Goal: Task Accomplishment & Management: Manage account settings

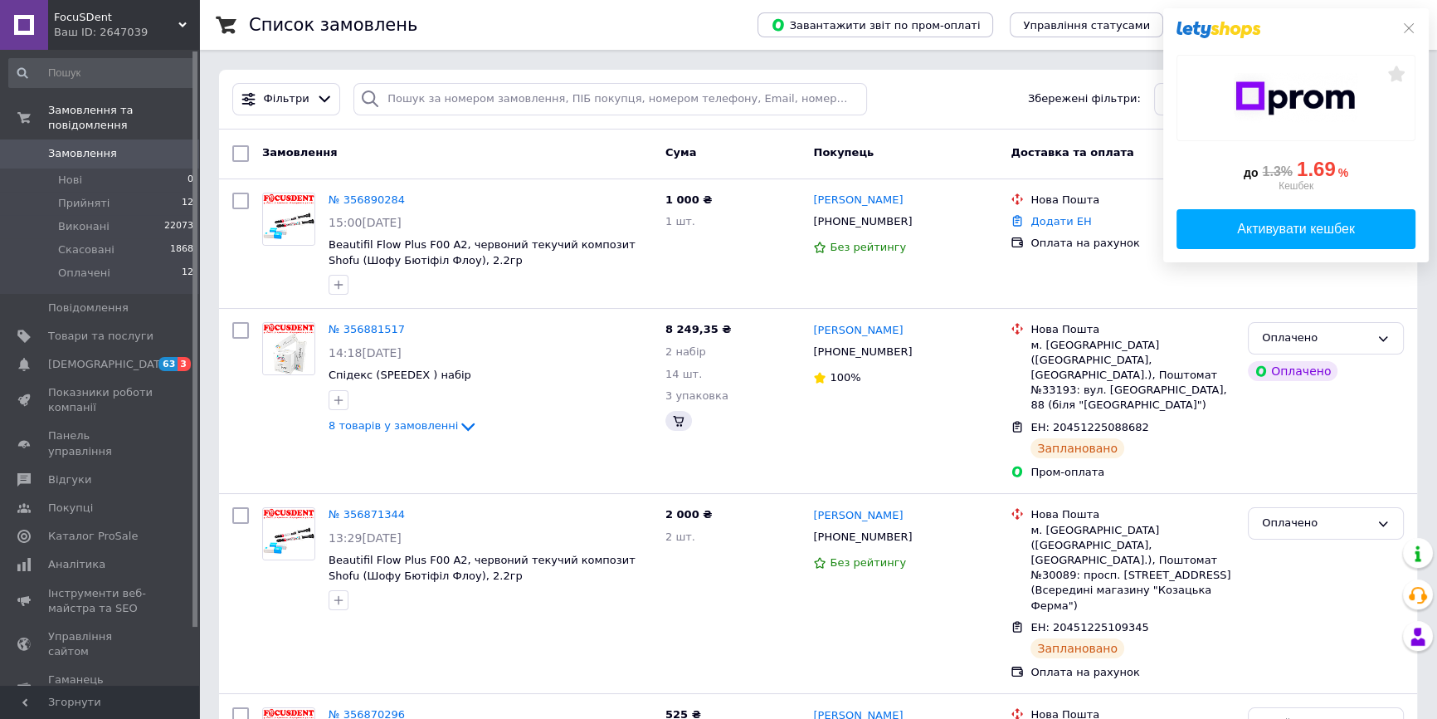
click at [1403, 35] on div at bounding box center [1296, 30] width 239 height 17
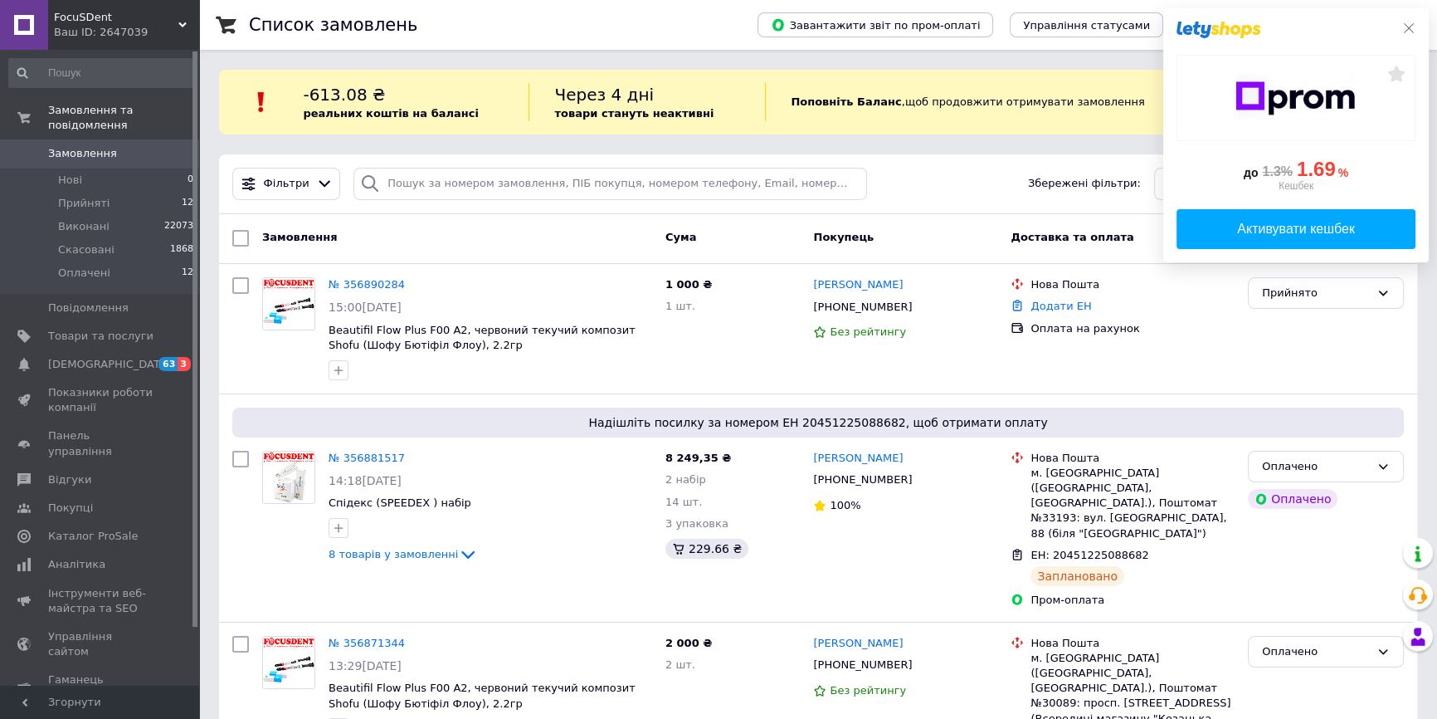
click at [1409, 31] on icon at bounding box center [1408, 28] width 13 height 13
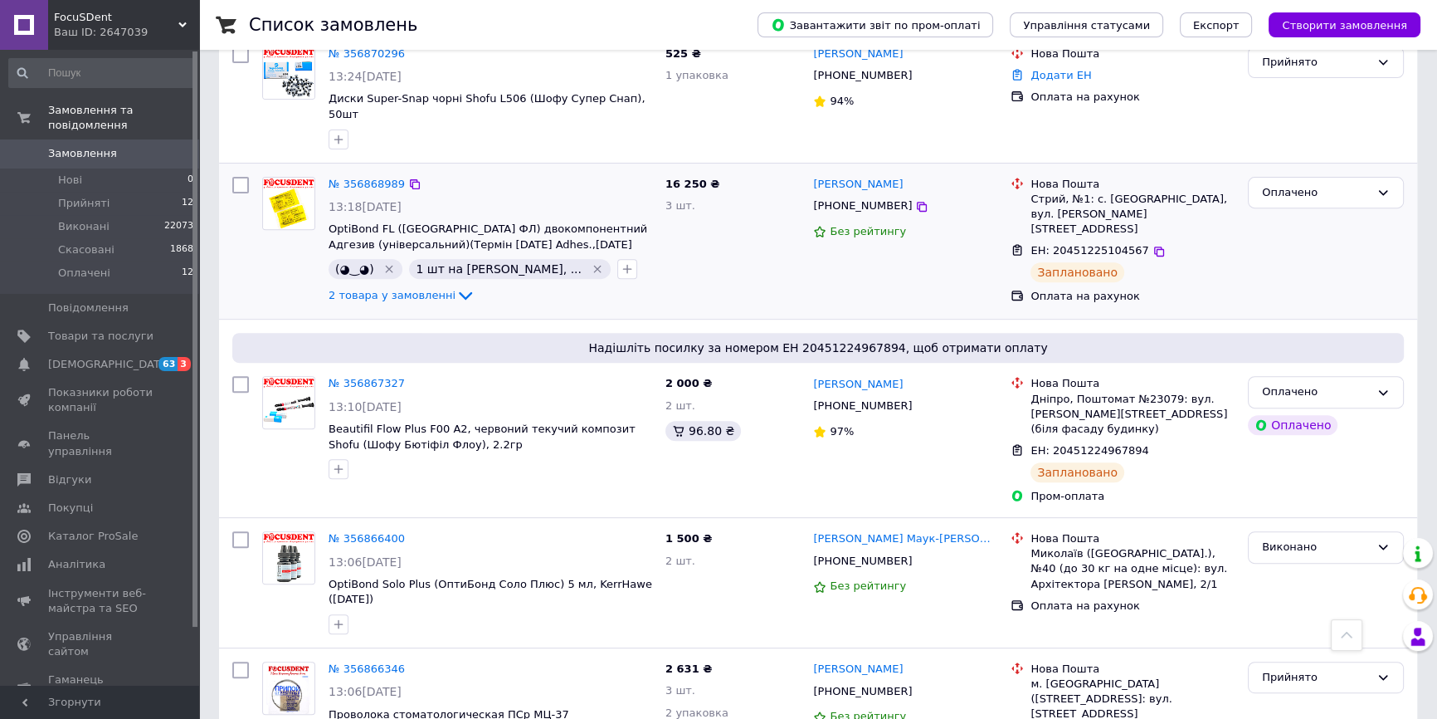
scroll to position [754, 0]
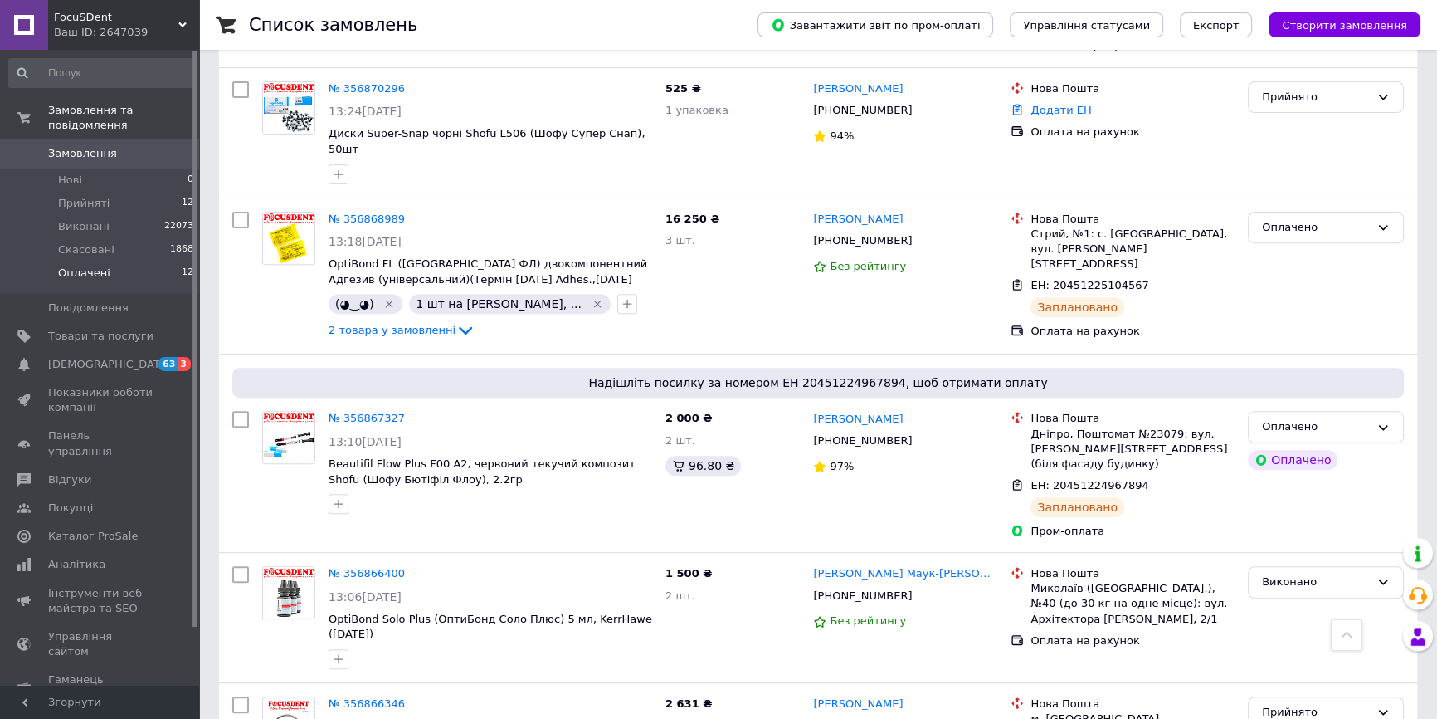
click at [99, 266] on span "Оплачені" at bounding box center [84, 273] width 52 height 15
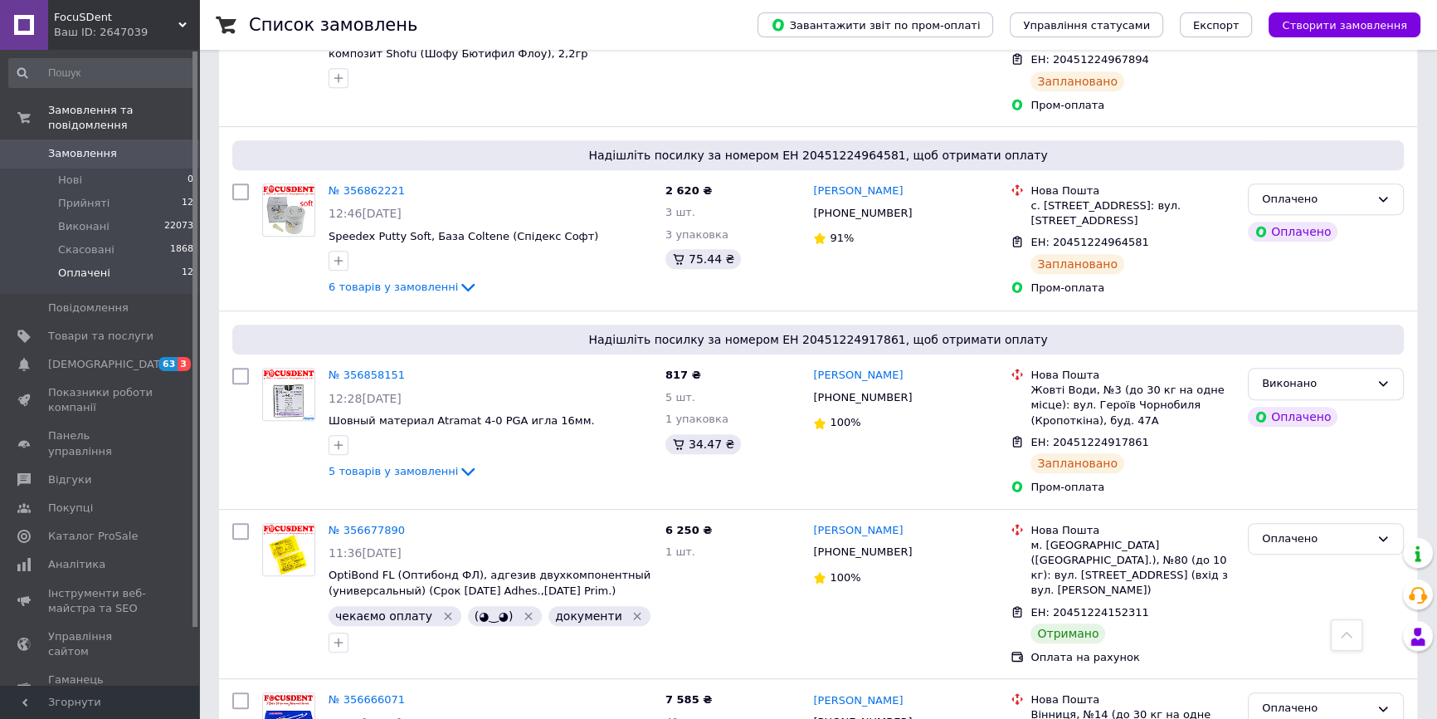
scroll to position [980, 0]
click at [98, 266] on span "Оплачені" at bounding box center [84, 273] width 52 height 15
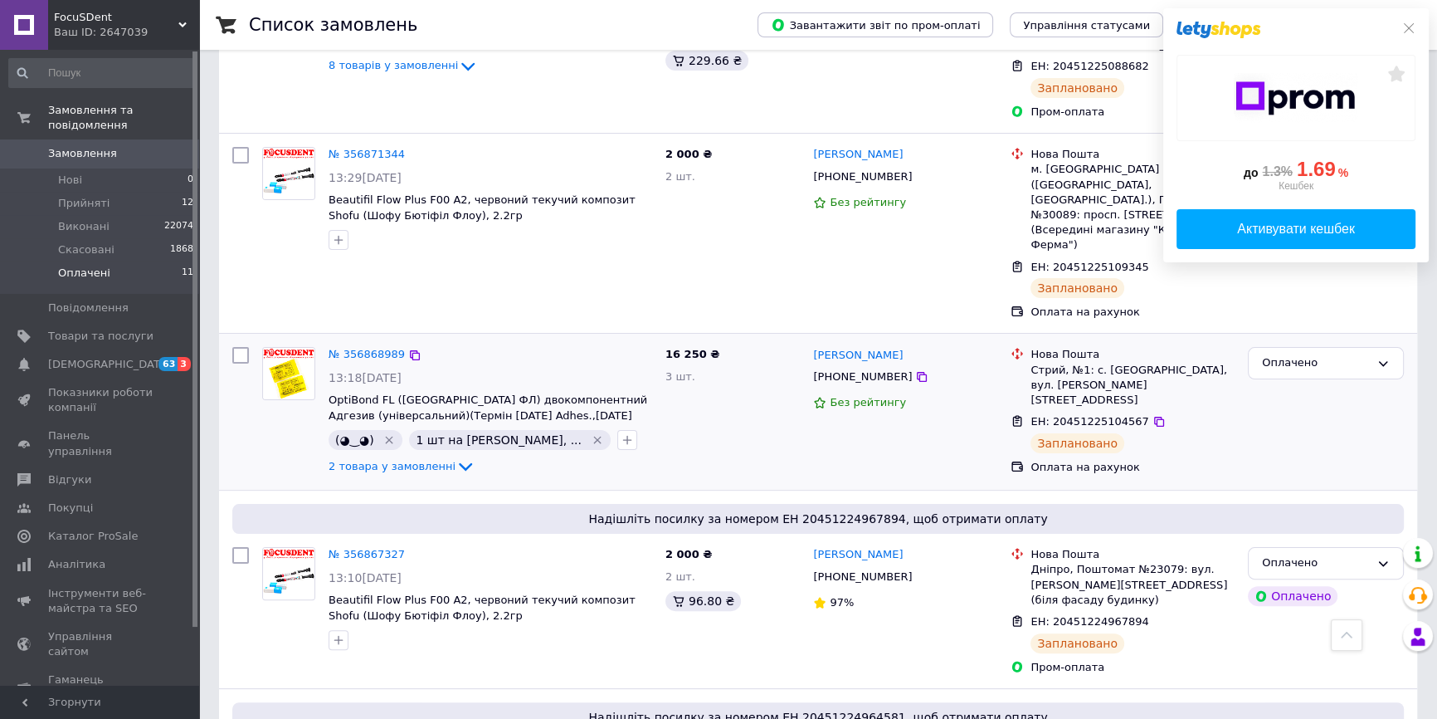
scroll to position [452, 0]
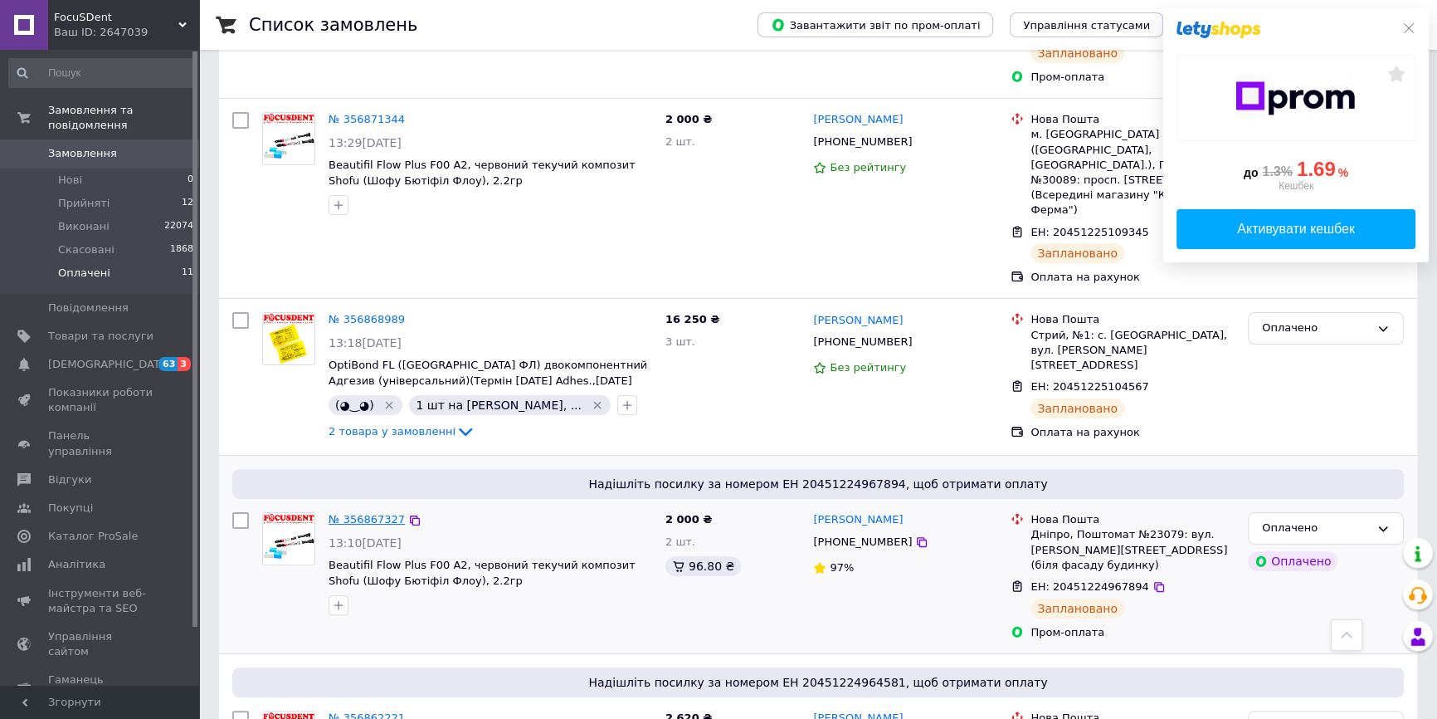
click at [368, 513] on link "№ 356867327" at bounding box center [367, 519] width 76 height 12
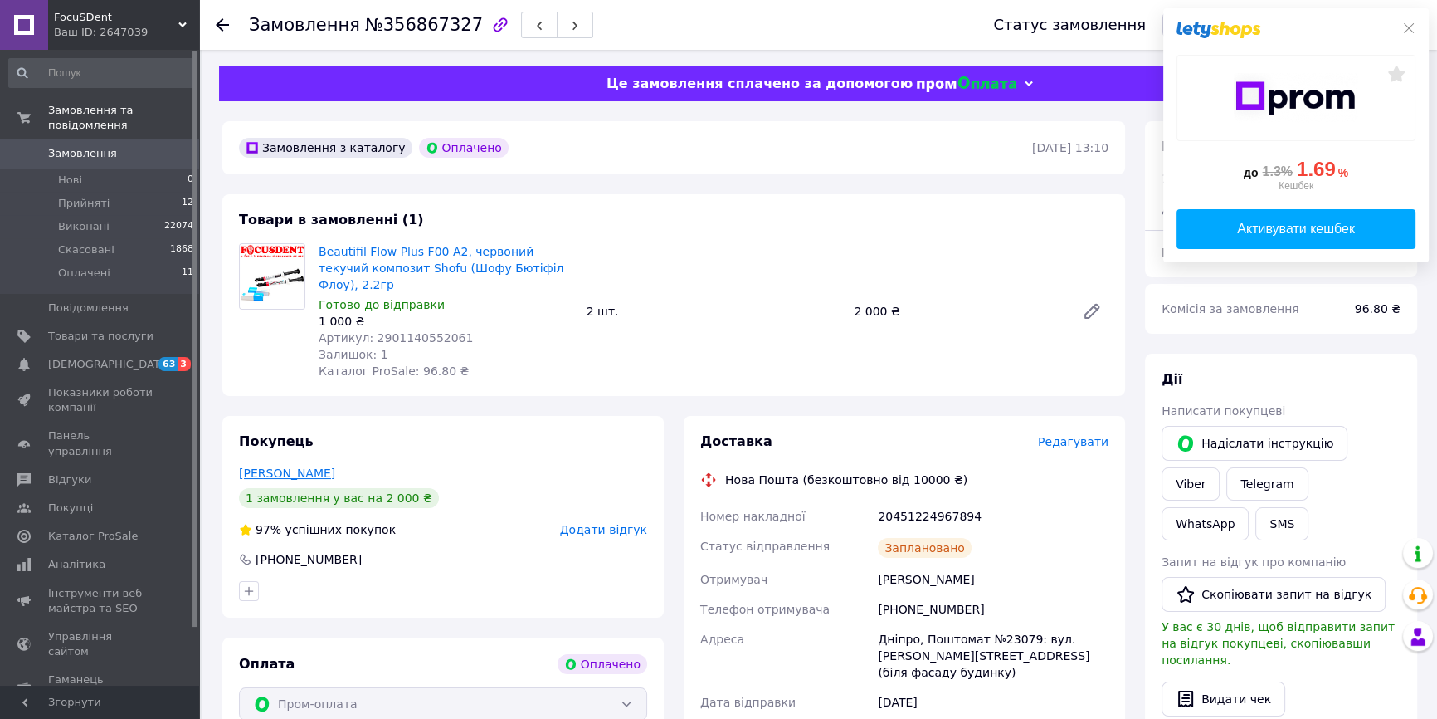
drag, startPoint x: 326, startPoint y: 445, endPoint x: 238, endPoint y: 448, distance: 88.0
click at [239, 465] on div "Виничук Наталья" at bounding box center [443, 473] width 408 height 17
copy link "Виничук Наталья"
drag, startPoint x: 1402, startPoint y: 27, endPoint x: 1394, endPoint y: 43, distance: 18.6
click at [1403, 27] on icon at bounding box center [1408, 28] width 13 height 13
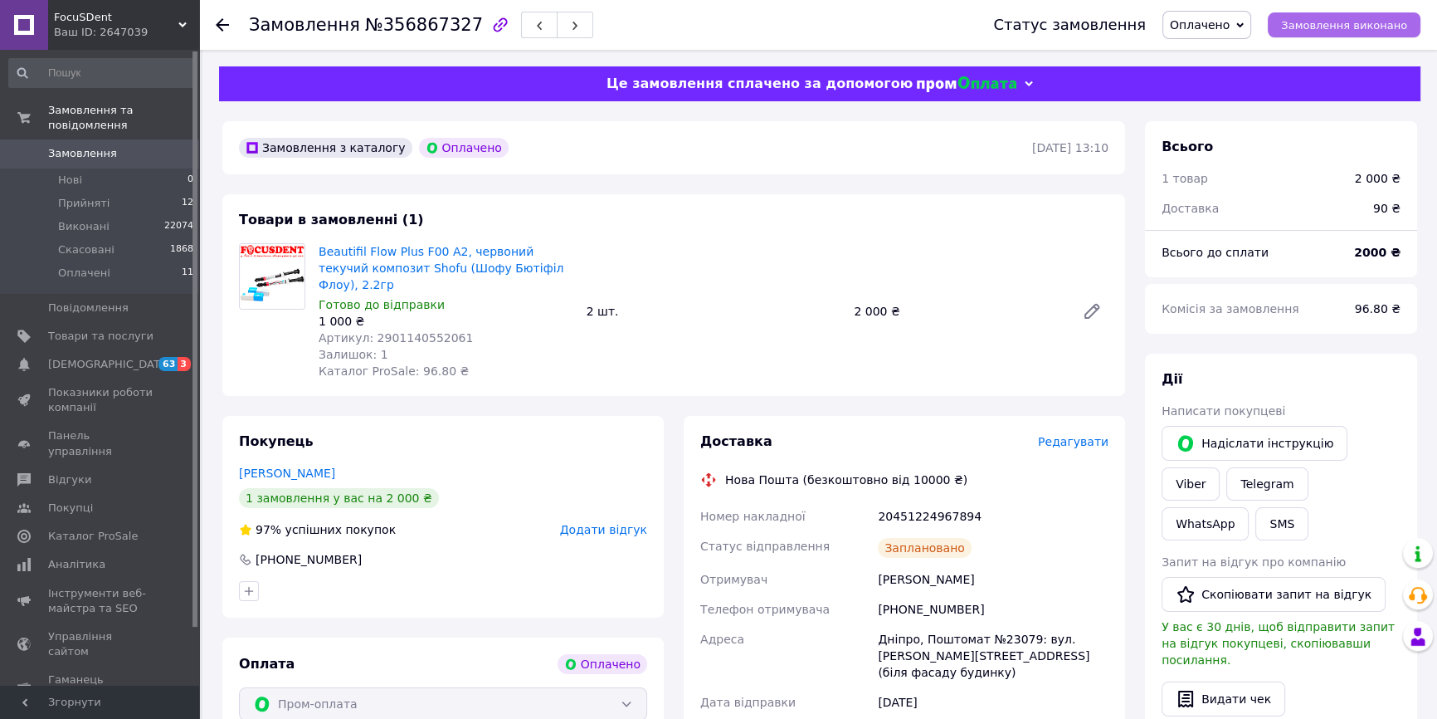
click at [1388, 32] on span "Замовлення виконано" at bounding box center [1344, 25] width 126 height 12
click at [160, 146] on span "1" at bounding box center [177, 153] width 46 height 15
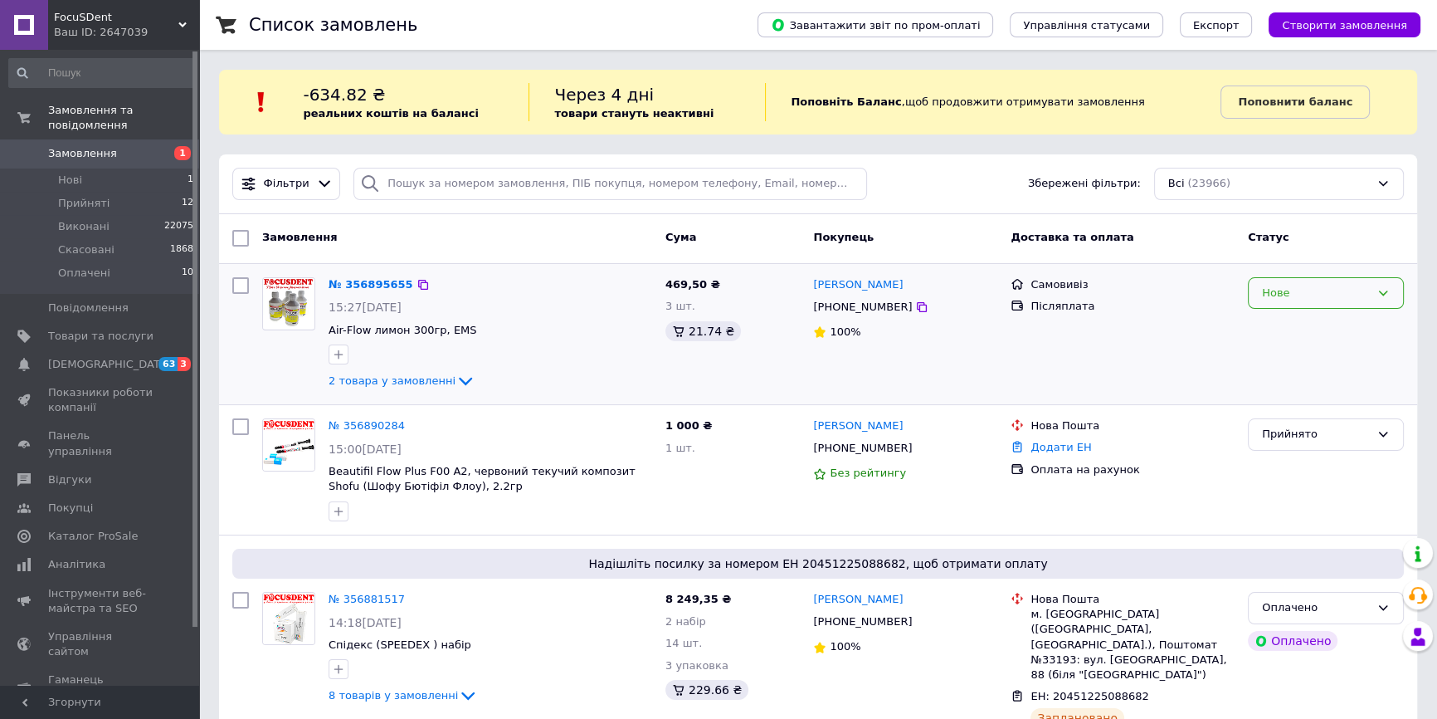
click at [1339, 285] on div "Нове" at bounding box center [1316, 293] width 108 height 17
click at [1300, 332] on li "Прийнято" at bounding box center [1326, 327] width 154 height 31
click at [93, 266] on span "Оплачені" at bounding box center [84, 273] width 52 height 15
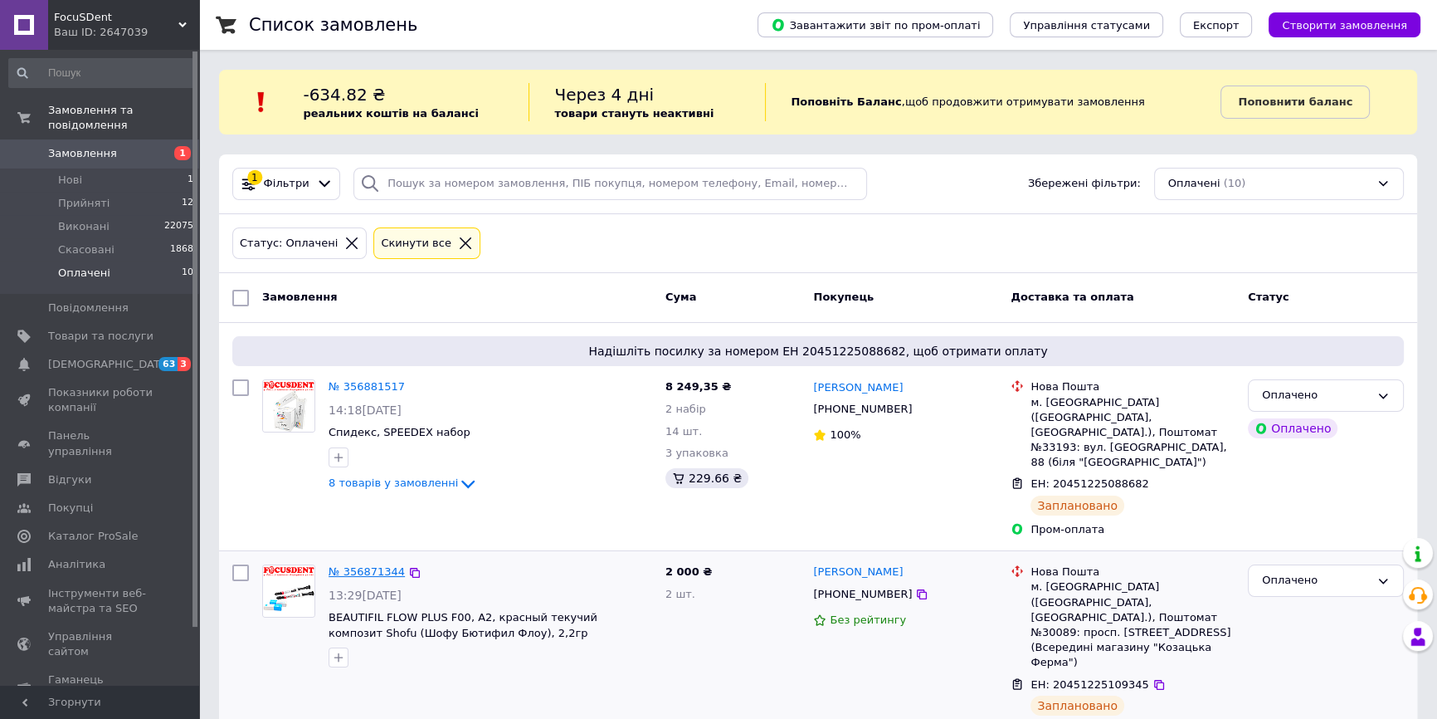
click at [372, 565] on link "№ 356871344" at bounding box center [367, 571] width 76 height 12
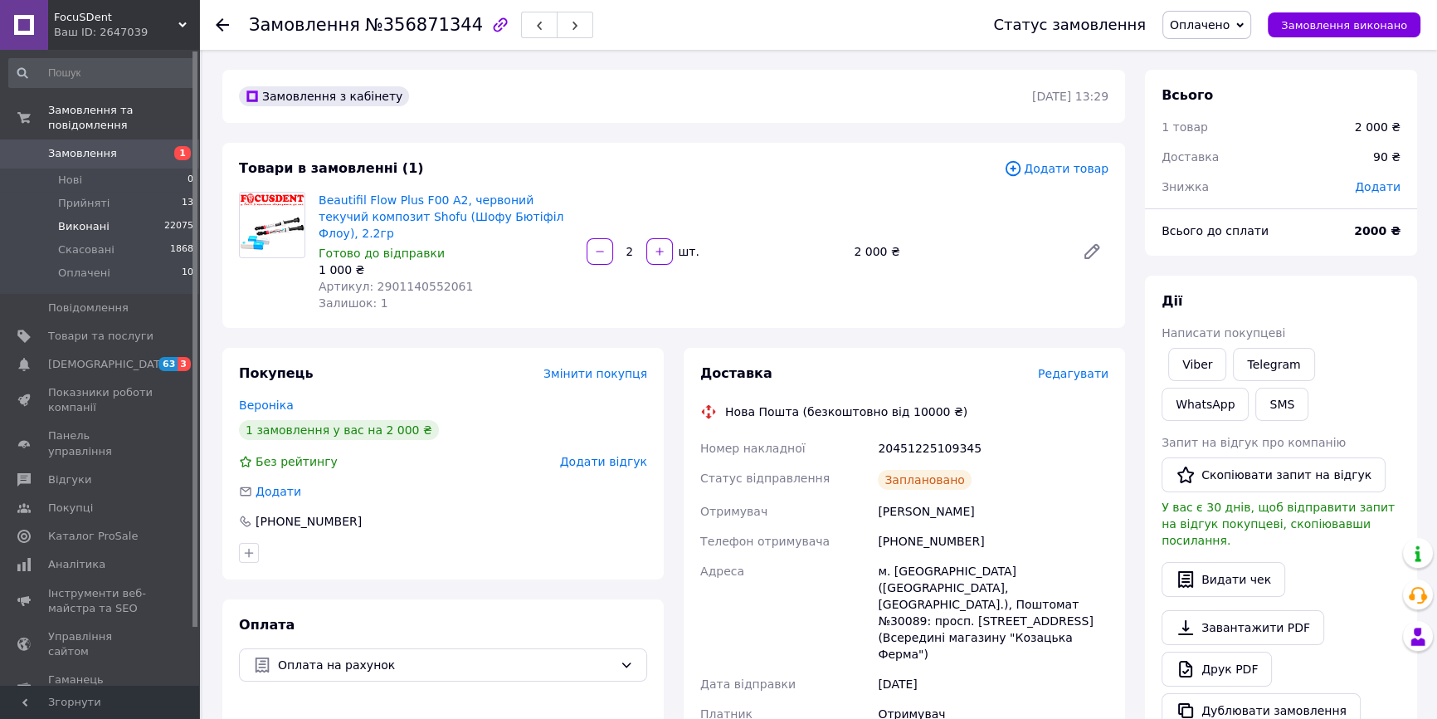
click at [136, 215] on li "Виконані 22075" at bounding box center [101, 226] width 203 height 23
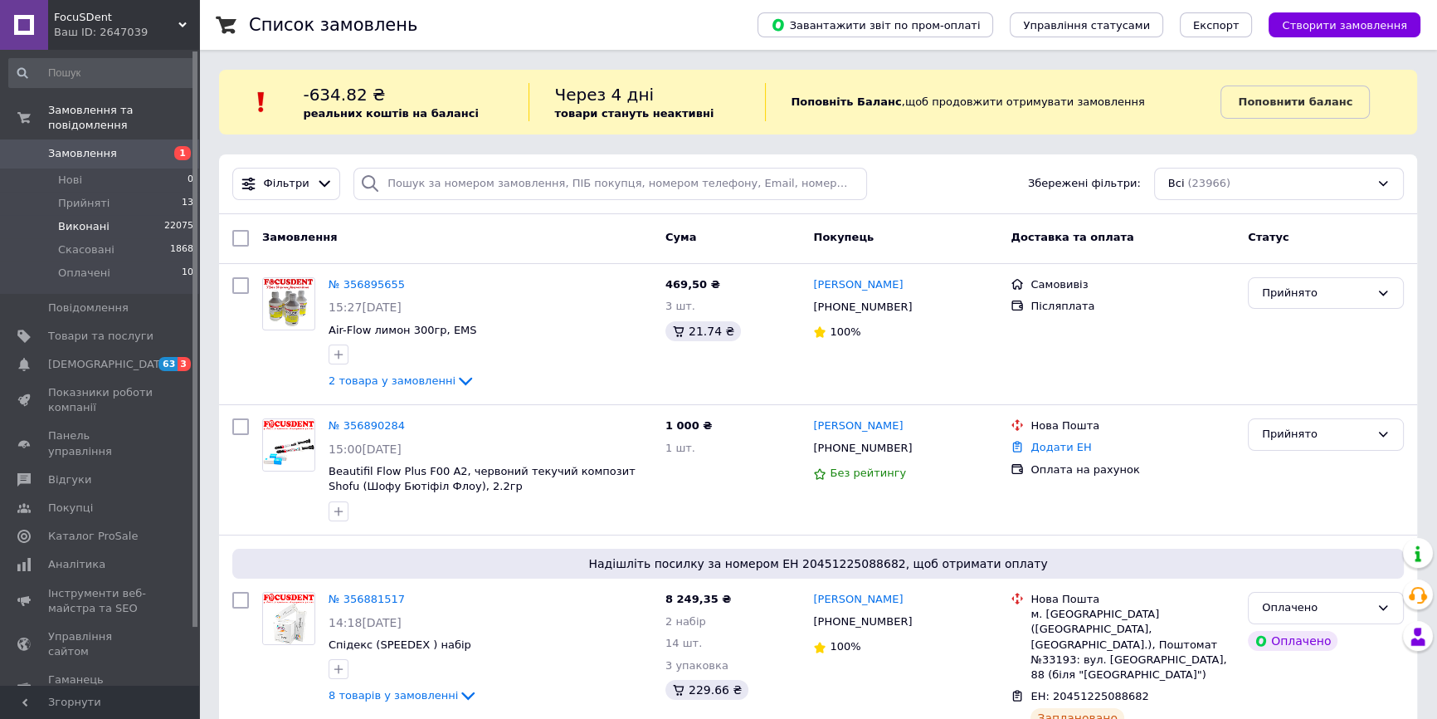
click at [126, 215] on li "Виконані 22075" at bounding box center [101, 226] width 203 height 23
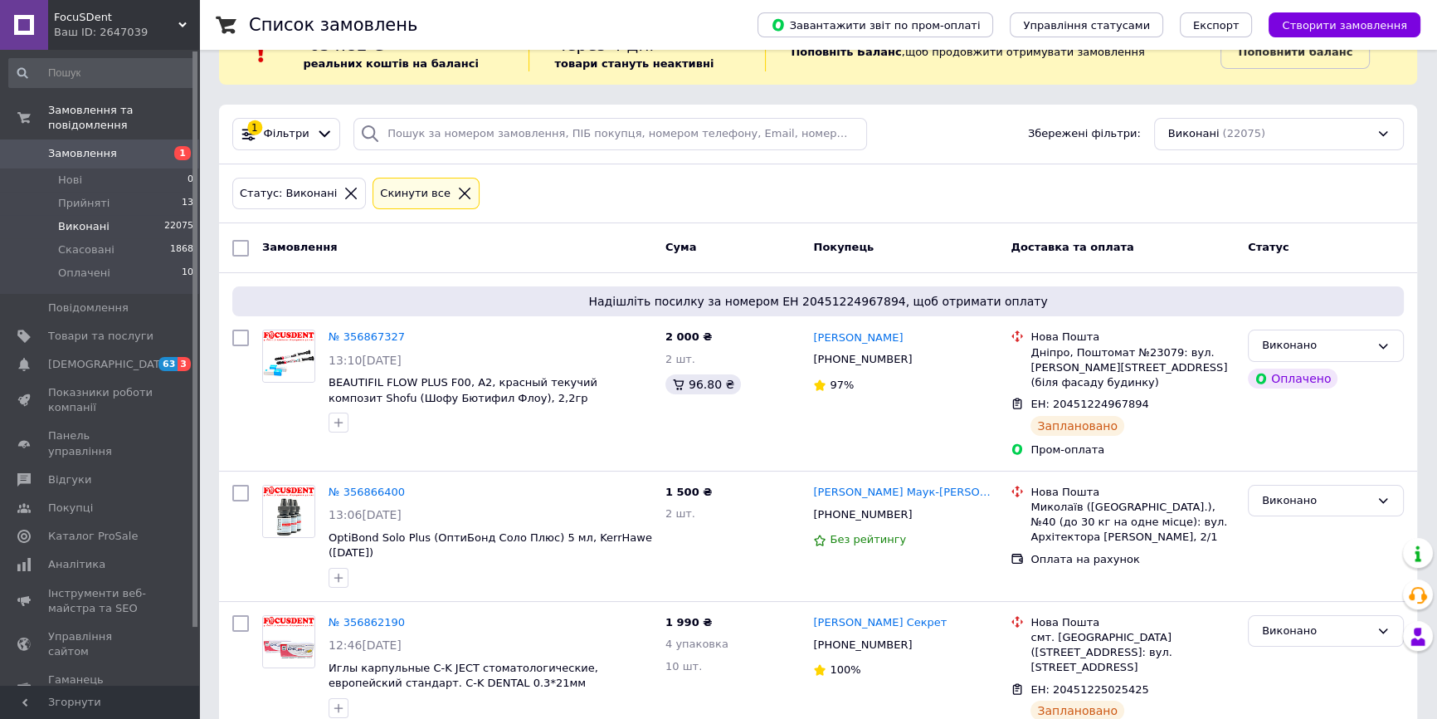
scroll to position [150, 0]
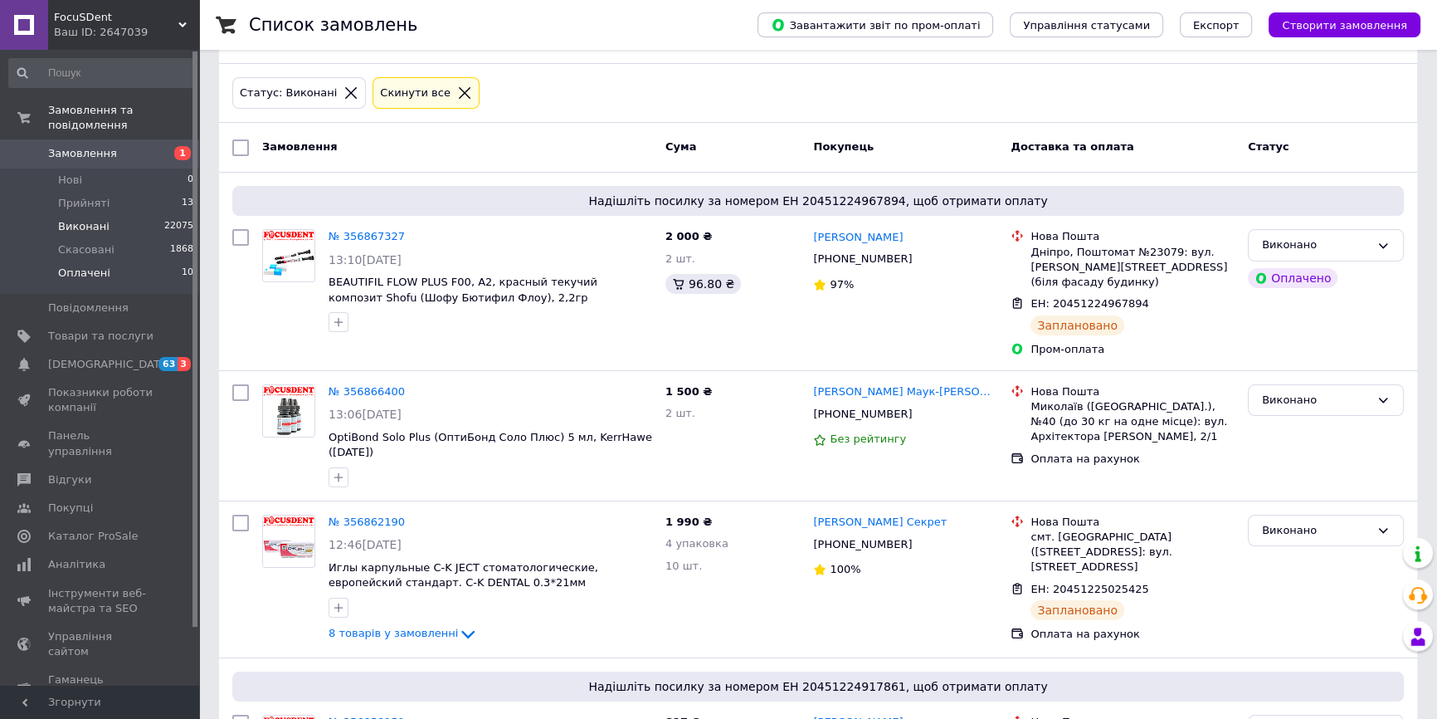
click at [156, 261] on li "Оплачені 10" at bounding box center [101, 277] width 203 height 32
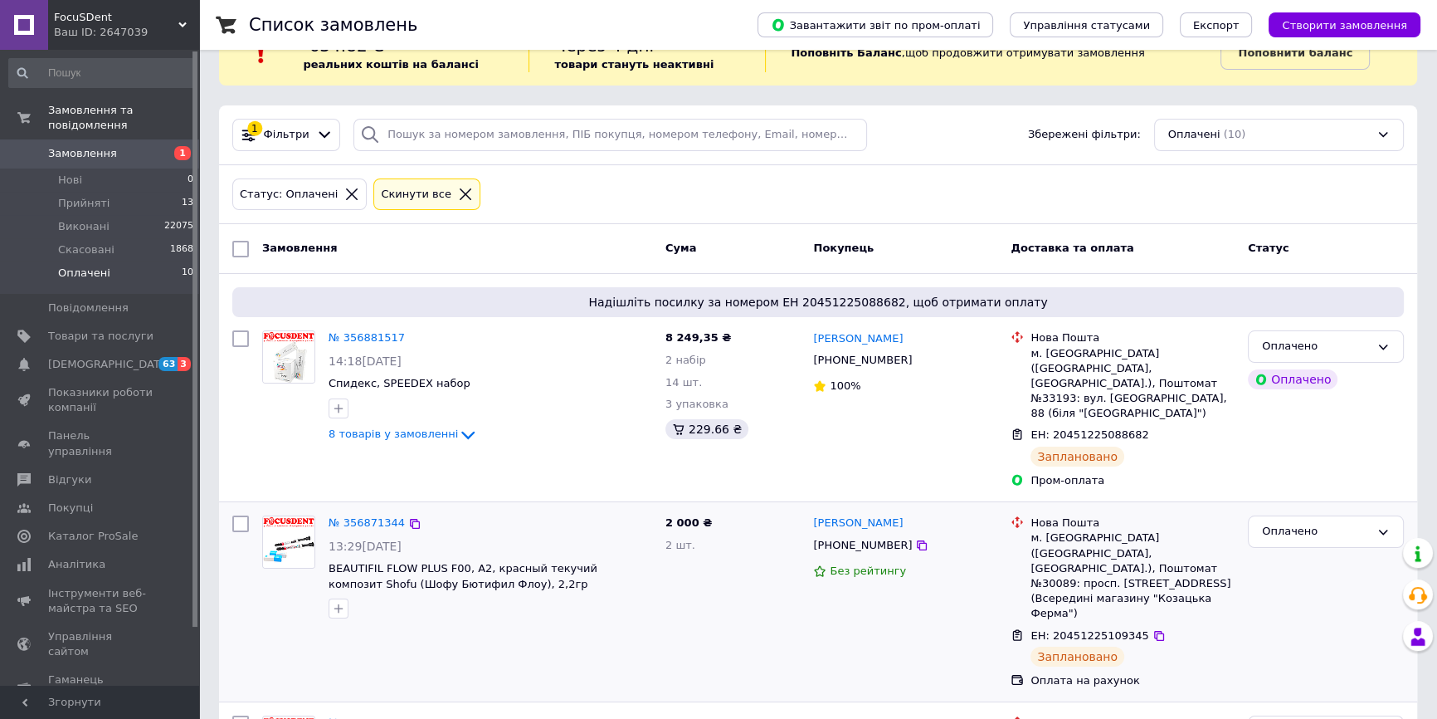
scroll to position [75, 0]
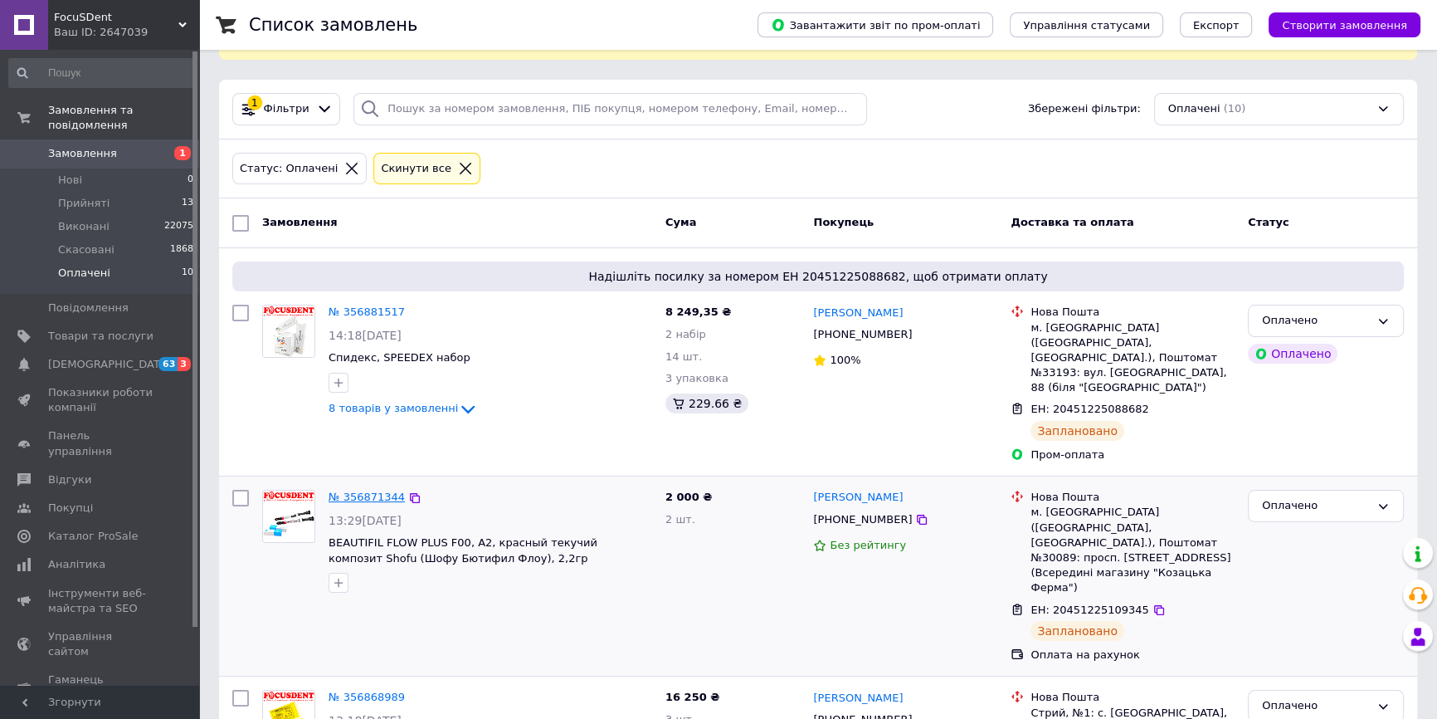
click at [378, 490] on link "№ 356871344" at bounding box center [367, 496] width 76 height 12
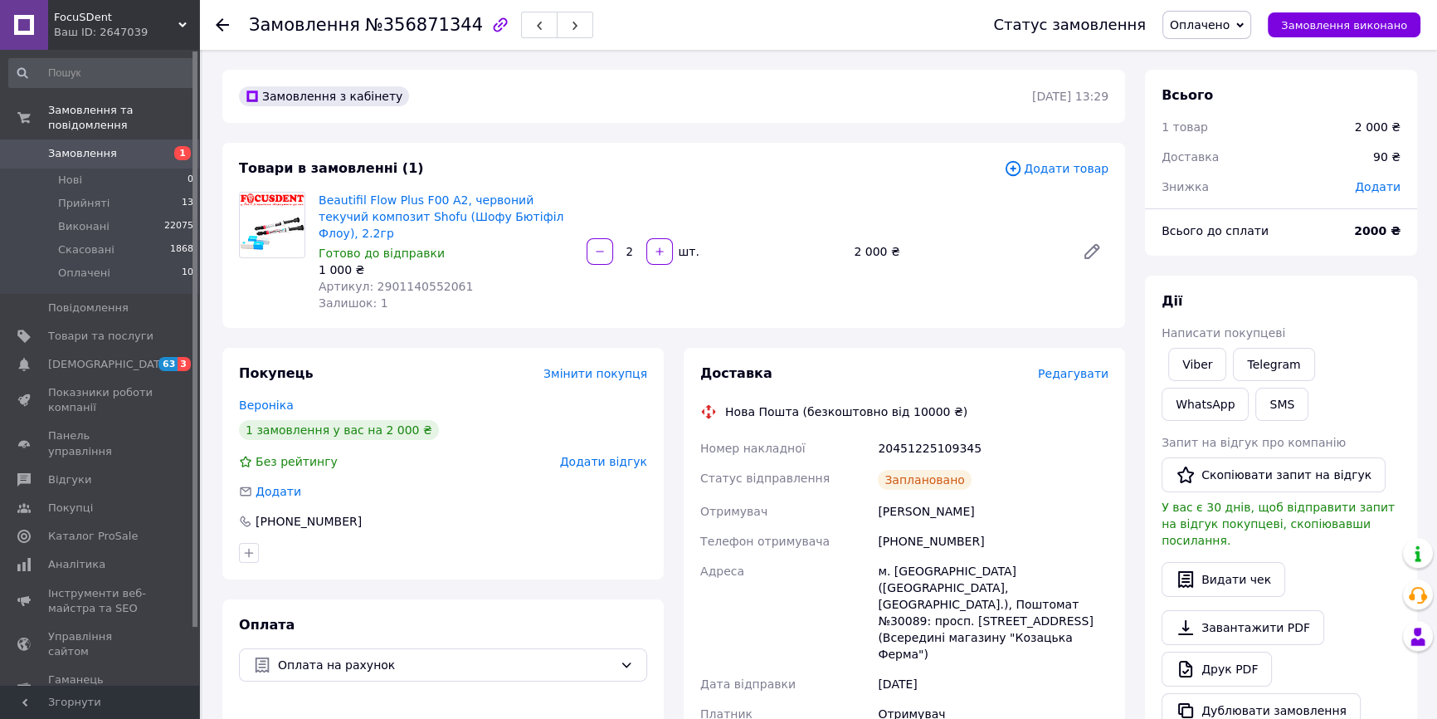
drag, startPoint x: 955, startPoint y: 485, endPoint x: 880, endPoint y: 481, distance: 75.6
click at [880, 496] on div "Буднік Вероніка" at bounding box center [993, 511] width 237 height 30
click at [1339, 27] on span "Замовлення виконано" at bounding box center [1344, 25] width 126 height 12
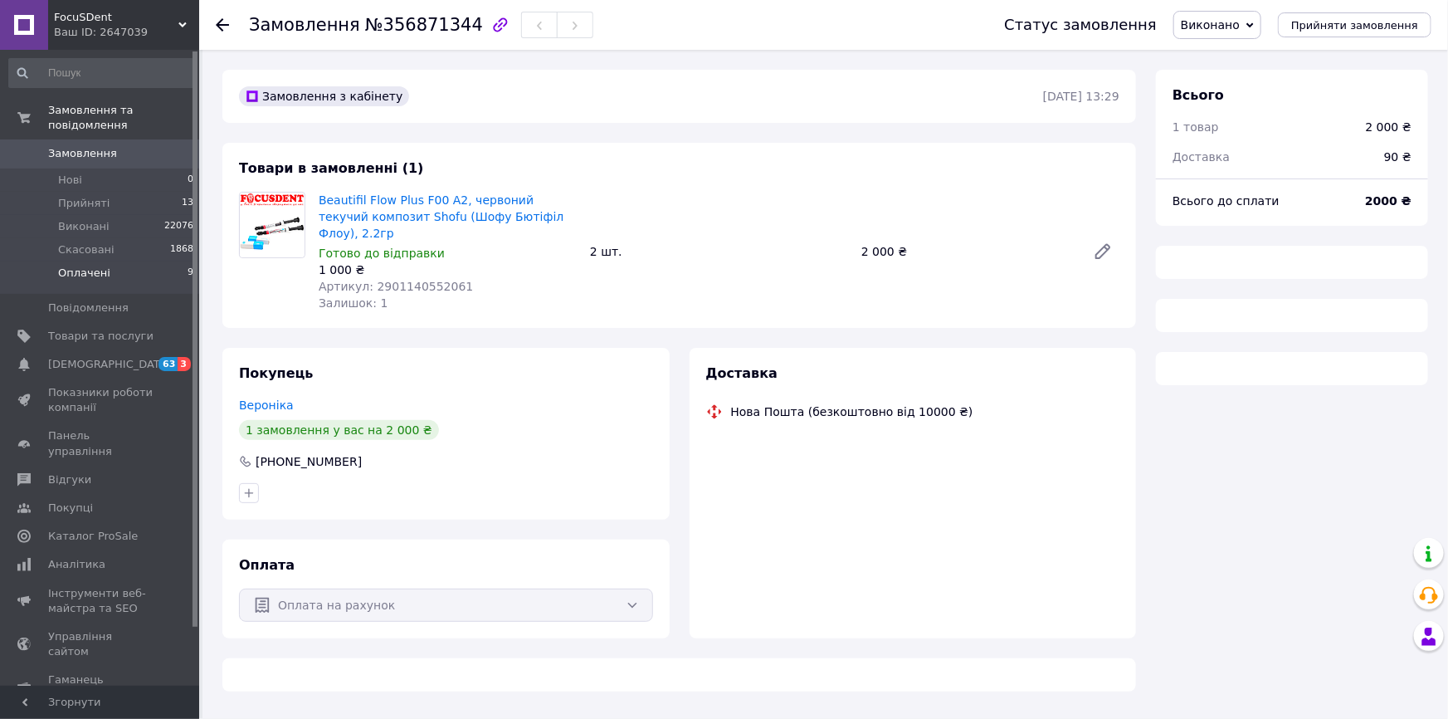
click at [128, 265] on li "Оплачені 9" at bounding box center [101, 277] width 203 height 32
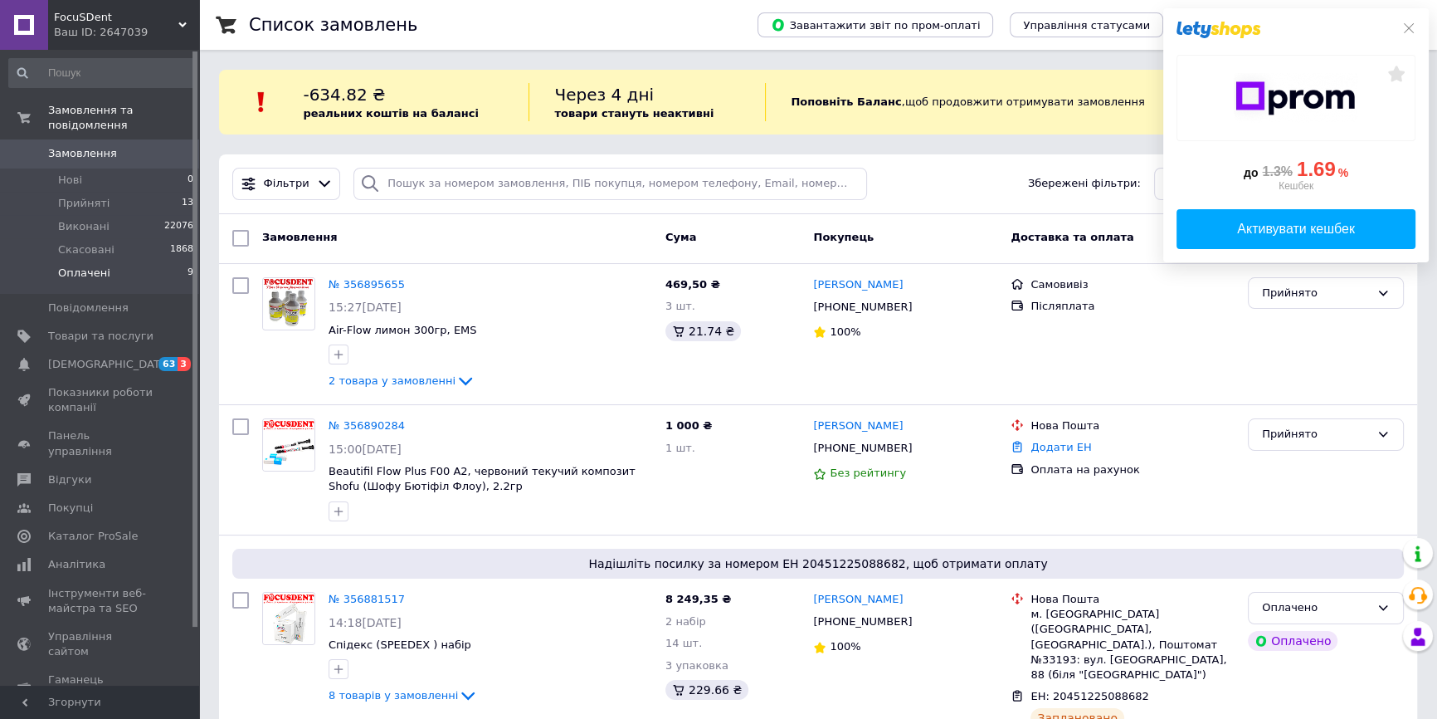
click at [129, 261] on li "Оплачені 9" at bounding box center [101, 277] width 203 height 32
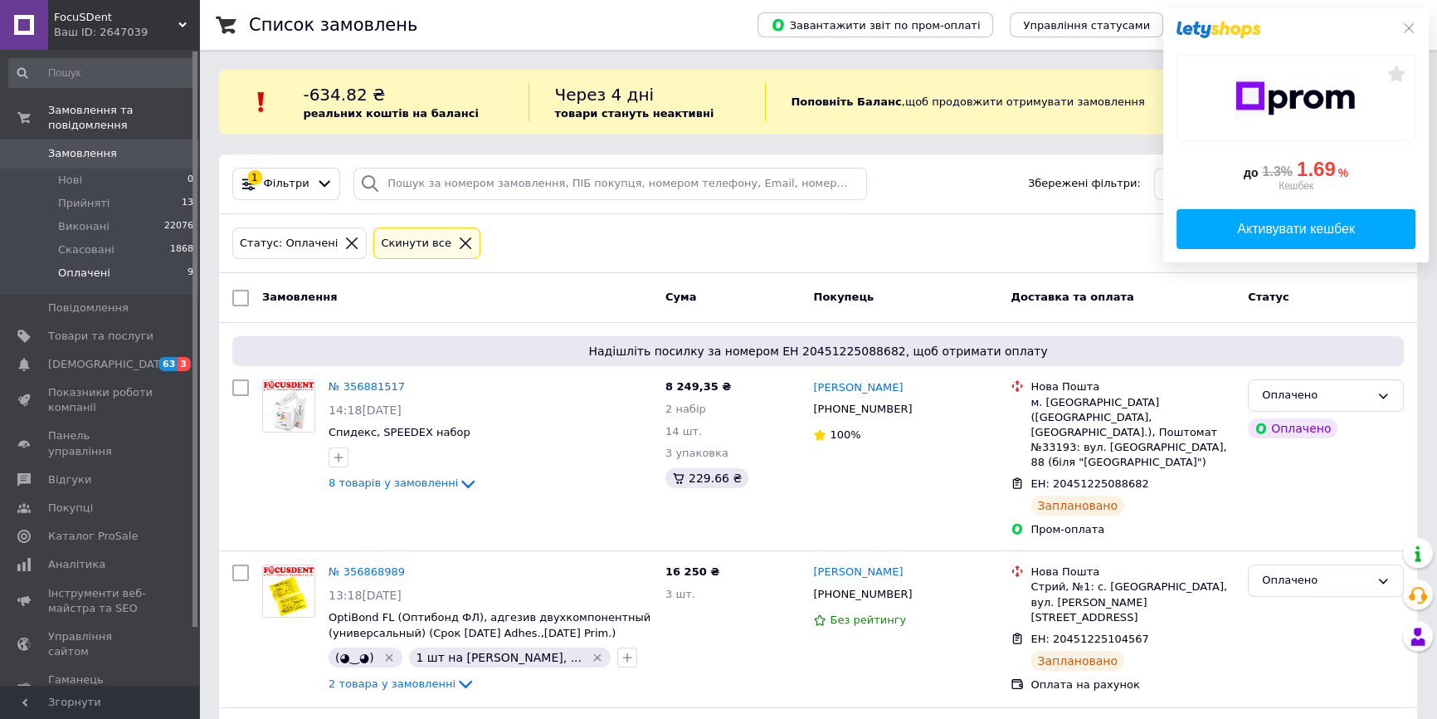
click at [101, 266] on span "Оплачені" at bounding box center [84, 273] width 52 height 15
click at [106, 261] on li "Оплачені 9" at bounding box center [101, 277] width 203 height 32
click at [109, 261] on li "Оплачені 9" at bounding box center [101, 277] width 203 height 32
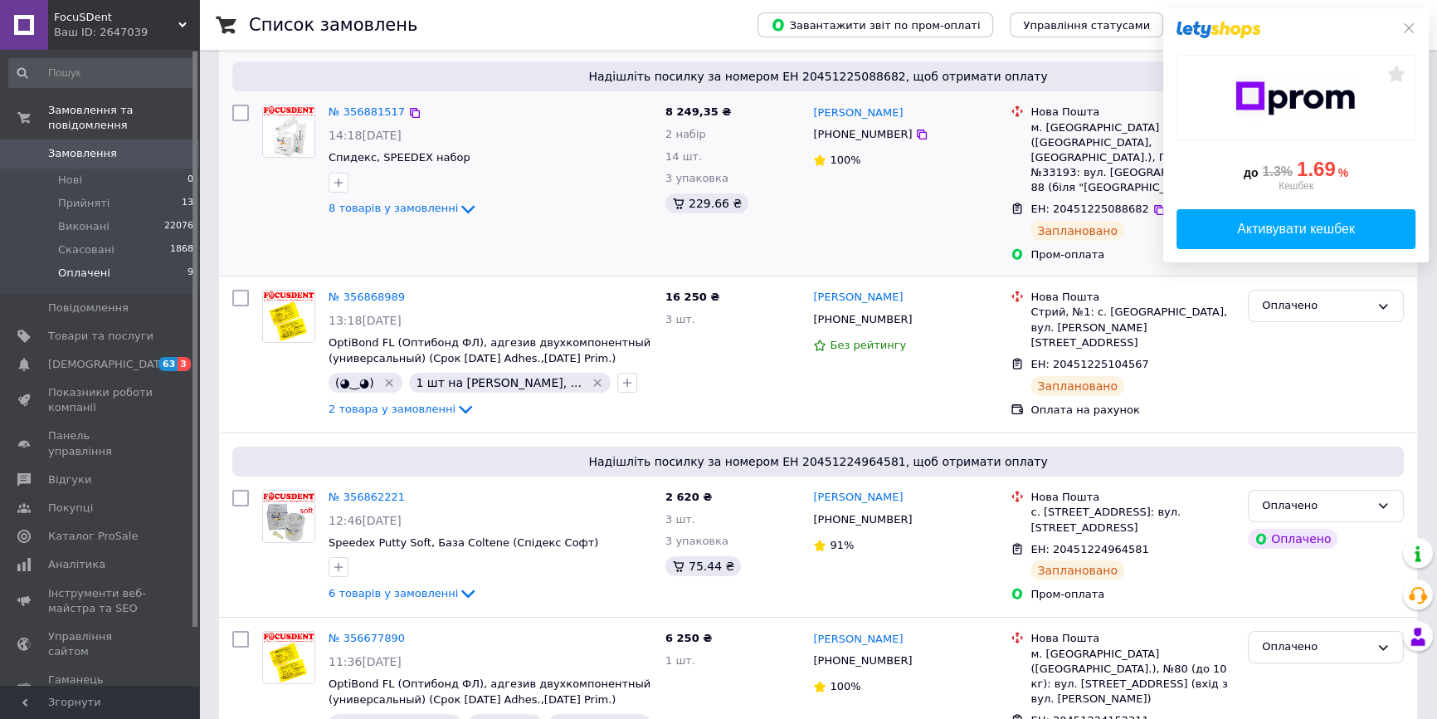
scroll to position [301, 0]
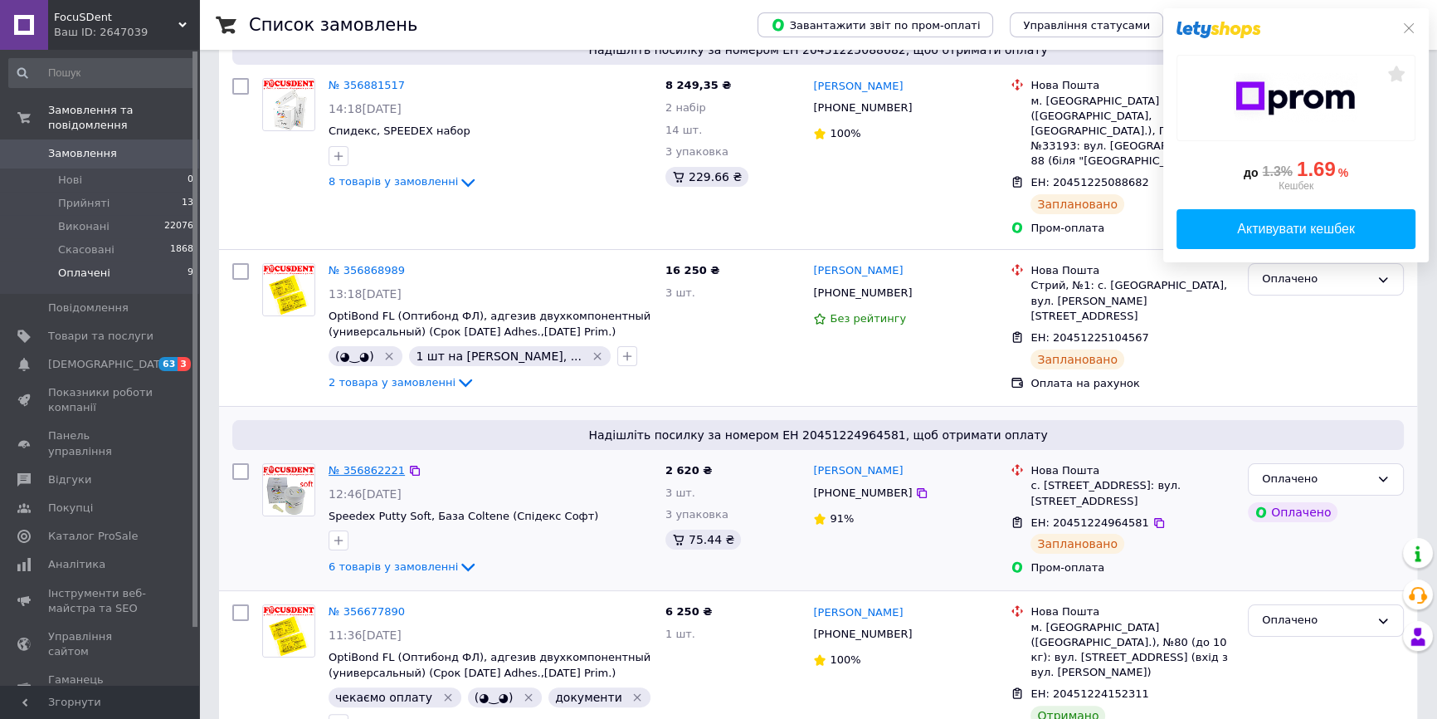
click at [358, 464] on link "№ 356862221" at bounding box center [367, 470] width 76 height 12
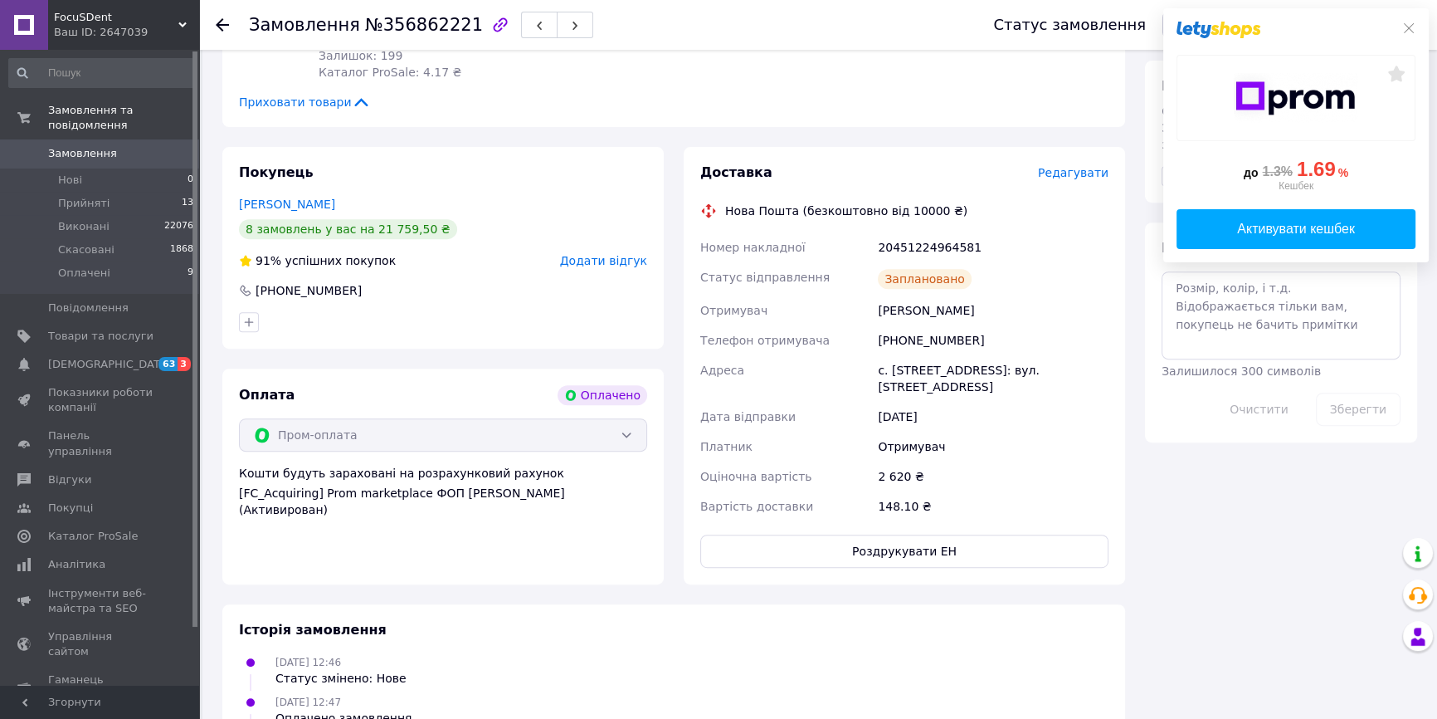
scroll to position [528, 0]
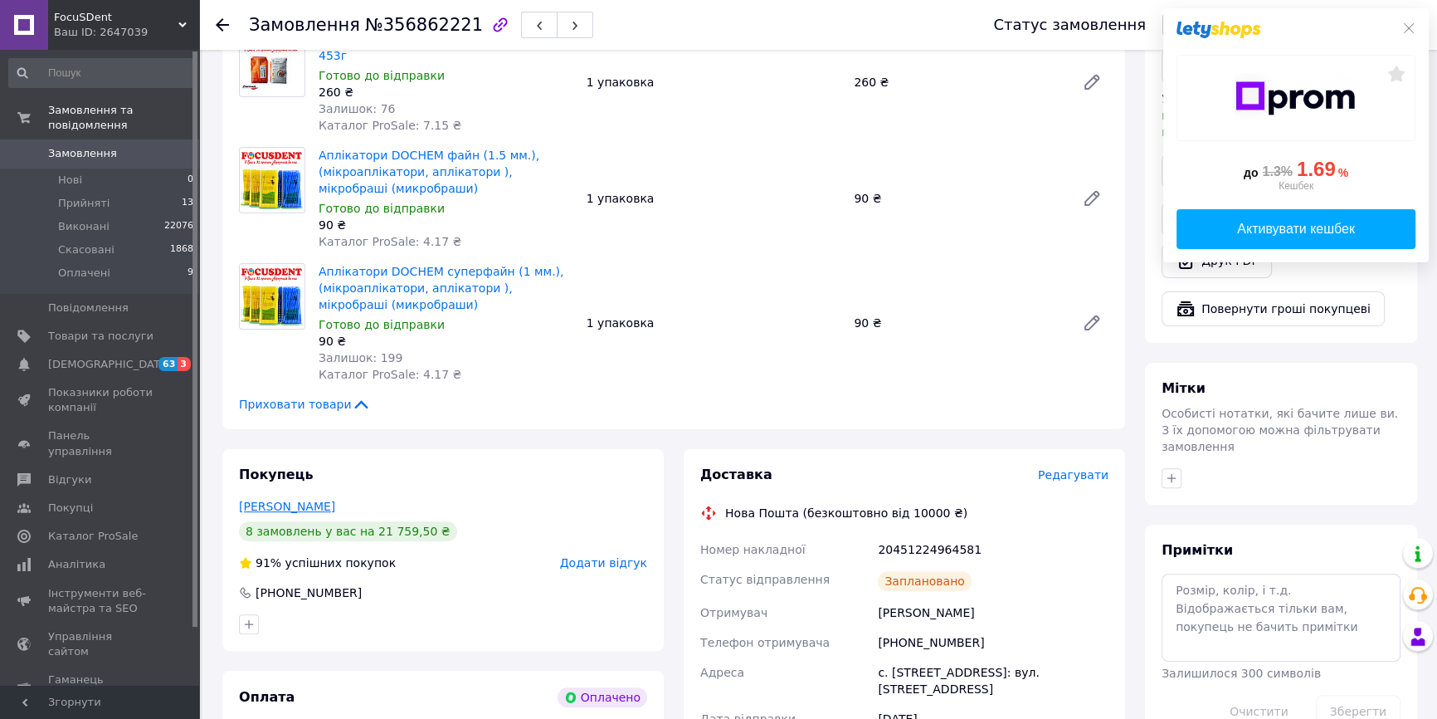
drag, startPoint x: 348, startPoint y: 433, endPoint x: 240, endPoint y: 437, distance: 108.8
click at [240, 498] on div "Лукашенко Алексей" at bounding box center [443, 506] width 408 height 17
copy link "Лукашенко Алексей"
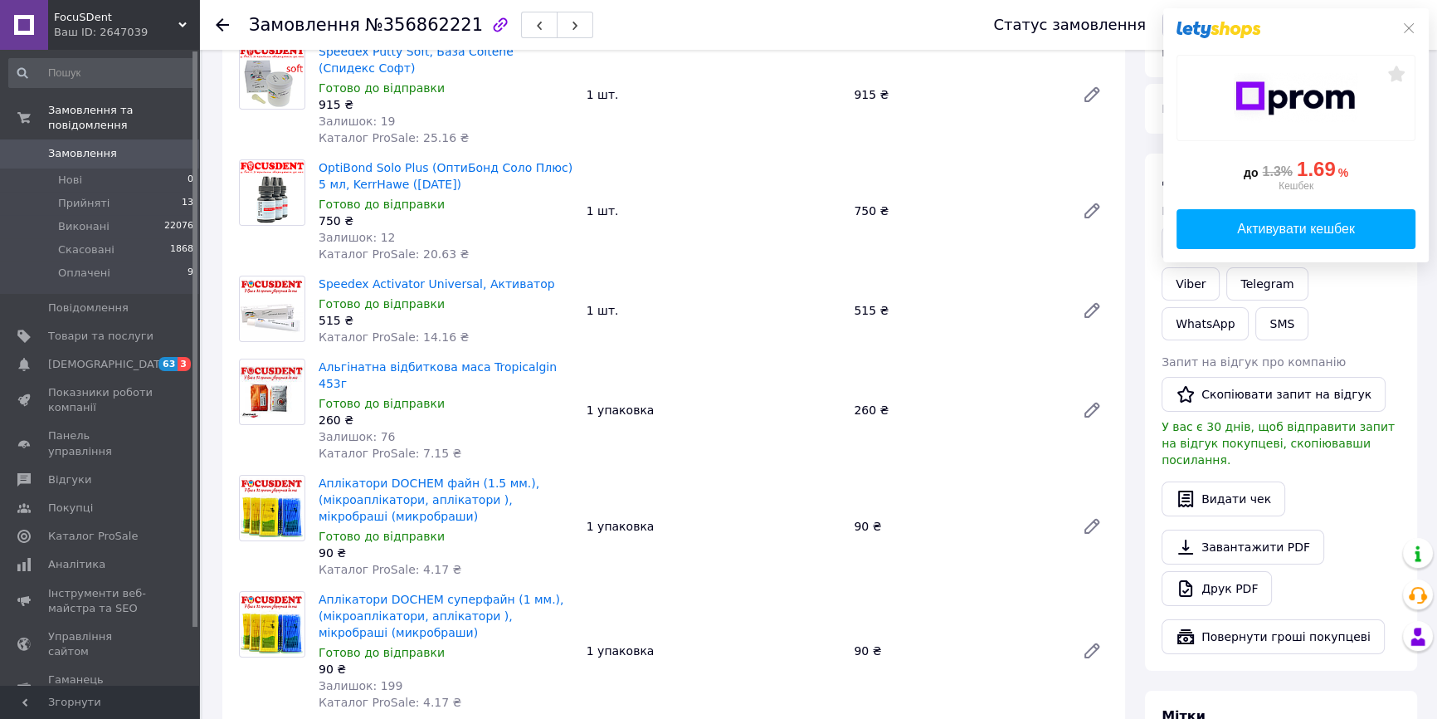
scroll to position [150, 0]
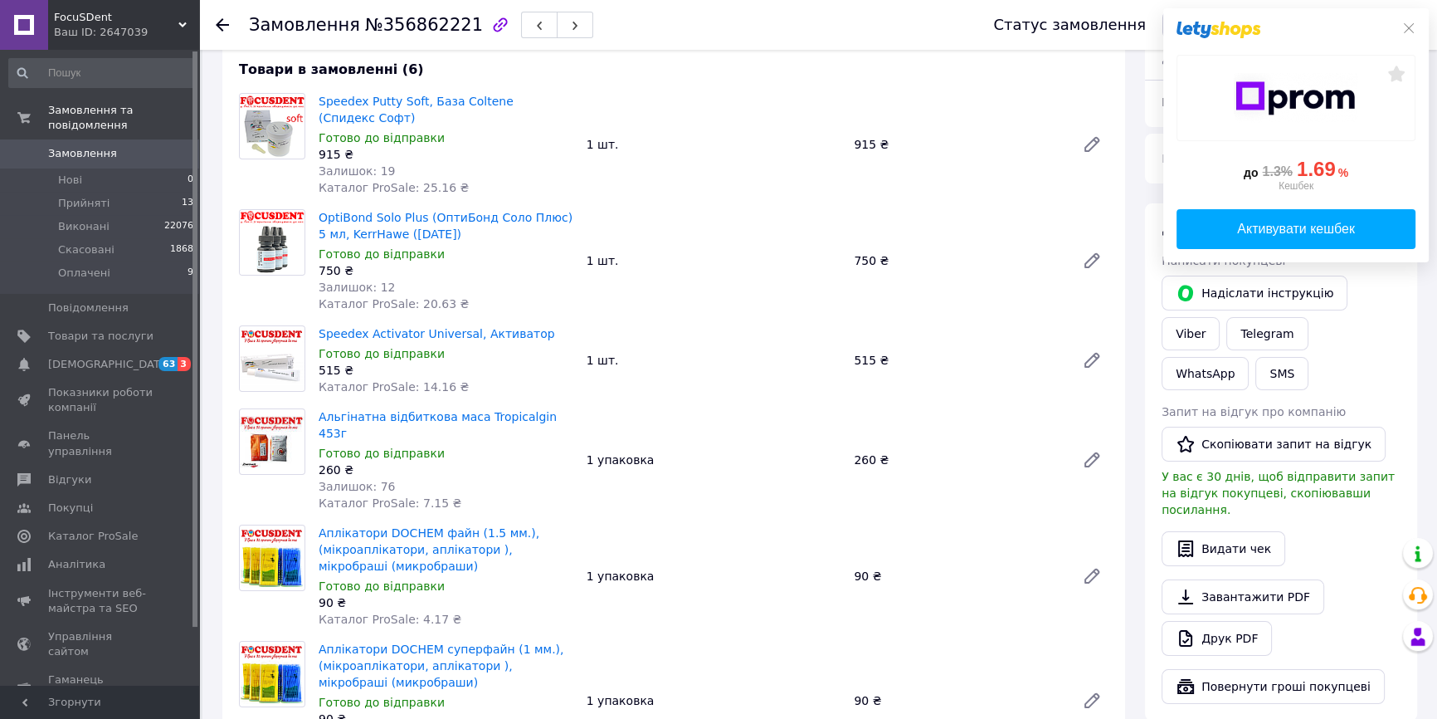
click at [1416, 36] on div "до 1.3% 1.69 % Кешбек Активувати кешбек" at bounding box center [1296, 135] width 266 height 254
click at [1411, 28] on icon at bounding box center [1408, 28] width 13 height 13
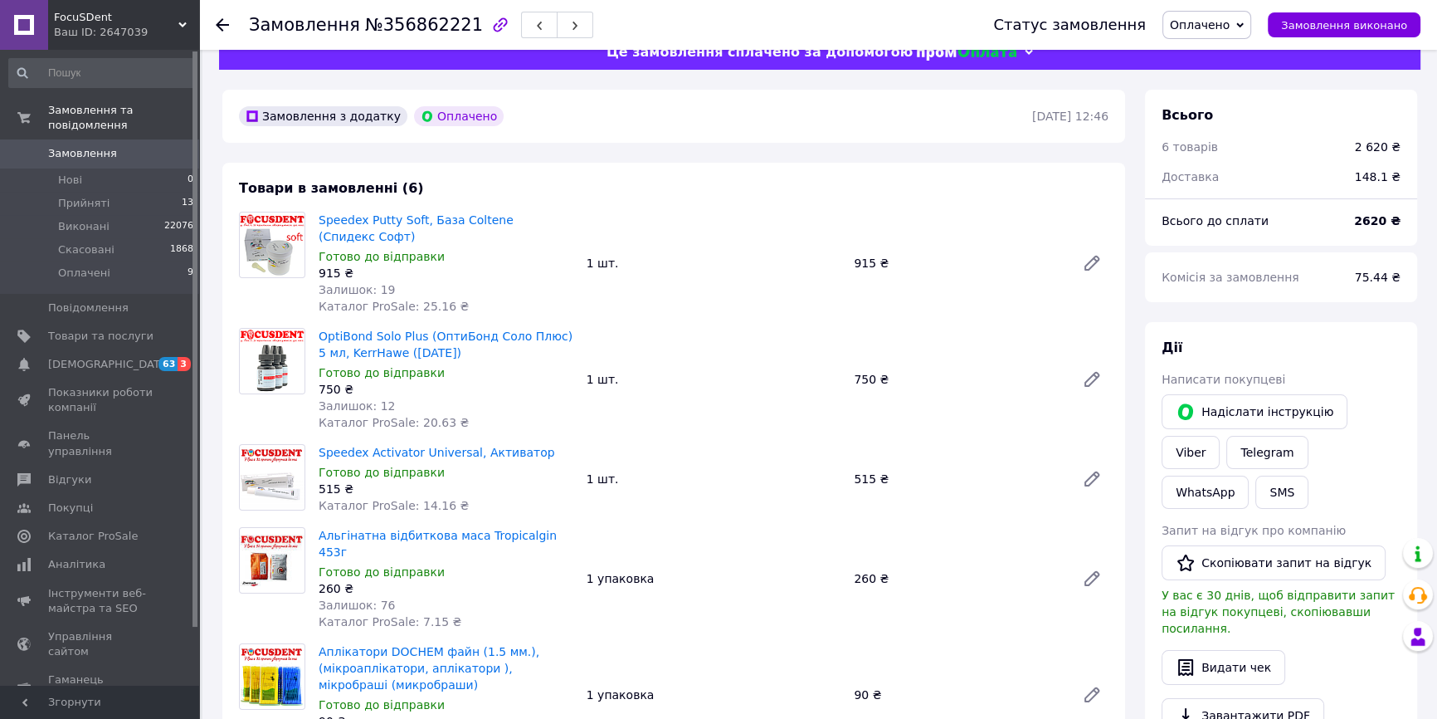
scroll to position [0, 0]
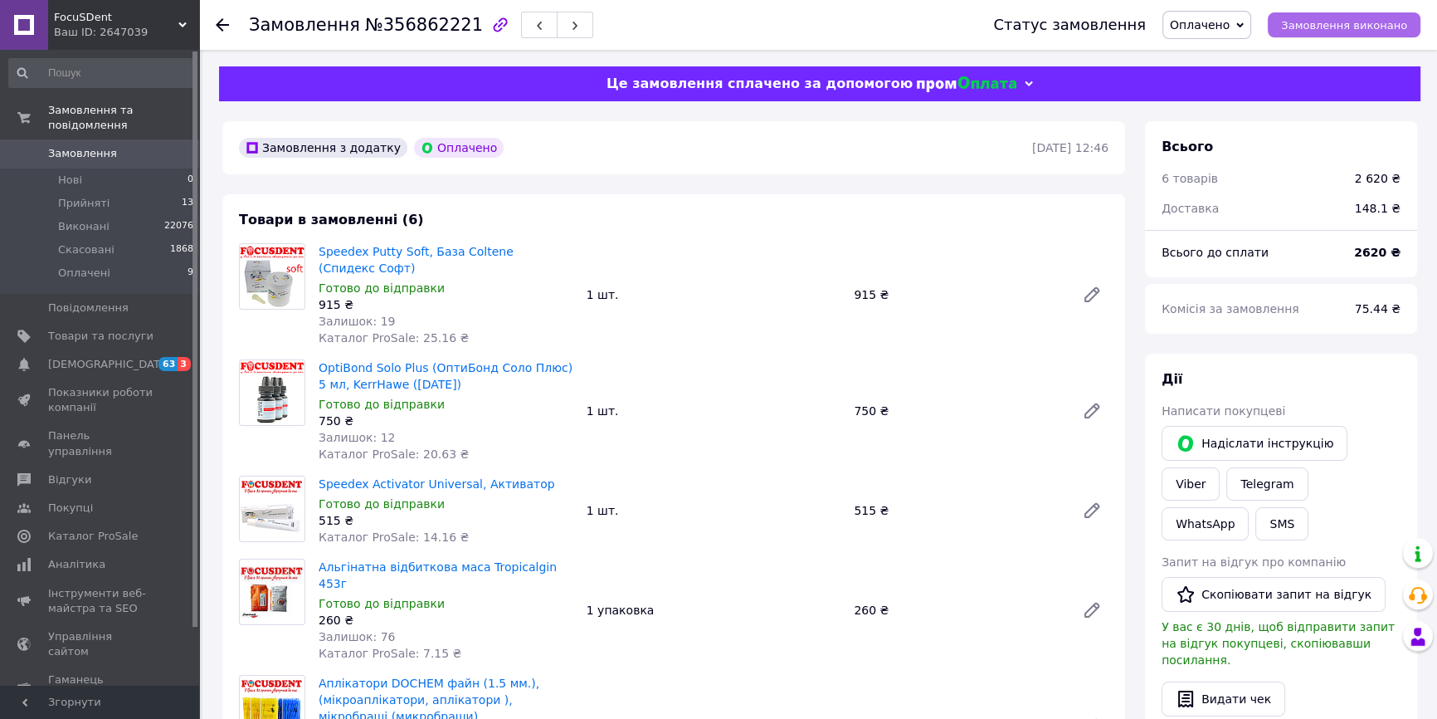
click at [1305, 24] on span "Замовлення виконано" at bounding box center [1344, 25] width 126 height 12
click at [114, 263] on li "Оплачені 9" at bounding box center [101, 277] width 203 height 32
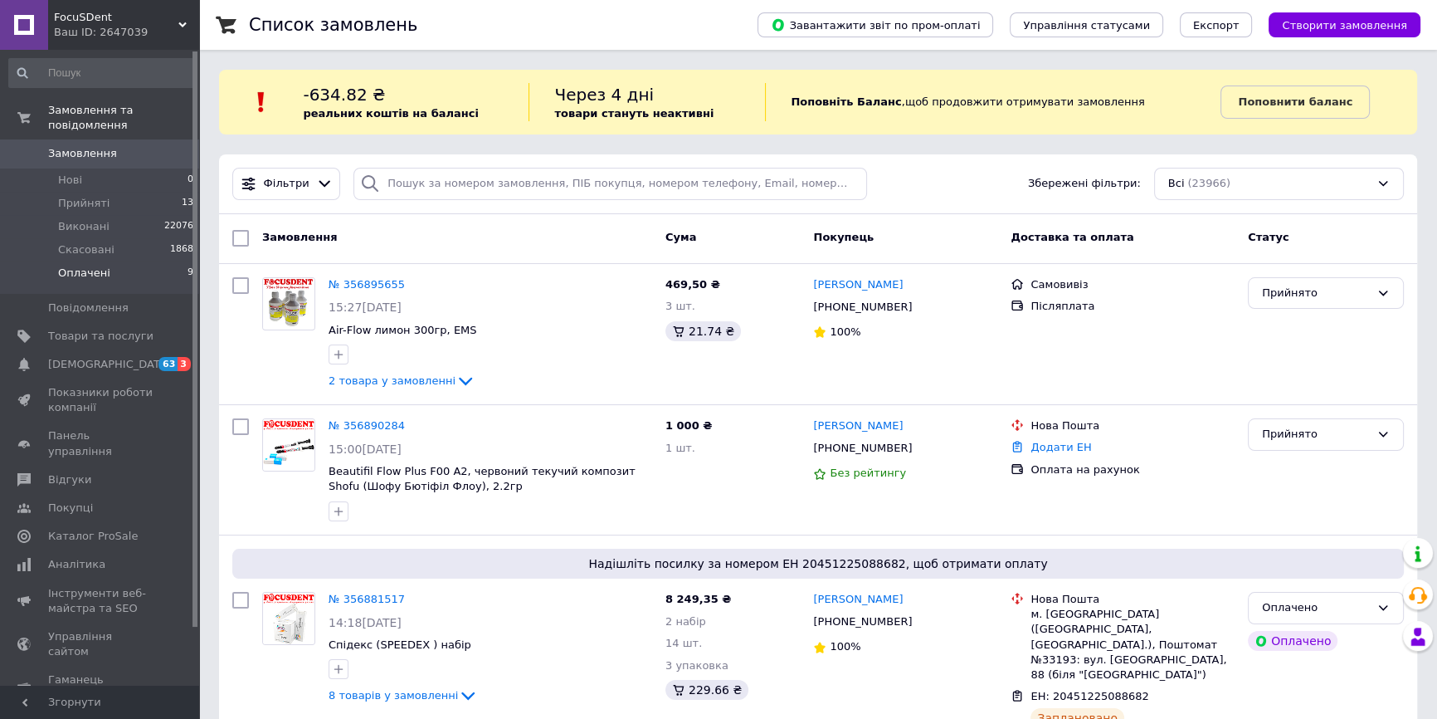
click at [114, 262] on li "Оплачені 9" at bounding box center [101, 277] width 203 height 32
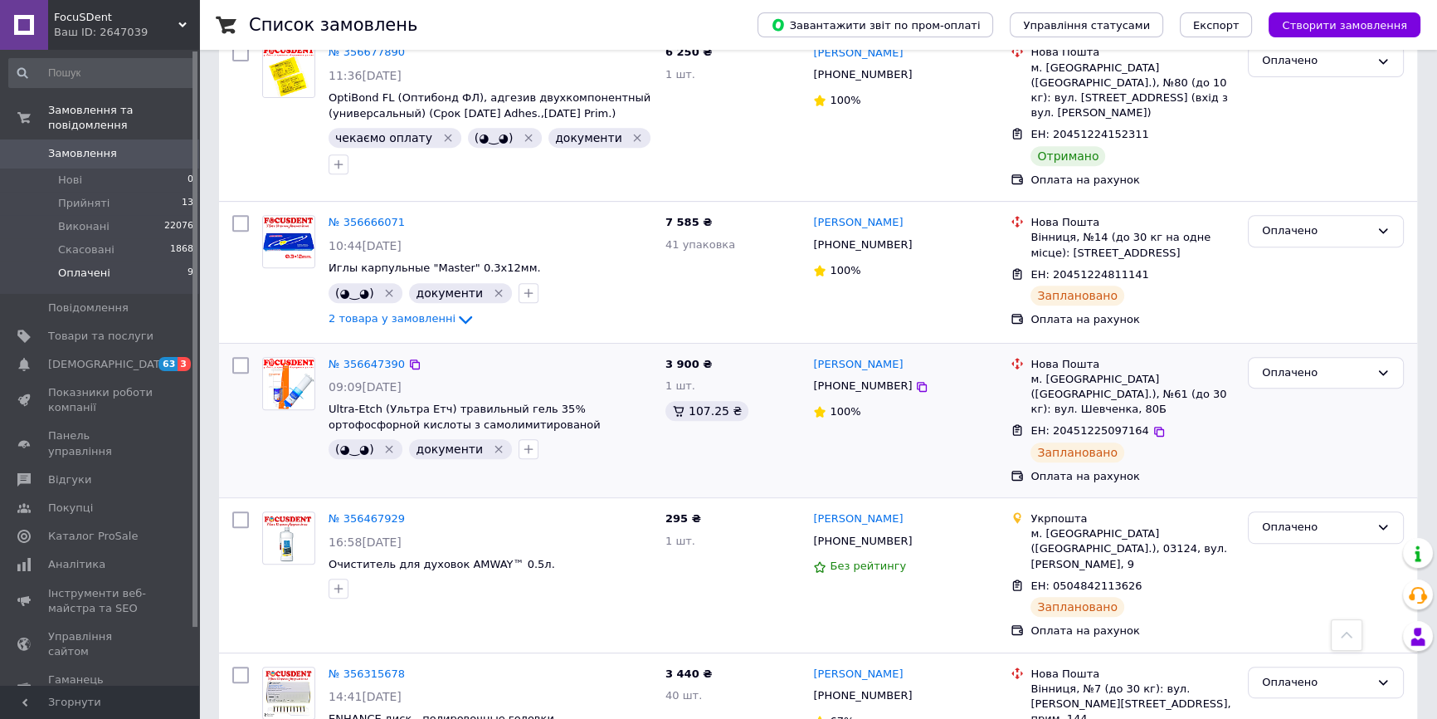
scroll to position [904, 0]
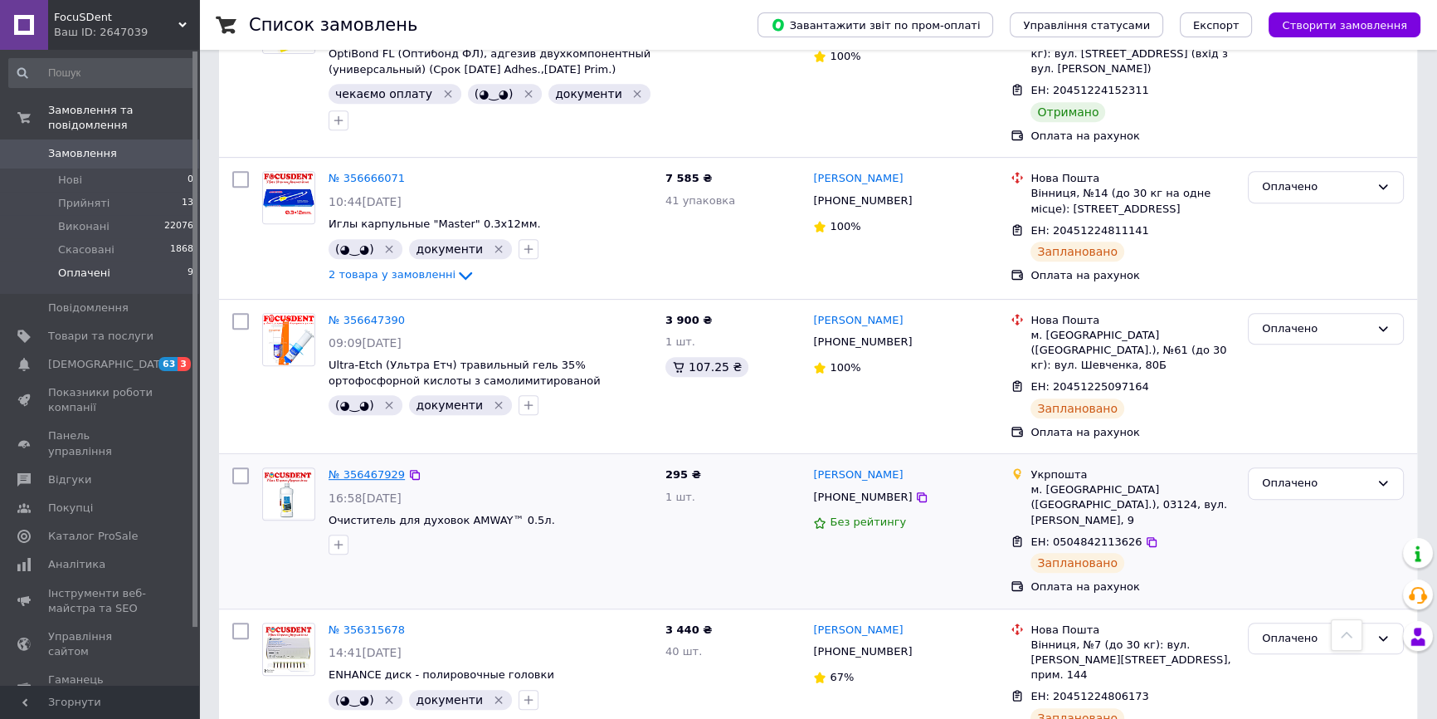
click at [363, 468] on link "№ 356467929" at bounding box center [367, 474] width 76 height 12
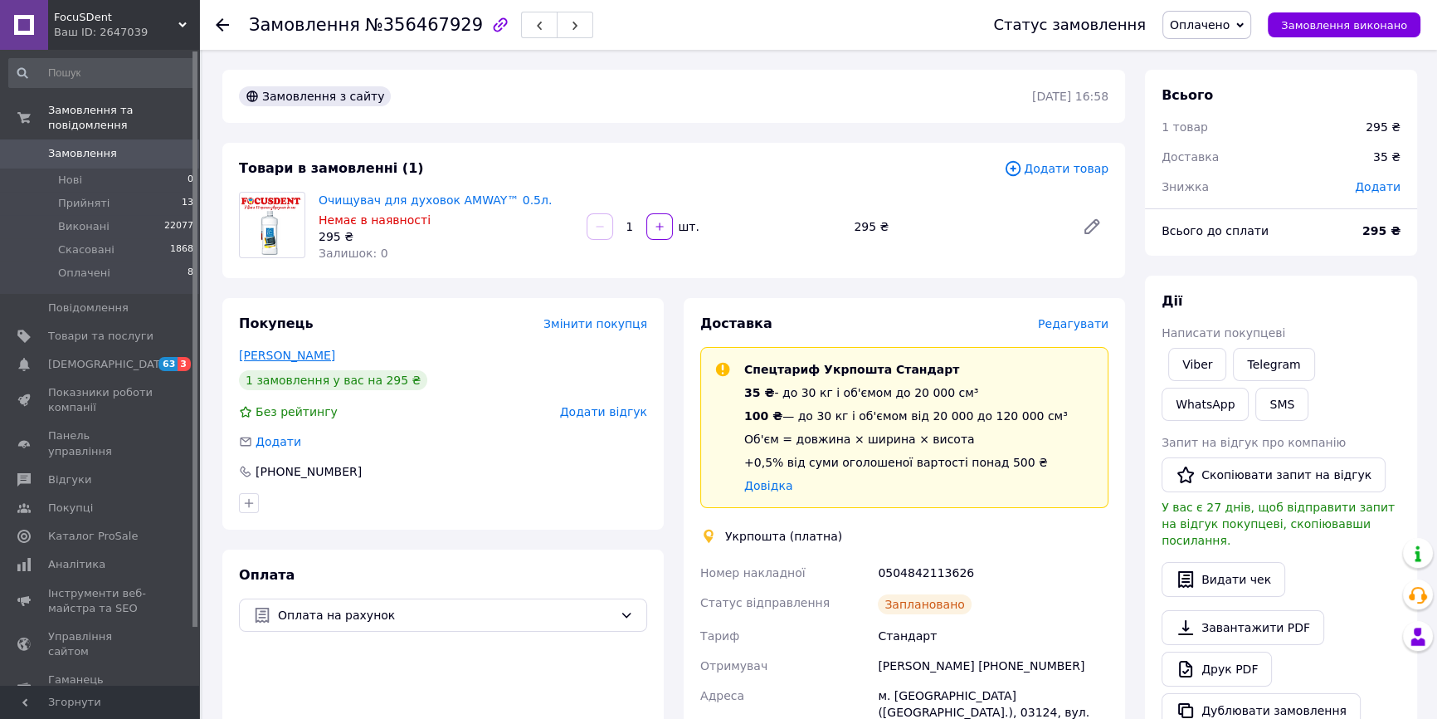
drag, startPoint x: 349, startPoint y: 356, endPoint x: 238, endPoint y: 353, distance: 111.2
click at [239, 353] on div "Макаренко Олена" at bounding box center [443, 355] width 408 height 17
copy link "Макаренко Олена"
drag, startPoint x: 314, startPoint y: 200, endPoint x: 434, endPoint y: 194, distance: 119.6
click at [434, 194] on div "Очищувач для духовок AMWAY™ 0.5л. Немає в наявності 295 ₴ Залишок: 0" at bounding box center [446, 226] width 268 height 76
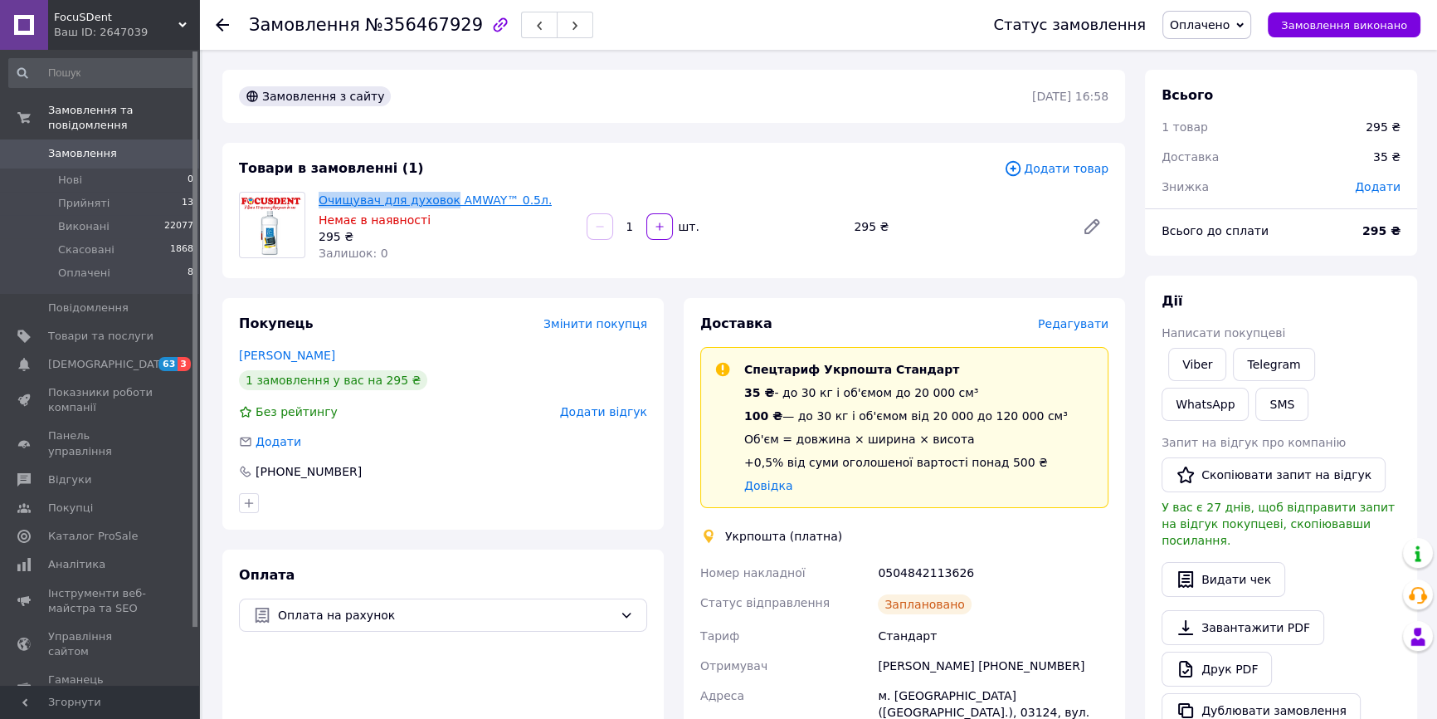
copy link "Очищувач для духовок"
click at [1357, 23] on span "Замовлення виконано" at bounding box center [1344, 25] width 126 height 12
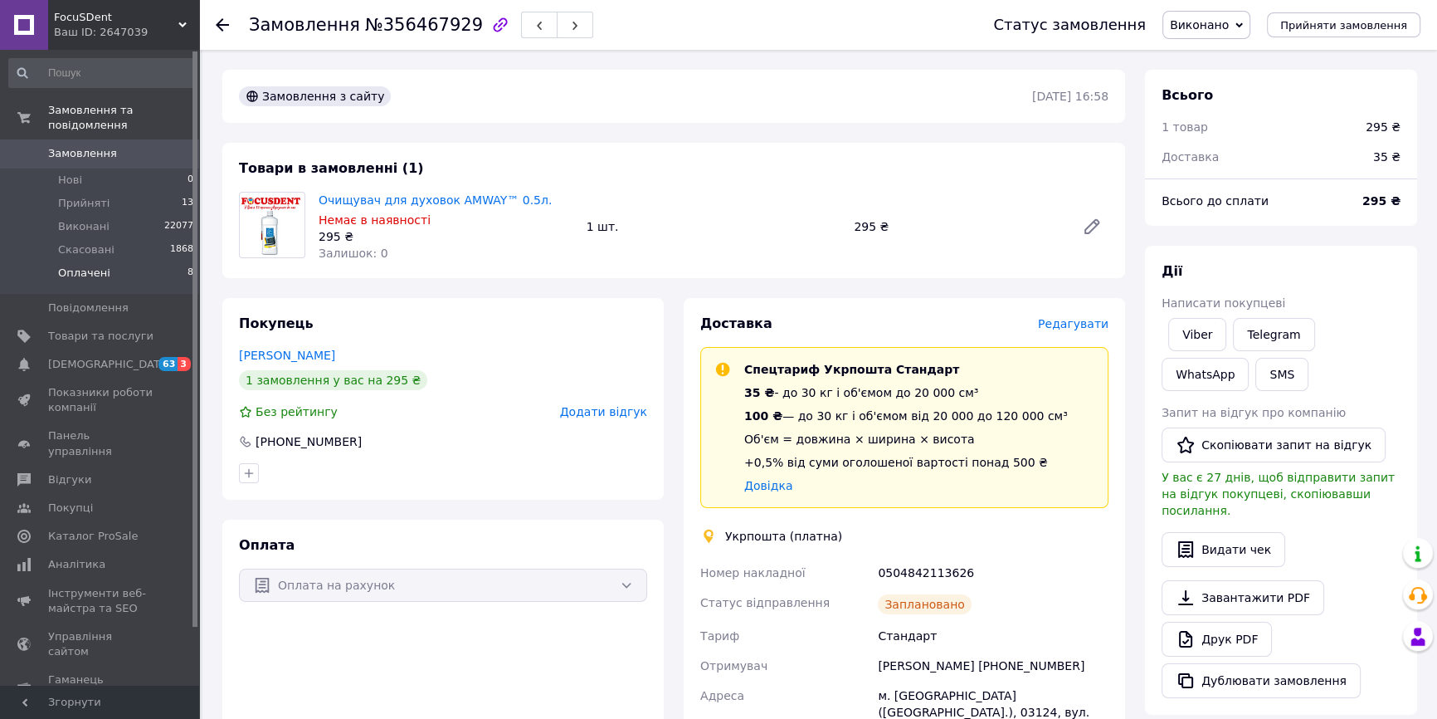
click at [150, 261] on li "Оплачені 8" at bounding box center [101, 277] width 203 height 32
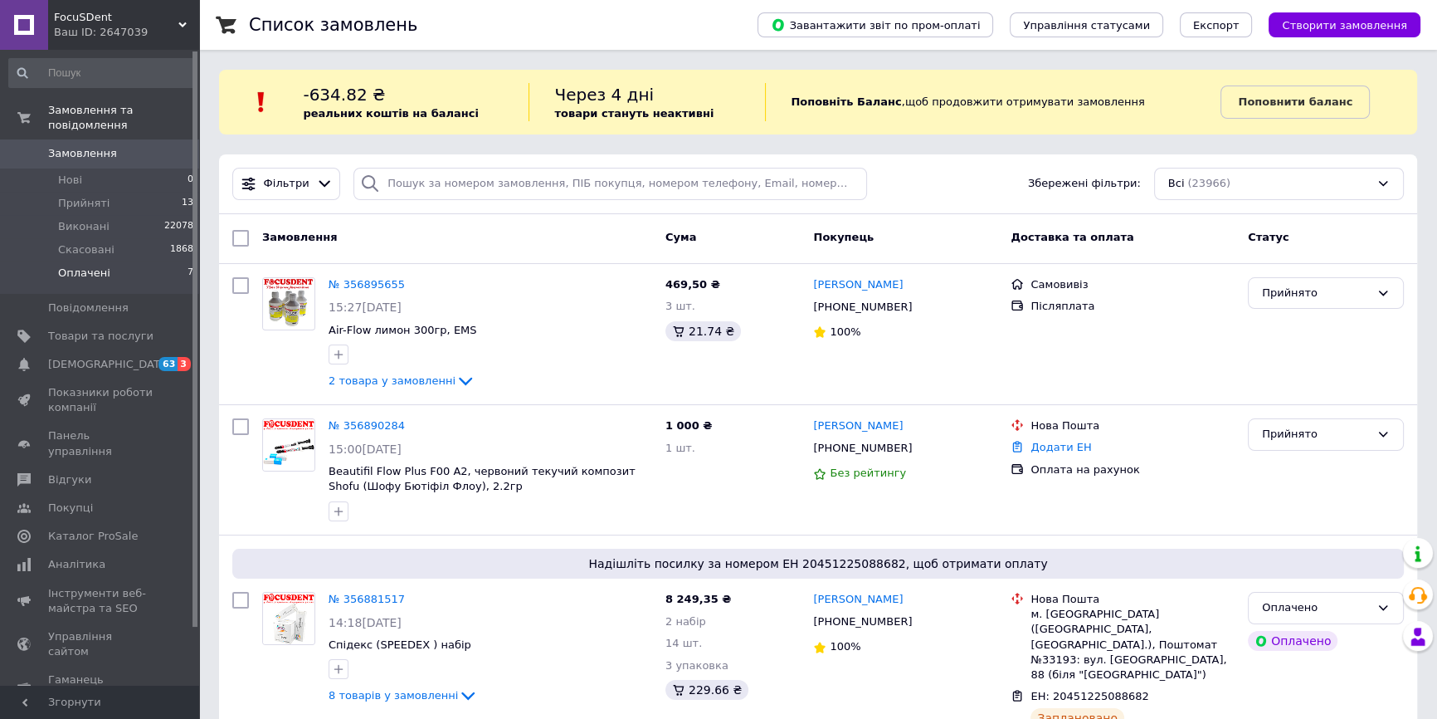
click at [132, 261] on li "Оплачені 7" at bounding box center [101, 277] width 203 height 32
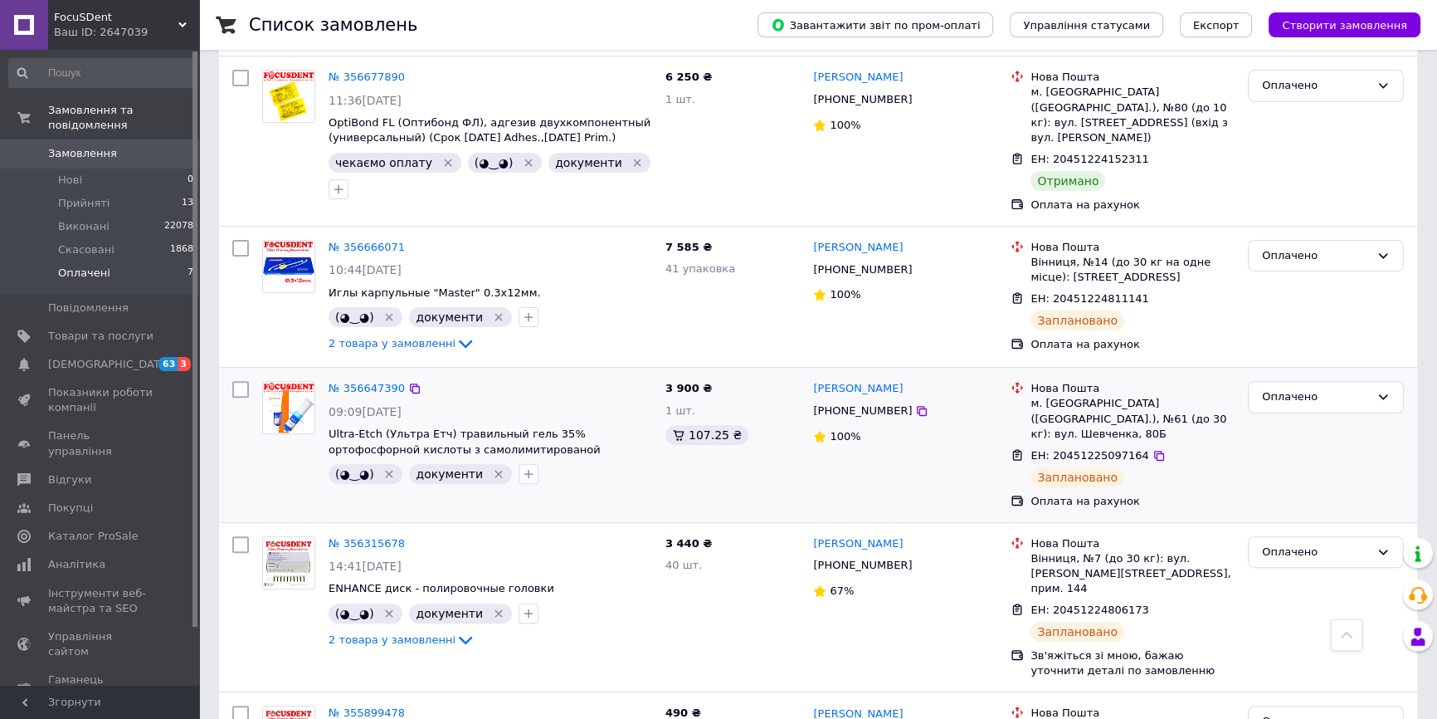
scroll to position [679, 0]
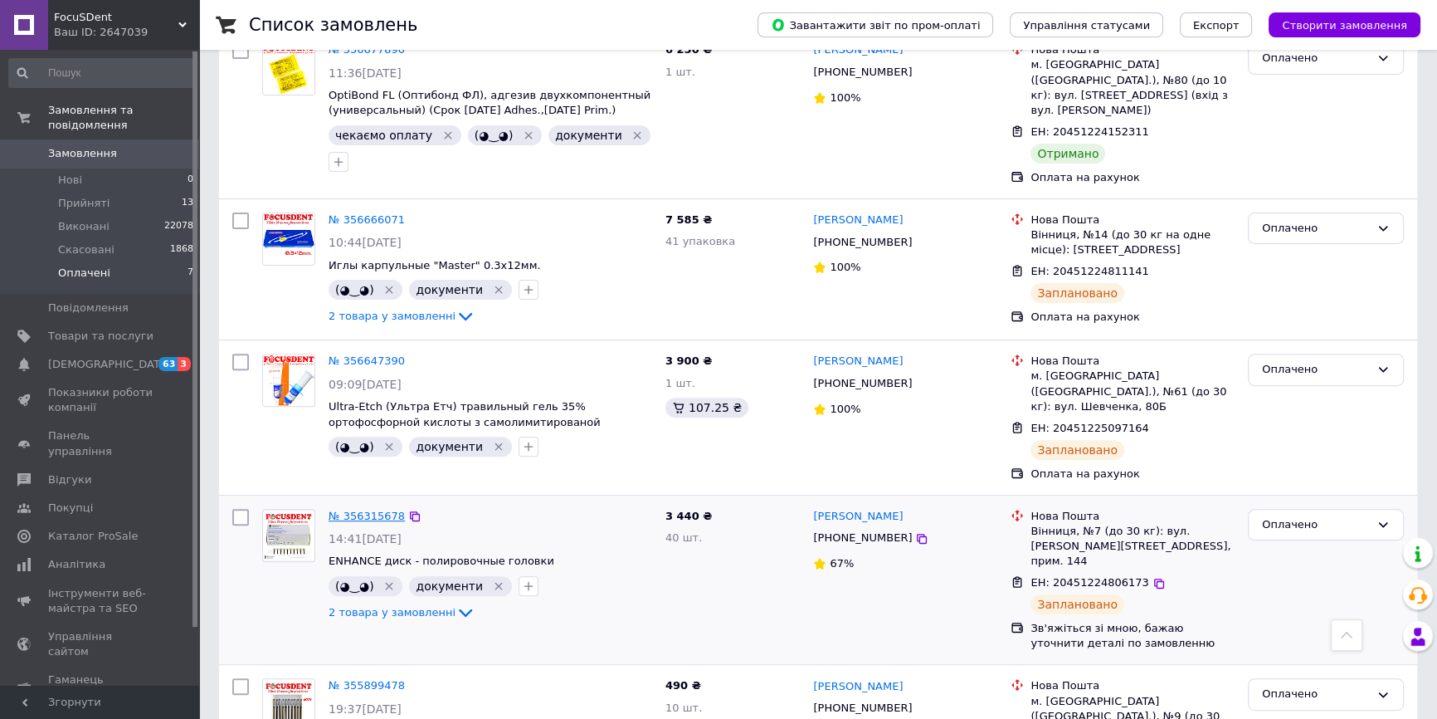
click at [358, 509] on link "№ 356315678" at bounding box center [367, 515] width 76 height 12
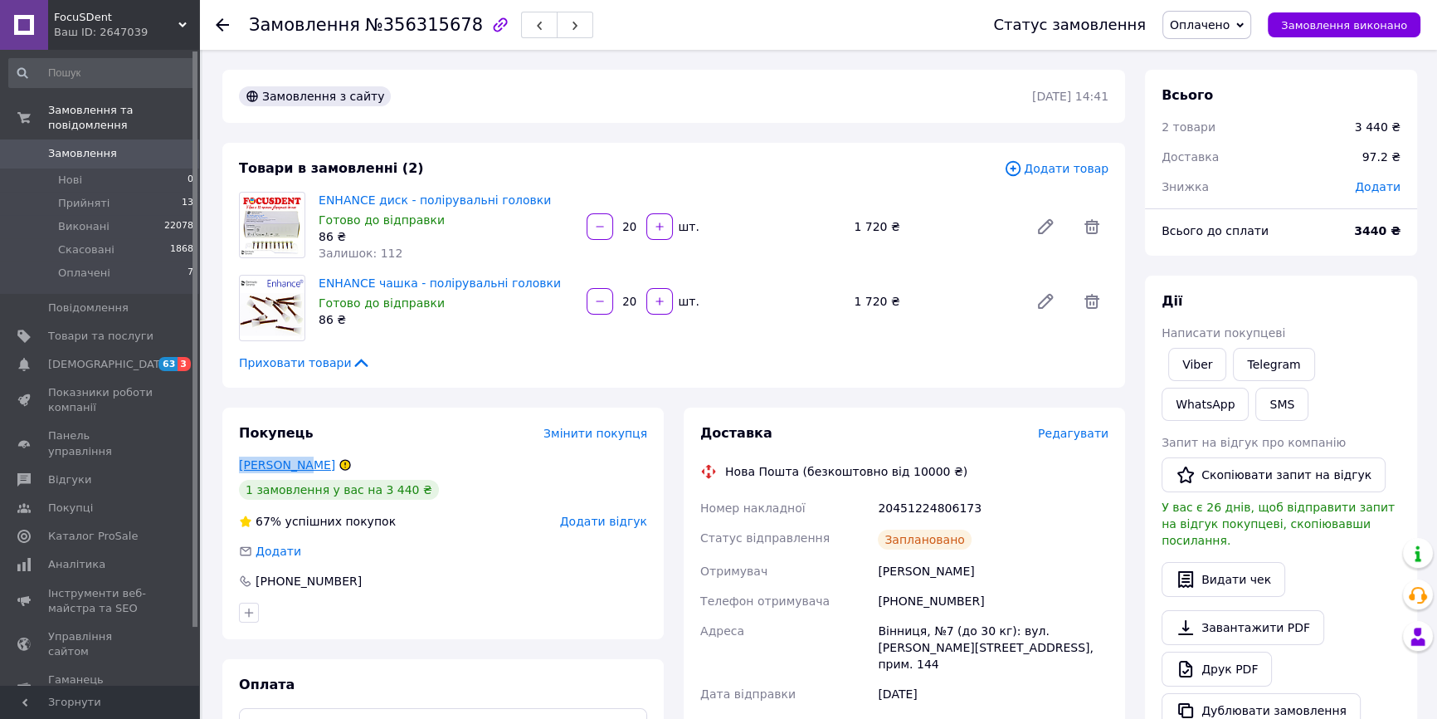
drag, startPoint x: 235, startPoint y: 457, endPoint x: 299, endPoint y: 456, distance: 63.9
click at [299, 456] on div "Покупець Змінити покупця Дремлюга Оля 1 замовлення у вас на 3 440 ₴ 67% успішни…" at bounding box center [442, 522] width 441 height 231
copy link "Дремлюга О"
drag, startPoint x: 953, startPoint y: 560, endPoint x: 879, endPoint y: 563, distance: 74.7
click at [879, 563] on div "Дремлюга Оля" at bounding box center [993, 571] width 237 height 30
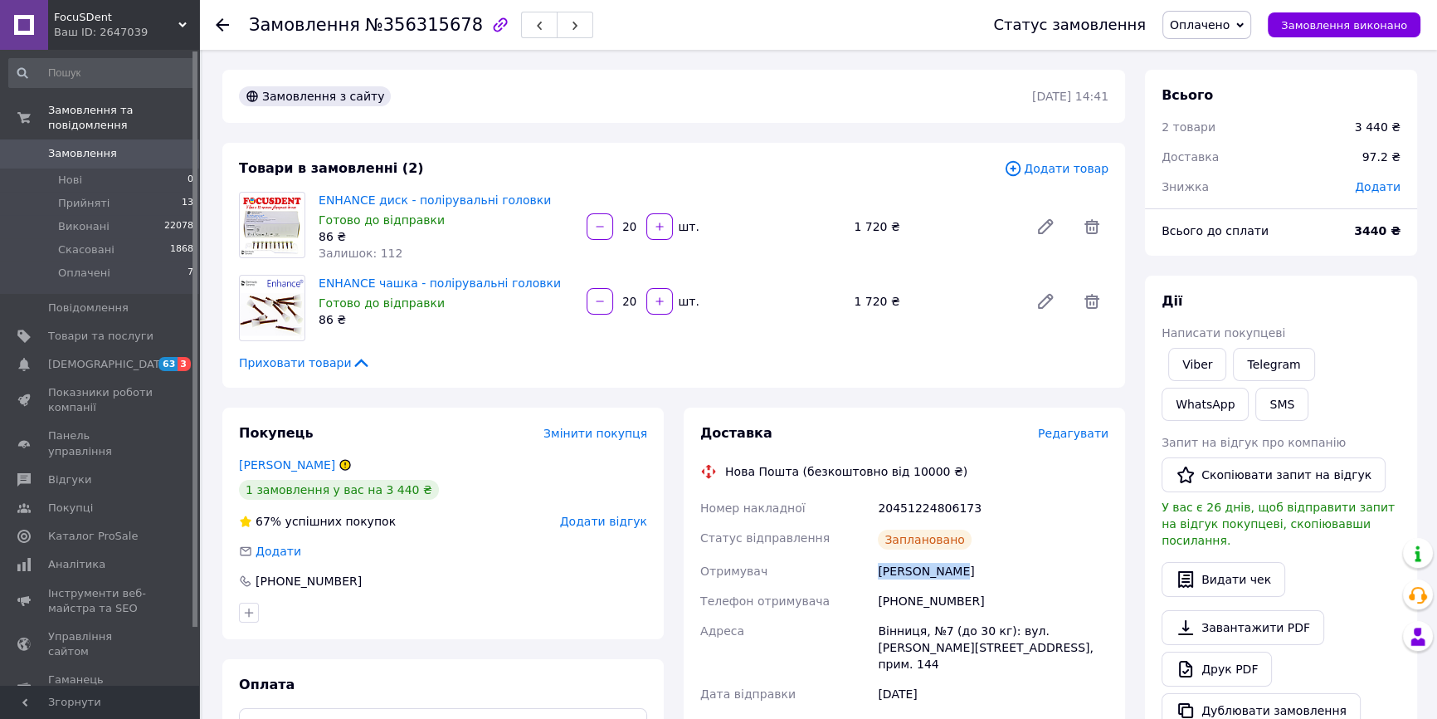
copy div "Дремлюга Оля"
drag, startPoint x: 957, startPoint y: 589, endPoint x: 880, endPoint y: 597, distance: 77.6
click at [880, 597] on div "[PHONE_NUMBER]" at bounding box center [993, 601] width 237 height 30
copy div "[PHONE_NUMBER]"
drag, startPoint x: 880, startPoint y: 621, endPoint x: 929, endPoint y: 631, distance: 50.6
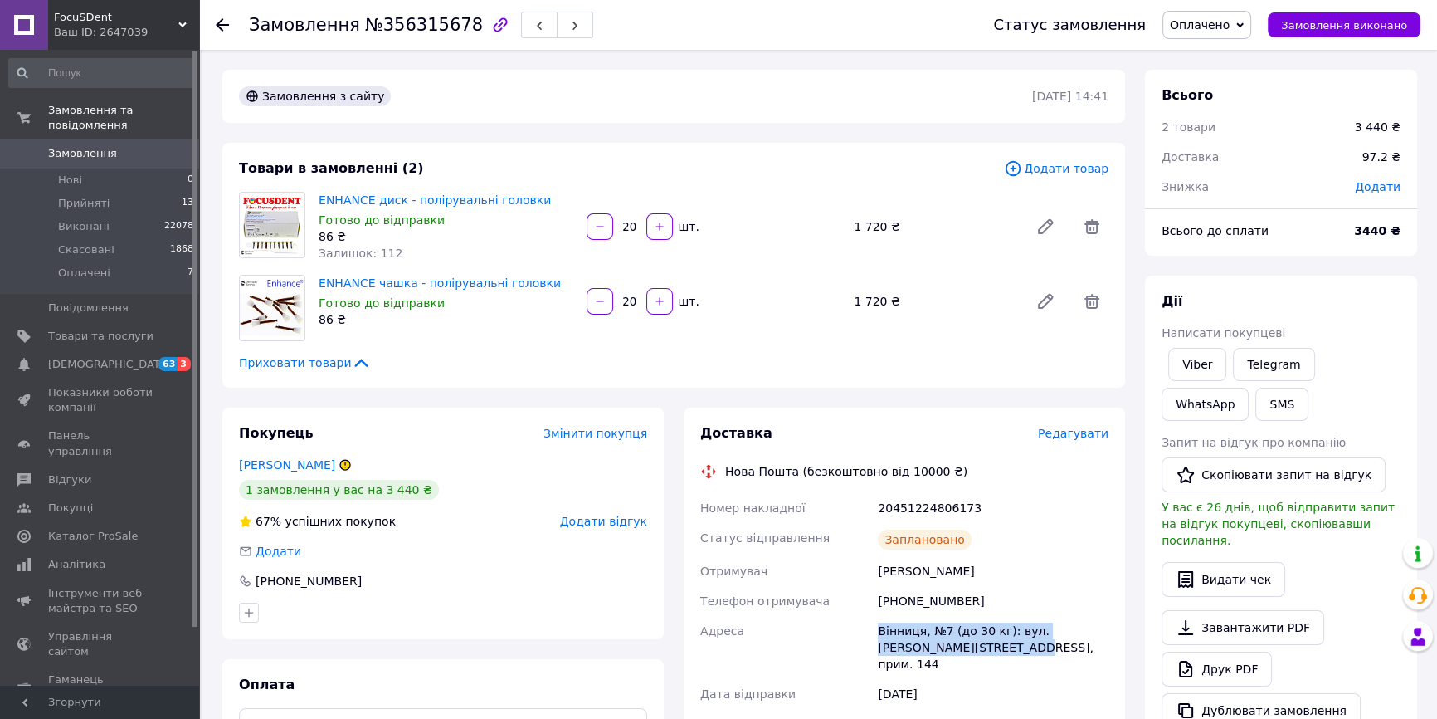
click at [929, 631] on div "Вінниця, №7 (до 30 кг): вул. [PERSON_NAME][STREET_ADDRESS], прим. 144" at bounding box center [993, 647] width 237 height 63
copy div "Вінниця, №7 (до 30 кг): вул. [PERSON_NAME][STREET_ADDRESS], прим. 144"
click at [1303, 20] on span "Замовлення виконано" at bounding box center [1344, 25] width 126 height 12
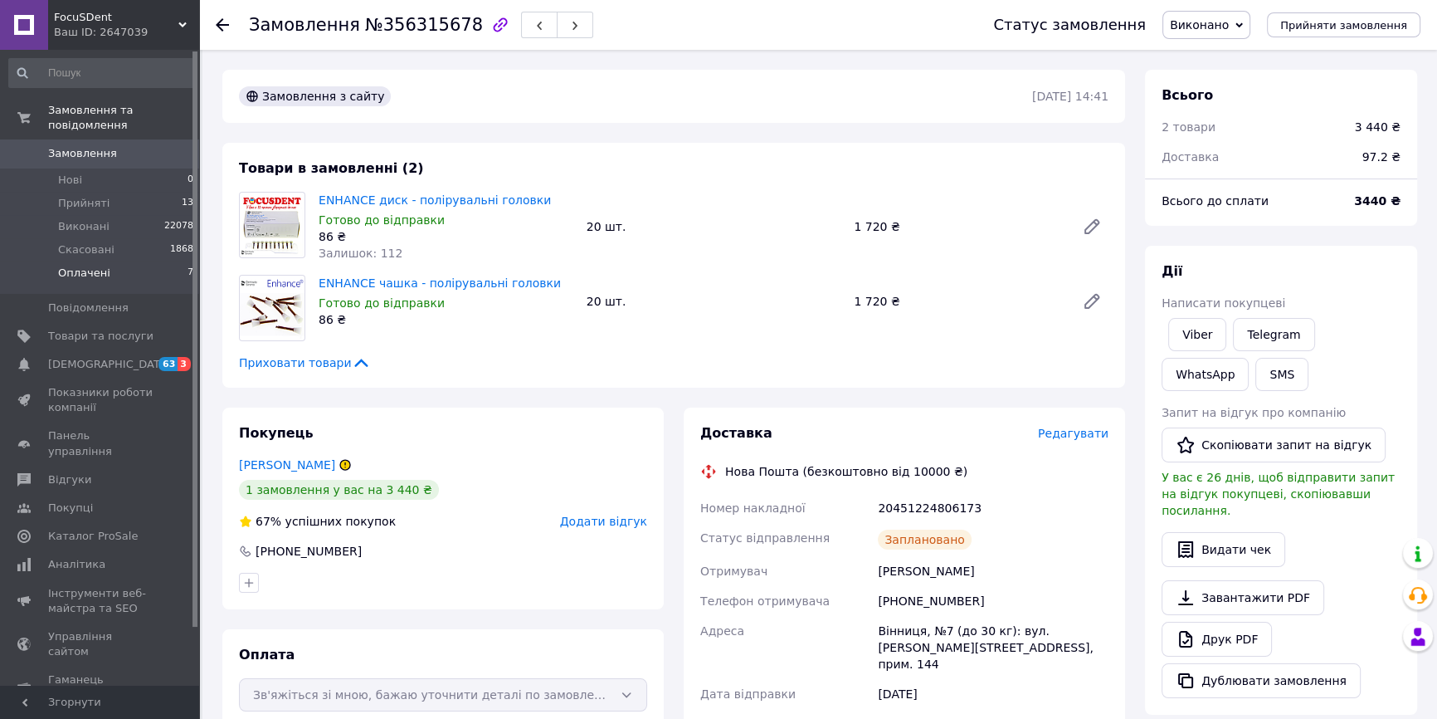
click at [133, 265] on li "Оплачені 7" at bounding box center [101, 277] width 203 height 32
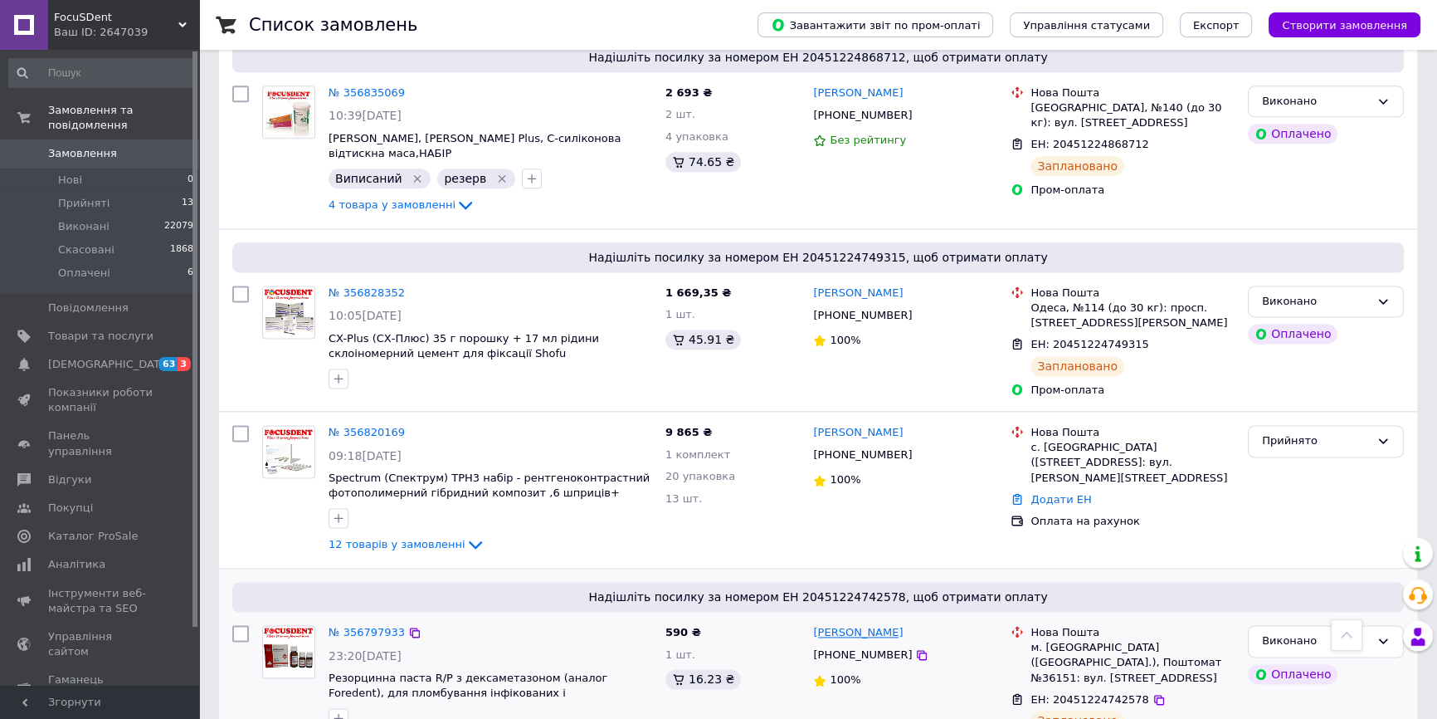
scroll to position [2866, 0]
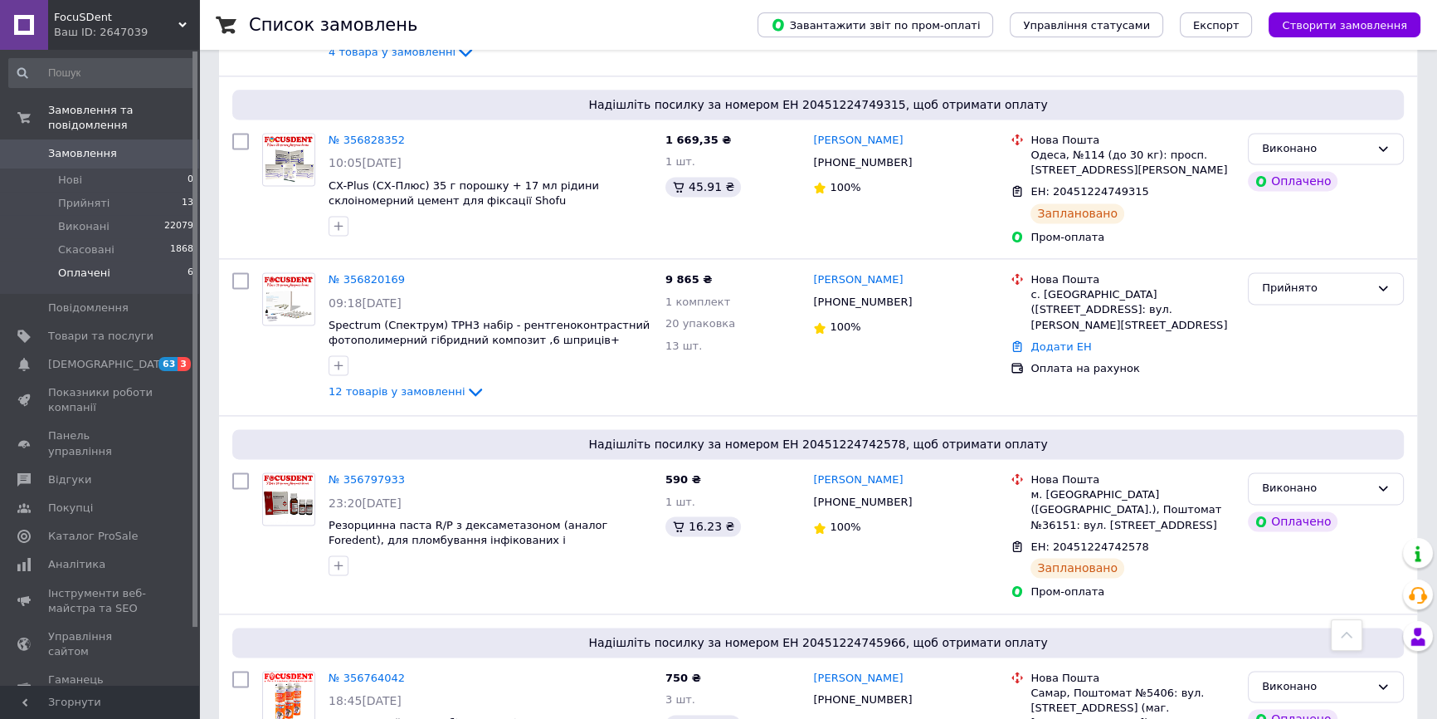
click at [152, 261] on li "Оплачені 6" at bounding box center [101, 277] width 203 height 32
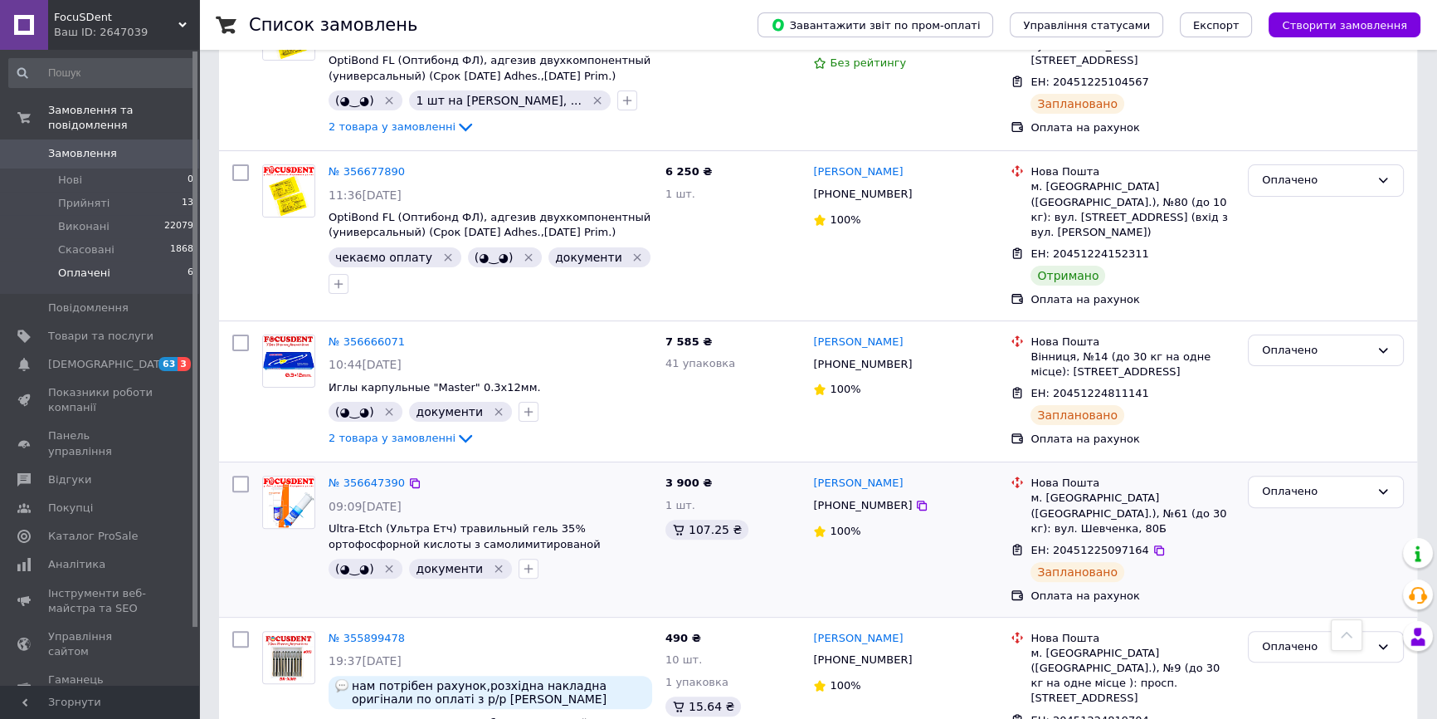
scroll to position [573, 0]
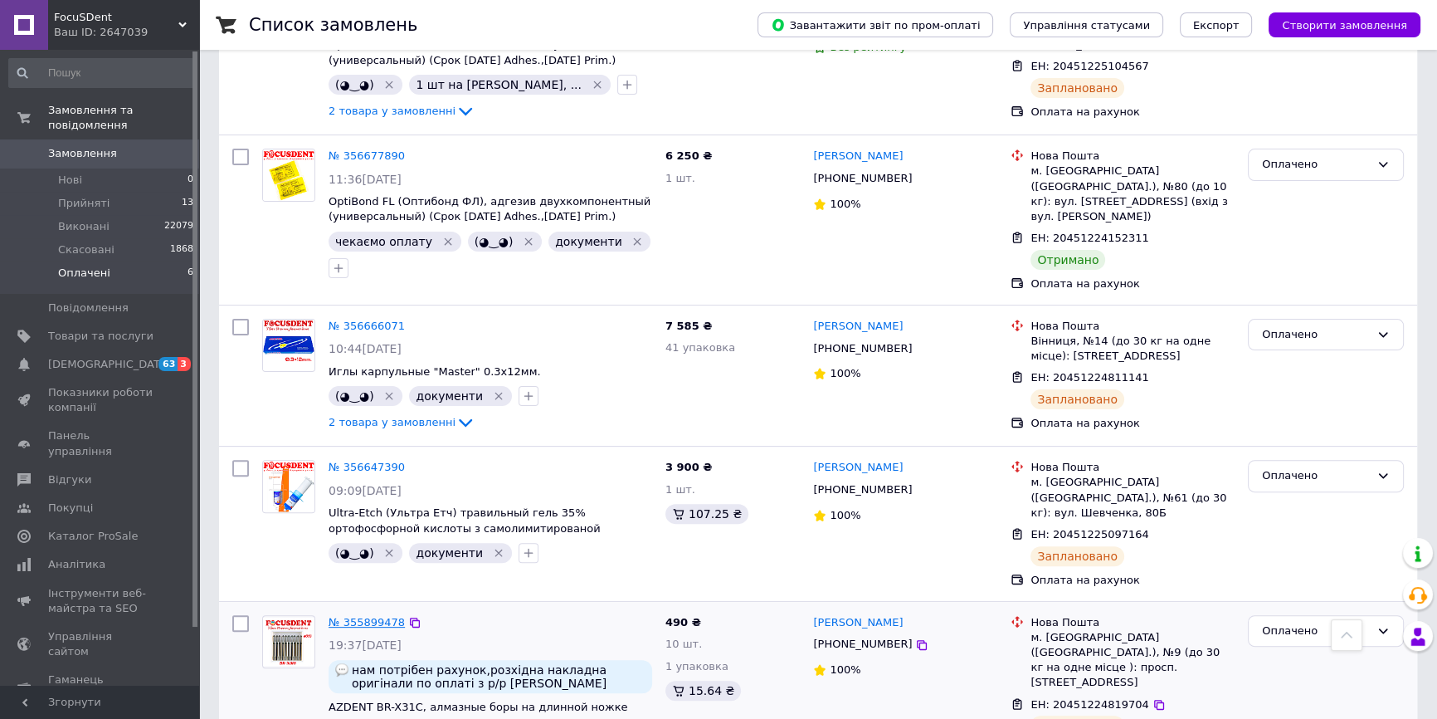
click at [364, 616] on link "№ 355899478" at bounding box center [367, 622] width 76 height 12
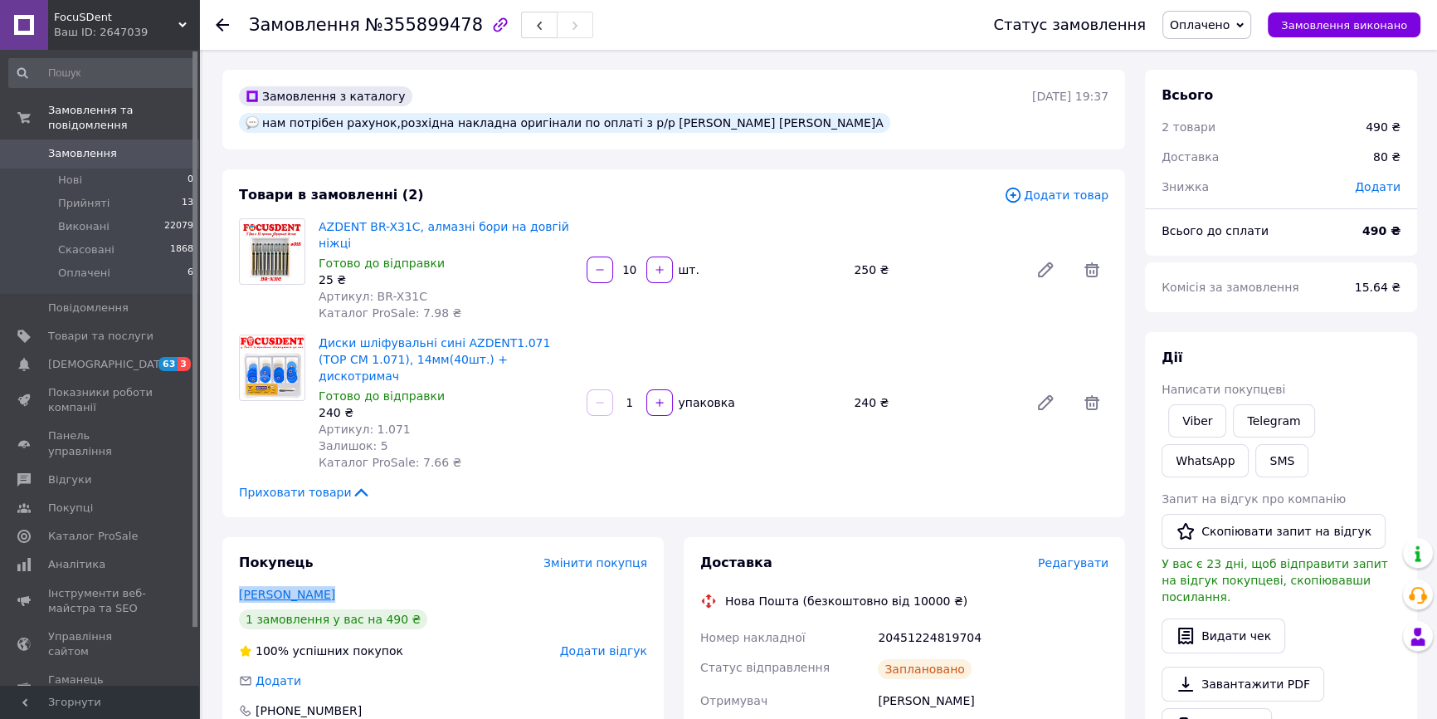
drag, startPoint x: 319, startPoint y: 519, endPoint x: 238, endPoint y: 519, distance: 81.3
click at [239, 586] on div "Марченко Ігор" at bounding box center [443, 594] width 408 height 17
copy link "Марченко Ігор"
drag, startPoint x: 363, startPoint y: 186, endPoint x: 401, endPoint y: 190, distance: 38.4
click at [401, 190] on div "Товари в замовленні (2) Додати товар AZDENT BR-X31C, алмазні бори на довгій ніж…" at bounding box center [673, 343] width 903 height 348
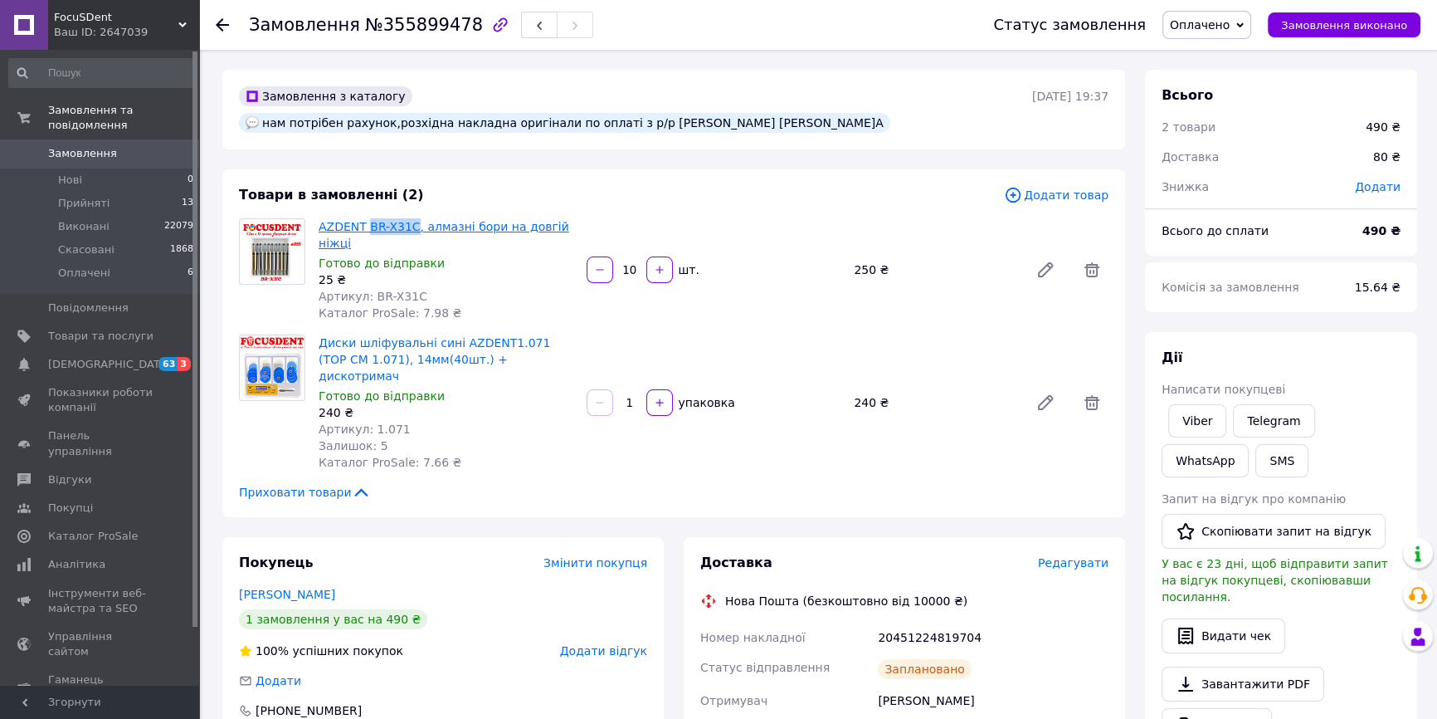
copy link "BR-X31C"
click at [1323, 25] on span "Замовлення виконано" at bounding box center [1344, 25] width 126 height 12
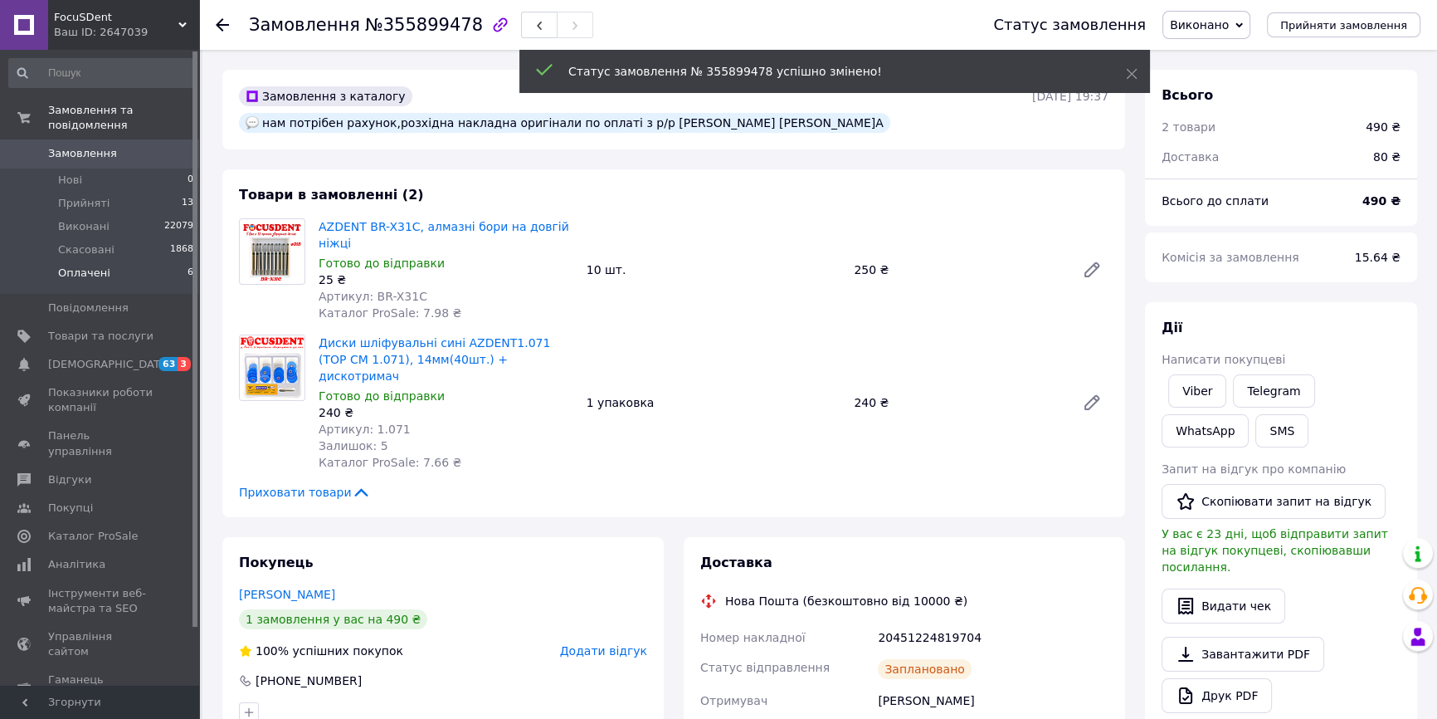
click at [144, 261] on li "Оплачені 6" at bounding box center [101, 277] width 203 height 32
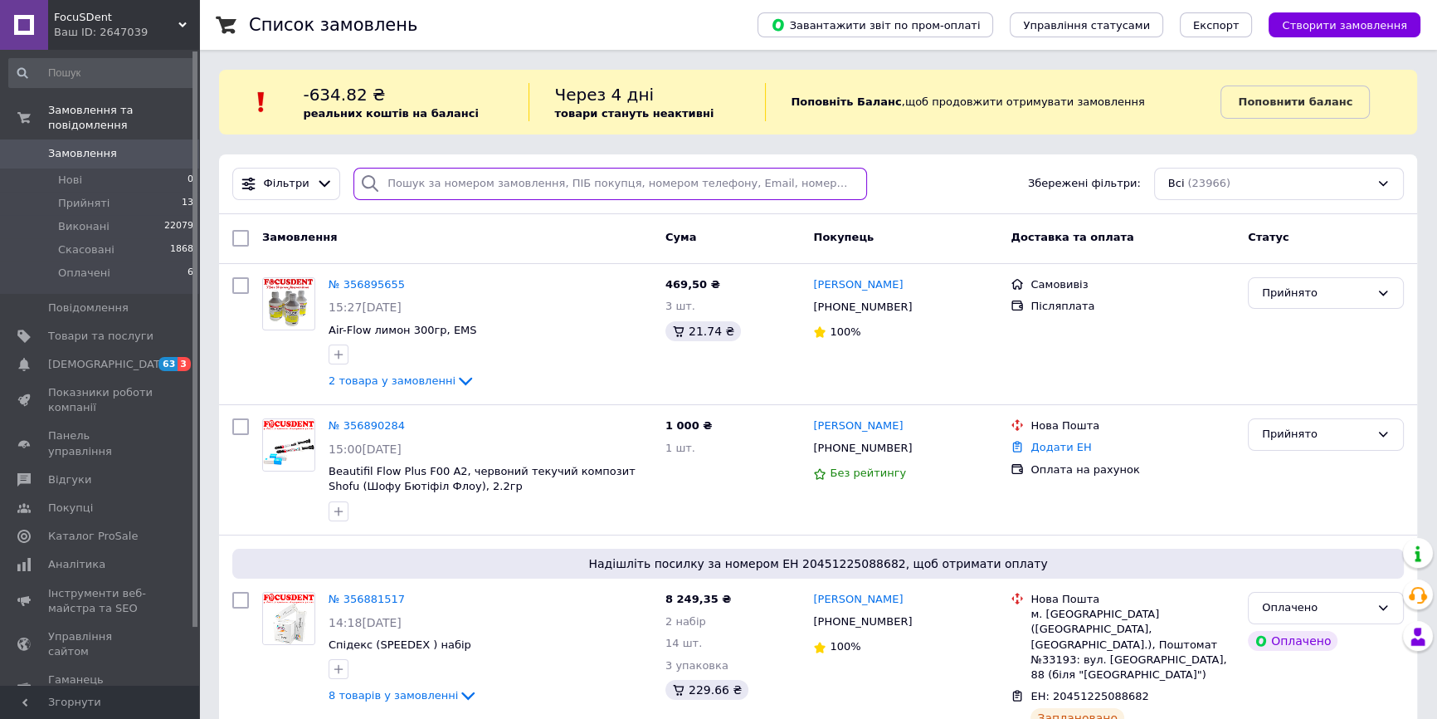
click at [492, 186] on input "search" at bounding box center [610, 184] width 514 height 32
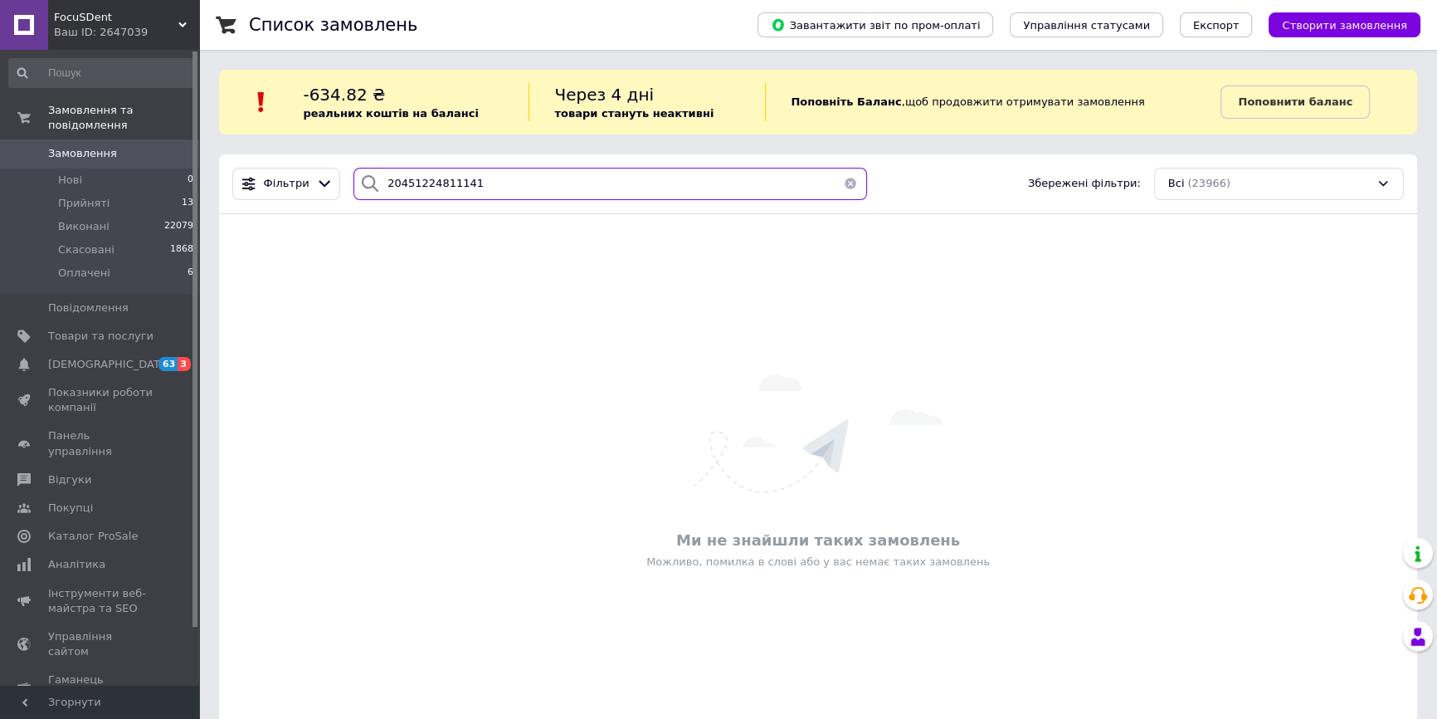
type input "20451224811141"
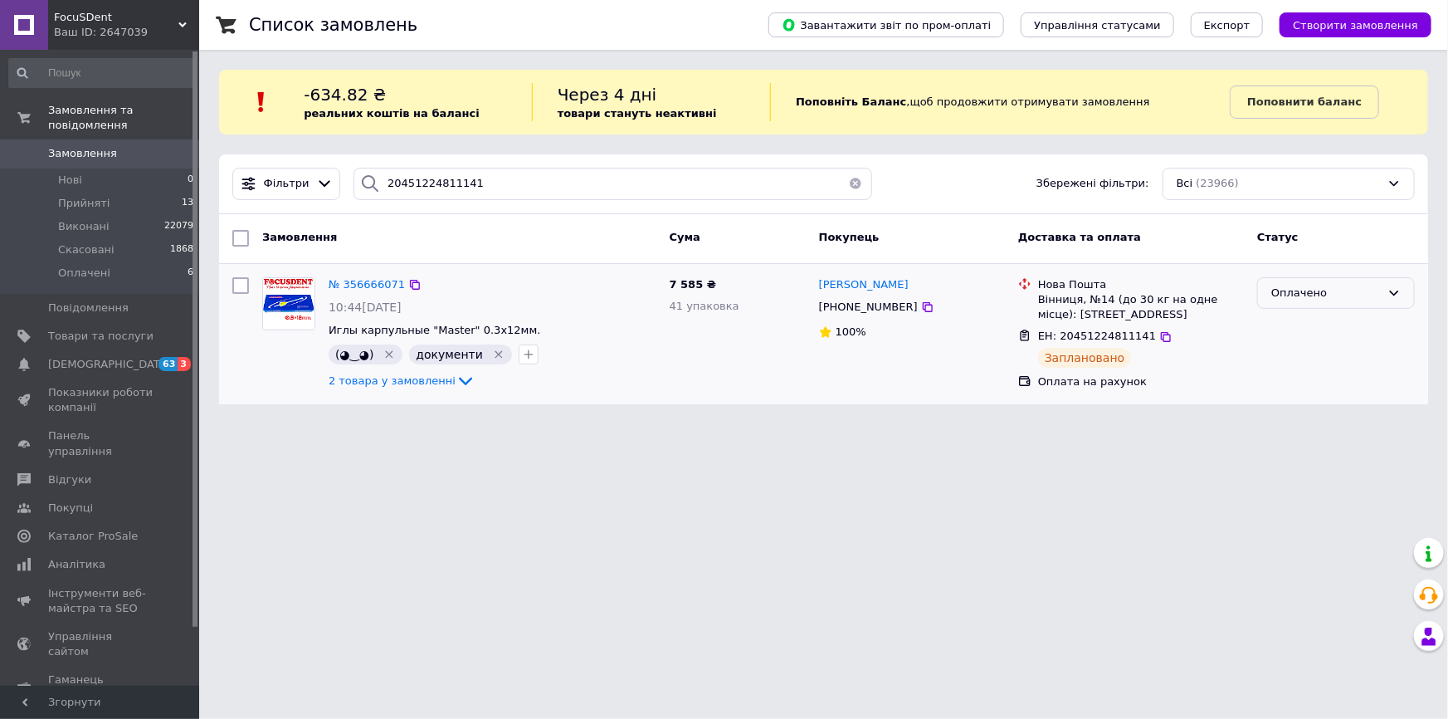
click at [1380, 295] on div "Оплачено" at bounding box center [1326, 293] width 110 height 17
click at [358, 281] on span "№ 356666071" at bounding box center [367, 284] width 76 height 12
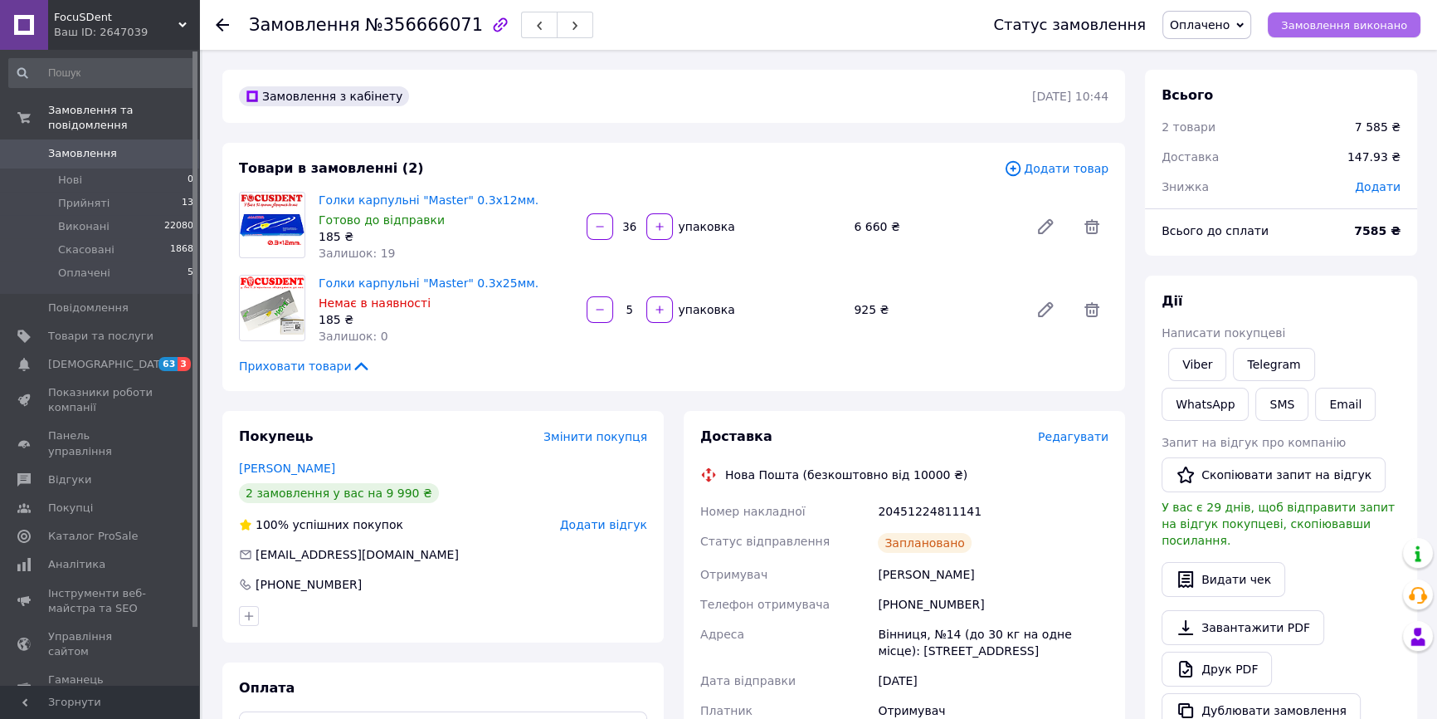
click at [1326, 24] on span "Замовлення виконано" at bounding box center [1344, 25] width 126 height 12
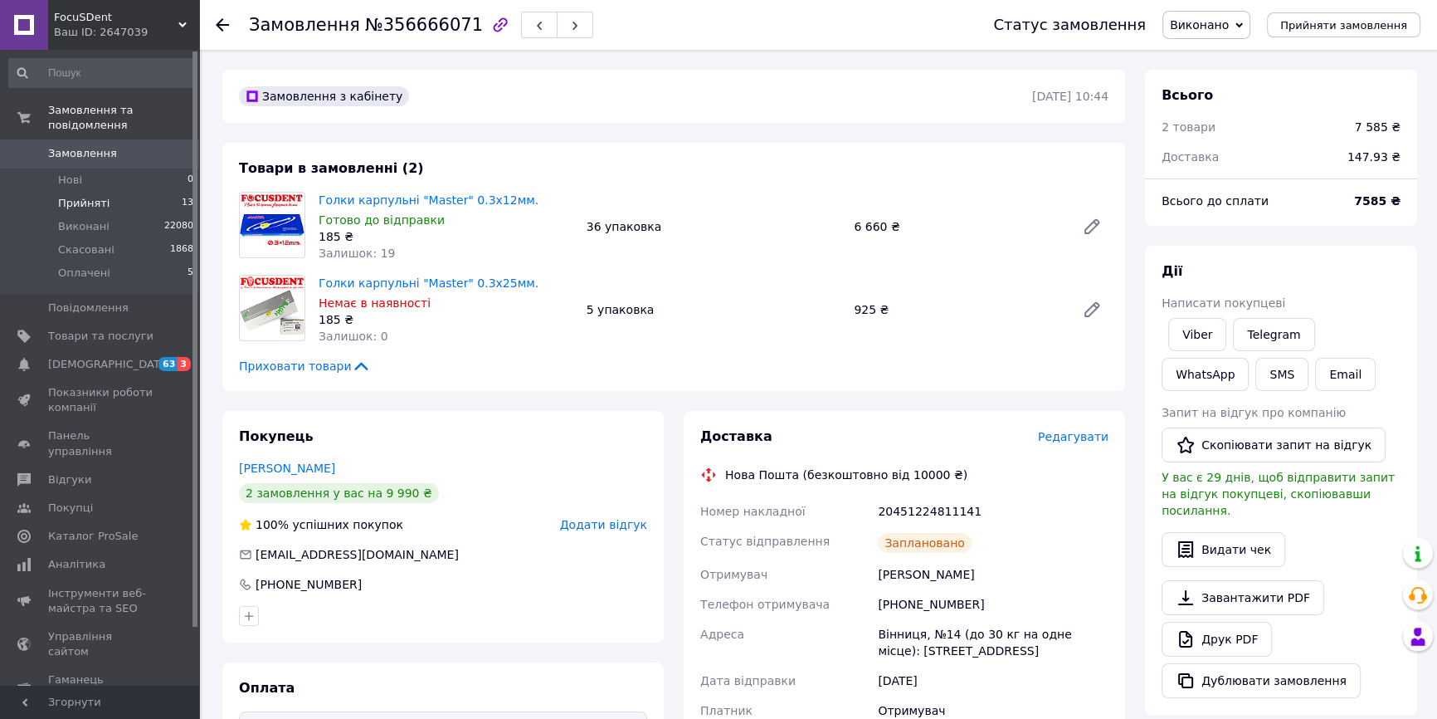
click at [127, 192] on li "Прийняті 13" at bounding box center [101, 203] width 203 height 23
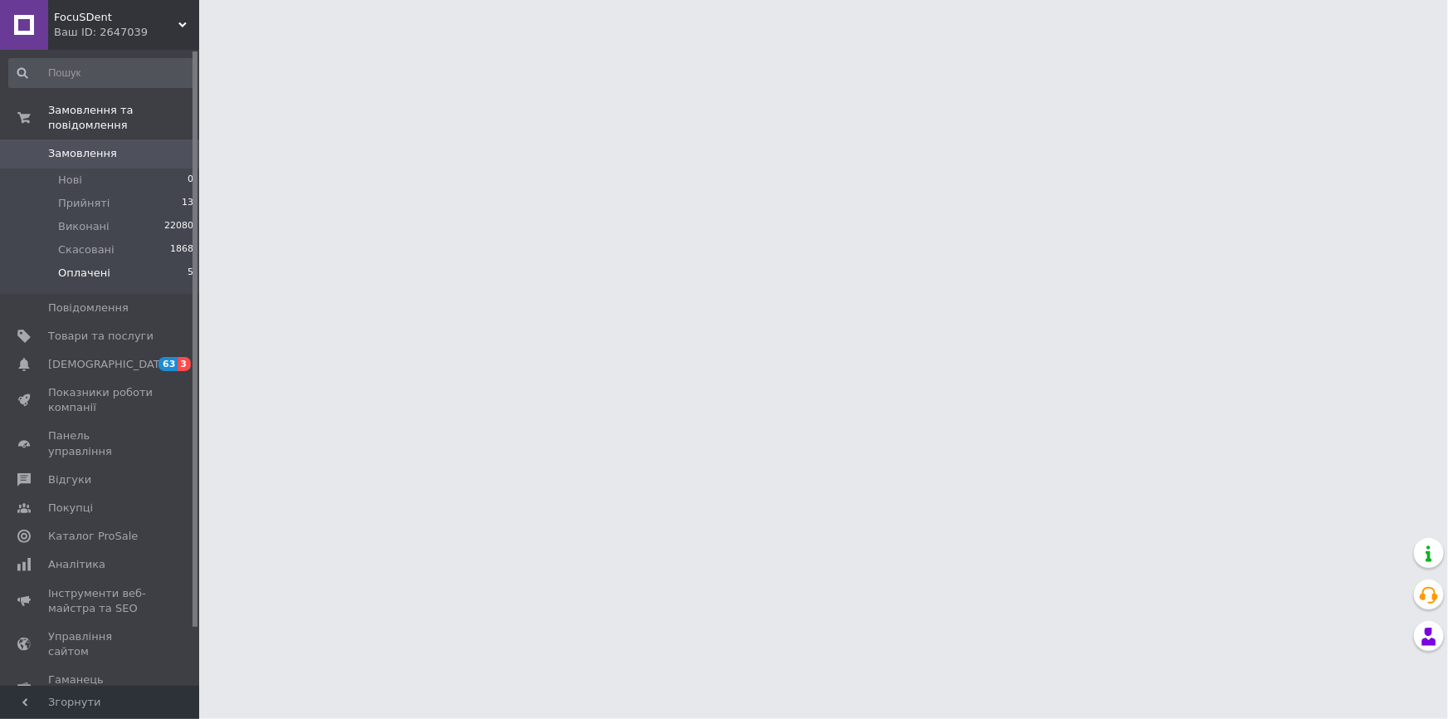
click at [120, 261] on li "Оплачені 5" at bounding box center [101, 277] width 203 height 32
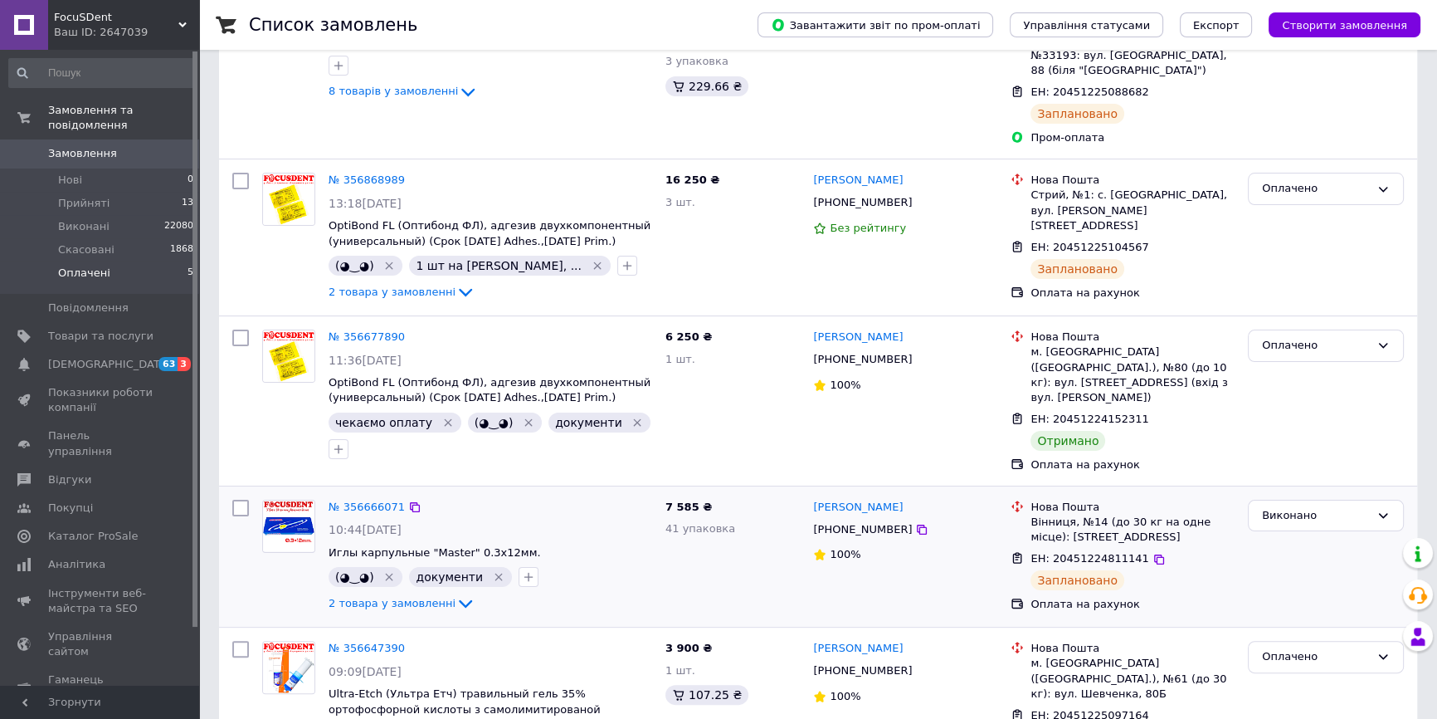
scroll to position [394, 0]
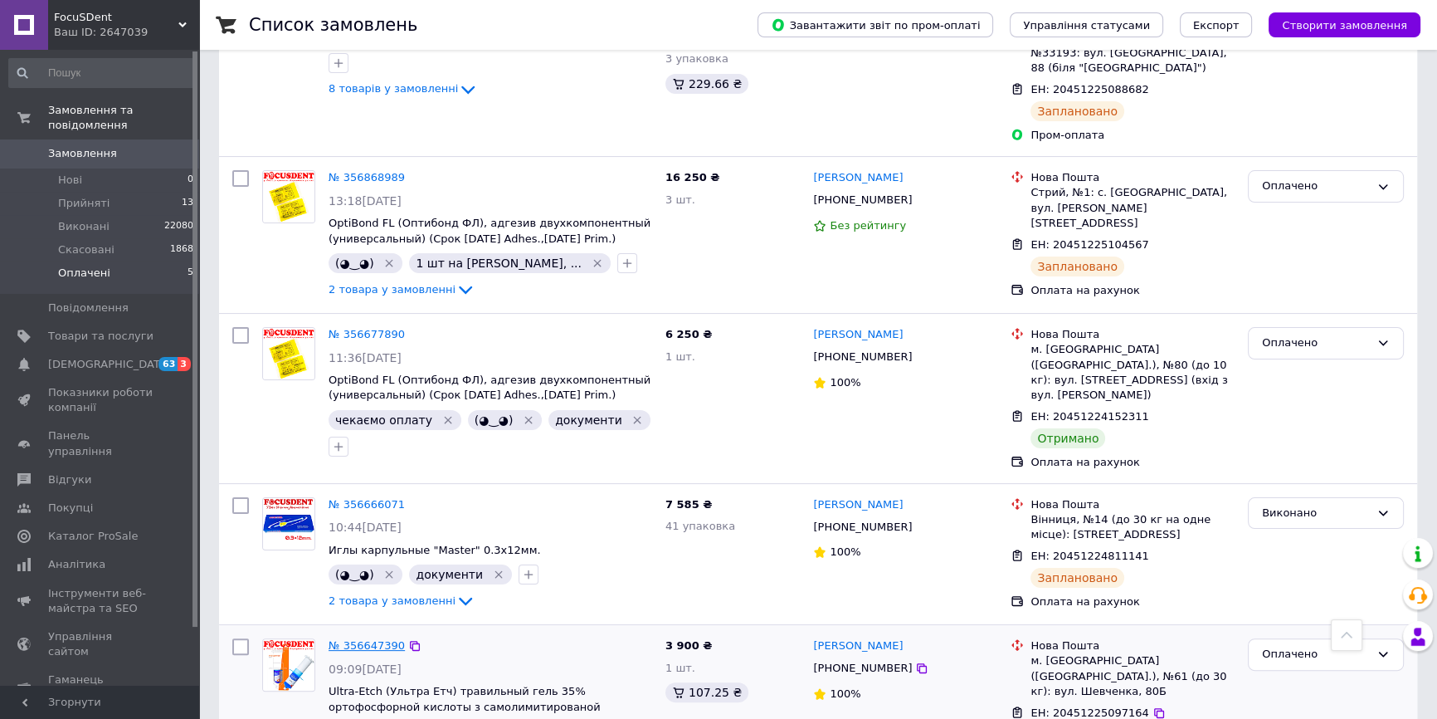
click at [369, 639] on link "№ 356647390" at bounding box center [367, 645] width 76 height 12
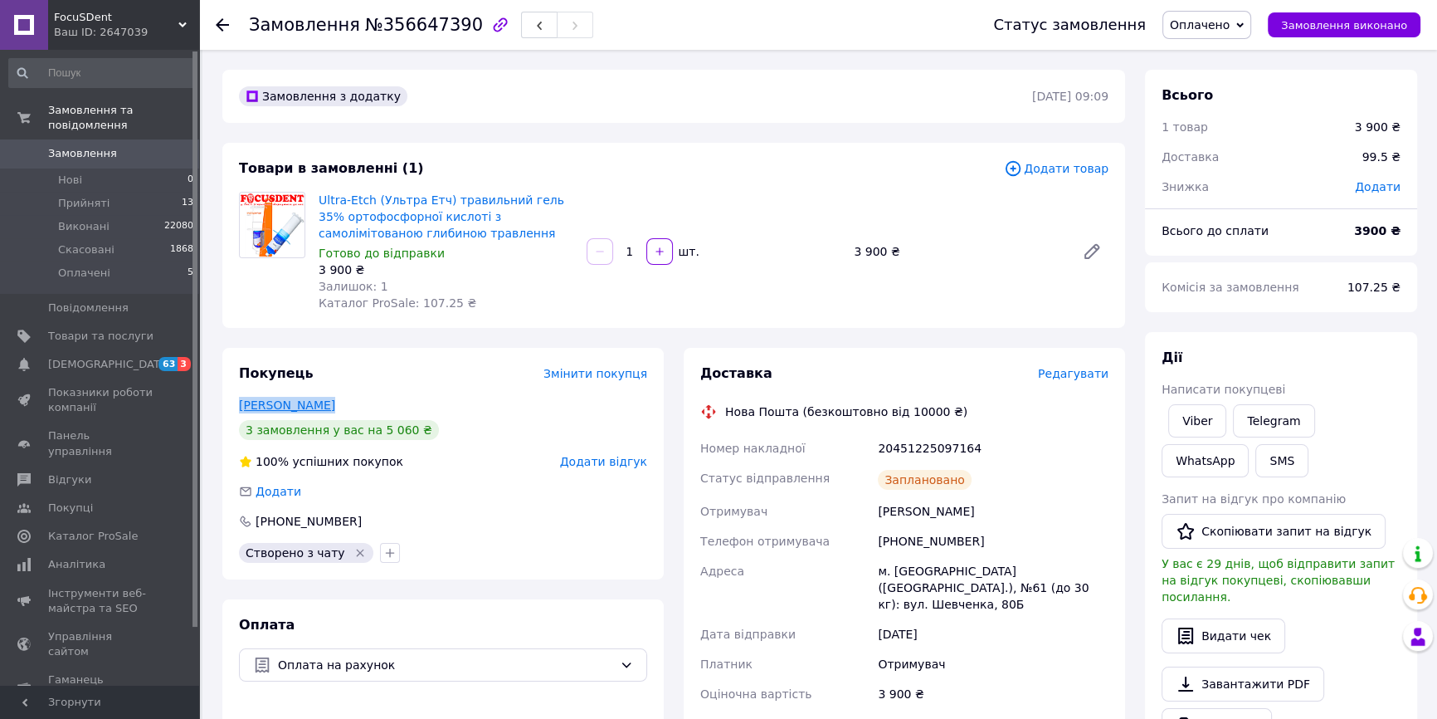
drag, startPoint x: 321, startPoint y: 396, endPoint x: 239, endPoint y: 397, distance: 82.2
click at [239, 397] on div "Пецюх Соломія" at bounding box center [443, 405] width 408 height 17
copy link "Пецюх Соломія"
drag, startPoint x: 314, startPoint y: 199, endPoint x: 364, endPoint y: 193, distance: 50.9
click at [364, 193] on div "Ultra-Etch (Ультра Етч) травильний гель 35% ортофосфорної кислоті з самолімітов…" at bounding box center [446, 251] width 268 height 126
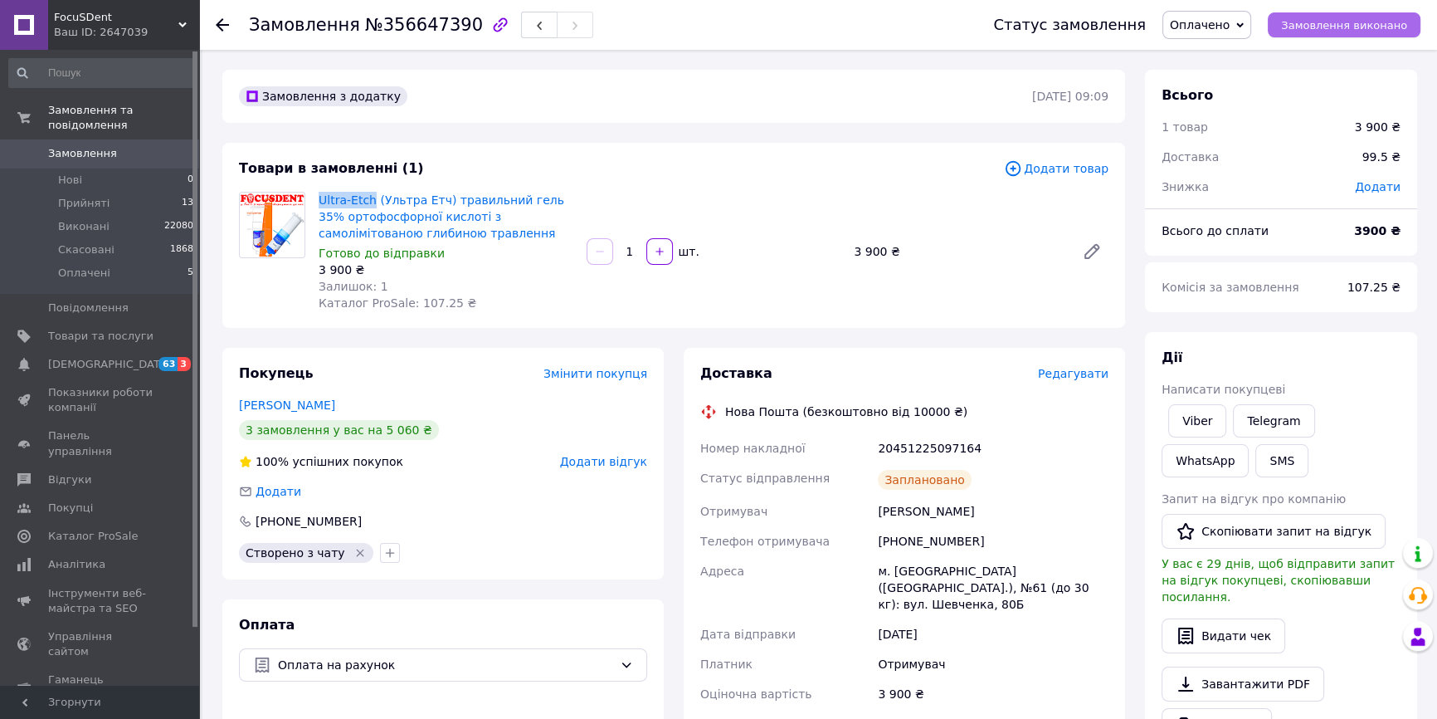
click at [1340, 24] on span "Замовлення виконано" at bounding box center [1344, 25] width 126 height 12
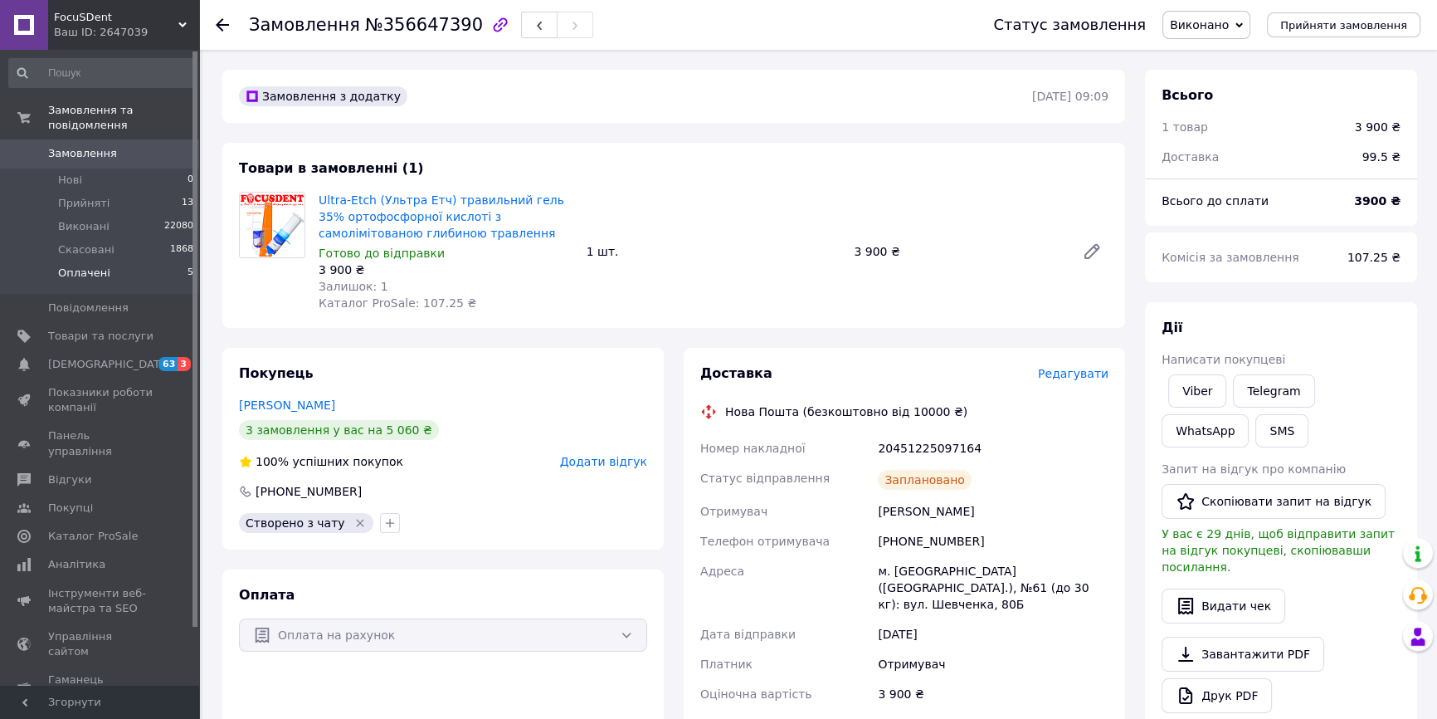
click at [132, 261] on li "Оплачені 5" at bounding box center [101, 277] width 203 height 32
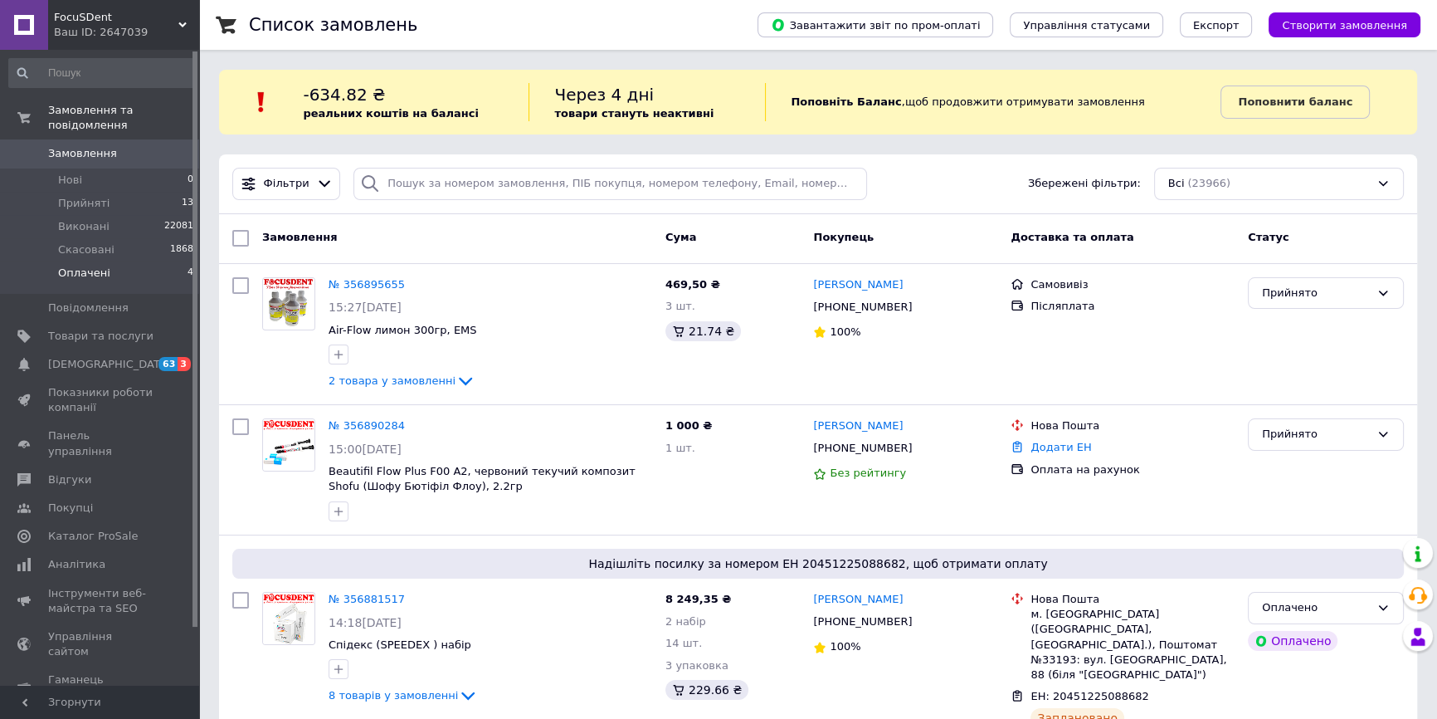
click at [115, 263] on li "Оплачені 4" at bounding box center [101, 277] width 203 height 32
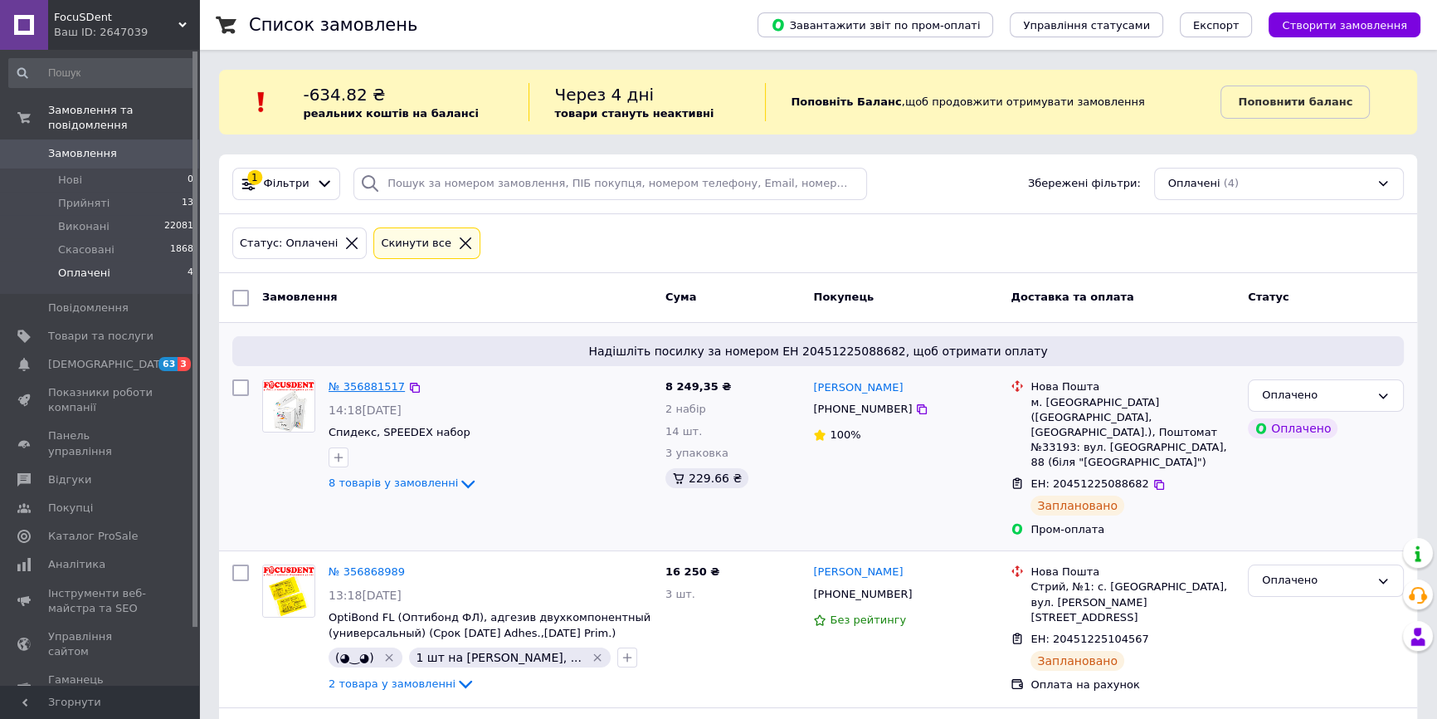
click at [374, 391] on link "№ 356881517" at bounding box center [367, 386] width 76 height 12
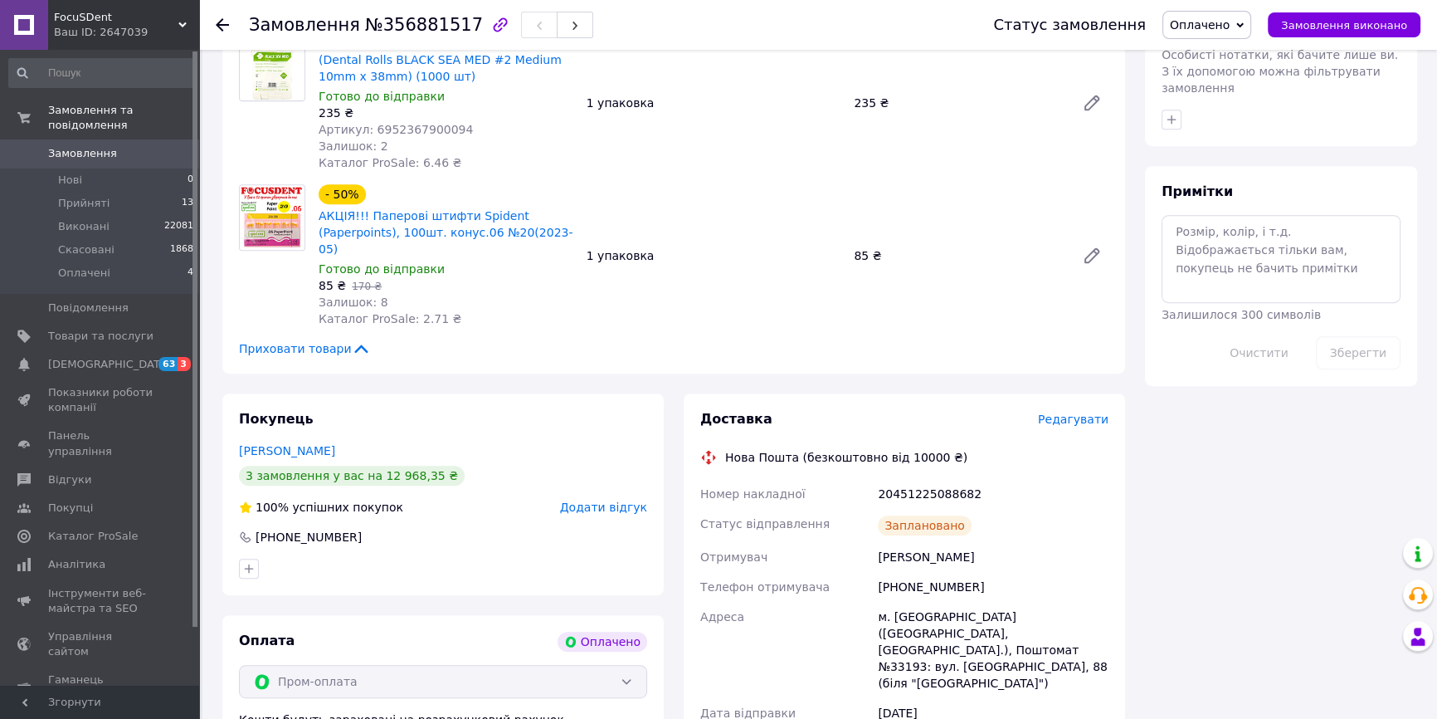
scroll to position [754, 0]
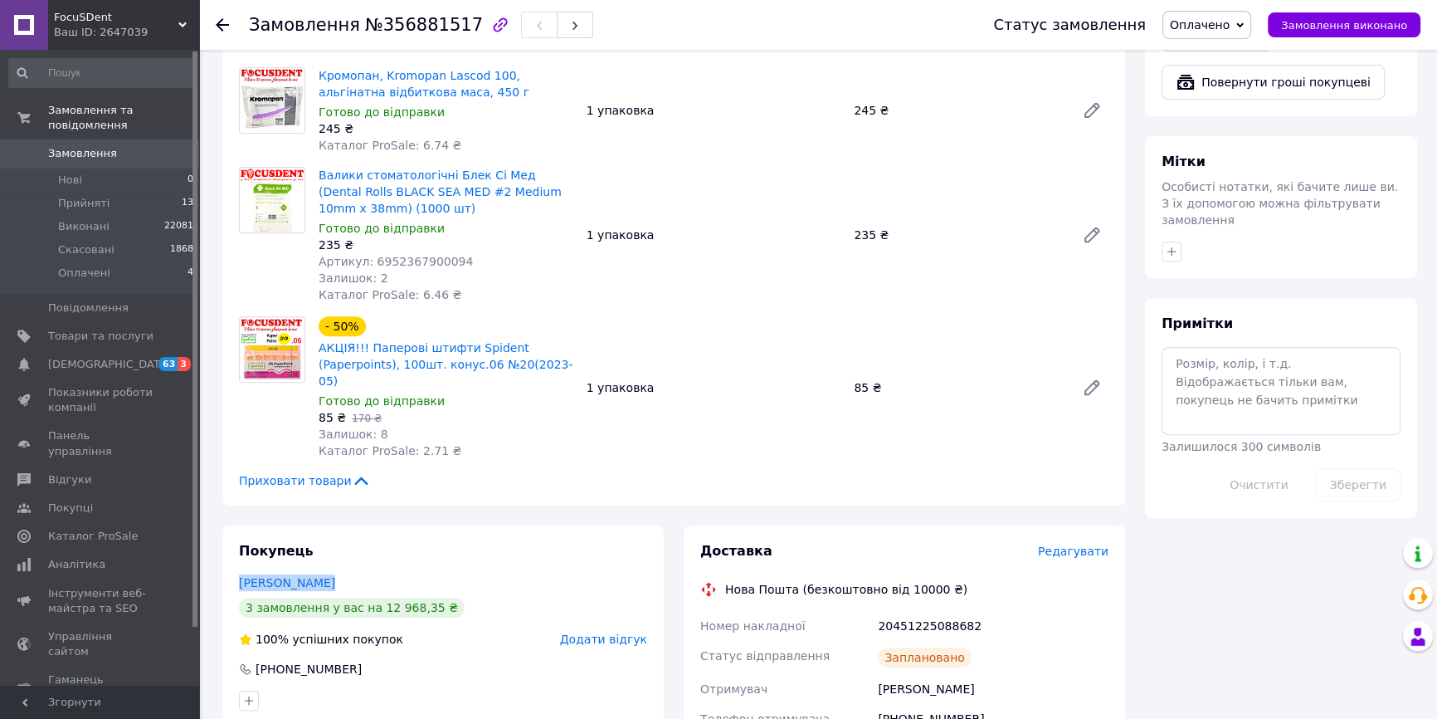
drag, startPoint x: 334, startPoint y: 464, endPoint x: 236, endPoint y: 469, distance: 97.2
click at [236, 525] on div "Покупець Лоецкая Мария 3 замовлення у вас на 12 968,35 ₴ 100% успішних покупок …" at bounding box center [442, 626] width 441 height 202
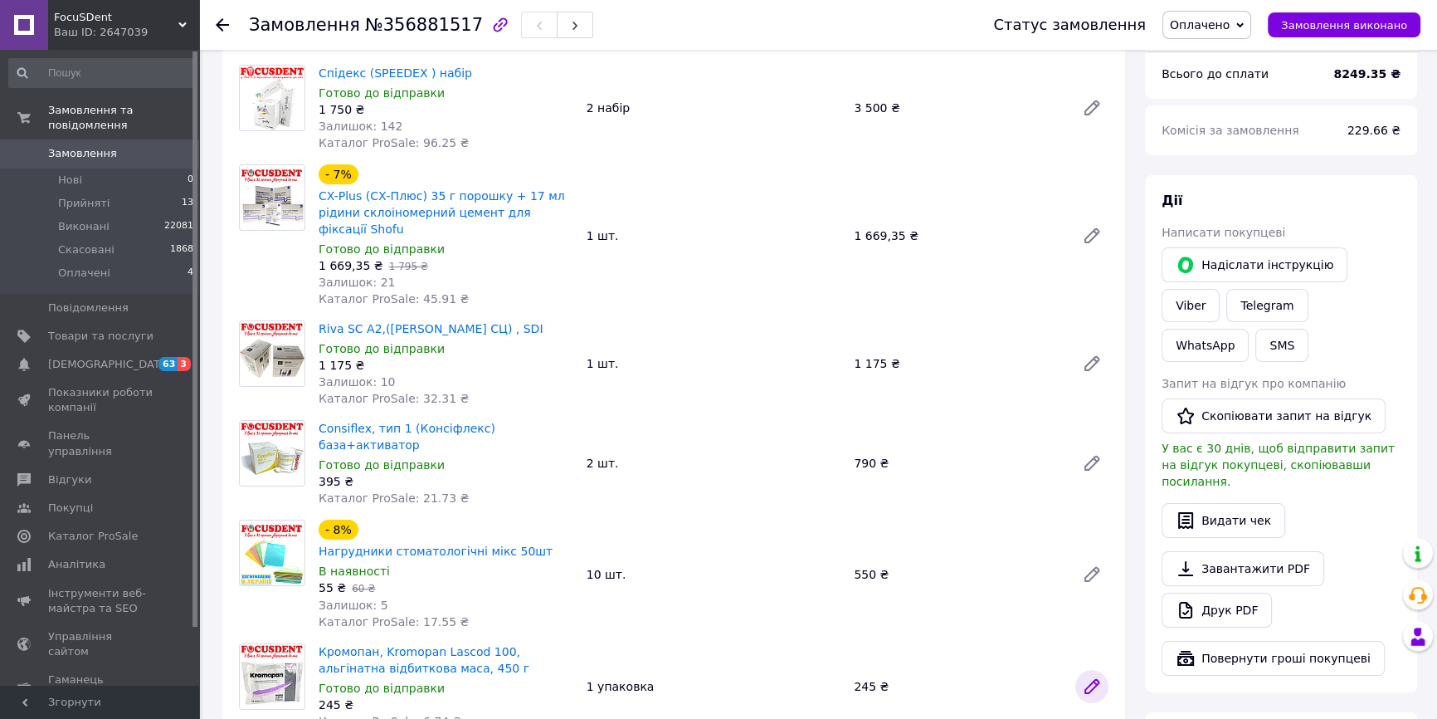
scroll to position [0, 0]
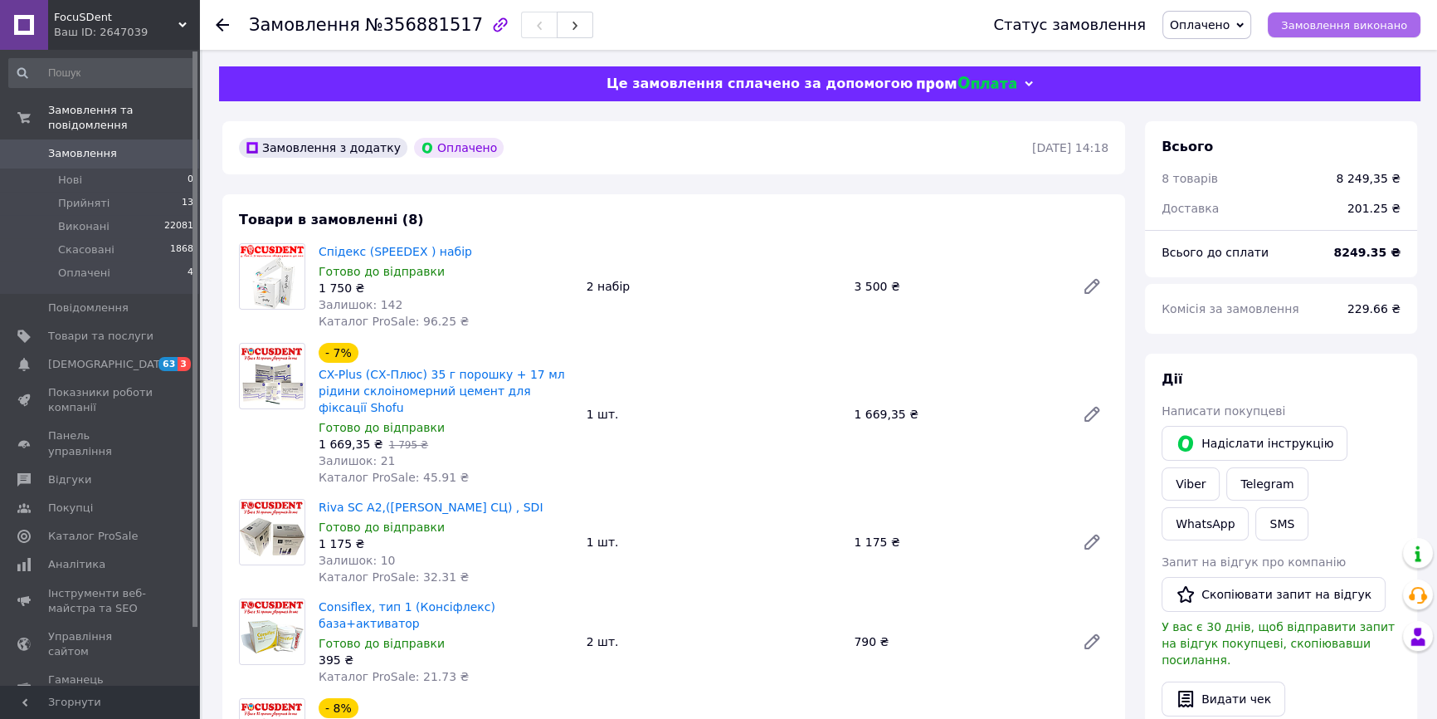
click at [1345, 31] on span "Замовлення виконано" at bounding box center [1344, 25] width 126 height 12
click at [170, 263] on li "Оплачені 4" at bounding box center [101, 277] width 203 height 32
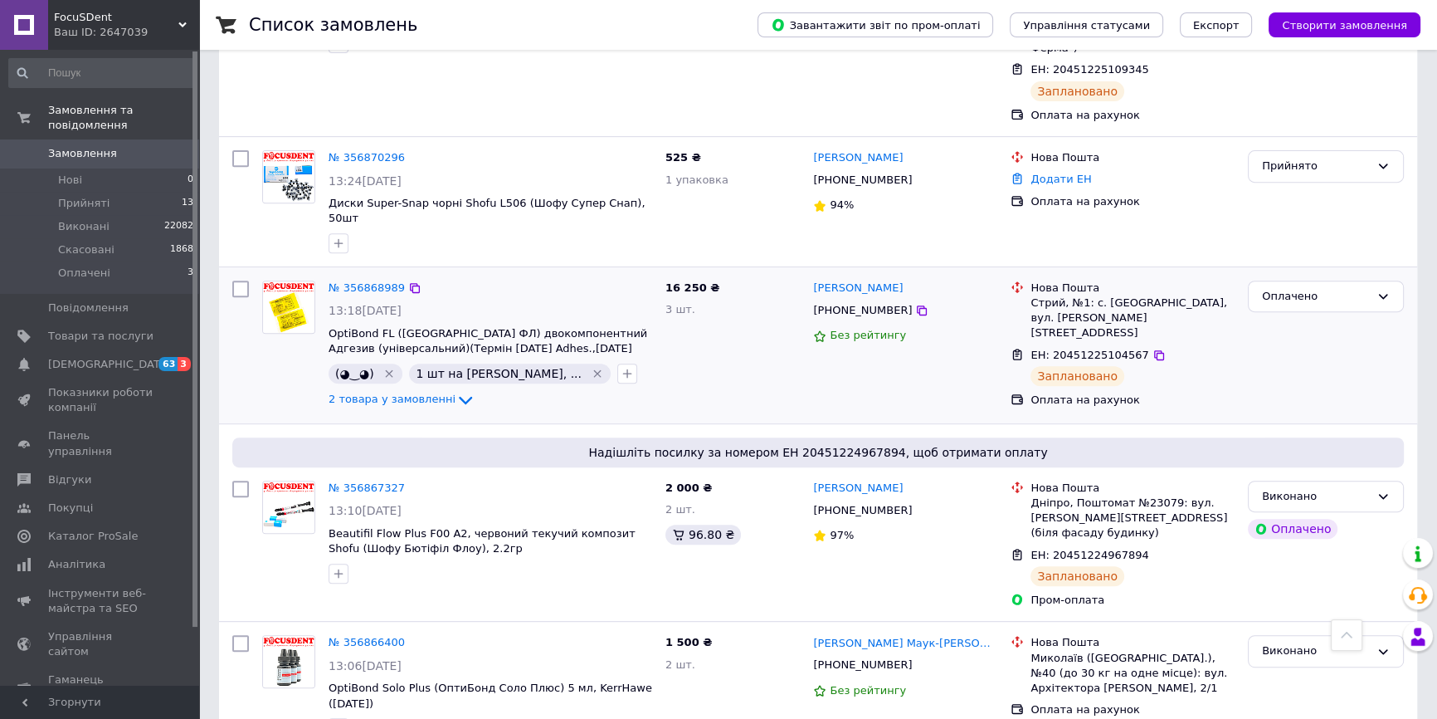
scroll to position [830, 0]
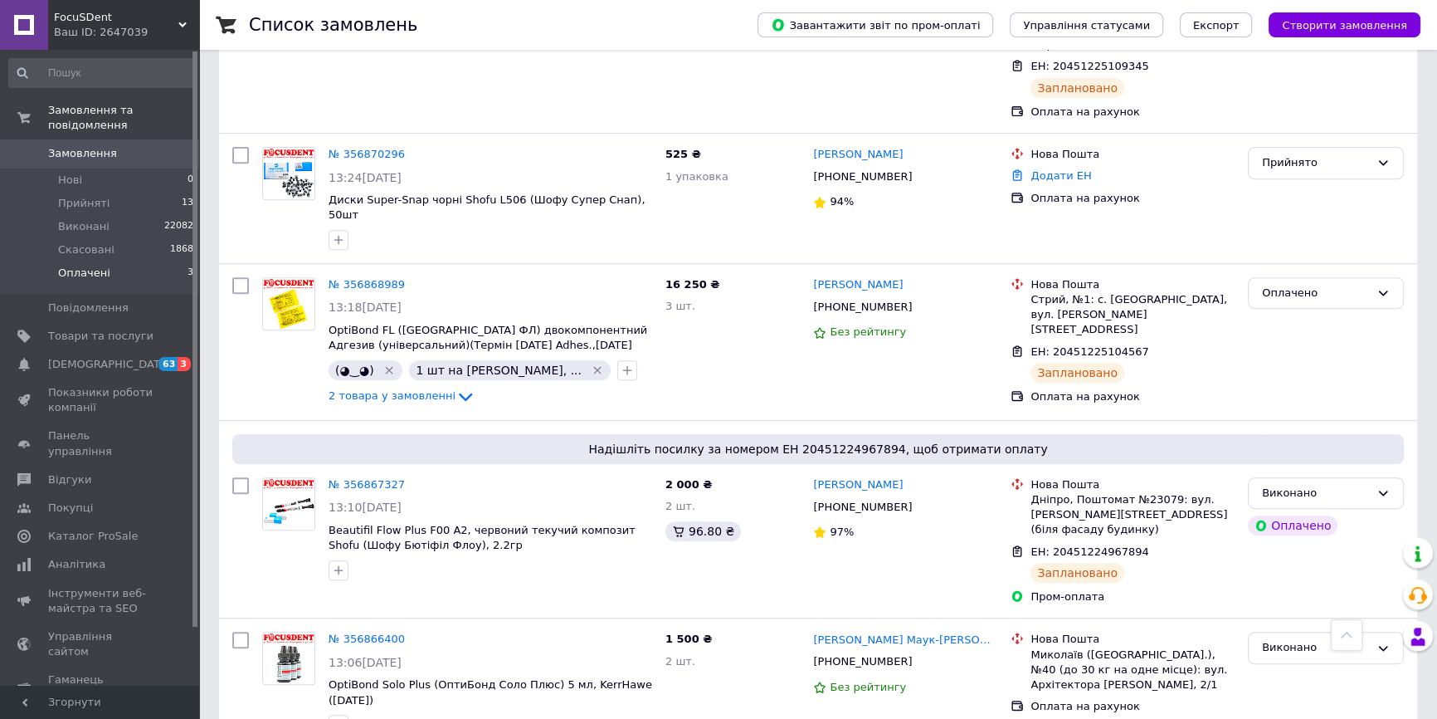
click at [110, 261] on li "Оплачені 3" at bounding box center [101, 277] width 203 height 32
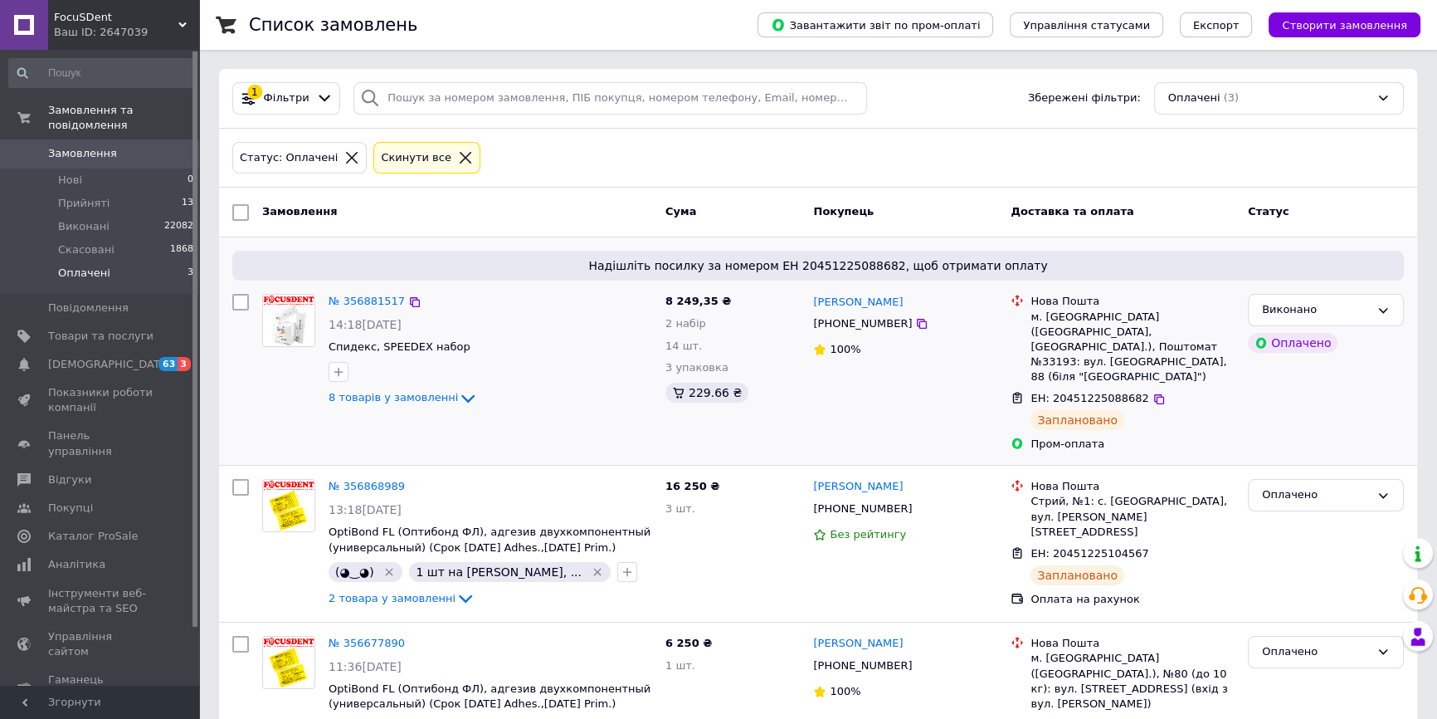
scroll to position [115, 0]
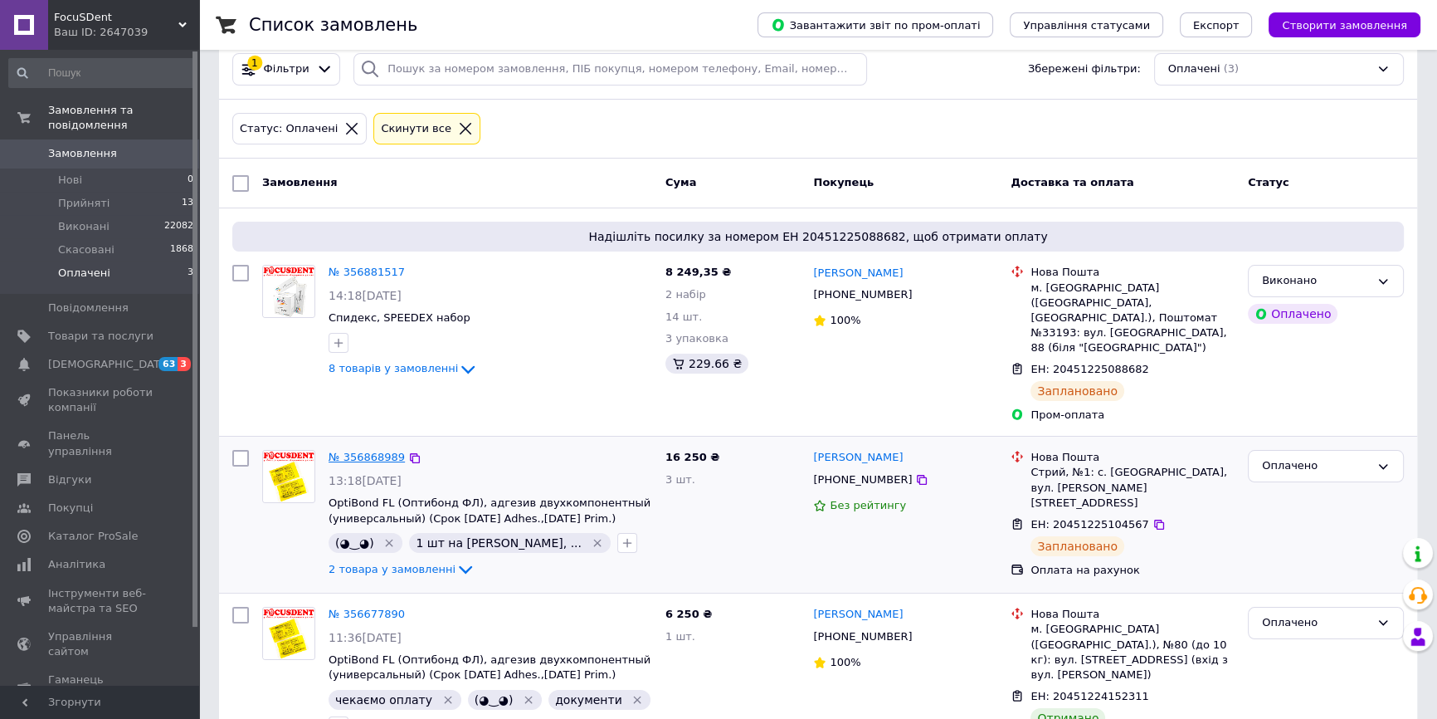
click at [365, 451] on link "№ 356868989" at bounding box center [367, 457] width 76 height 12
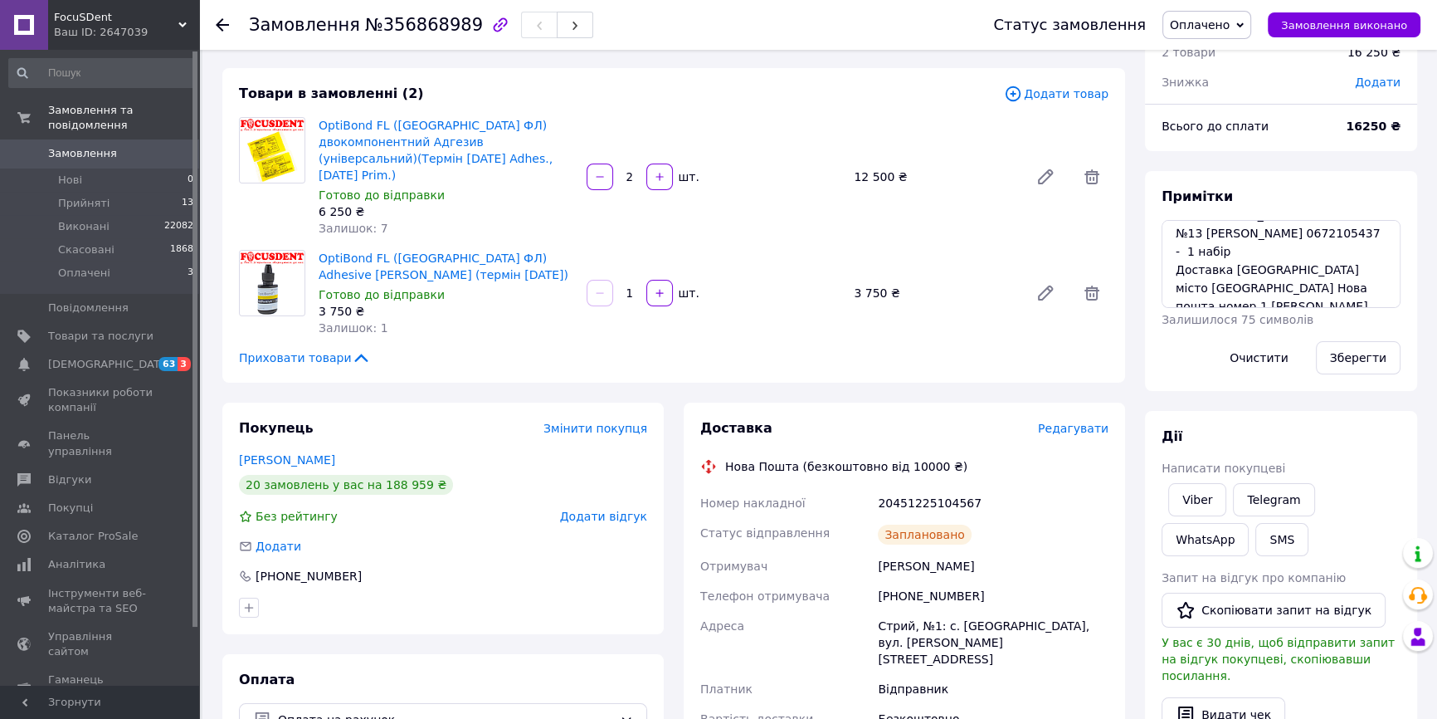
scroll to position [61, 0]
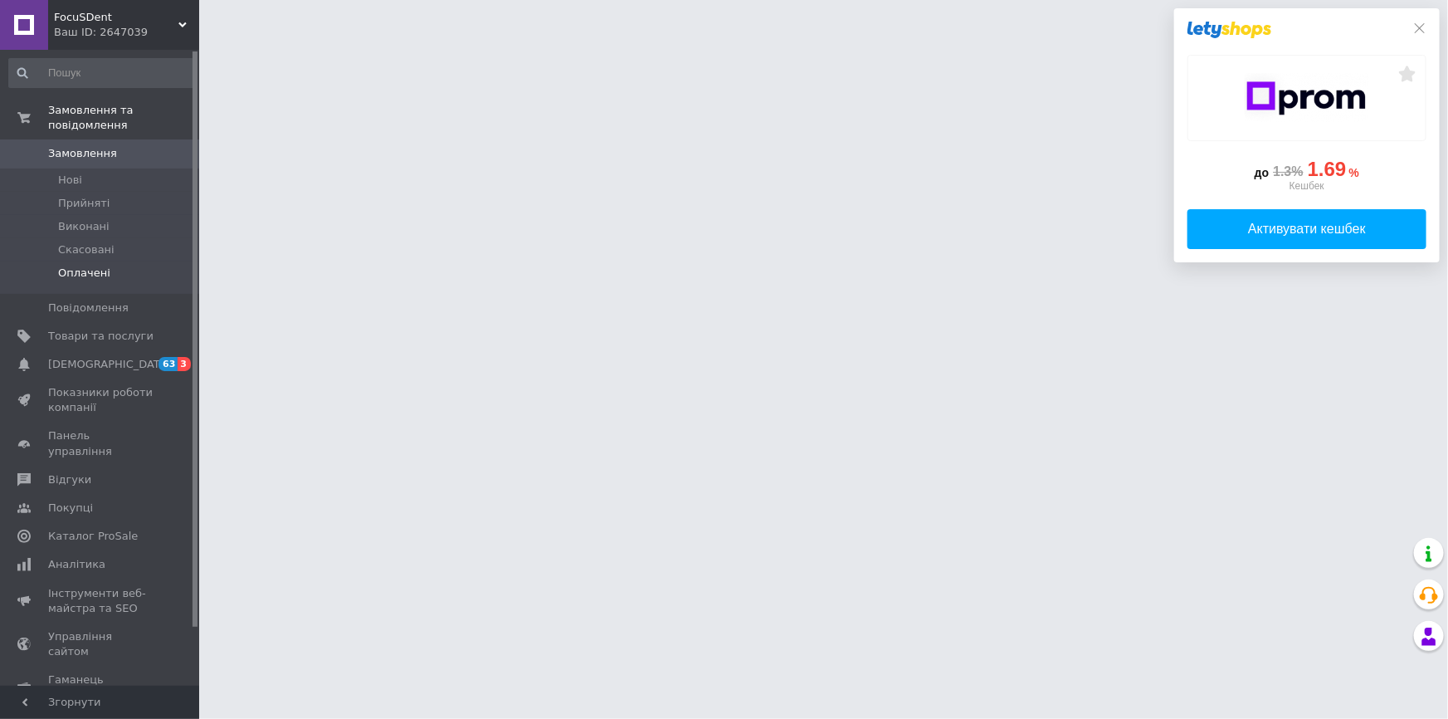
click at [86, 266] on span "Оплачені" at bounding box center [84, 273] width 52 height 15
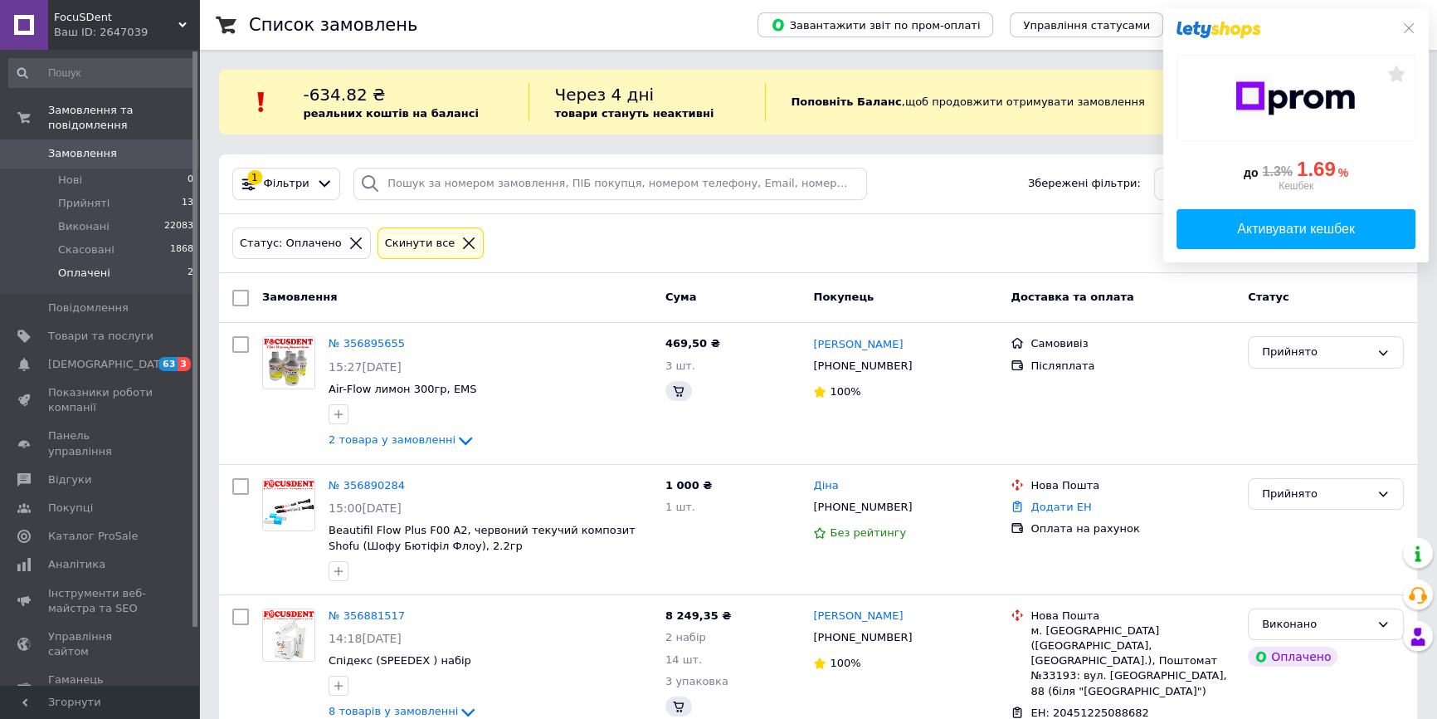
click at [134, 261] on li "Оплачені 2" at bounding box center [101, 277] width 203 height 32
click at [1402, 32] on icon at bounding box center [1408, 28] width 13 height 13
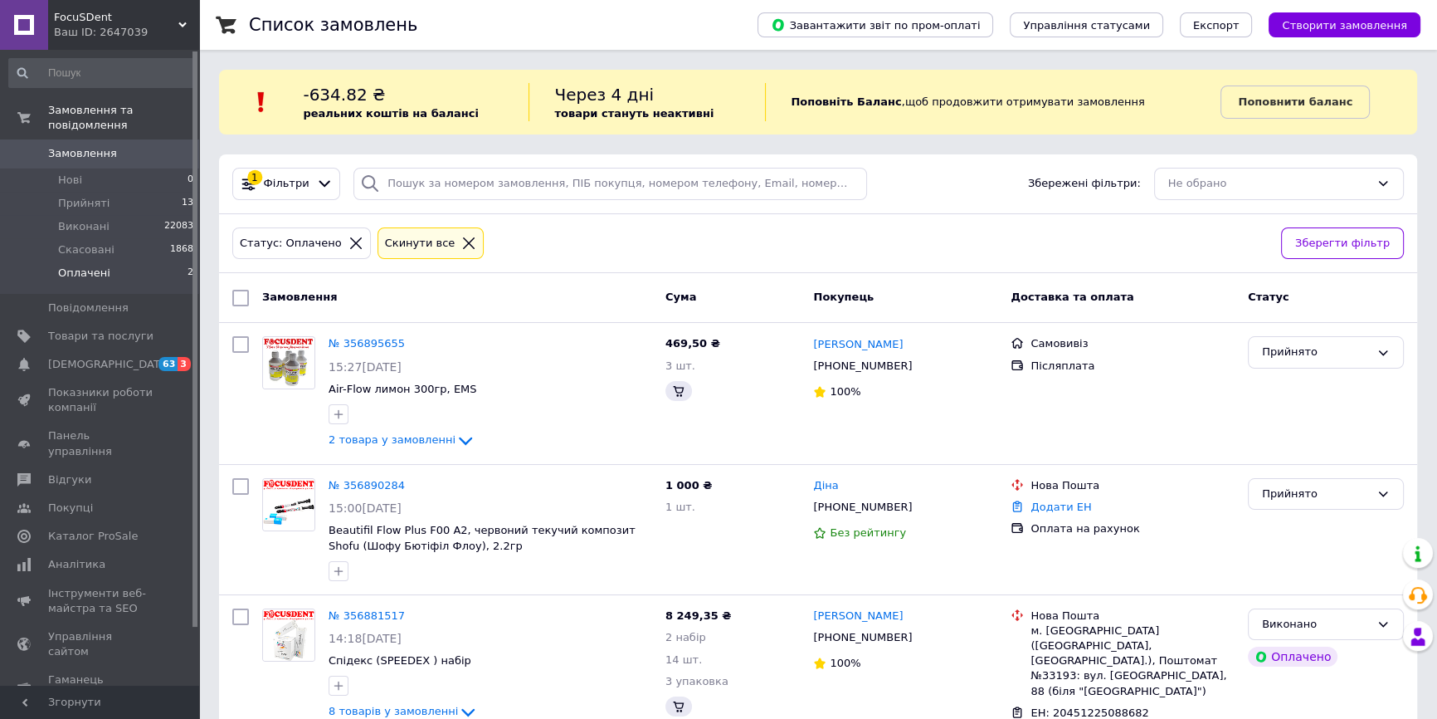
click at [155, 261] on li "Оплачені 2" at bounding box center [101, 277] width 203 height 32
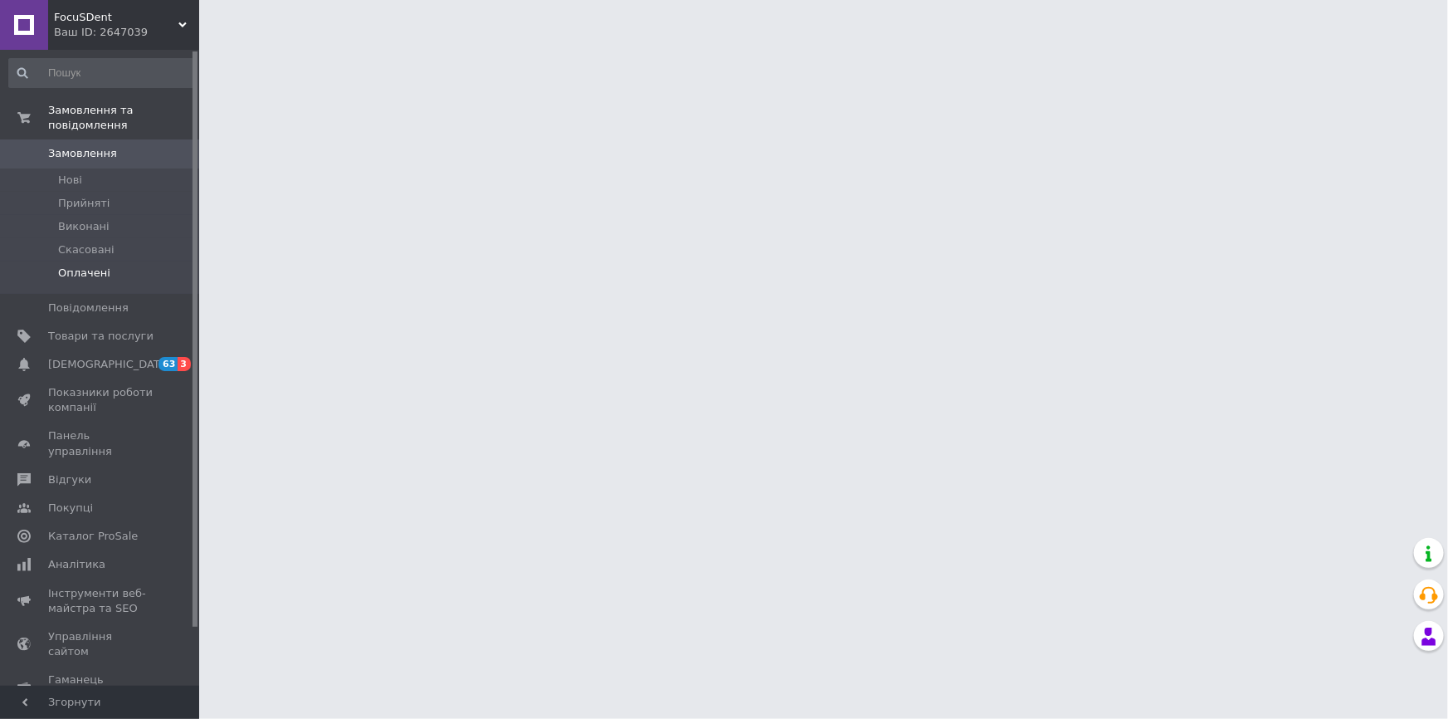
click at [96, 266] on span "Оплачені" at bounding box center [84, 273] width 52 height 15
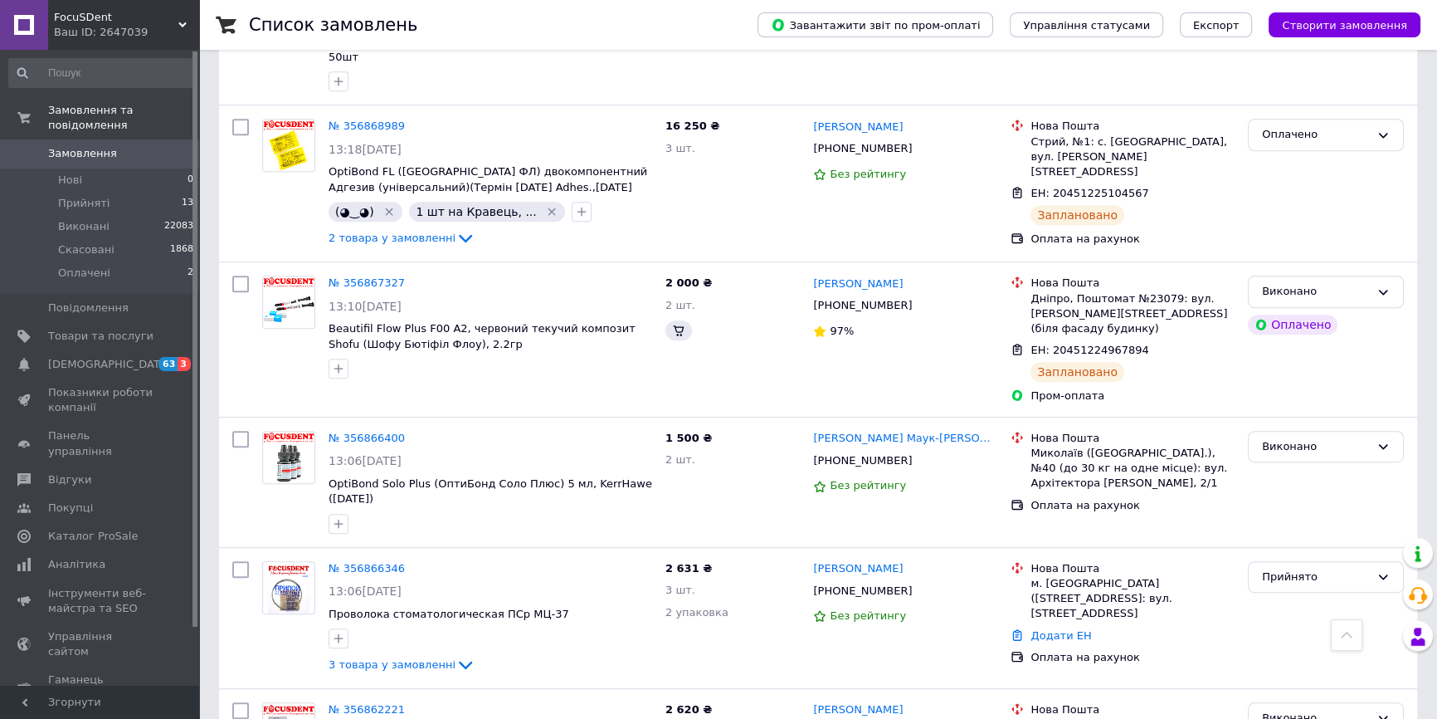
scroll to position [830, 0]
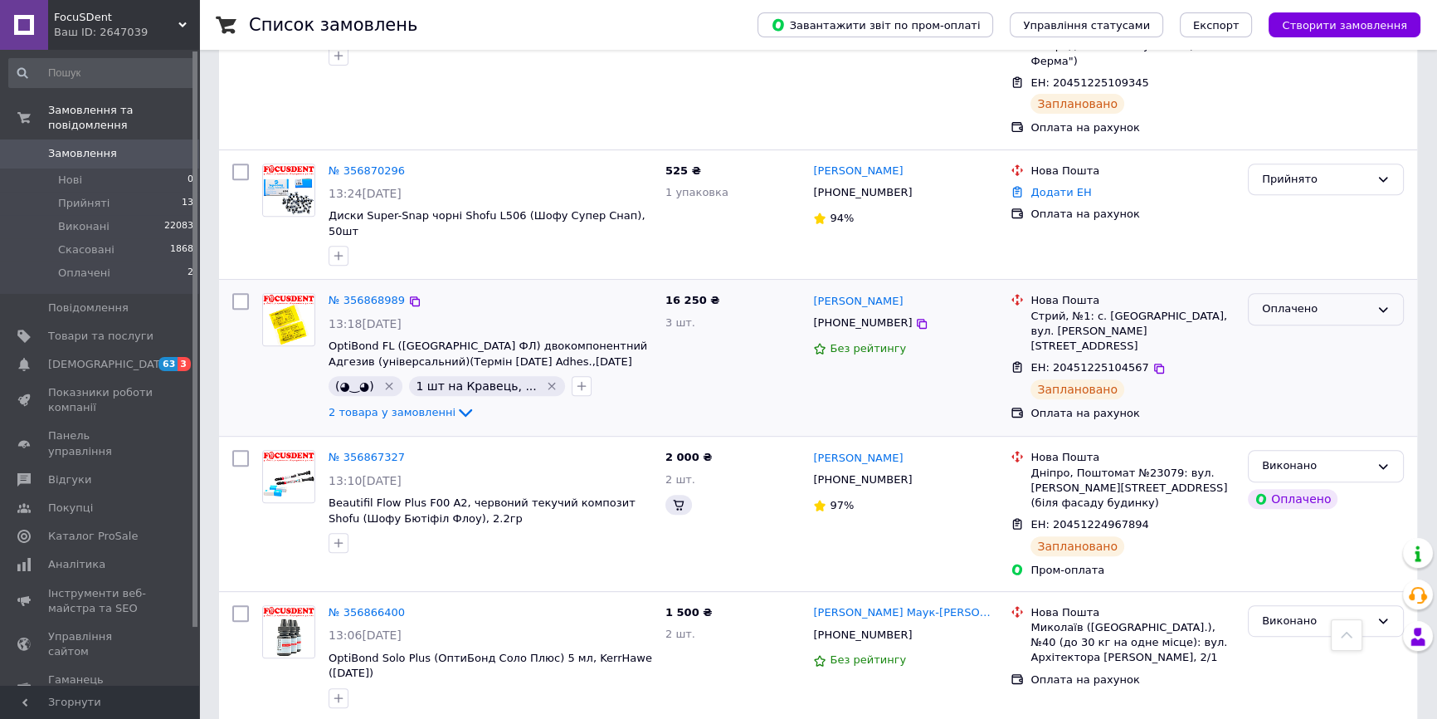
click at [1299, 300] on div "Оплачено" at bounding box center [1316, 308] width 108 height 17
click at [1289, 389] on li "Скасовано" at bounding box center [1326, 404] width 154 height 31
click at [1315, 293] on div "Оплачено" at bounding box center [1326, 309] width 156 height 32
click at [1313, 300] on div "Оплачено" at bounding box center [1316, 308] width 108 height 17
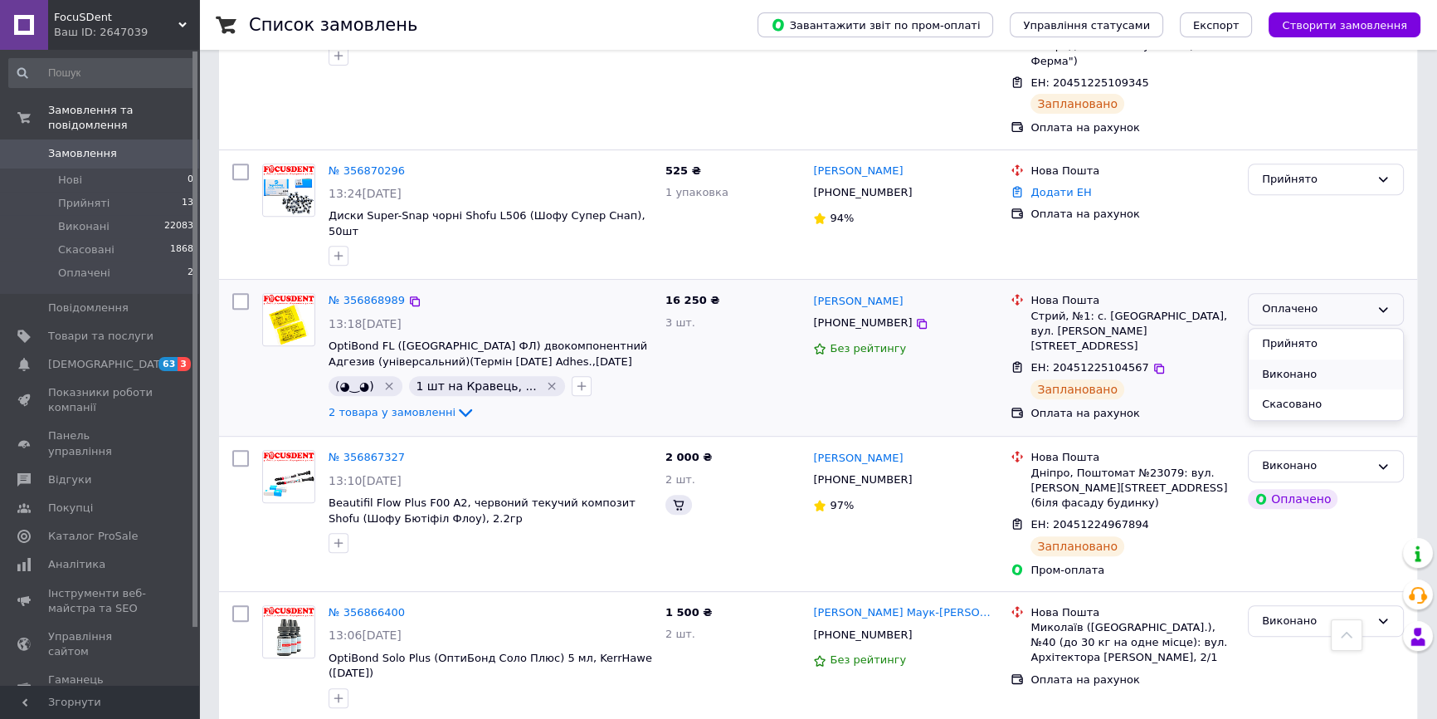
click at [1302, 359] on li "Виконано" at bounding box center [1326, 374] width 154 height 31
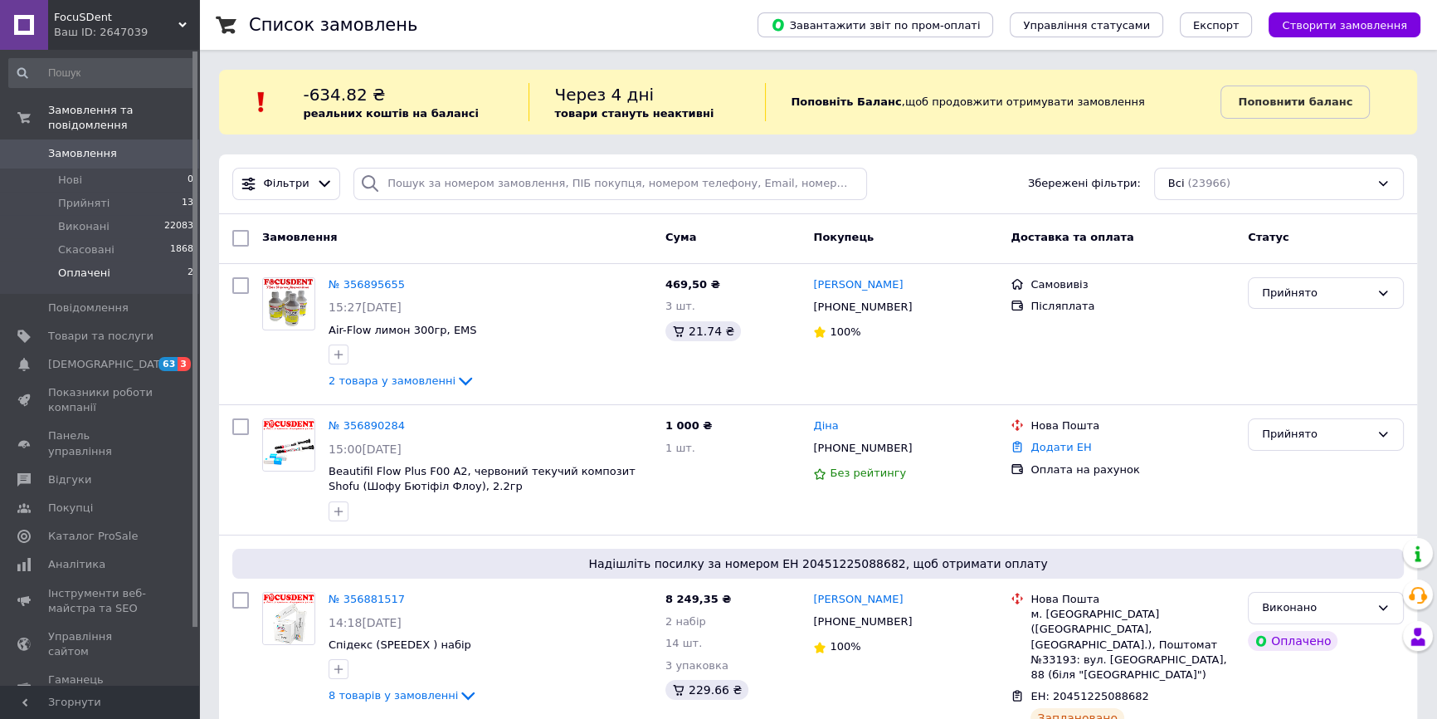
click at [165, 261] on li "Оплачені 2" at bounding box center [101, 277] width 203 height 32
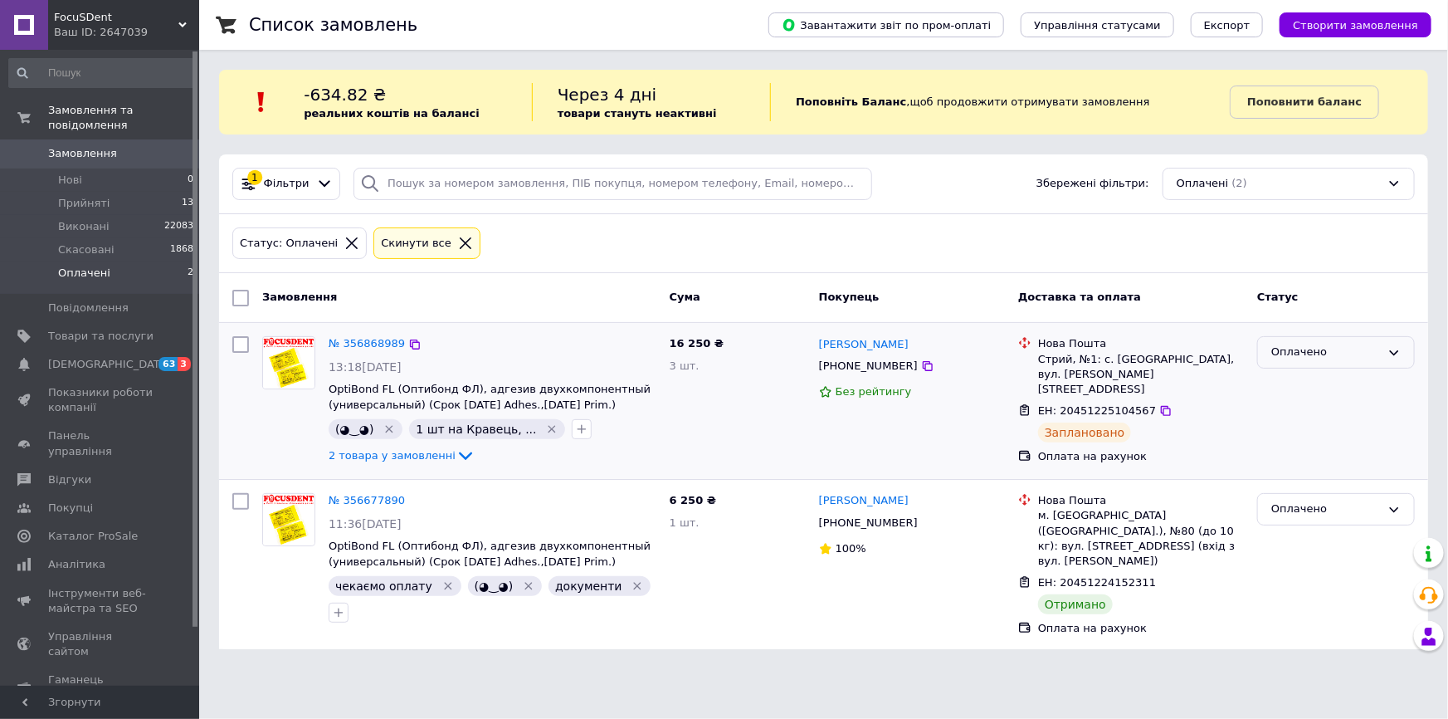
click at [1362, 346] on div "Оплачено" at bounding box center [1326, 352] width 110 height 17
click at [1325, 420] on li "Виконано" at bounding box center [1336, 417] width 156 height 31
click at [74, 196] on span "Прийняті" at bounding box center [83, 203] width 51 height 15
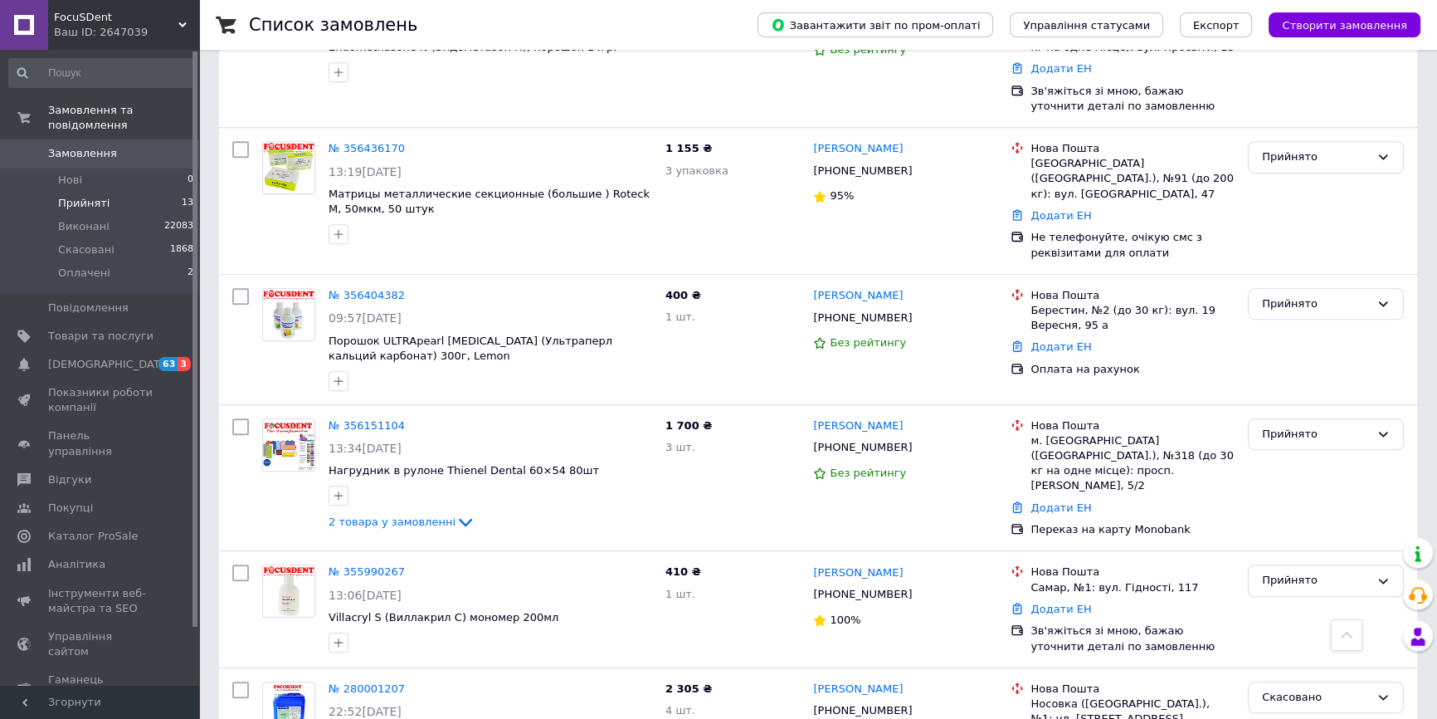
scroll to position [1347, 0]
click at [84, 196] on span "Прийняті" at bounding box center [83, 203] width 51 height 15
click at [113, 261] on li "Оплачені 2" at bounding box center [101, 277] width 203 height 32
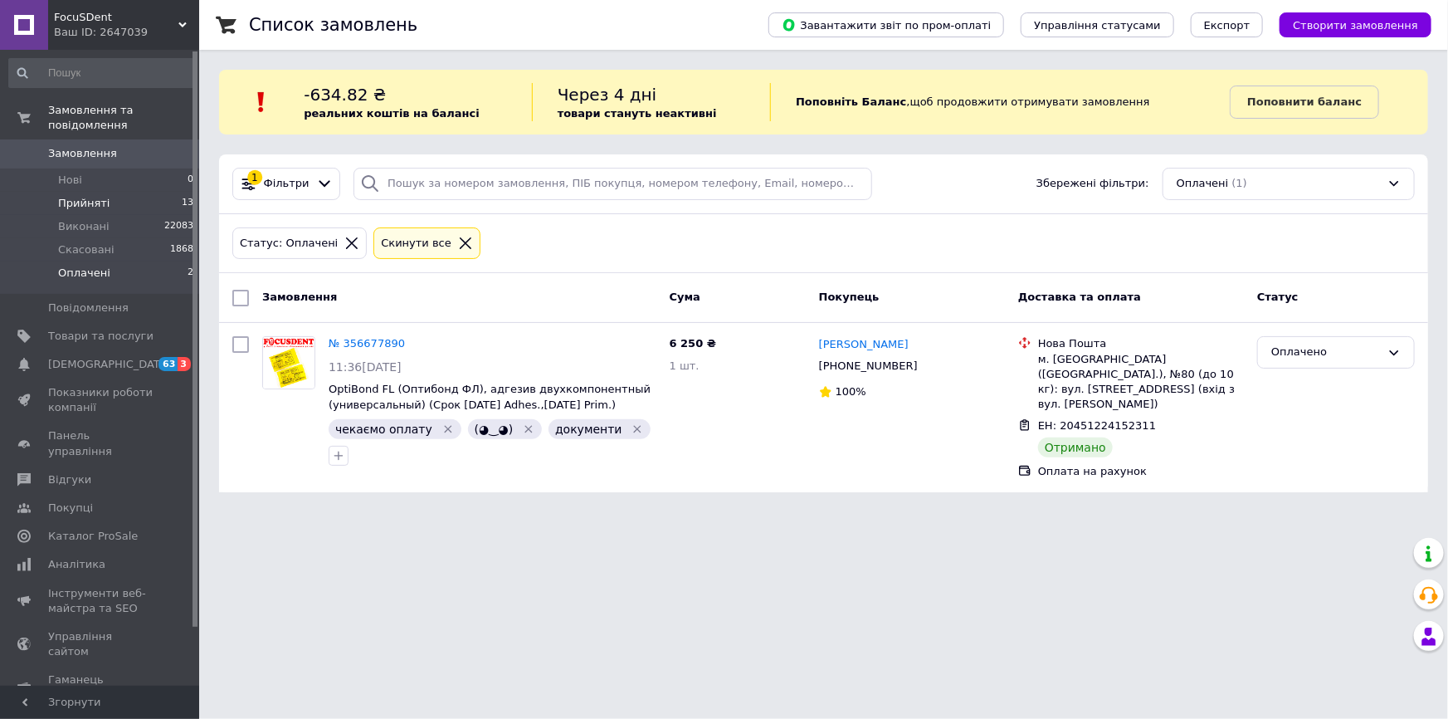
click at [141, 192] on li "Прийняті 13" at bounding box center [101, 203] width 203 height 23
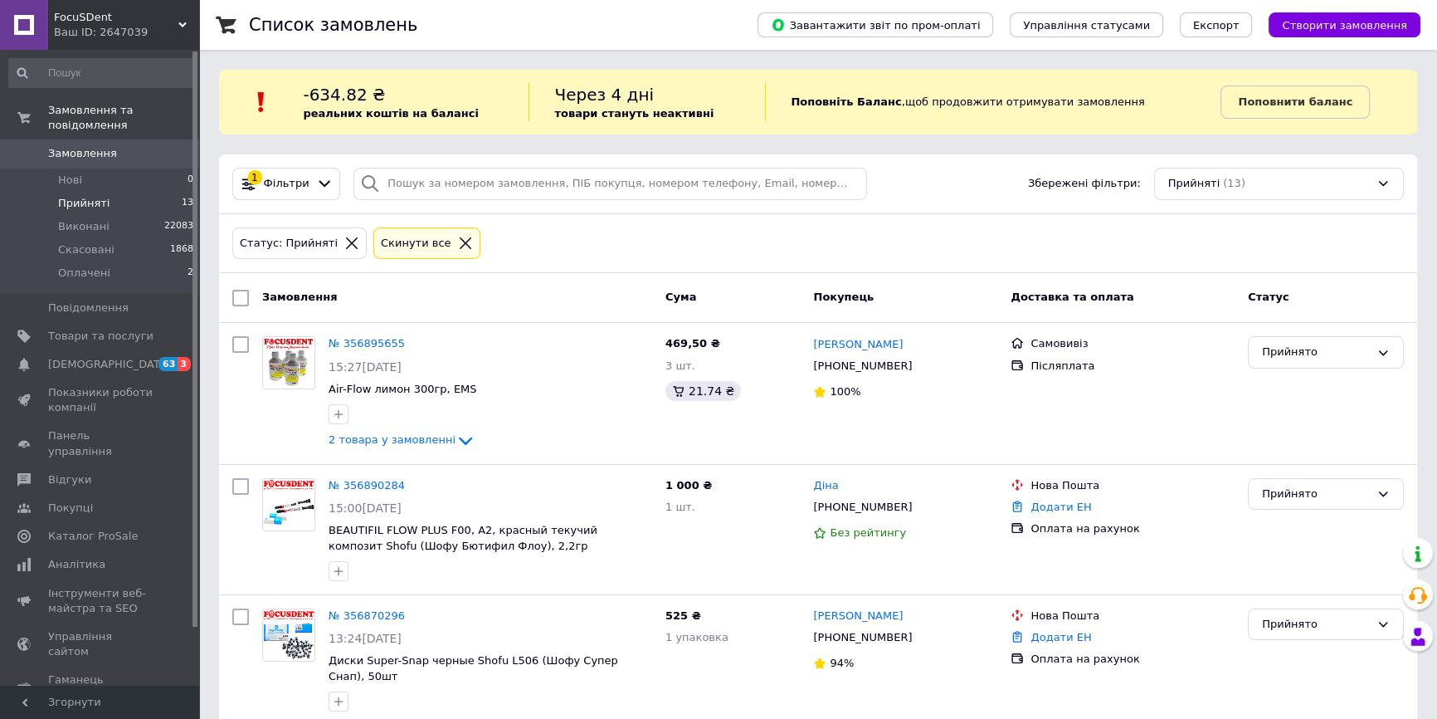
click at [129, 192] on li "Прийняті 13" at bounding box center [101, 203] width 203 height 23
click at [100, 192] on li "Прийняті 13" at bounding box center [101, 203] width 203 height 23
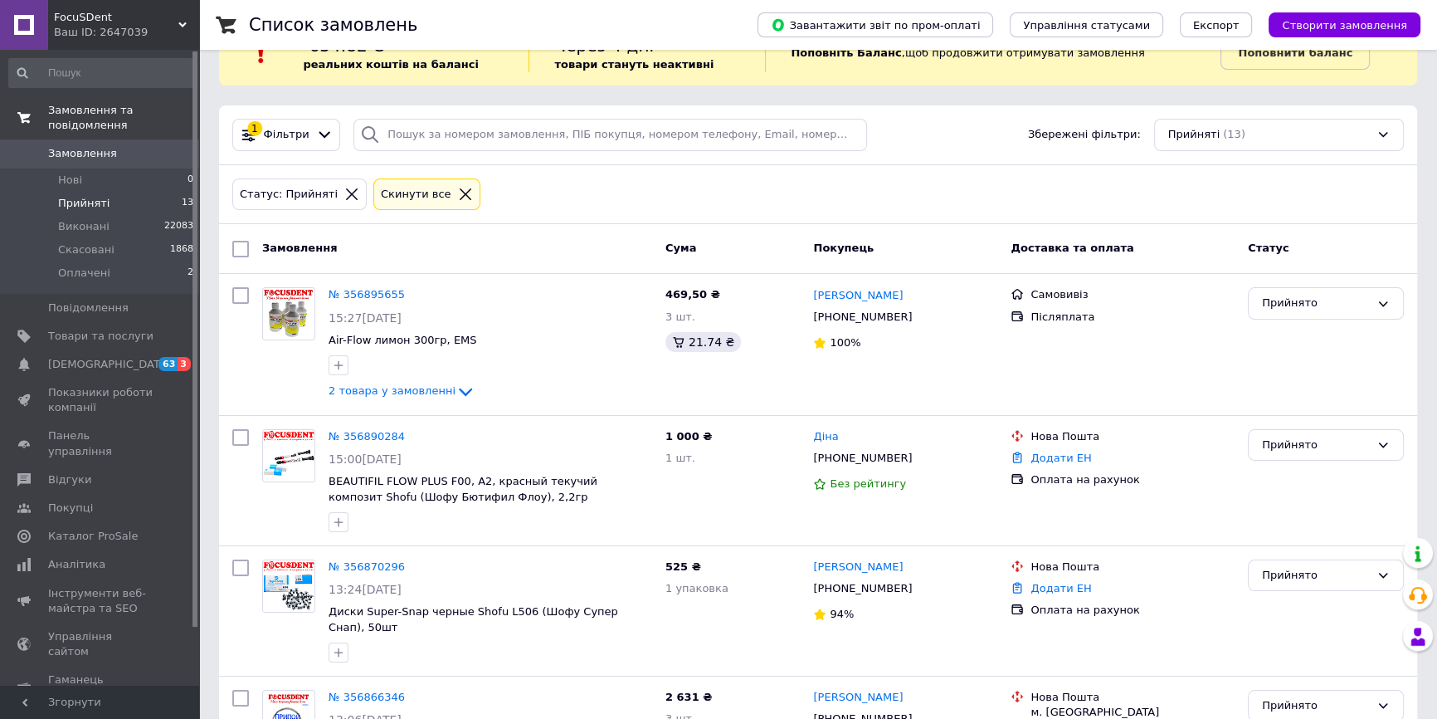
scroll to position [75, 0]
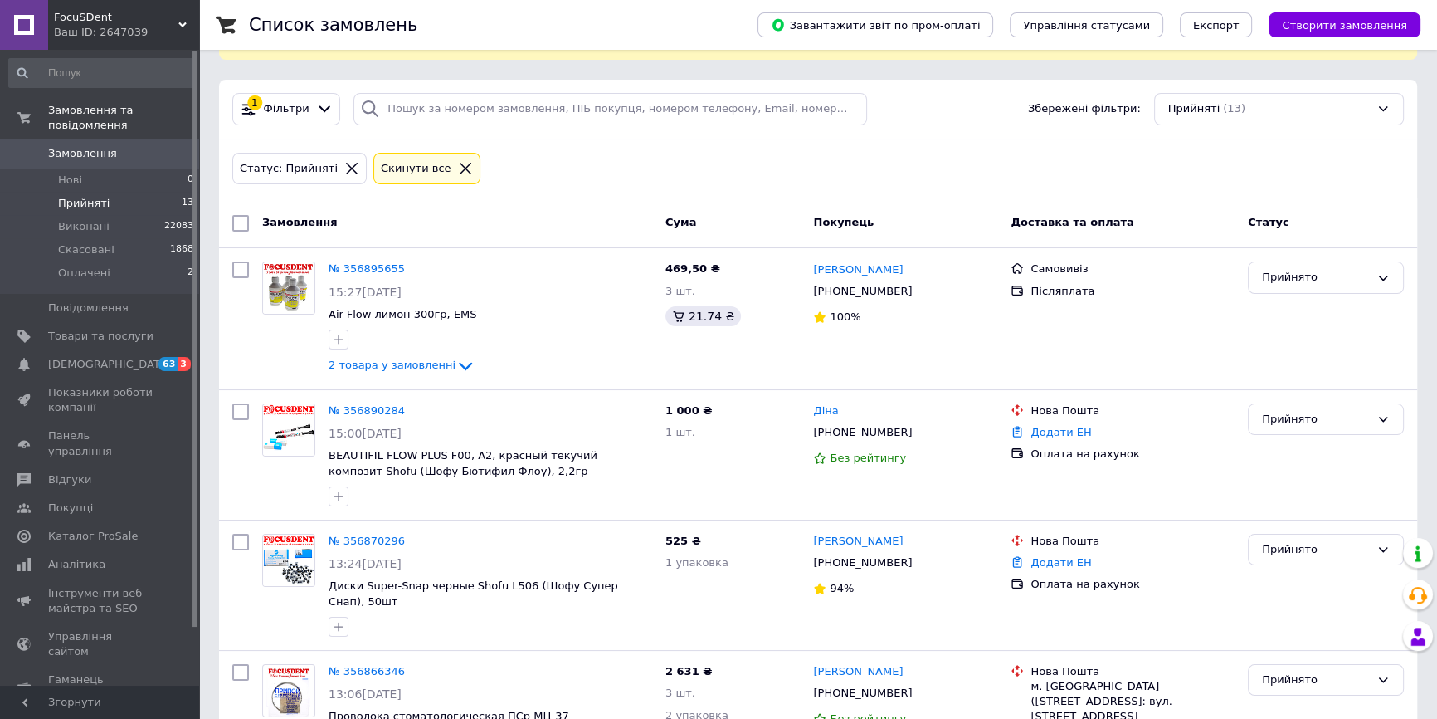
click at [82, 196] on span "Прийняті" at bounding box center [83, 203] width 51 height 15
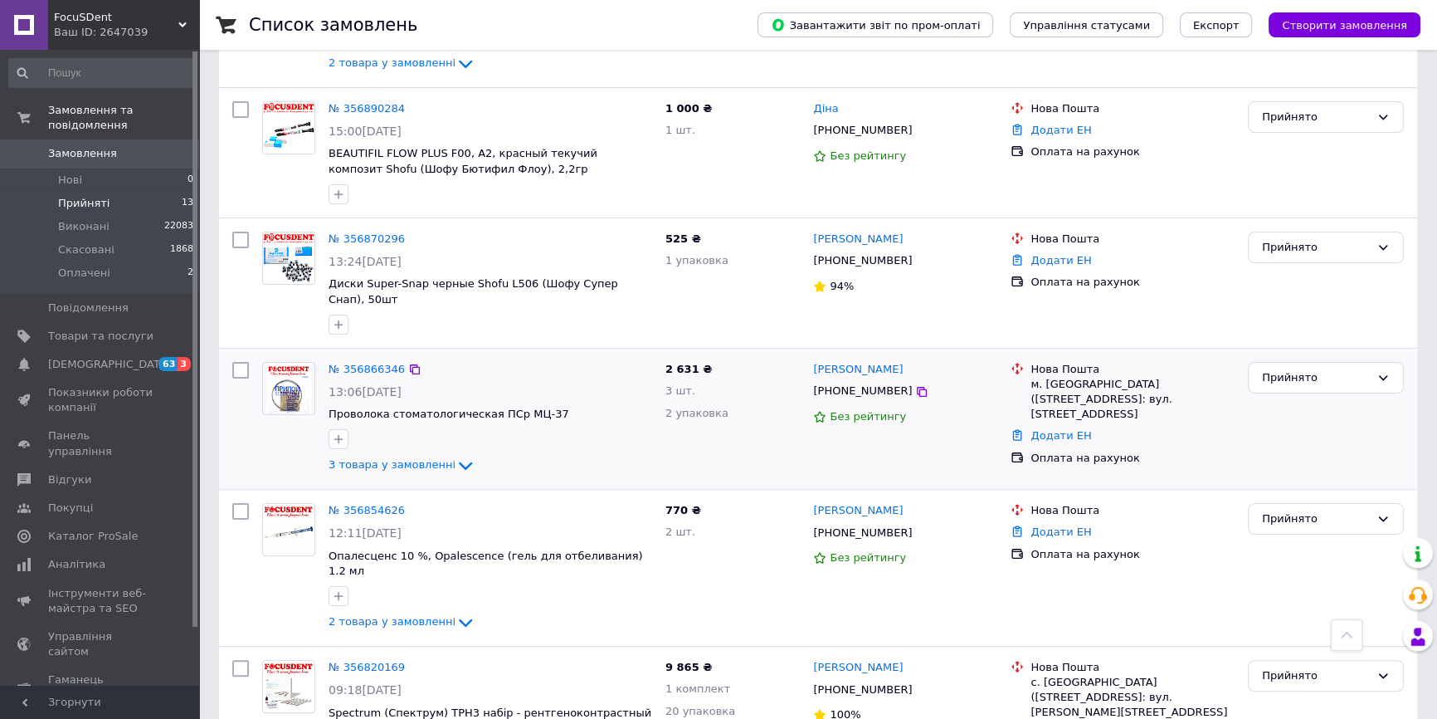
scroll to position [452, 0]
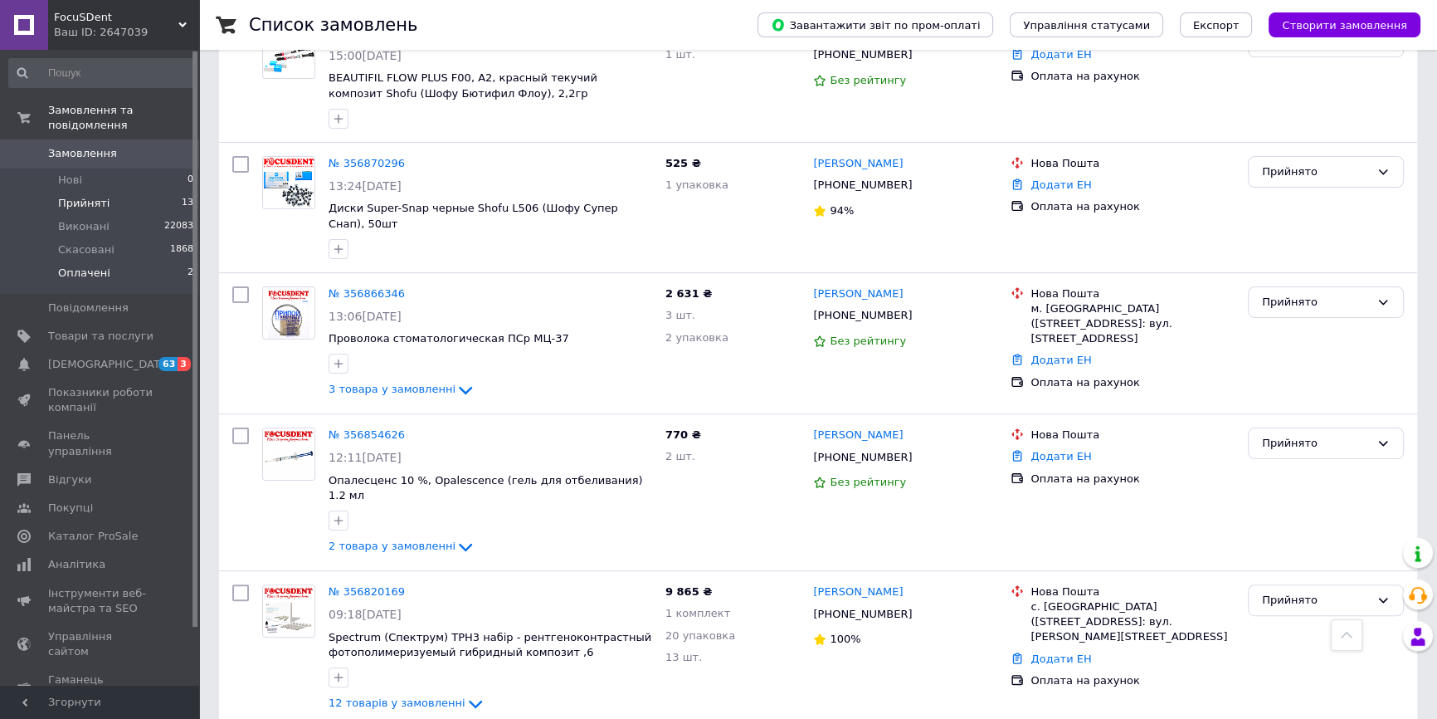
click at [119, 261] on li "Оплачені 2" at bounding box center [101, 277] width 203 height 32
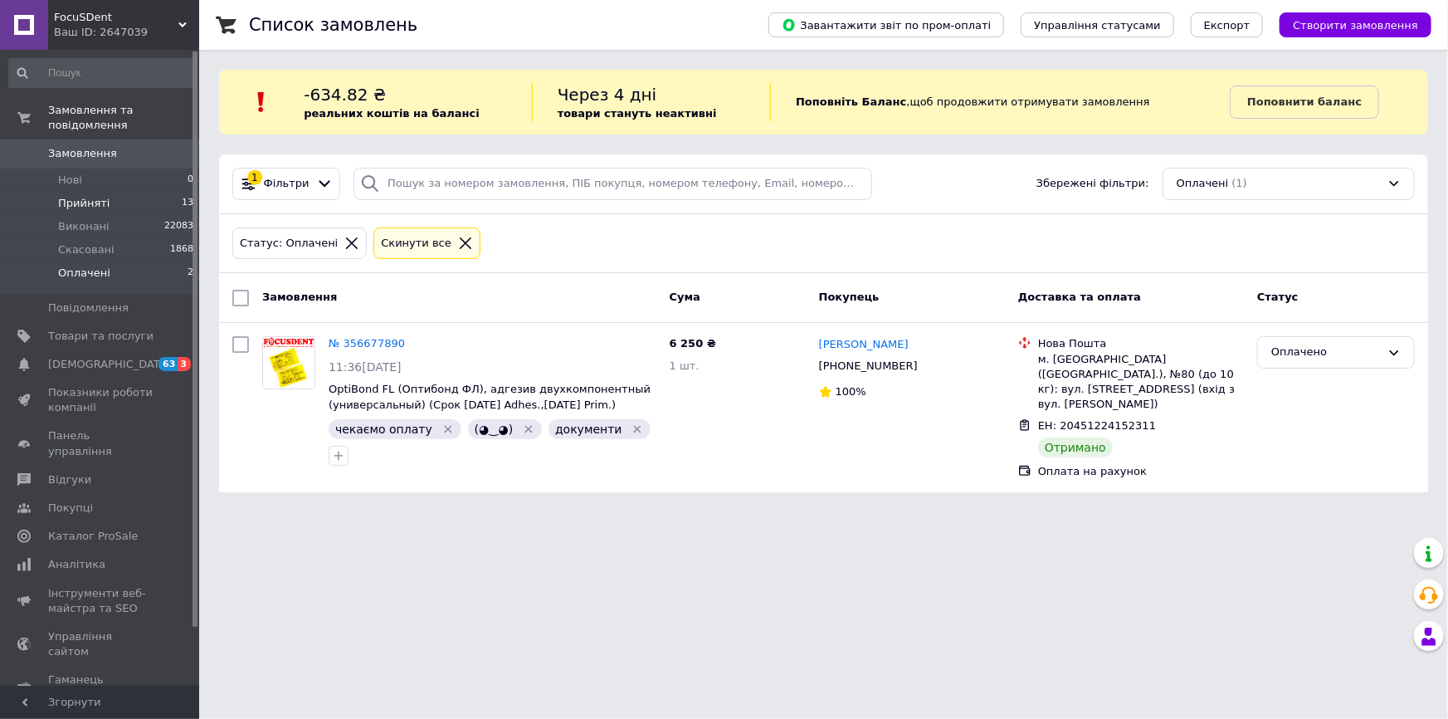
click at [70, 196] on span "Прийняті" at bounding box center [83, 203] width 51 height 15
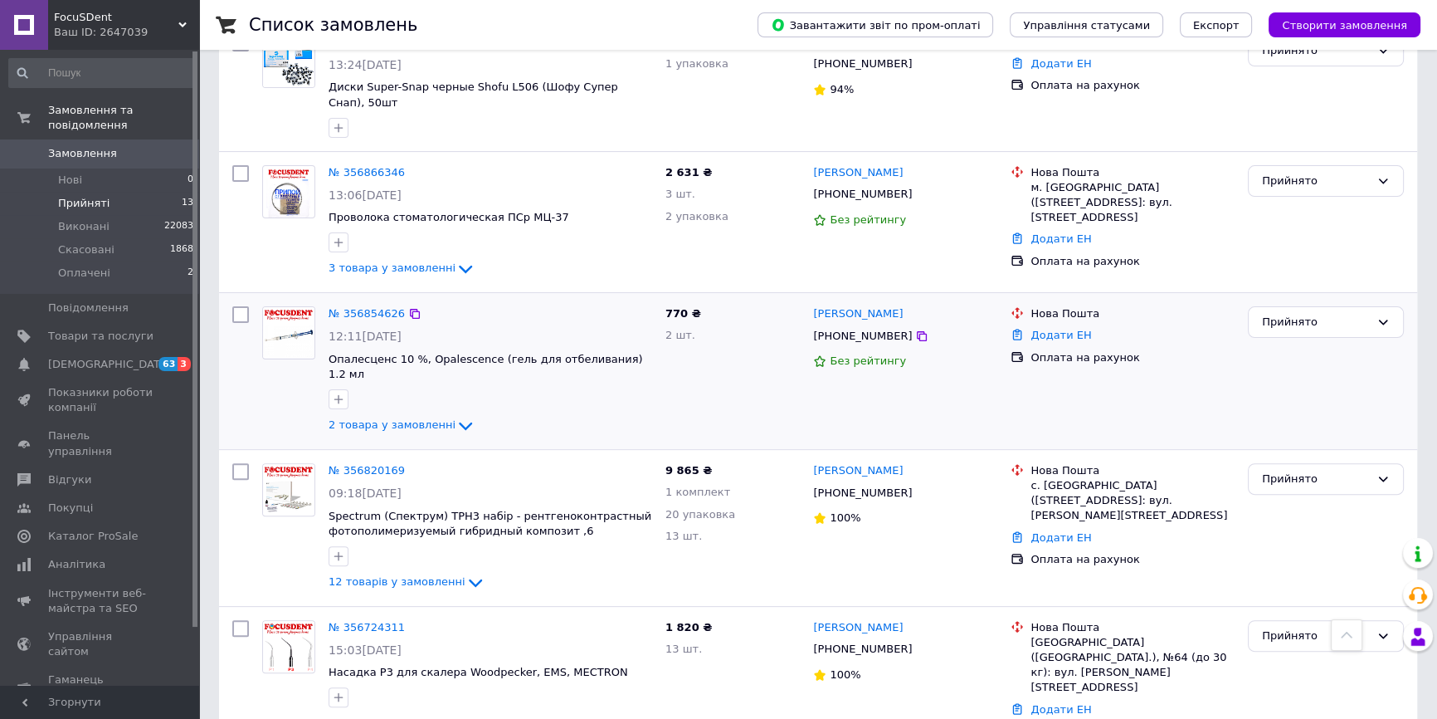
scroll to position [603, 0]
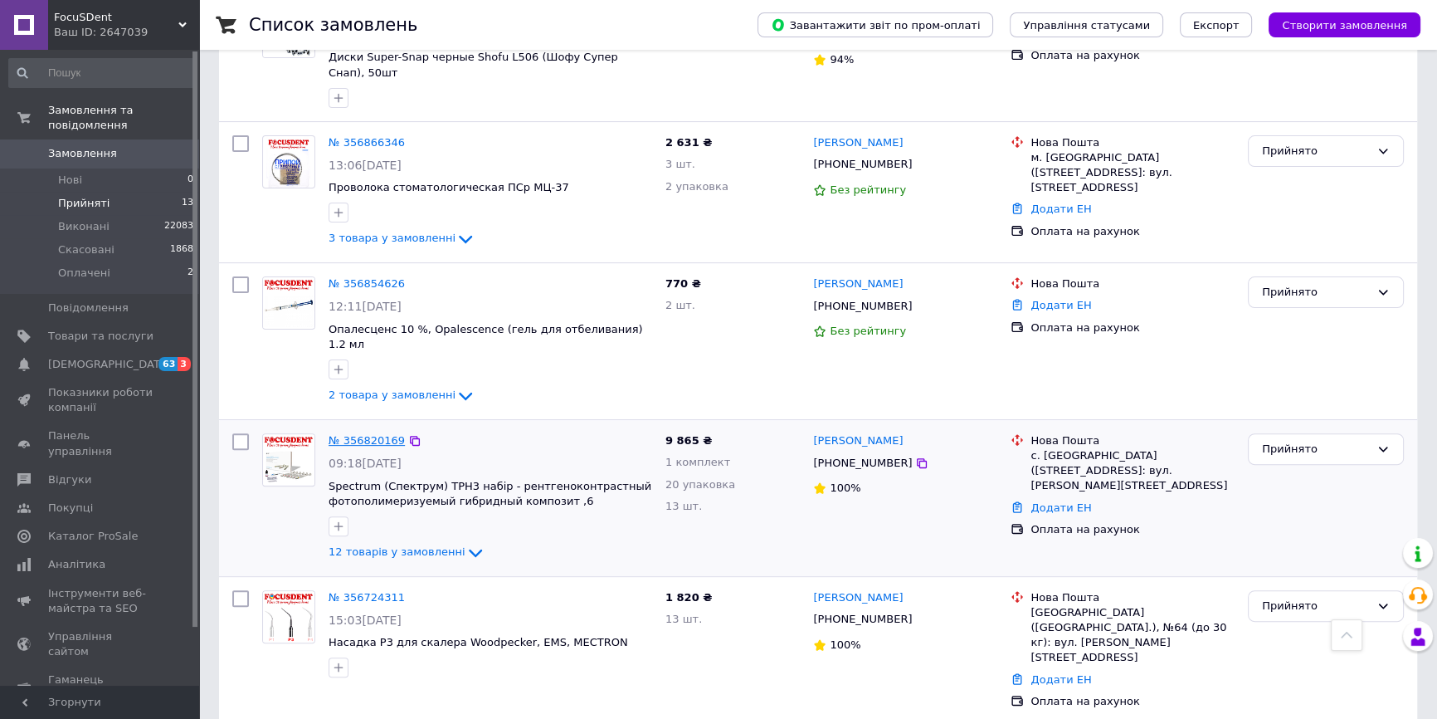
click at [348, 434] on link "№ 356820169" at bounding box center [367, 440] width 76 height 12
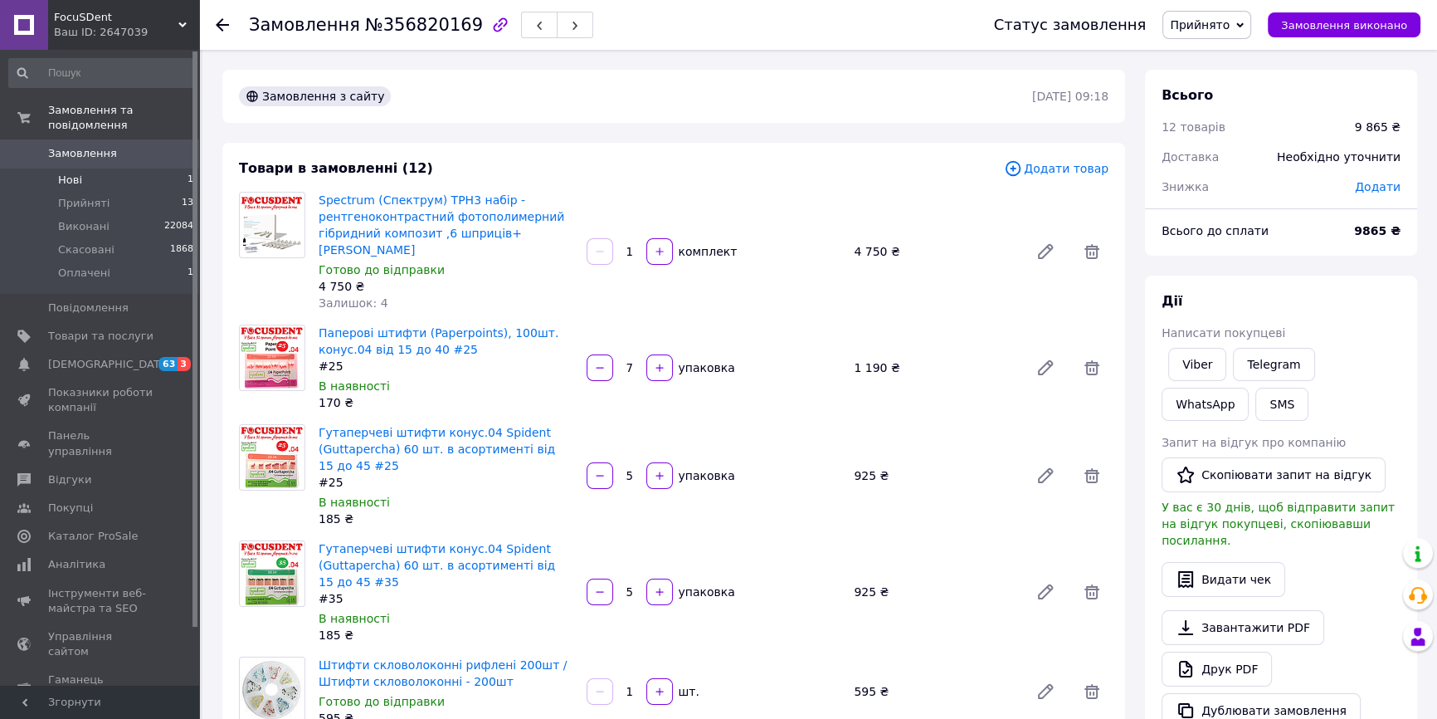
click at [126, 168] on li "Нові 1" at bounding box center [101, 179] width 203 height 23
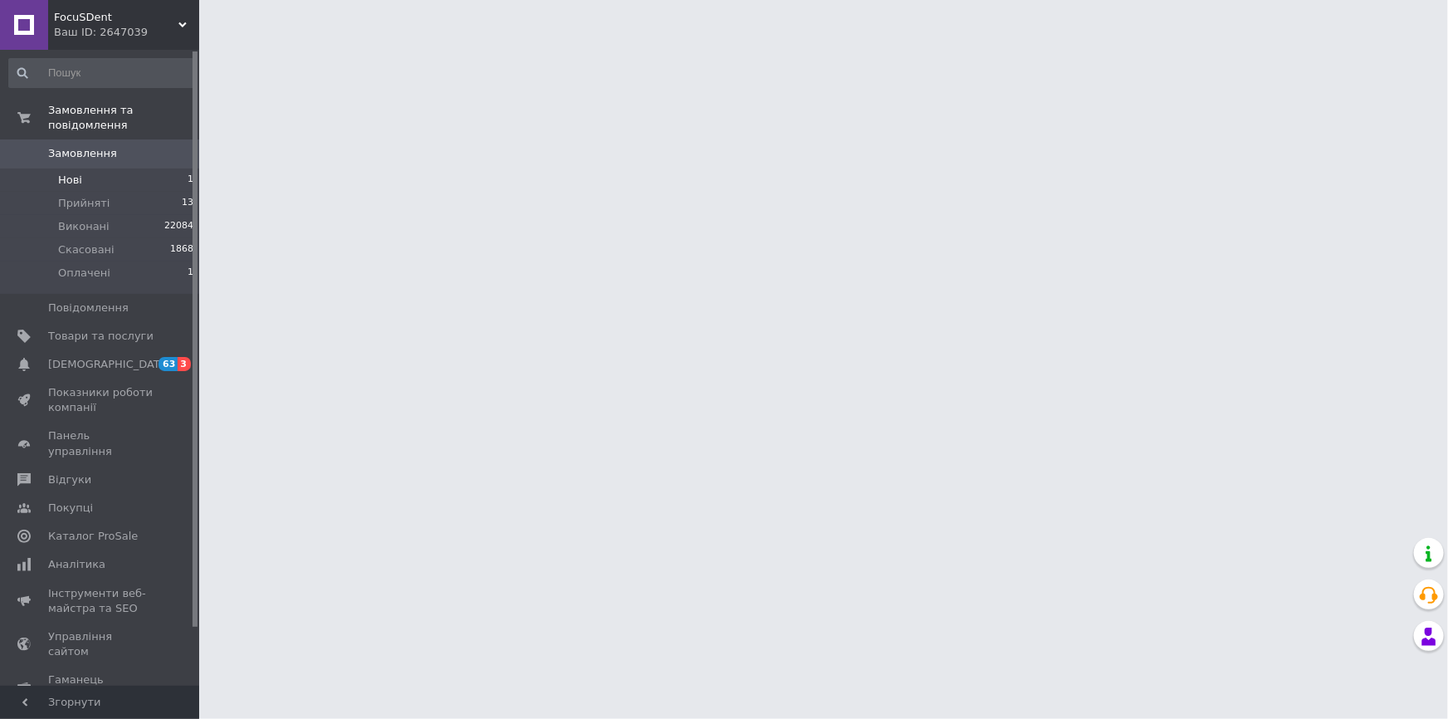
click at [124, 168] on li "Нові 1" at bounding box center [101, 179] width 203 height 23
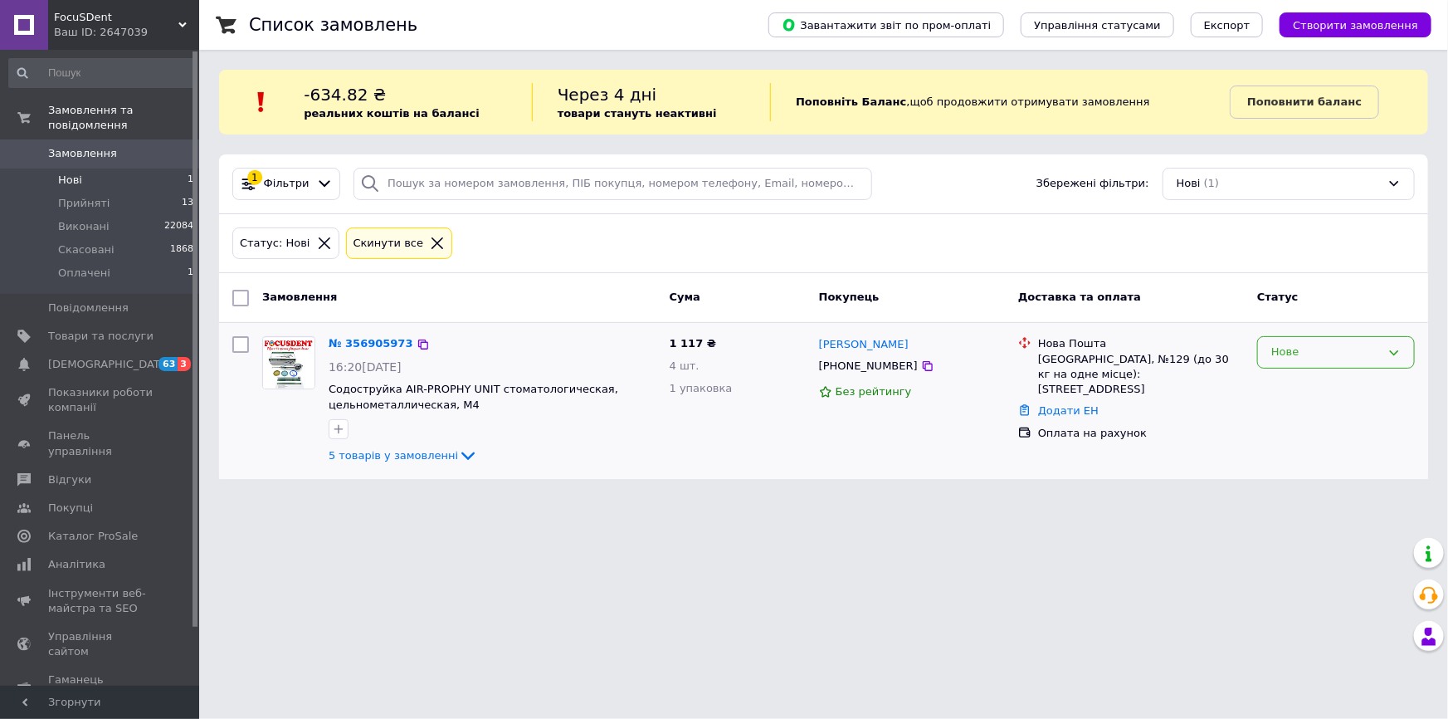
click at [1315, 350] on div "Нове" at bounding box center [1326, 352] width 110 height 17
click at [1304, 387] on li "Прийнято" at bounding box center [1336, 387] width 156 height 31
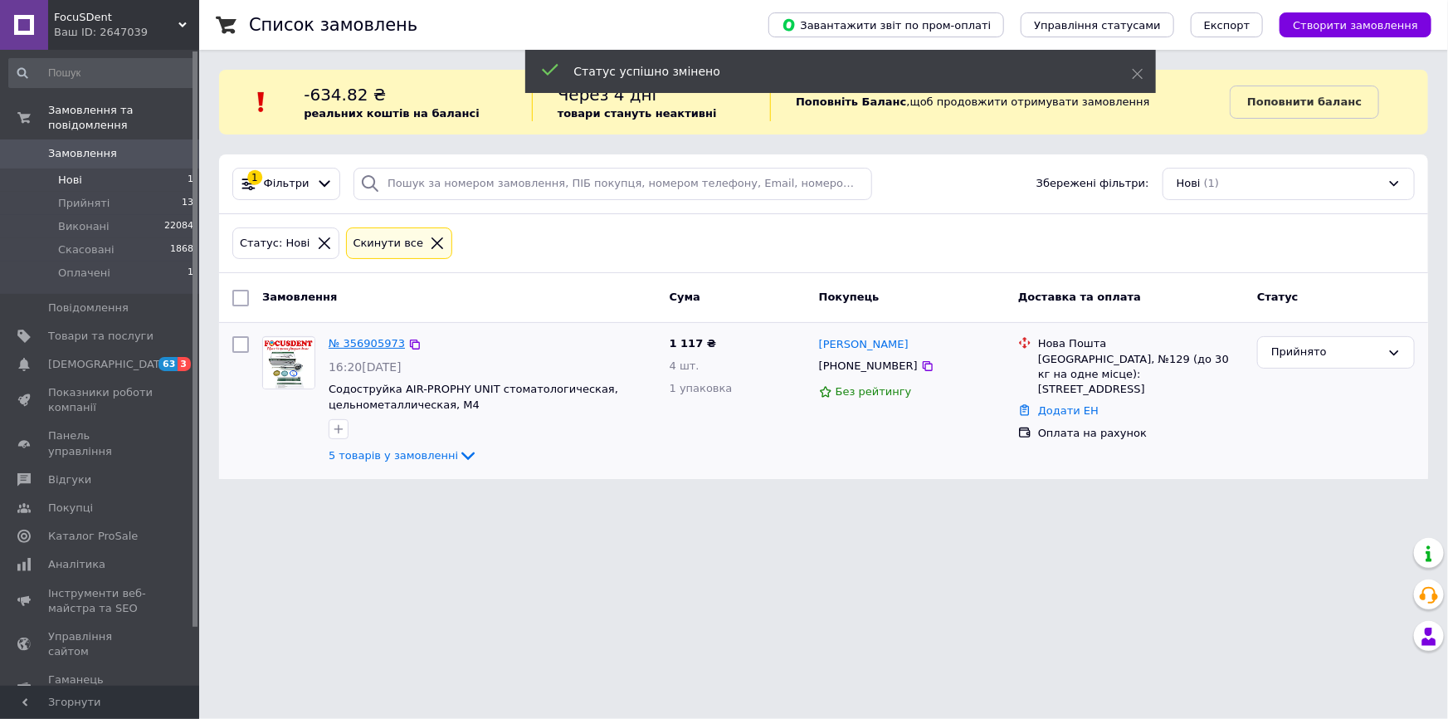
click at [373, 340] on link "№ 356905973" at bounding box center [367, 343] width 76 height 12
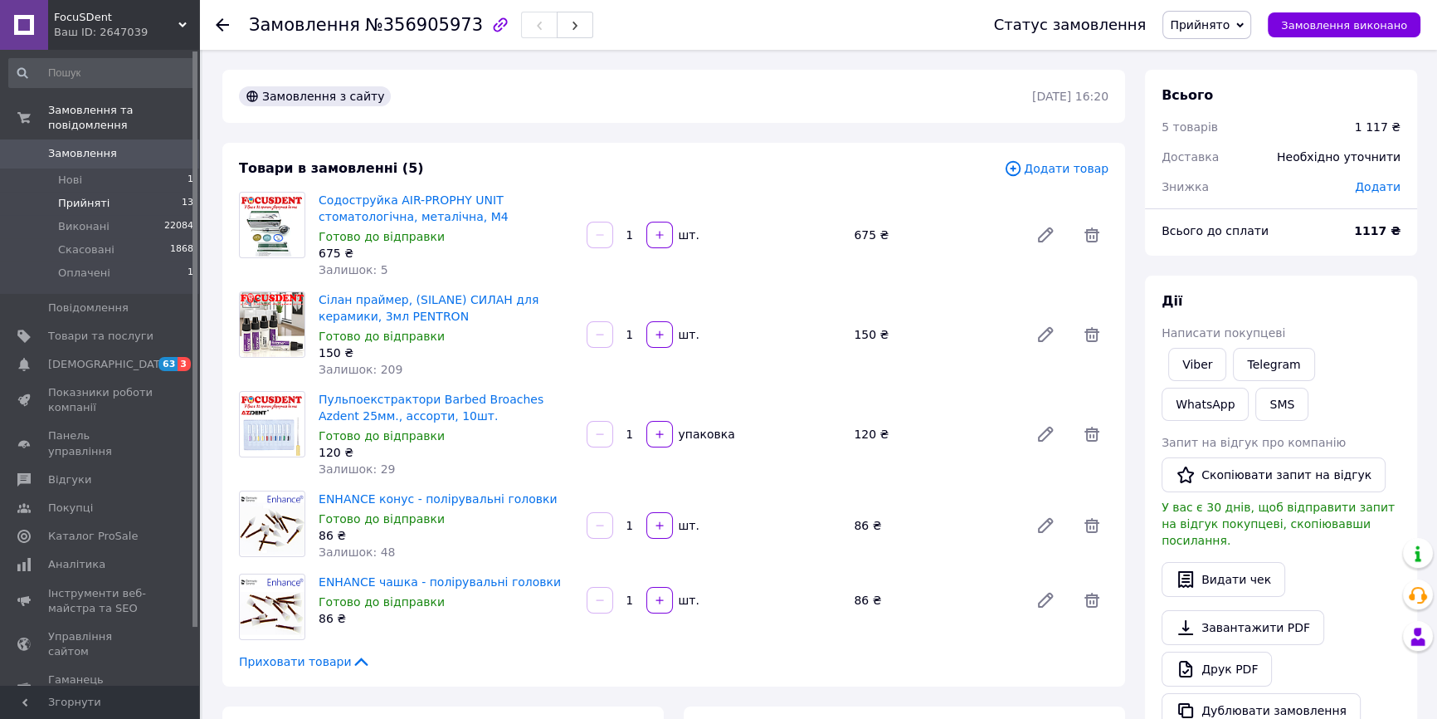
click at [140, 192] on li "Прийняті 13" at bounding box center [101, 203] width 203 height 23
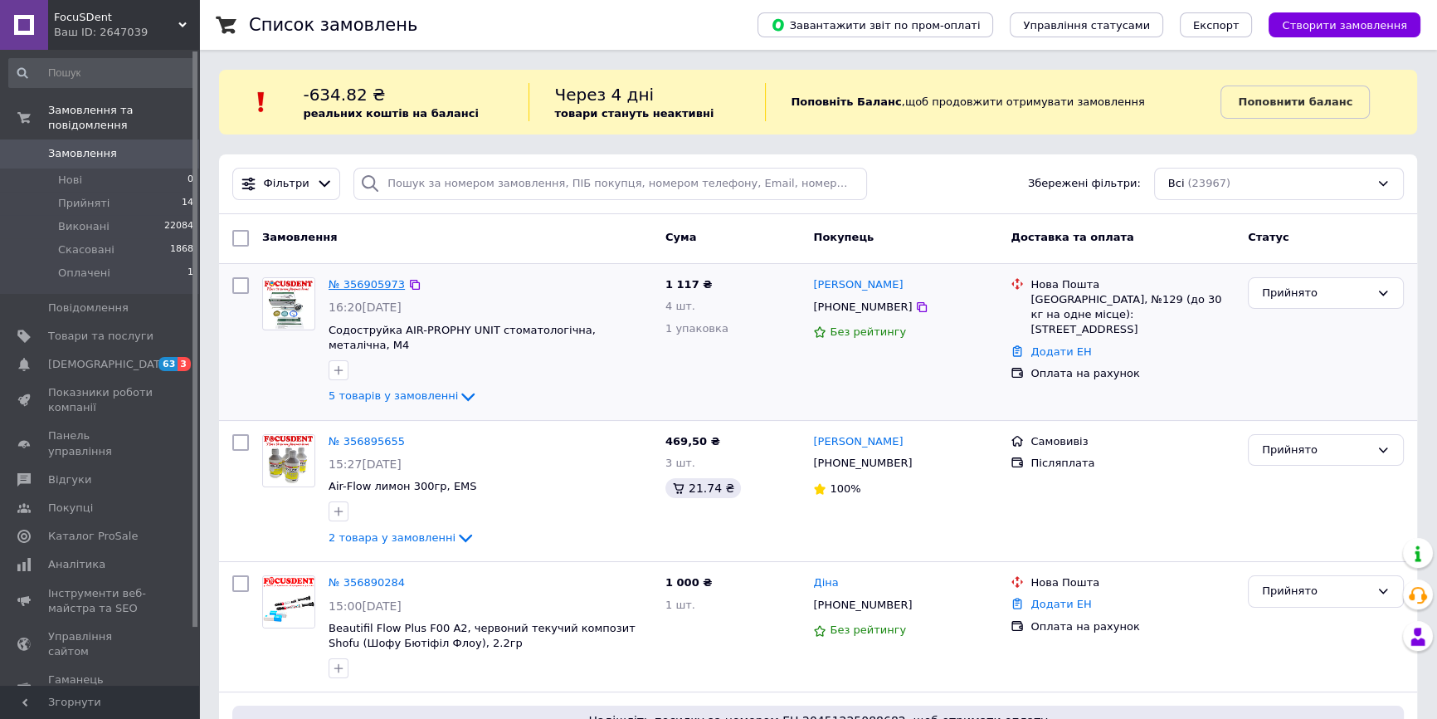
click at [363, 290] on link "№ 356905973" at bounding box center [367, 284] width 76 height 12
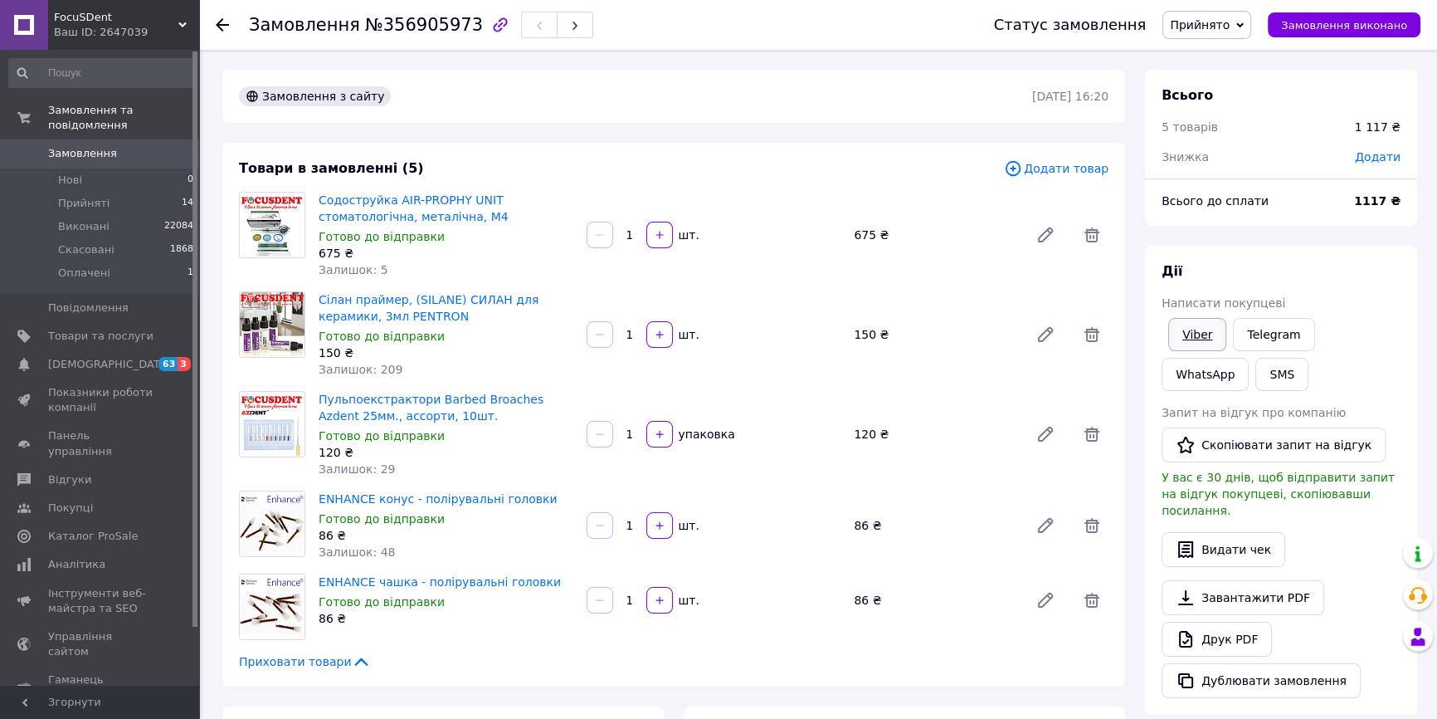
click at [1195, 329] on link "Viber" at bounding box center [1197, 334] width 58 height 33
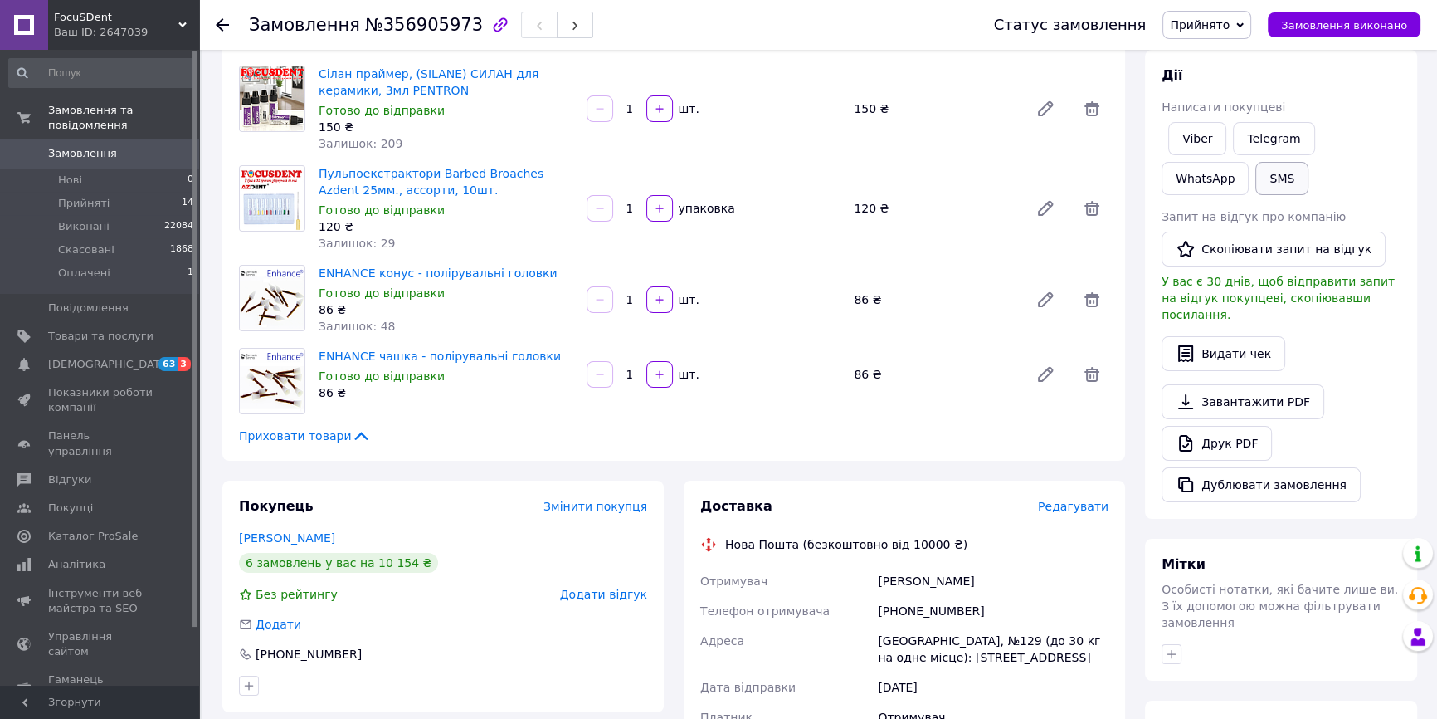
scroll to position [75, 0]
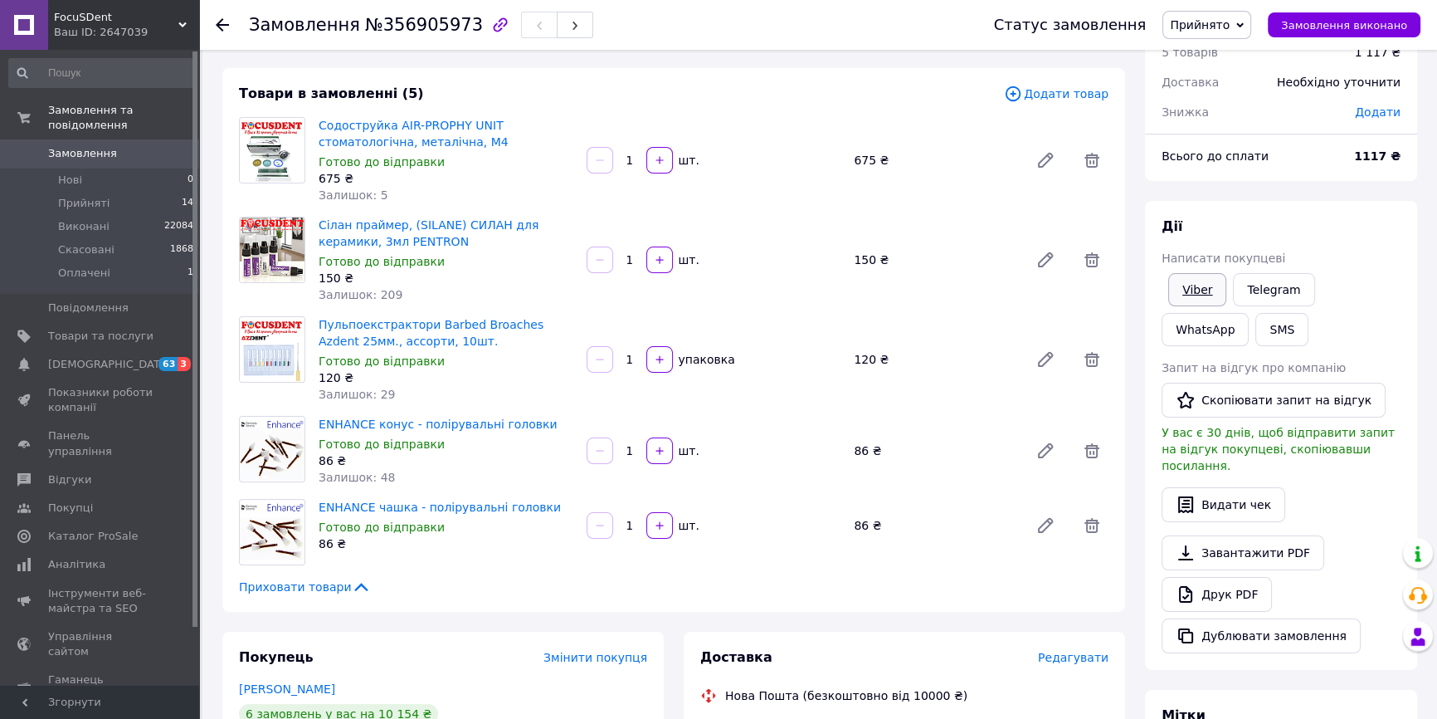
click at [1184, 274] on link "Viber" at bounding box center [1197, 289] width 58 height 33
click at [115, 215] on li "Виконані 22084" at bounding box center [101, 226] width 203 height 23
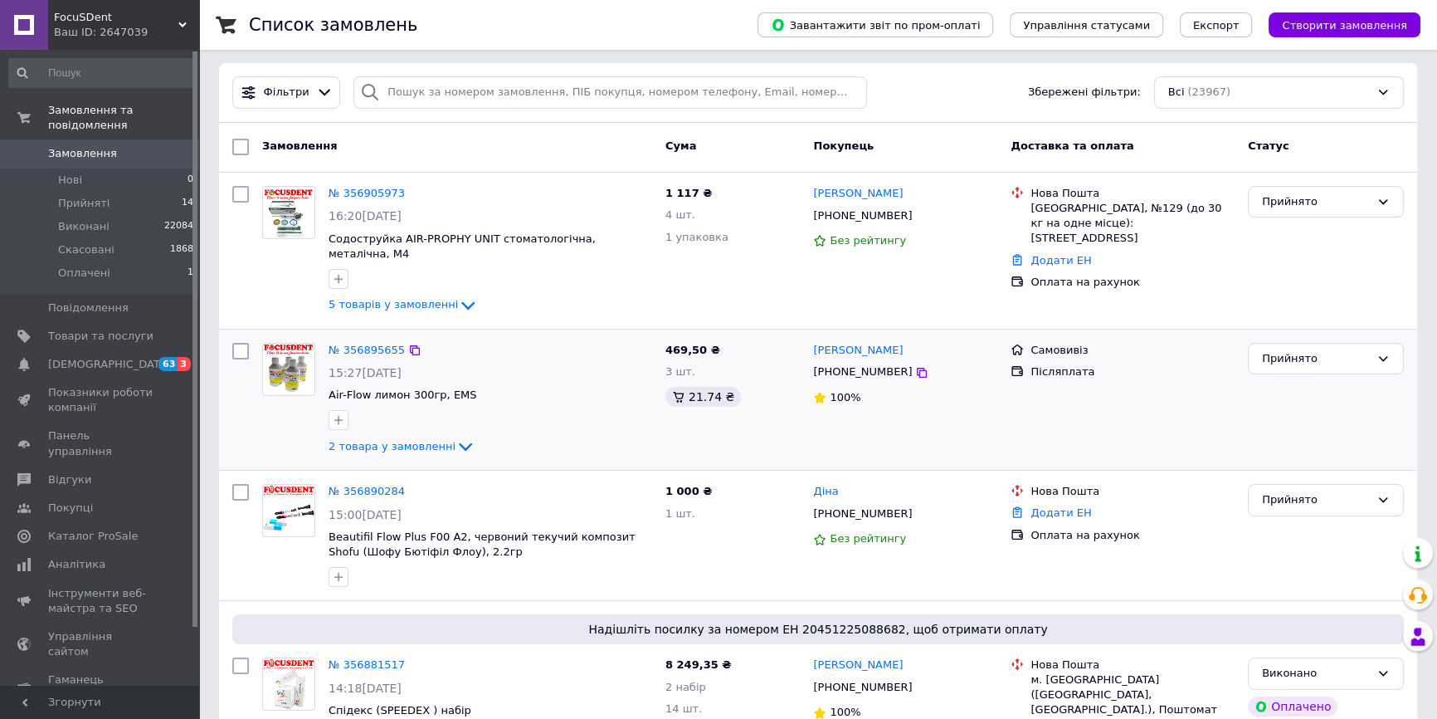
scroll to position [301, 0]
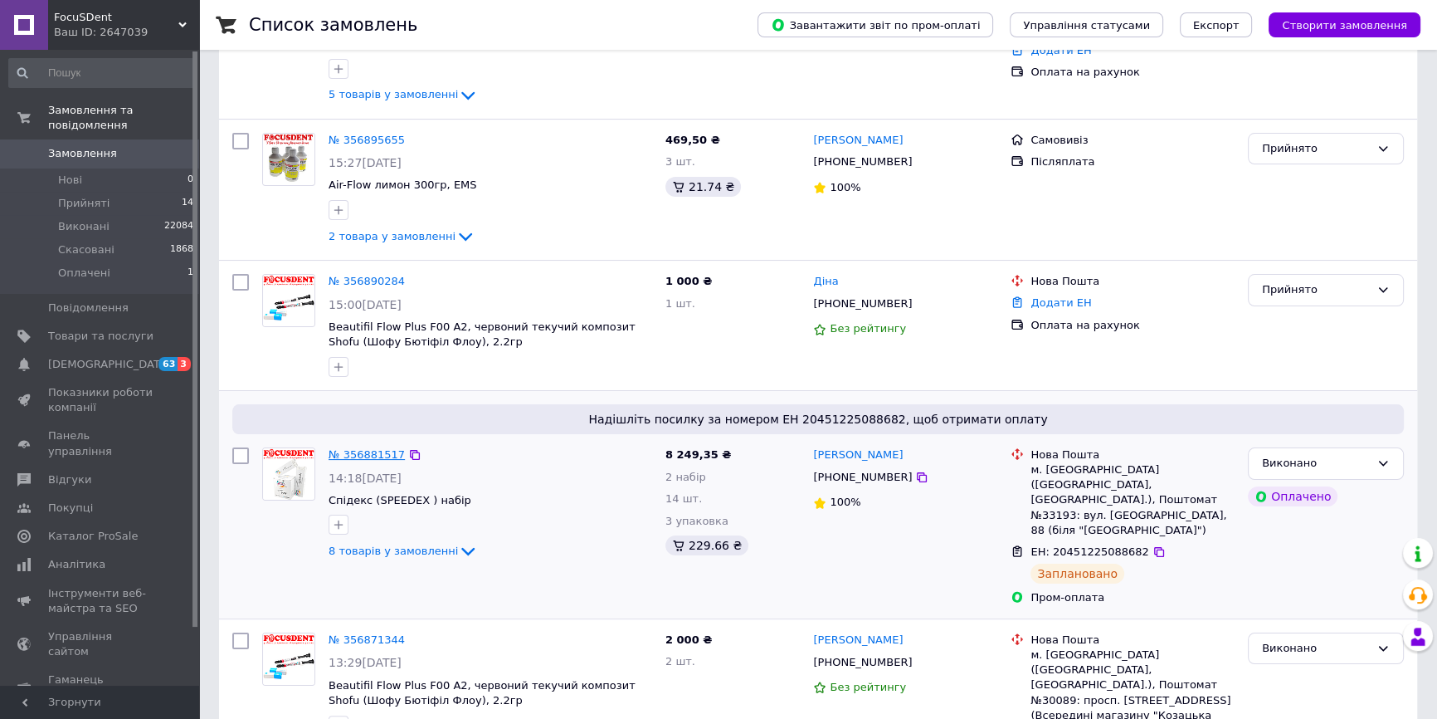
click at [360, 448] on link "№ 356881517" at bounding box center [367, 454] width 76 height 12
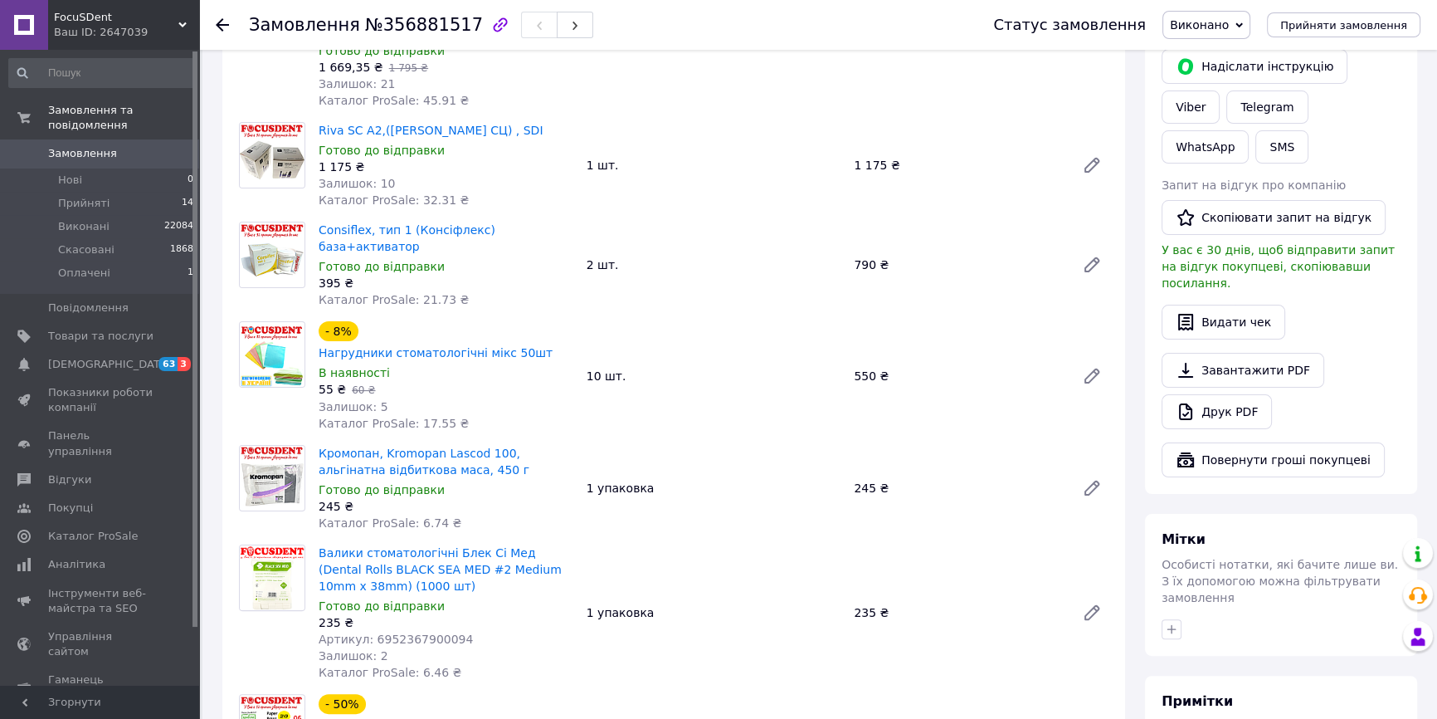
scroll to position [528, 0]
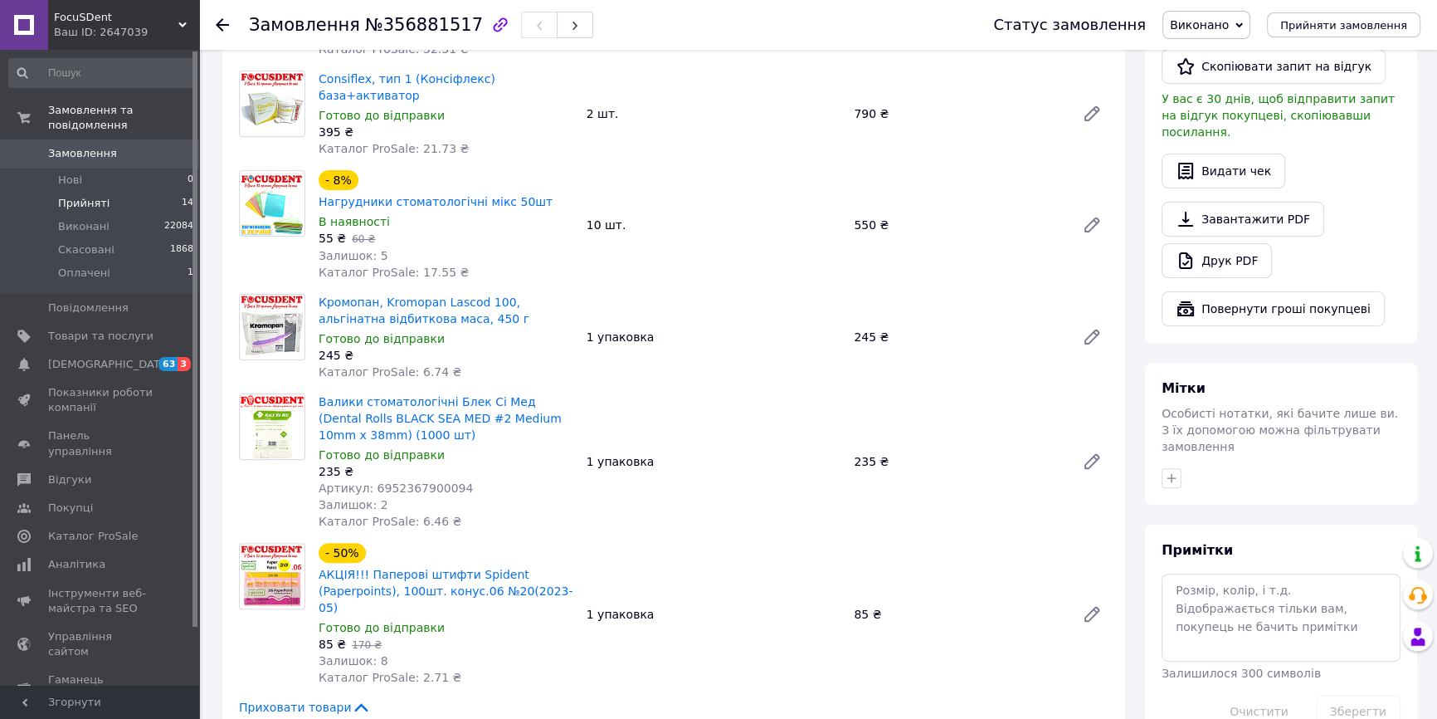
click at [52, 192] on li "Прийняті 14" at bounding box center [101, 203] width 203 height 23
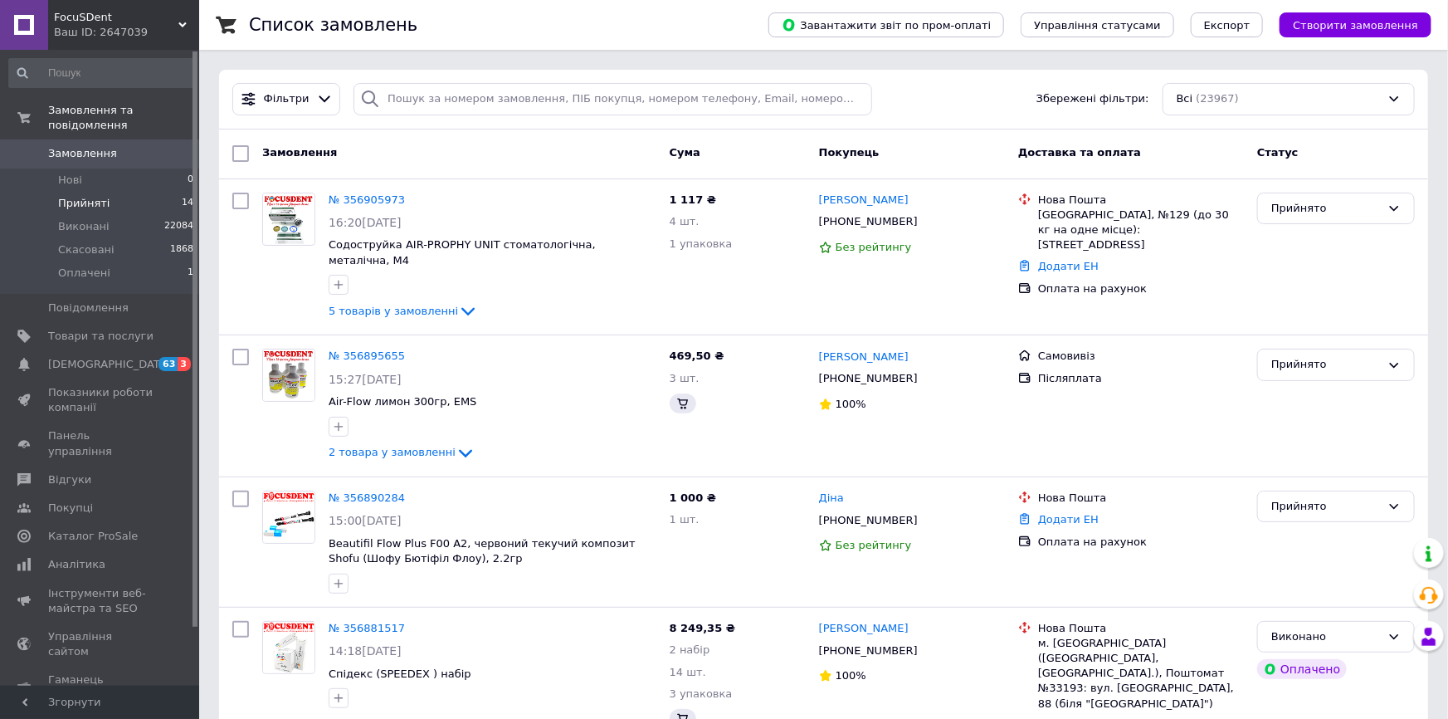
click at [131, 192] on li "Прийняті 14" at bounding box center [101, 203] width 203 height 23
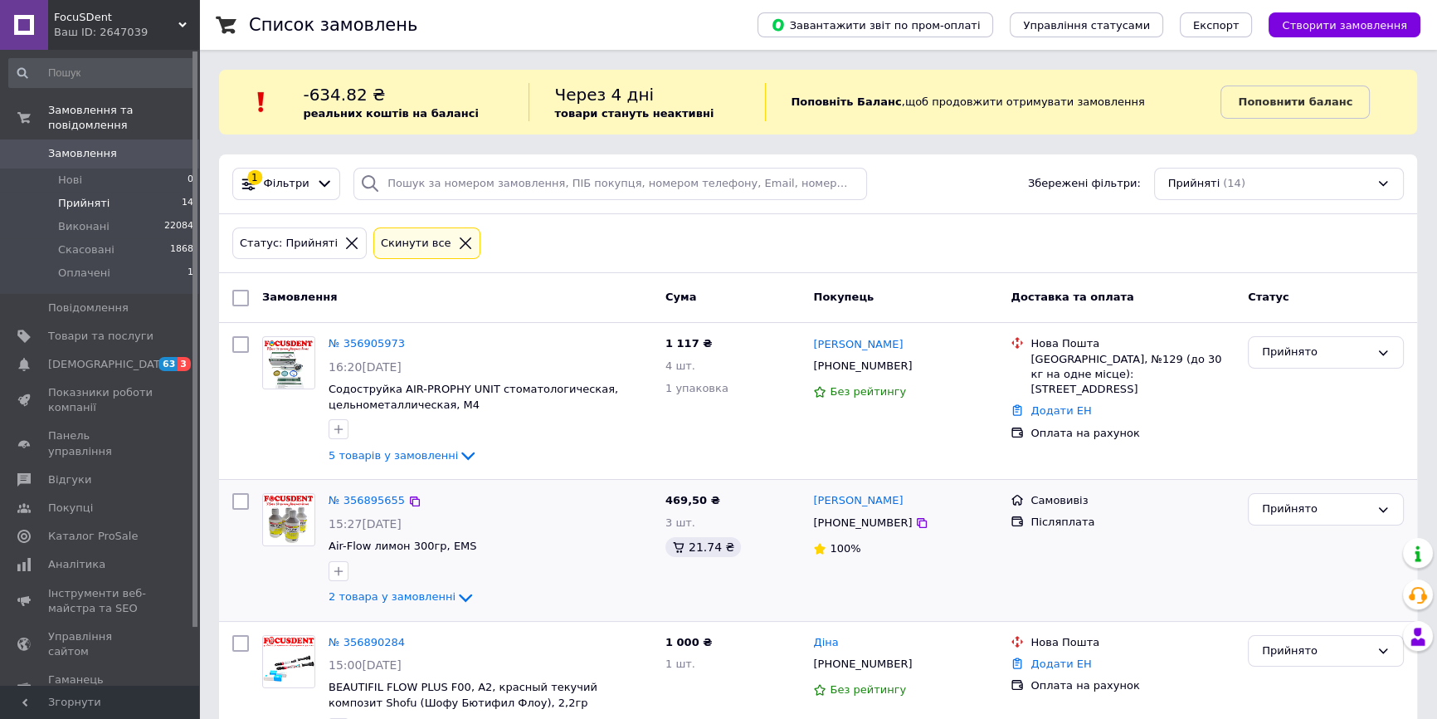
click at [369, 506] on div "№ 356895655" at bounding box center [367, 500] width 80 height 19
click at [369, 499] on link "№ 356895655" at bounding box center [367, 500] width 76 height 12
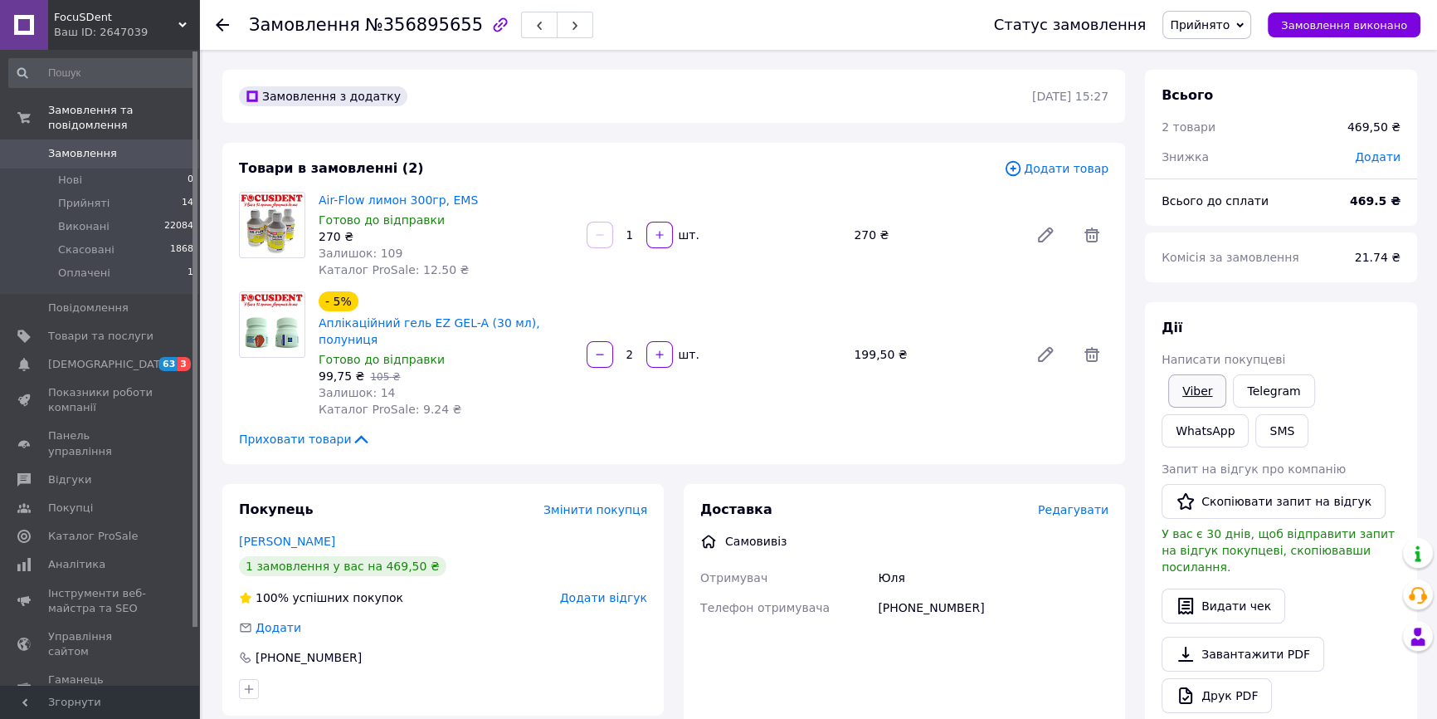
click at [1186, 383] on link "Viber" at bounding box center [1197, 390] width 58 height 33
click at [115, 192] on li "Прийняті 14" at bounding box center [101, 203] width 203 height 23
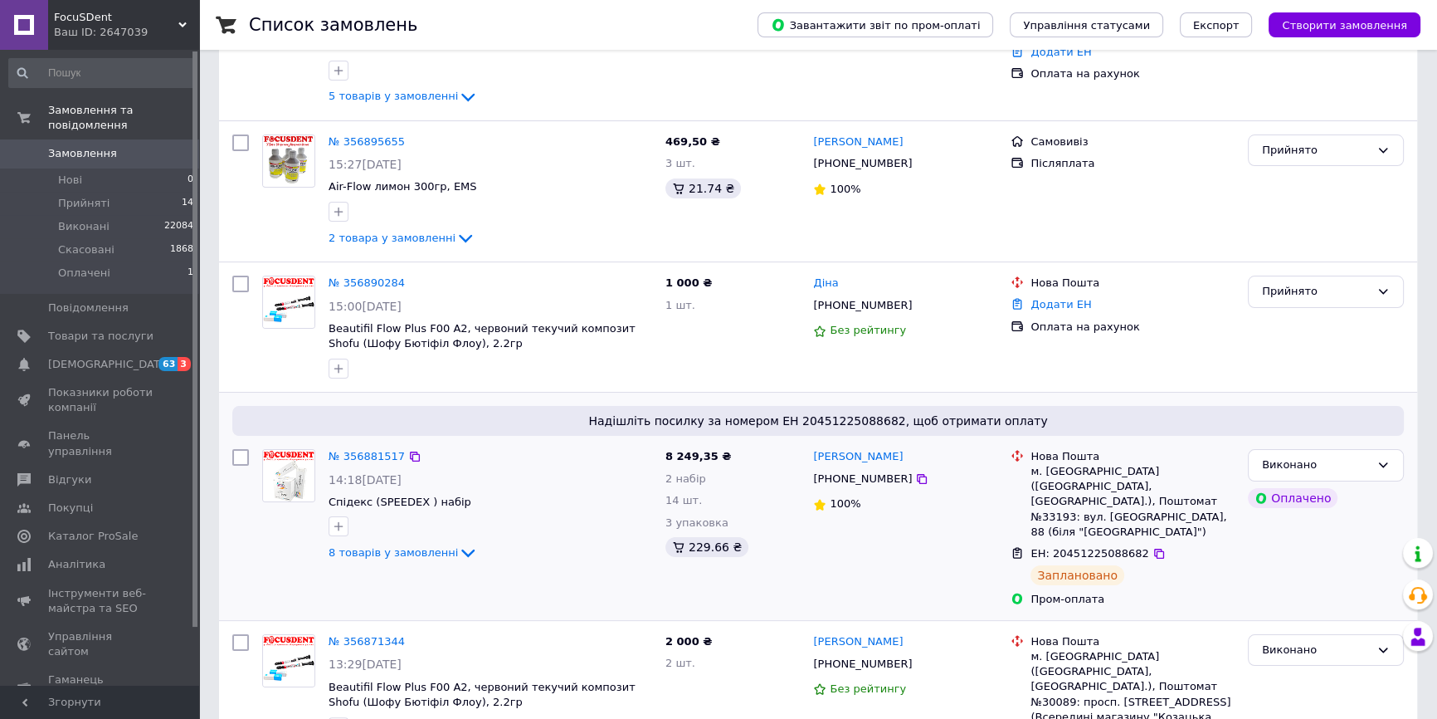
scroll to position [301, 0]
click at [109, 192] on li "Прийняті 14" at bounding box center [101, 203] width 203 height 23
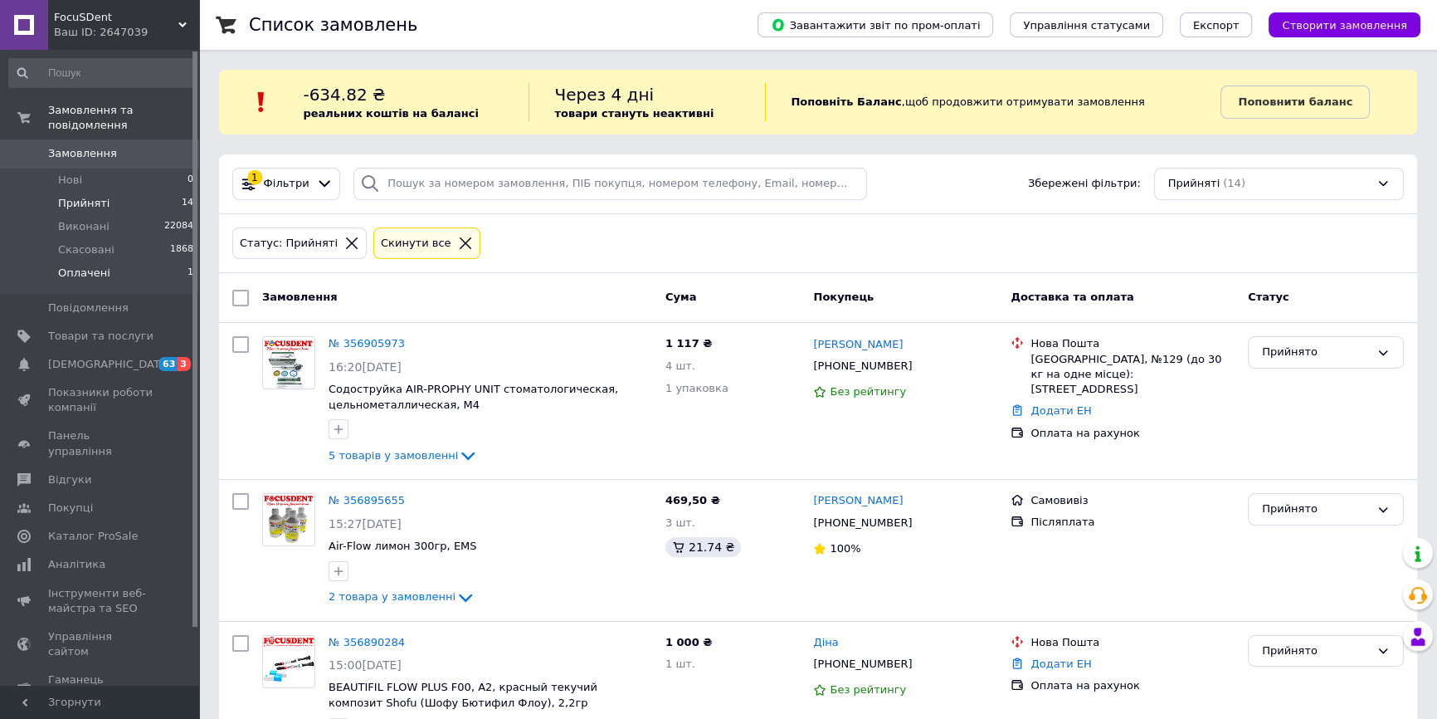
click at [108, 261] on li "Оплачені 1" at bounding box center [101, 277] width 203 height 32
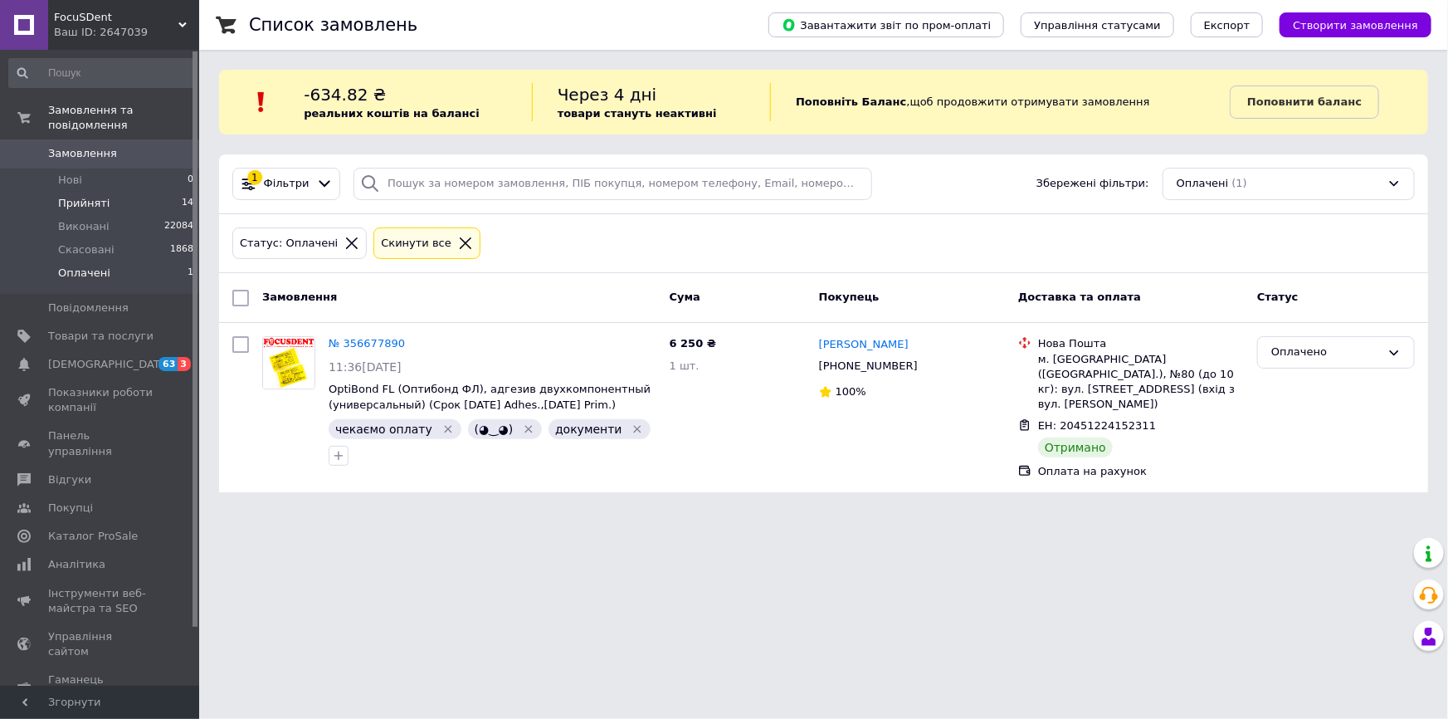
click at [95, 196] on span "Прийняті" at bounding box center [83, 203] width 51 height 15
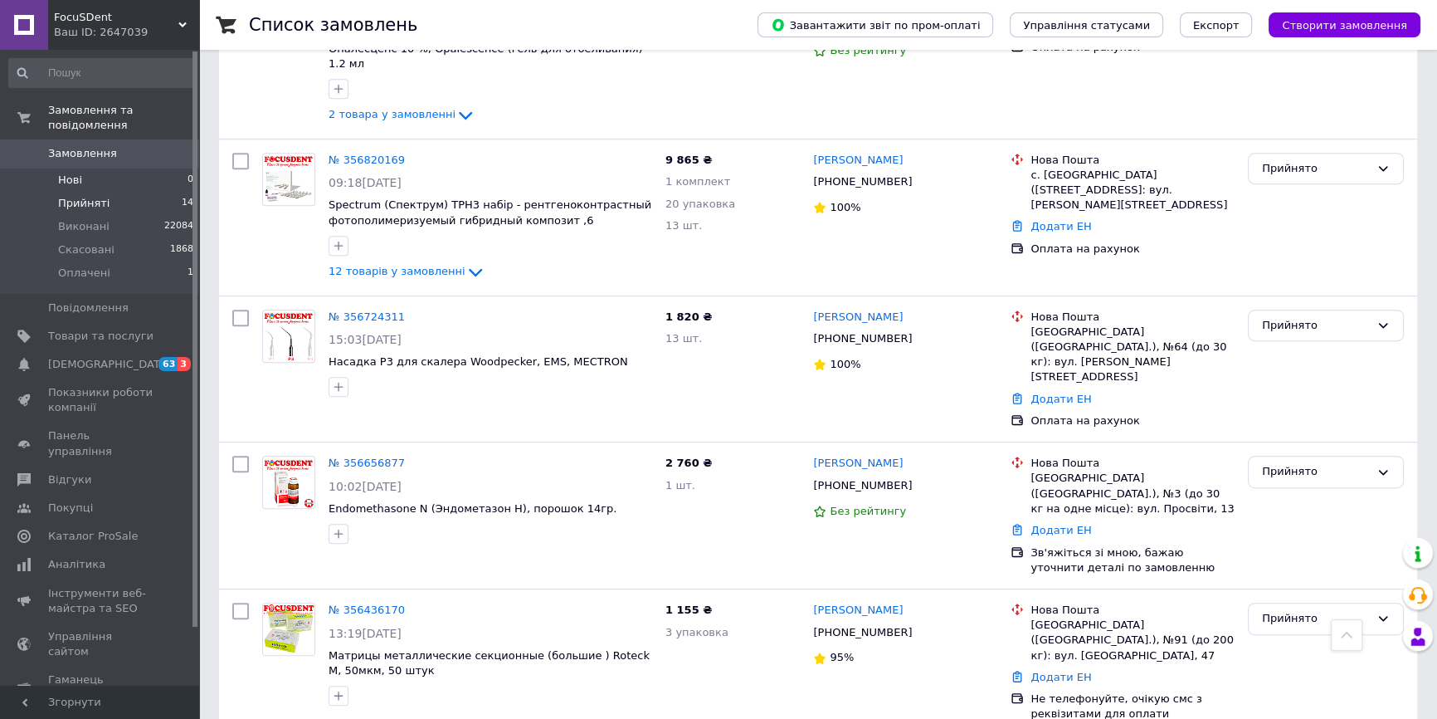
scroll to position [900, 0]
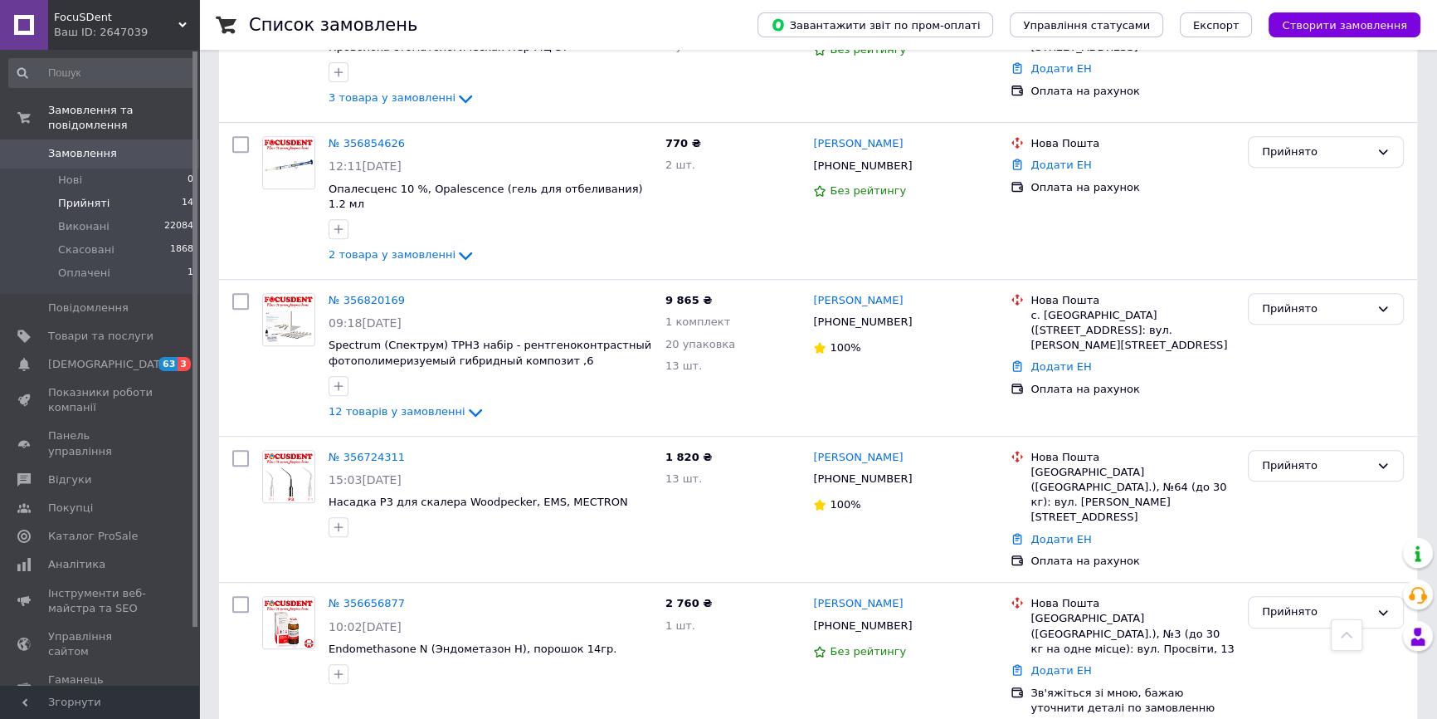
click at [83, 196] on span "Прийняті" at bounding box center [83, 203] width 51 height 15
click at [110, 217] on li "Виконані 22084" at bounding box center [101, 226] width 203 height 23
click at [111, 261] on li "Оплачені 1" at bounding box center [101, 277] width 203 height 32
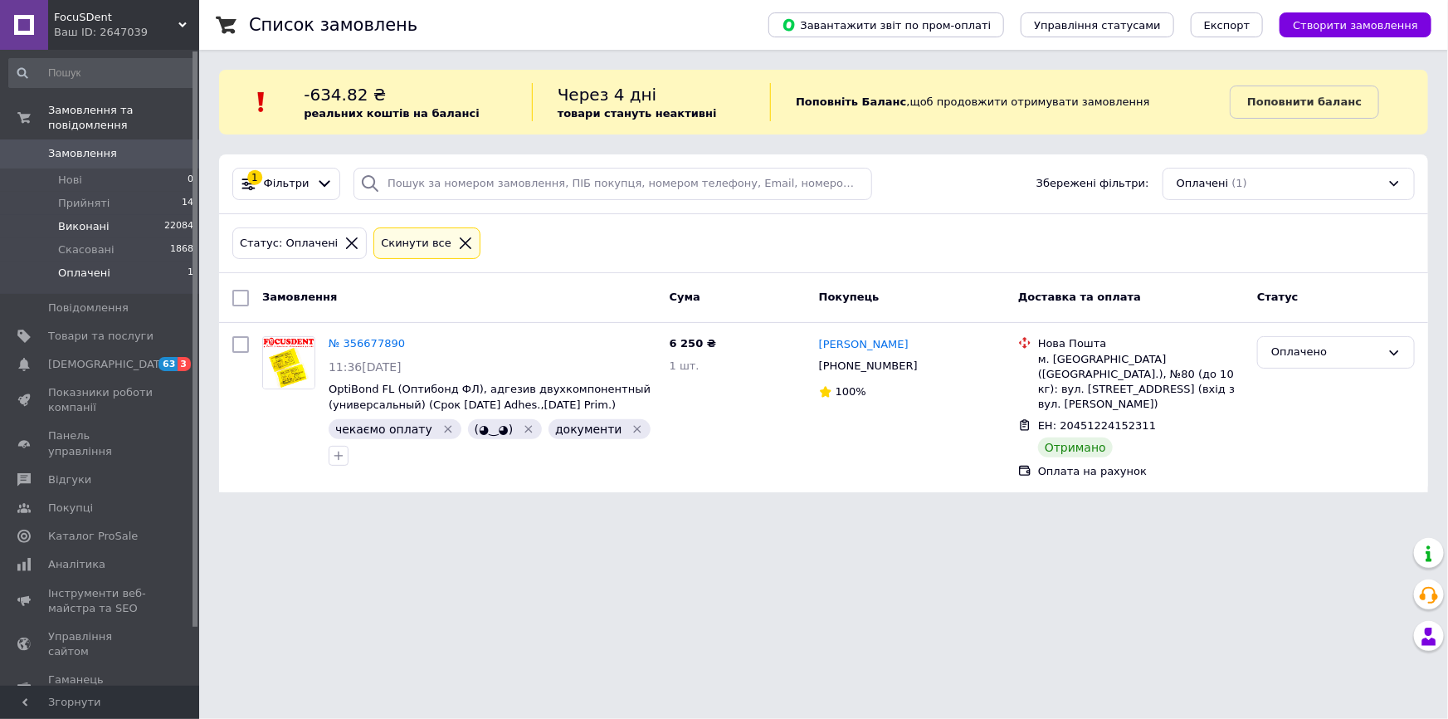
click at [100, 219] on span "Виконані" at bounding box center [83, 226] width 51 height 15
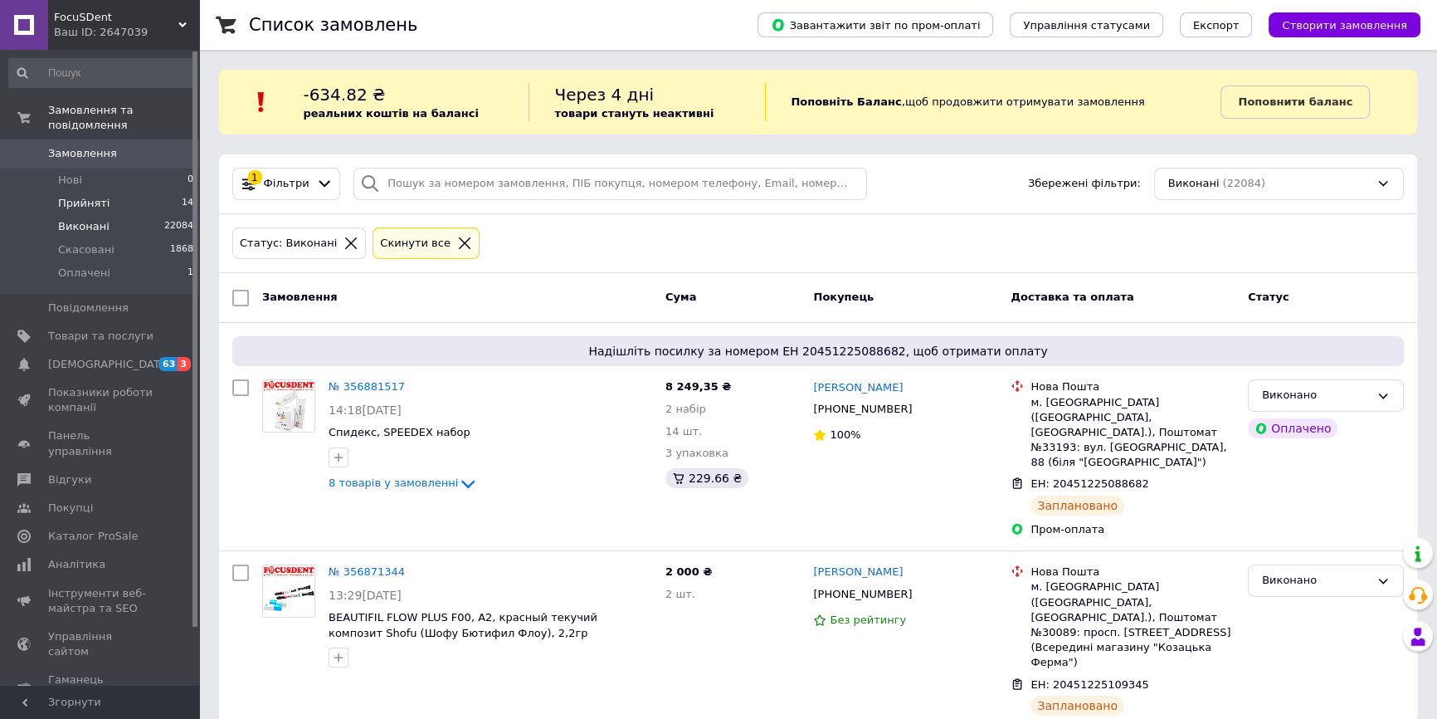
drag, startPoint x: 96, startPoint y: 177, endPoint x: 126, endPoint y: 187, distance: 31.5
click at [96, 192] on li "Прийняті 14" at bounding box center [101, 203] width 203 height 23
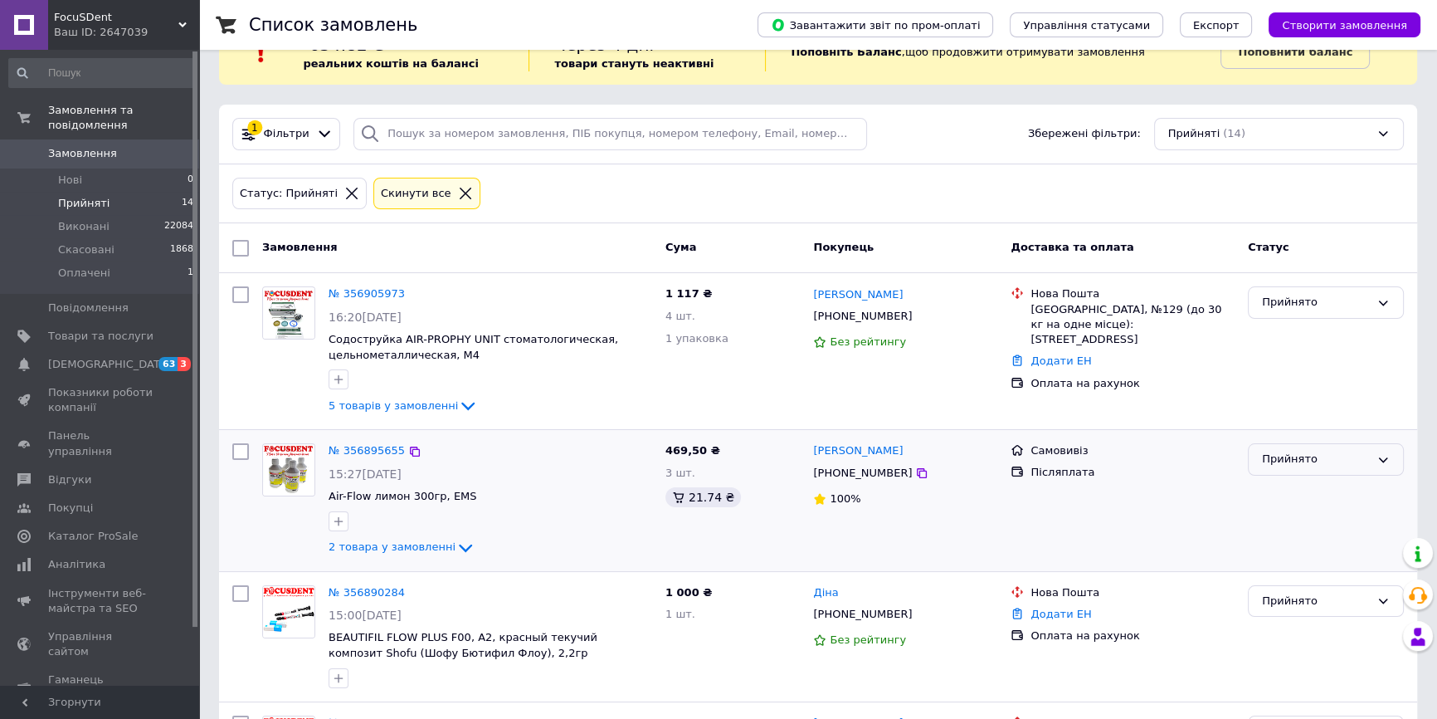
scroll to position [75, 0]
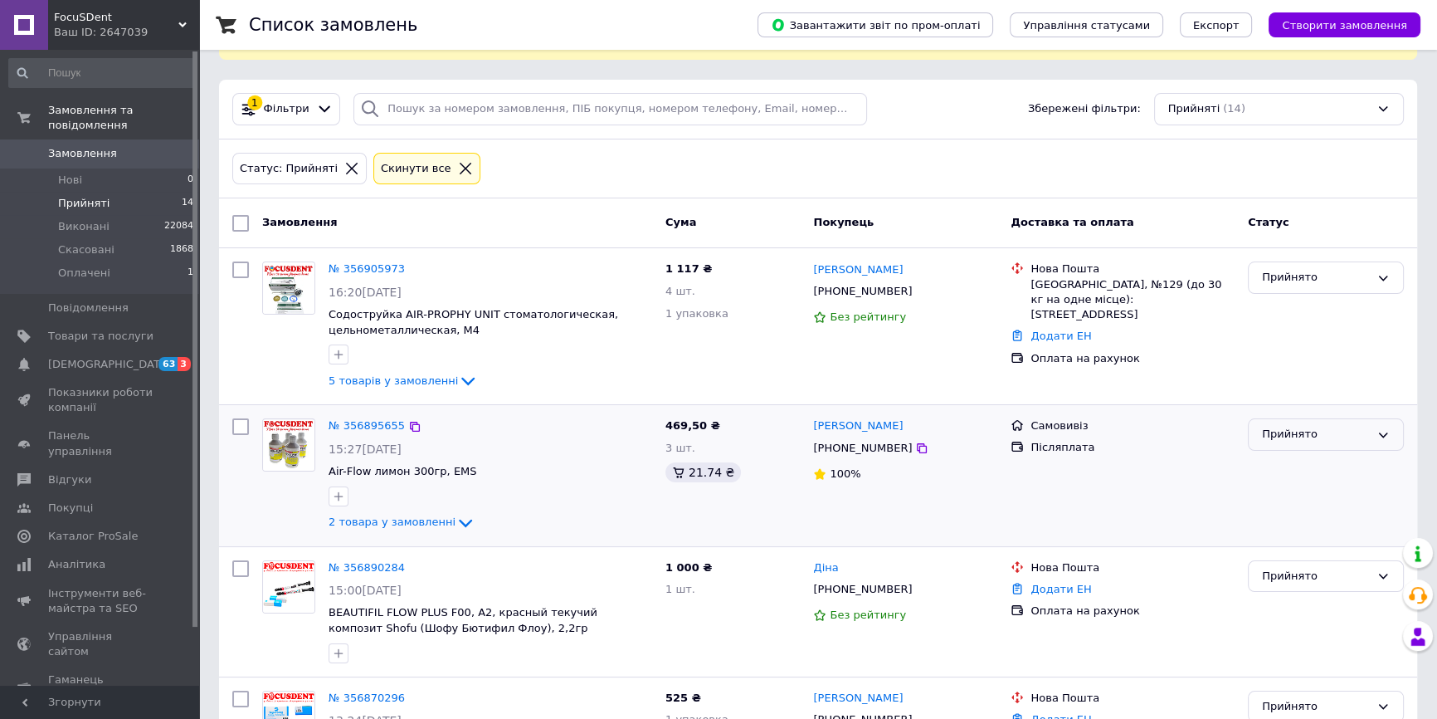
click at [1333, 426] on div "Прийнято" at bounding box center [1316, 434] width 108 height 17
click at [1304, 525] on li "Оплачено" at bounding box center [1326, 529] width 154 height 31
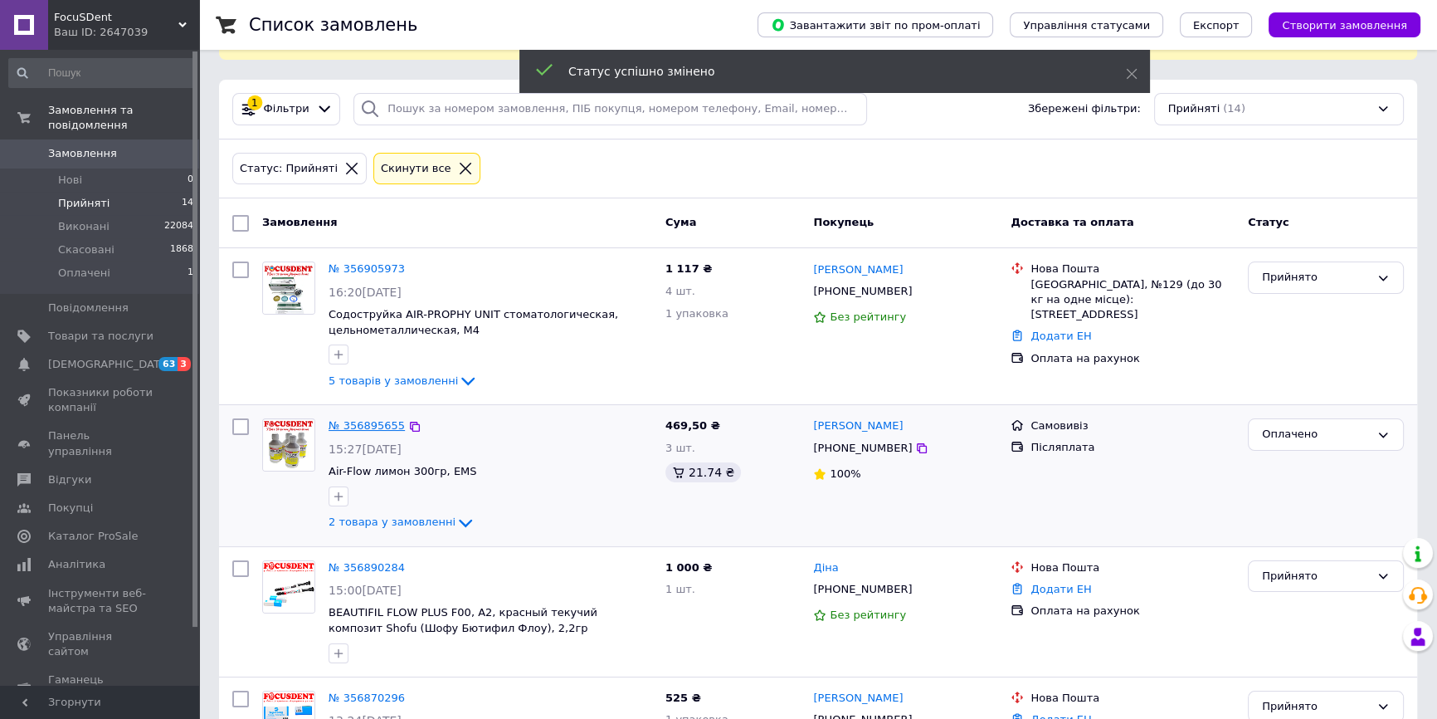
click at [371, 422] on link "№ 356895655" at bounding box center [367, 425] width 76 height 12
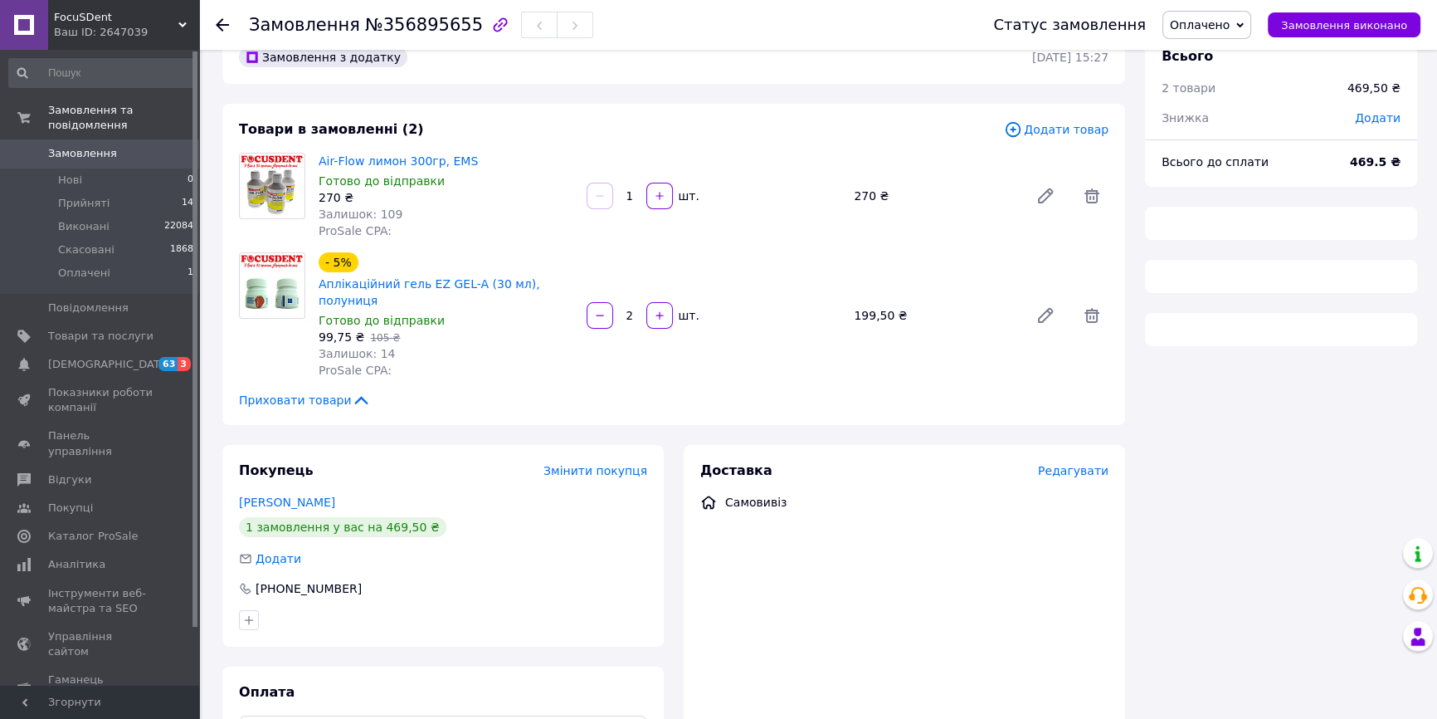
scroll to position [75, 0]
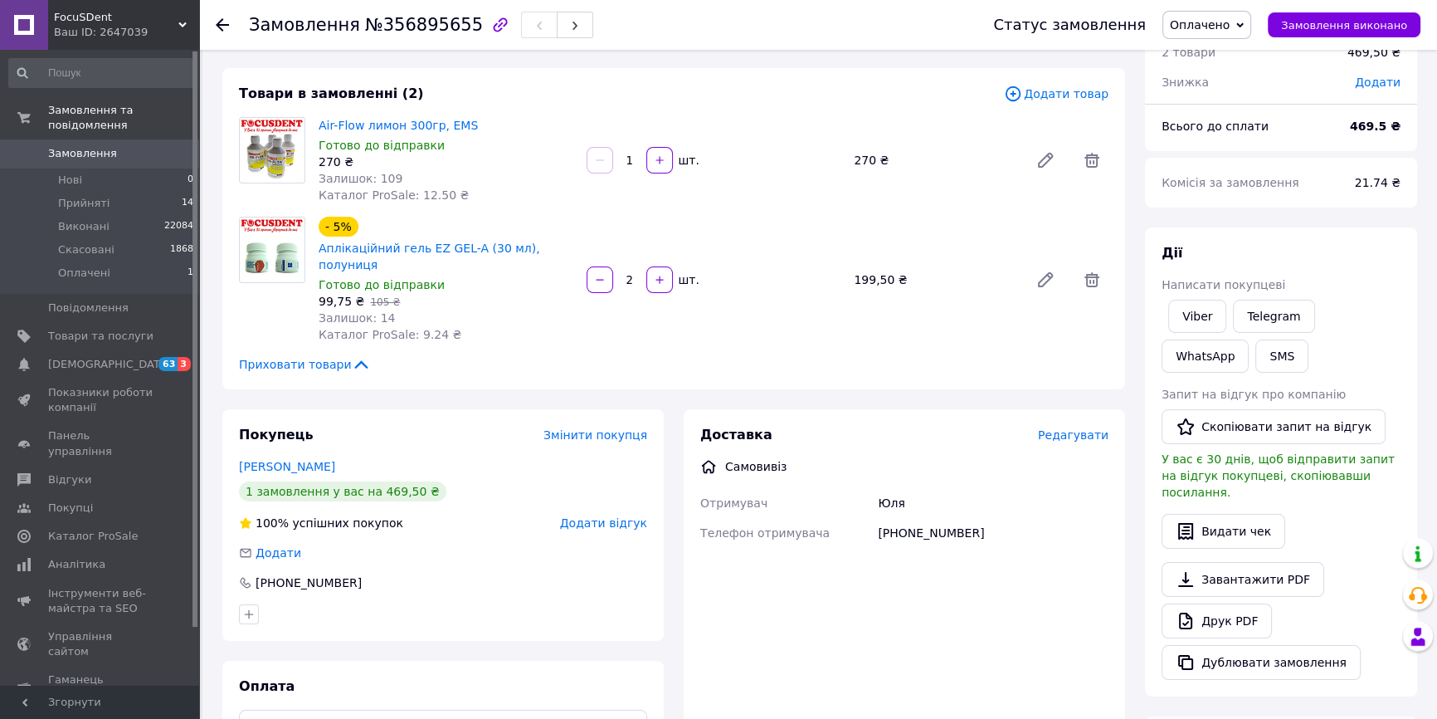
click at [1069, 428] on span "Редагувати" at bounding box center [1073, 434] width 71 height 13
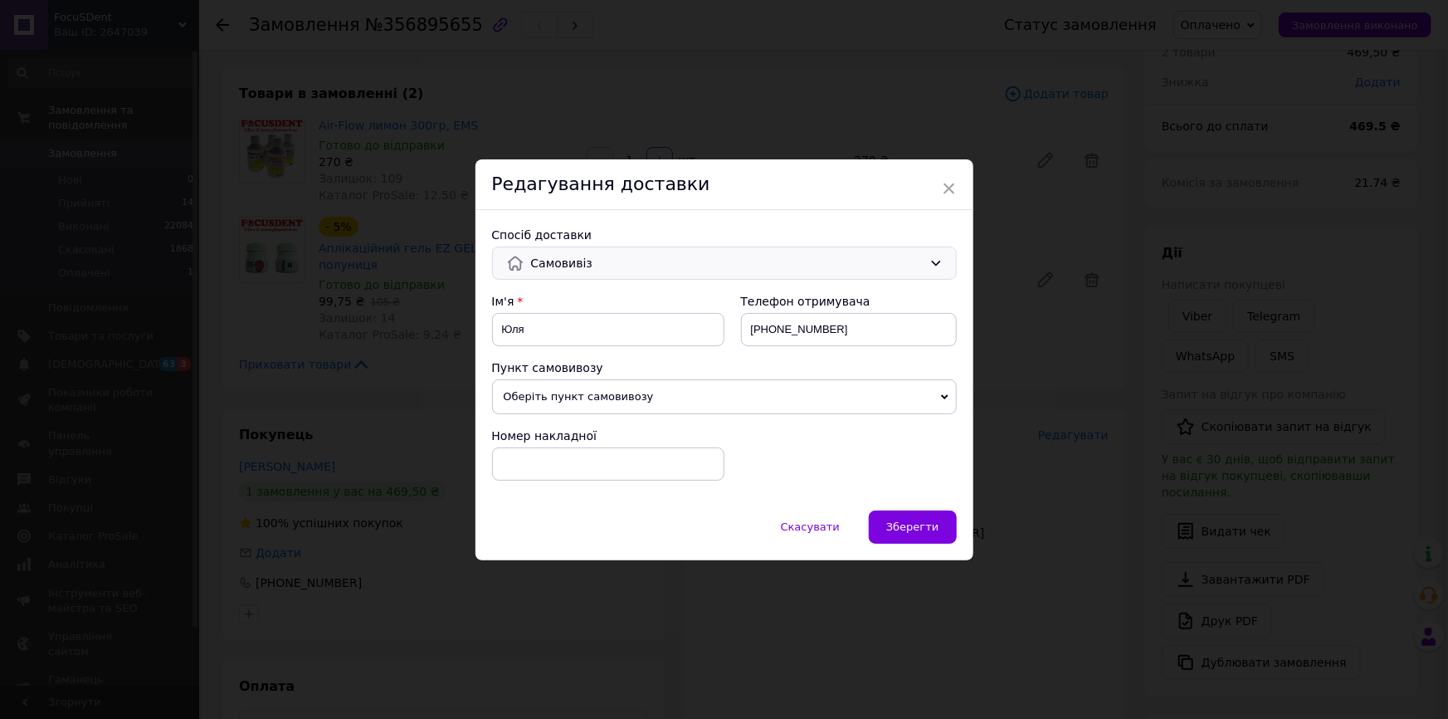
click at [570, 265] on span "Самовивіз" at bounding box center [727, 263] width 392 height 18
click at [581, 239] on div "Спосіб доставки" at bounding box center [724, 235] width 465 height 17
click at [905, 266] on span "Самовивіз" at bounding box center [727, 263] width 392 height 18
click at [729, 422] on div "Ім'я Юля Телефон отримувача +380971440581 Пункт самовивозу Оберіть пункт самови…" at bounding box center [724, 393] width 465 height 201
click at [820, 529] on span "Скасувати" at bounding box center [810, 526] width 59 height 12
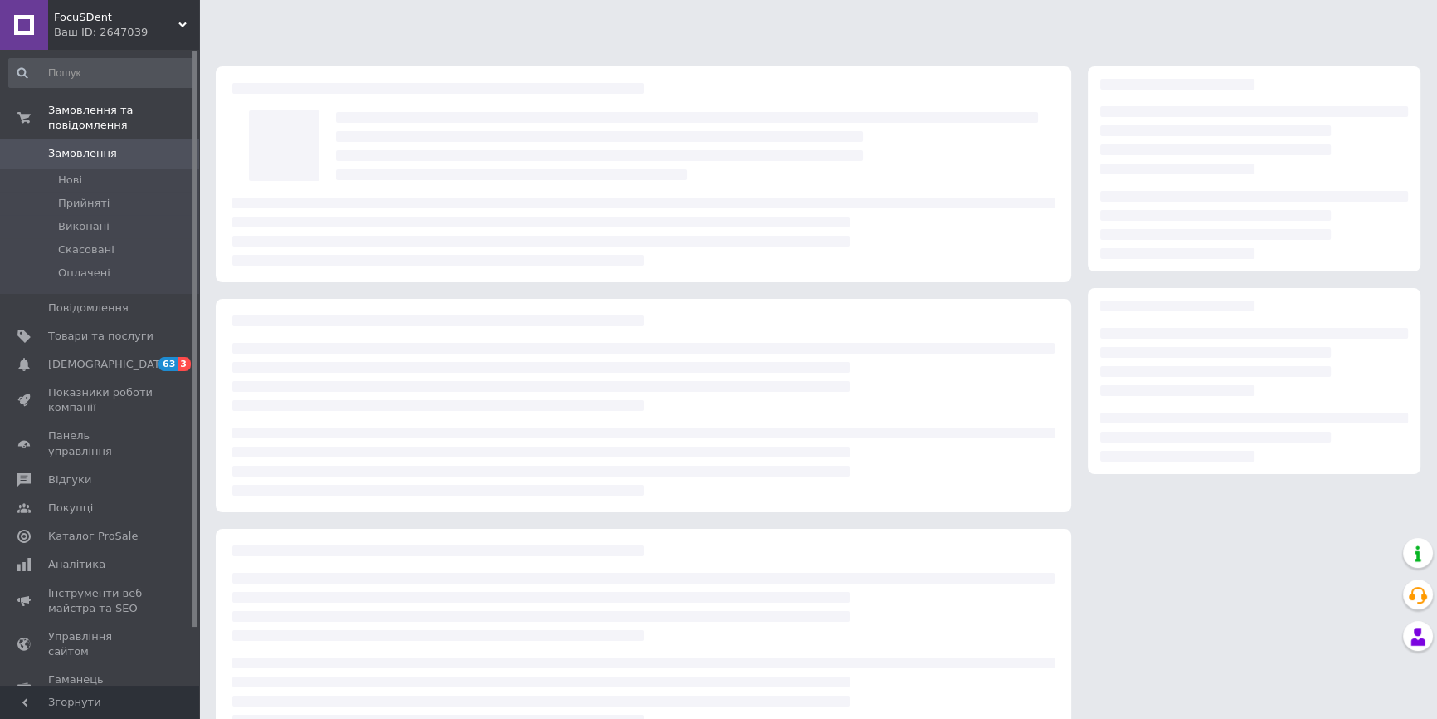
scroll to position [39, 0]
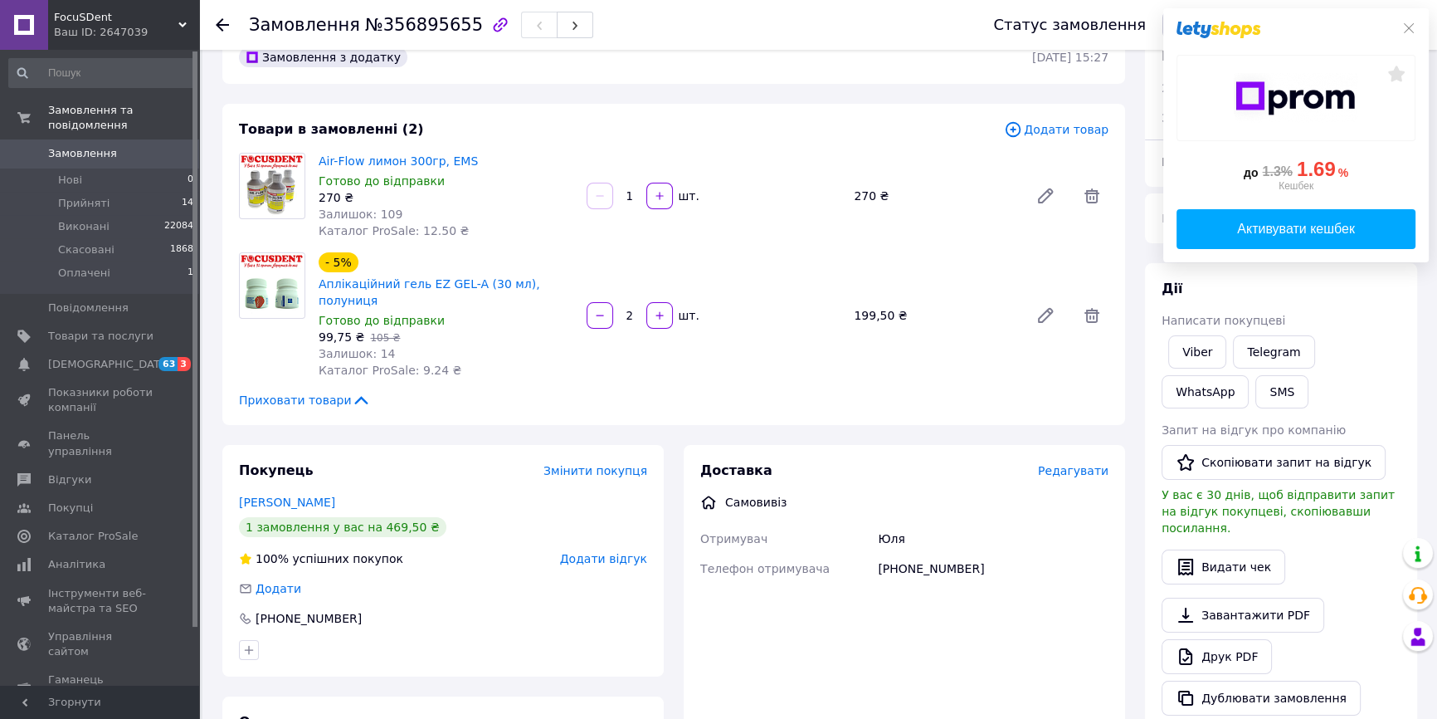
click at [1079, 464] on span "Редагувати" at bounding box center [1073, 470] width 71 height 13
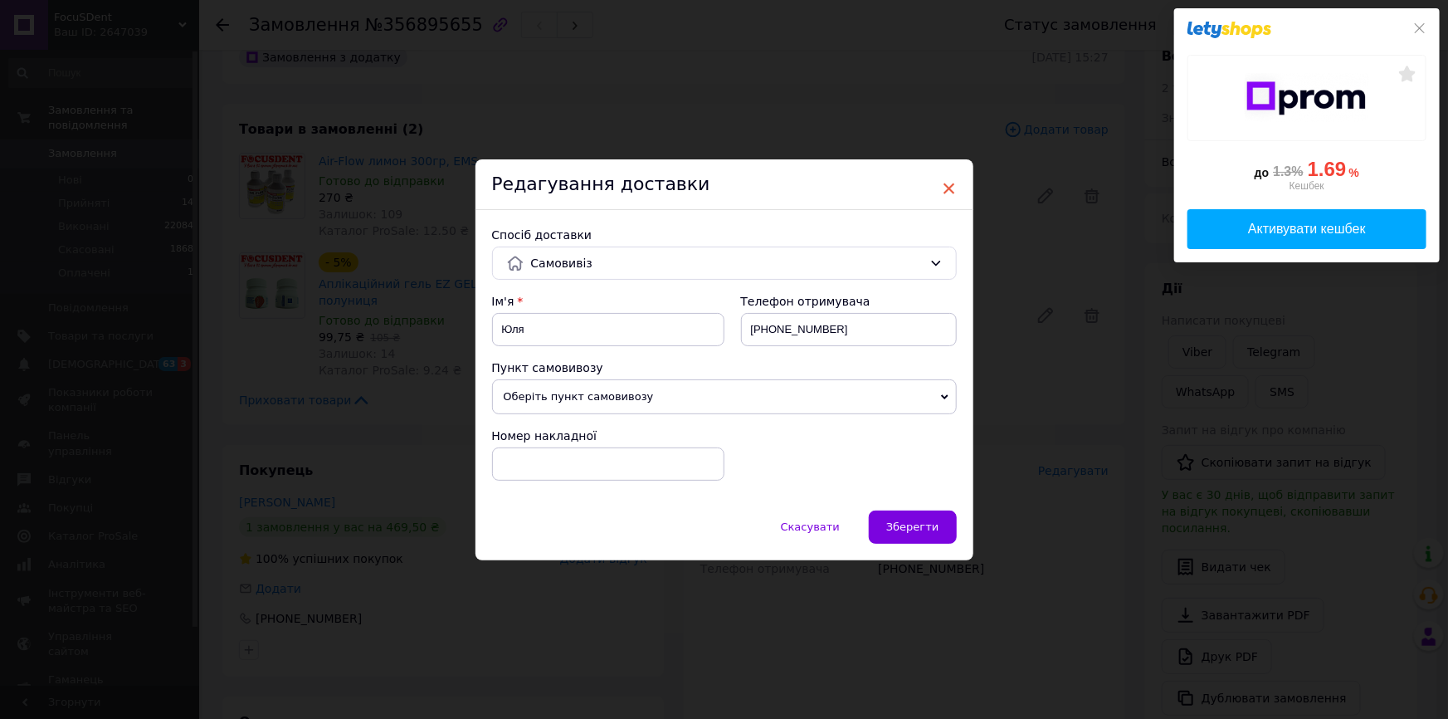
click at [949, 192] on span "×" at bounding box center [949, 188] width 15 height 28
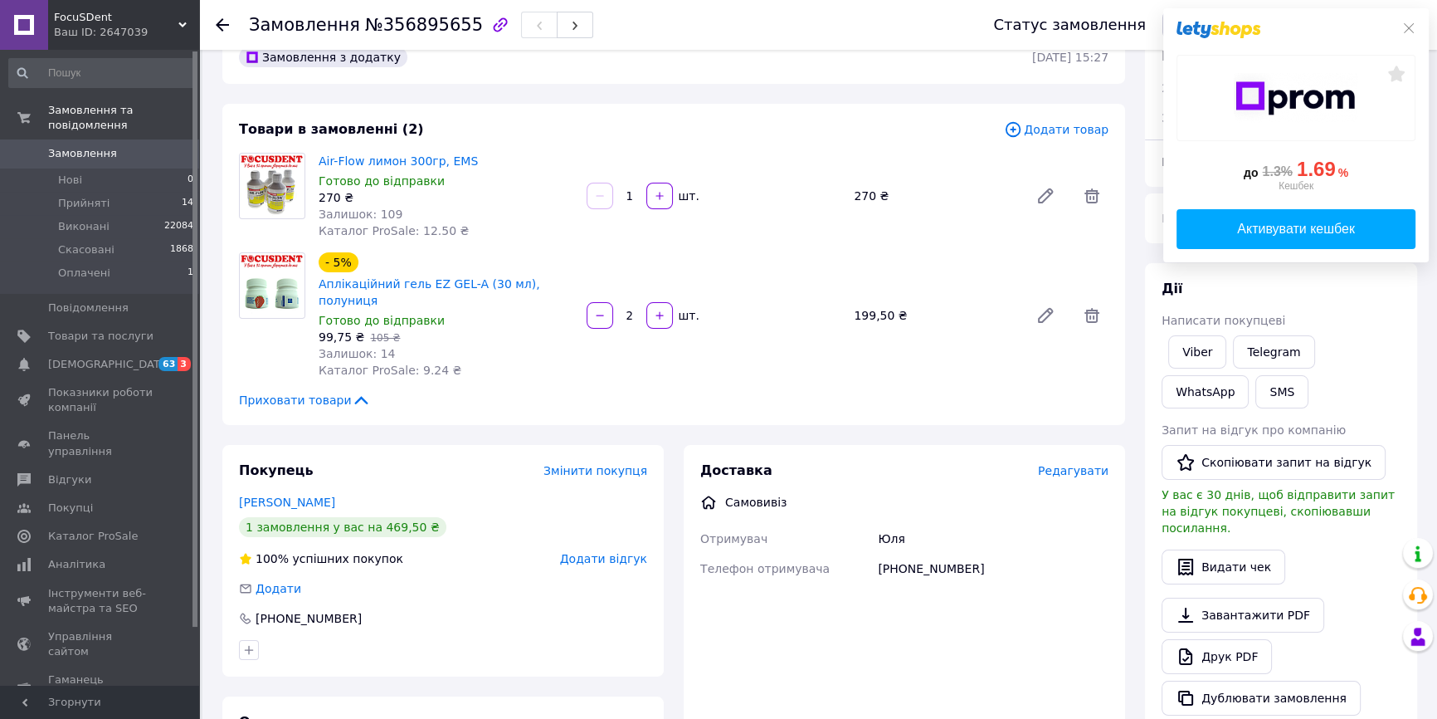
click at [1070, 464] on span "Редагувати" at bounding box center [1073, 470] width 71 height 13
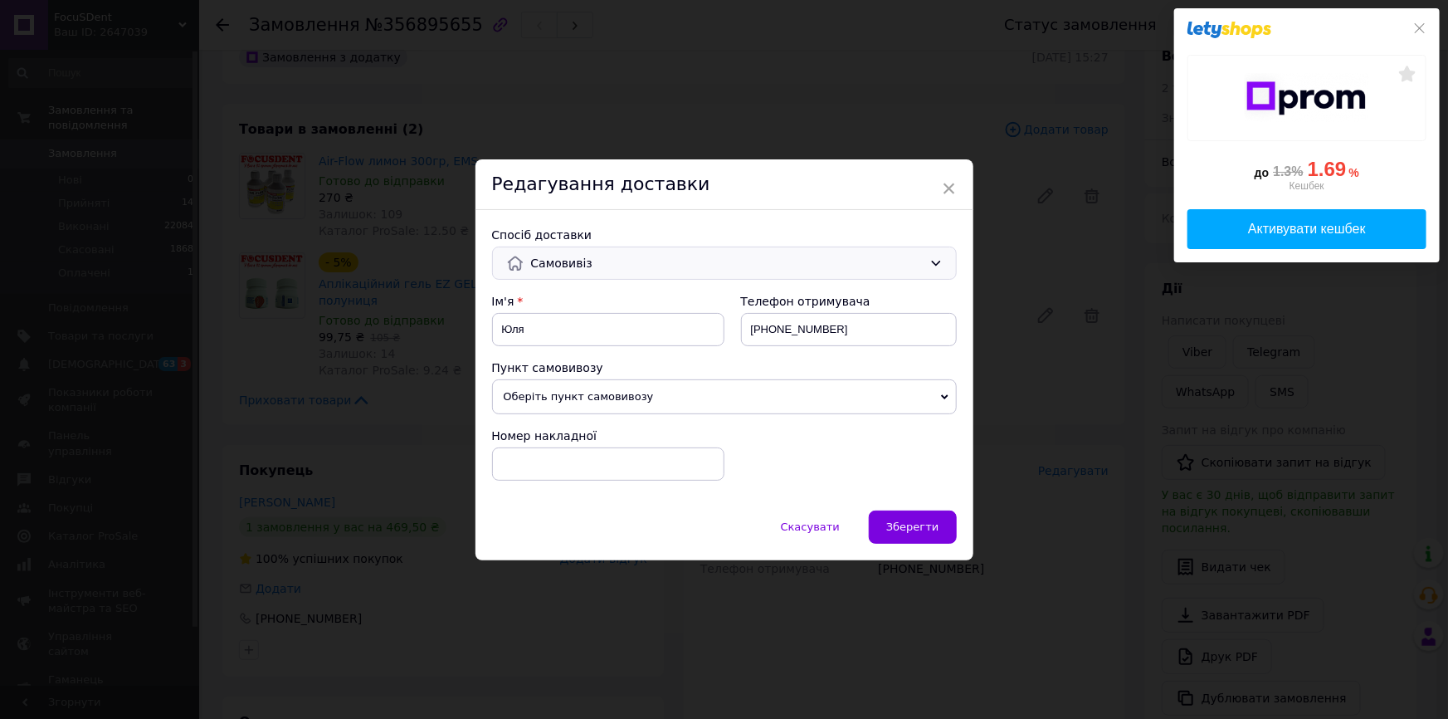
click at [931, 258] on icon at bounding box center [935, 262] width 13 height 13
click at [616, 296] on span "Самовивіз" at bounding box center [737, 298] width 412 height 17
click at [804, 525] on span "Скасувати" at bounding box center [810, 526] width 59 height 12
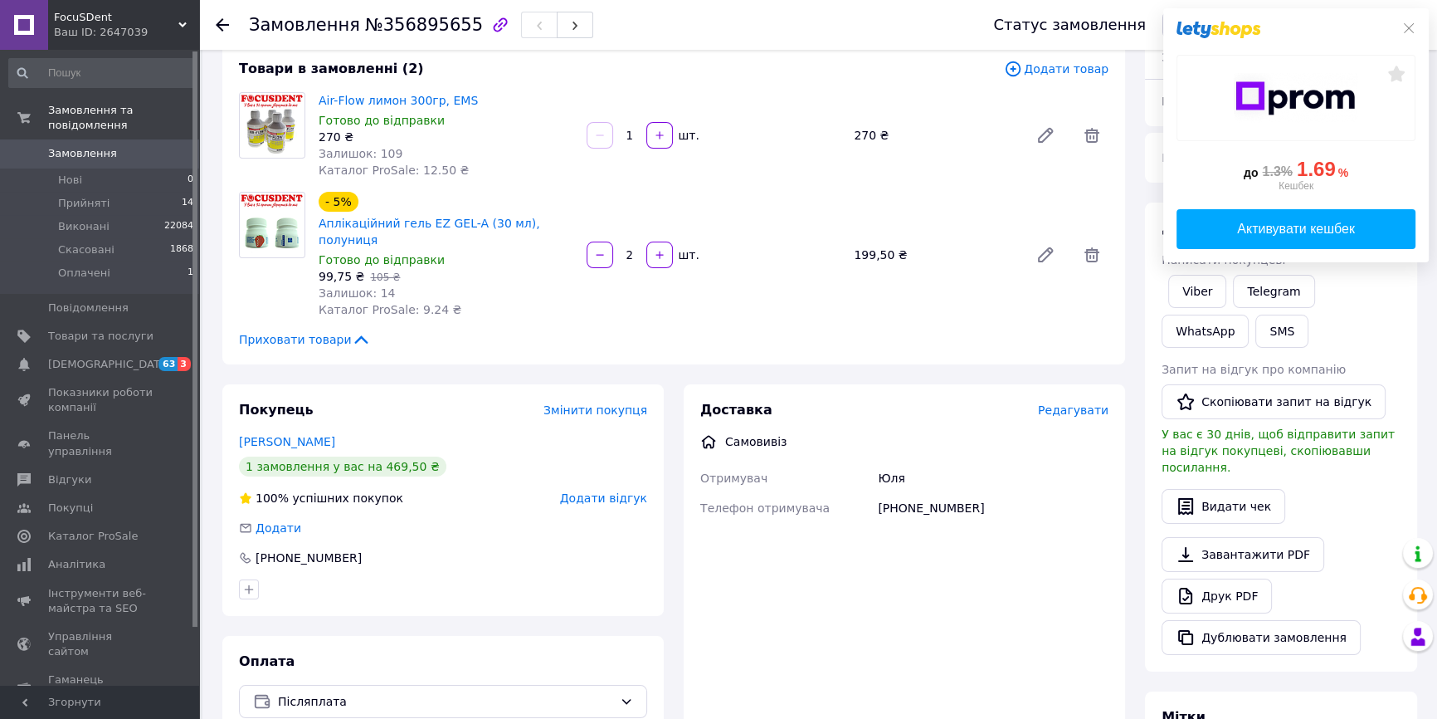
scroll to position [301, 0]
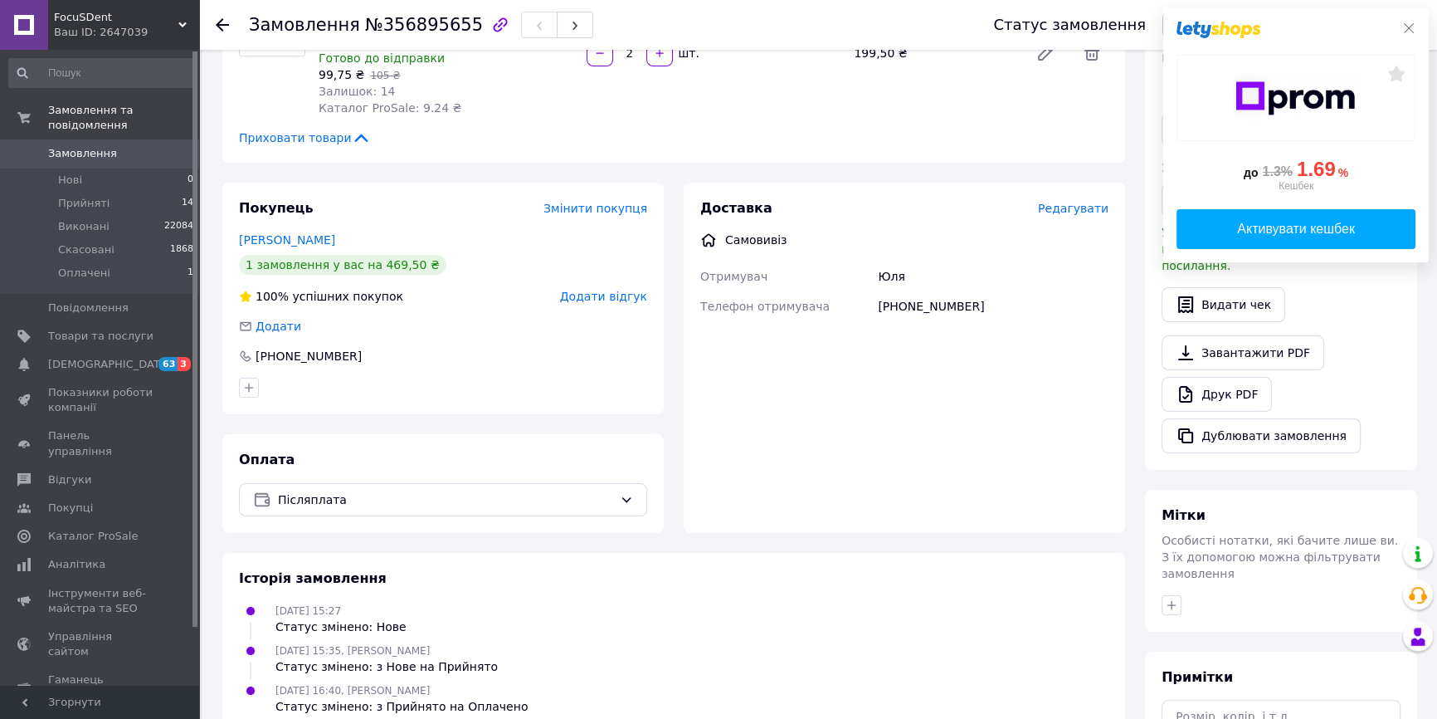
click at [1410, 33] on icon at bounding box center [1408, 28] width 13 height 13
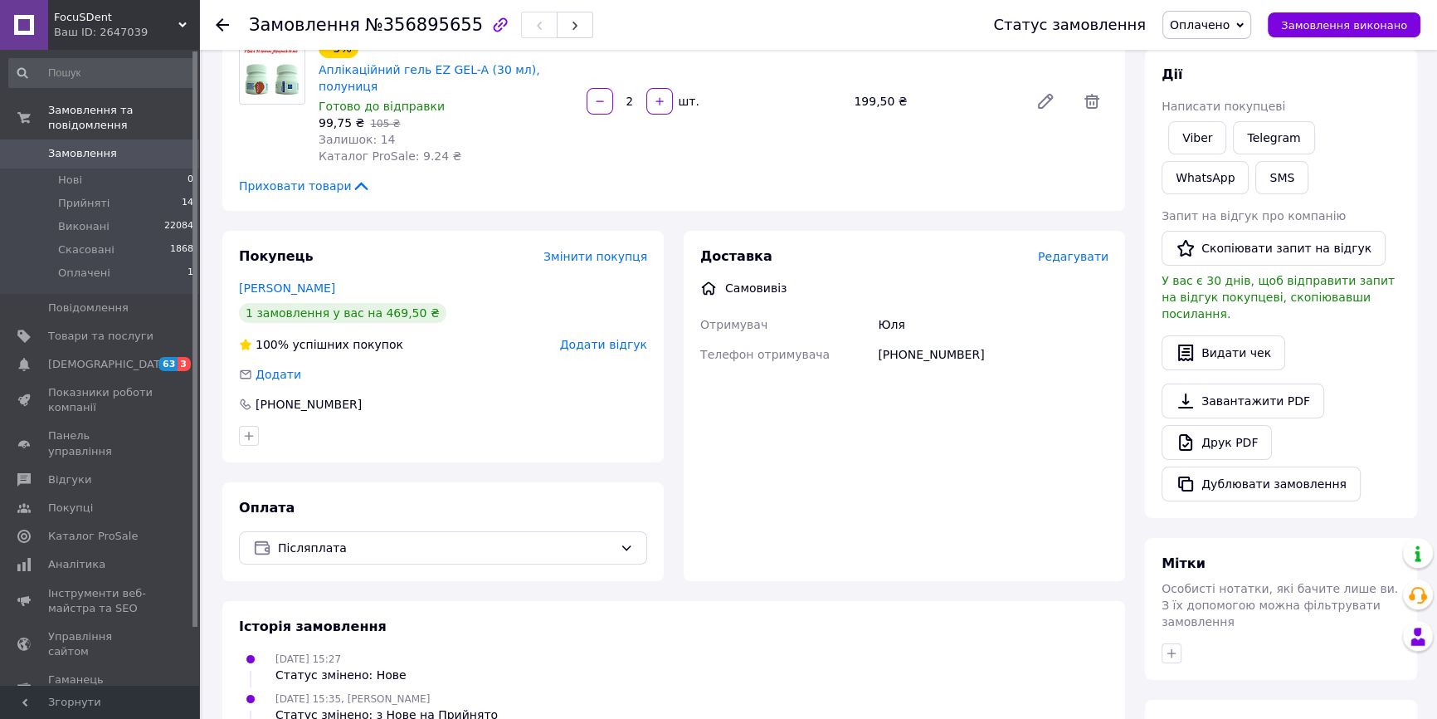
scroll to position [377, 0]
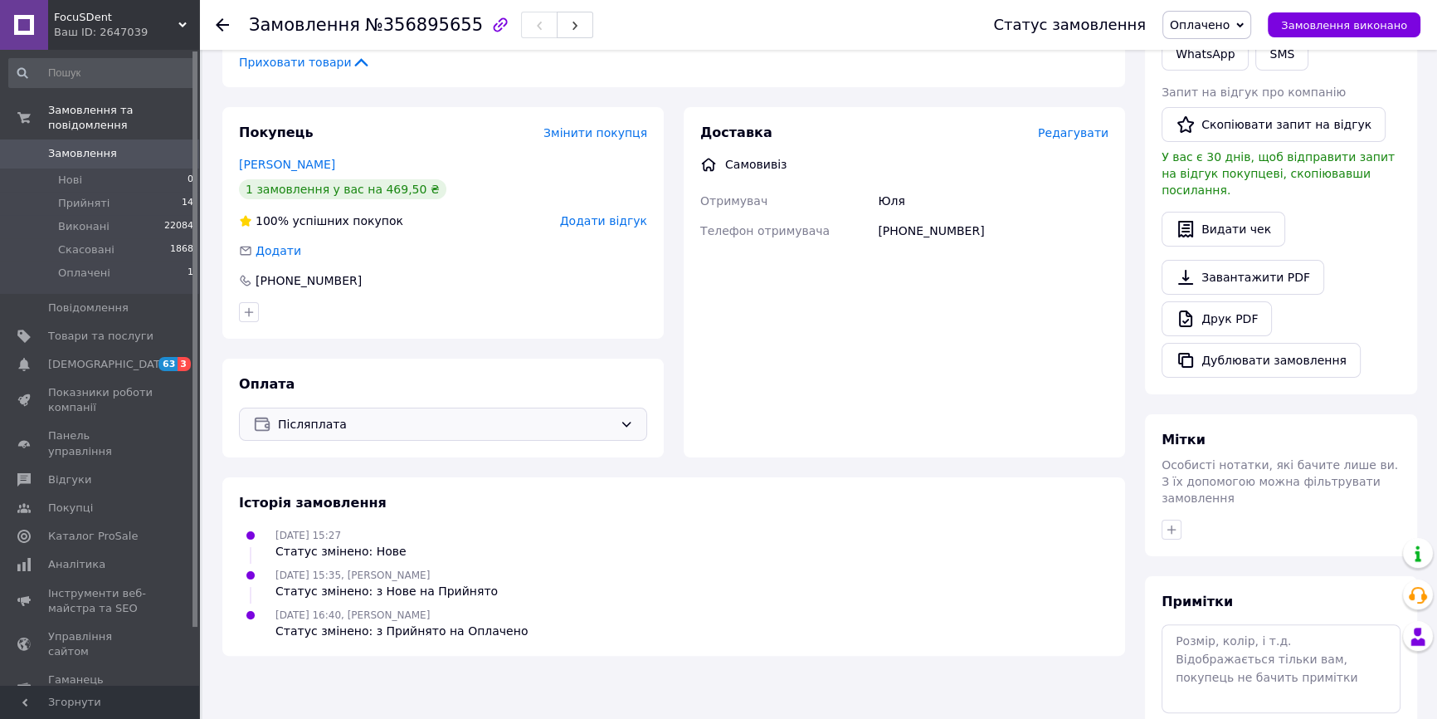
click at [356, 415] on span "Післяплата" at bounding box center [445, 424] width 335 height 18
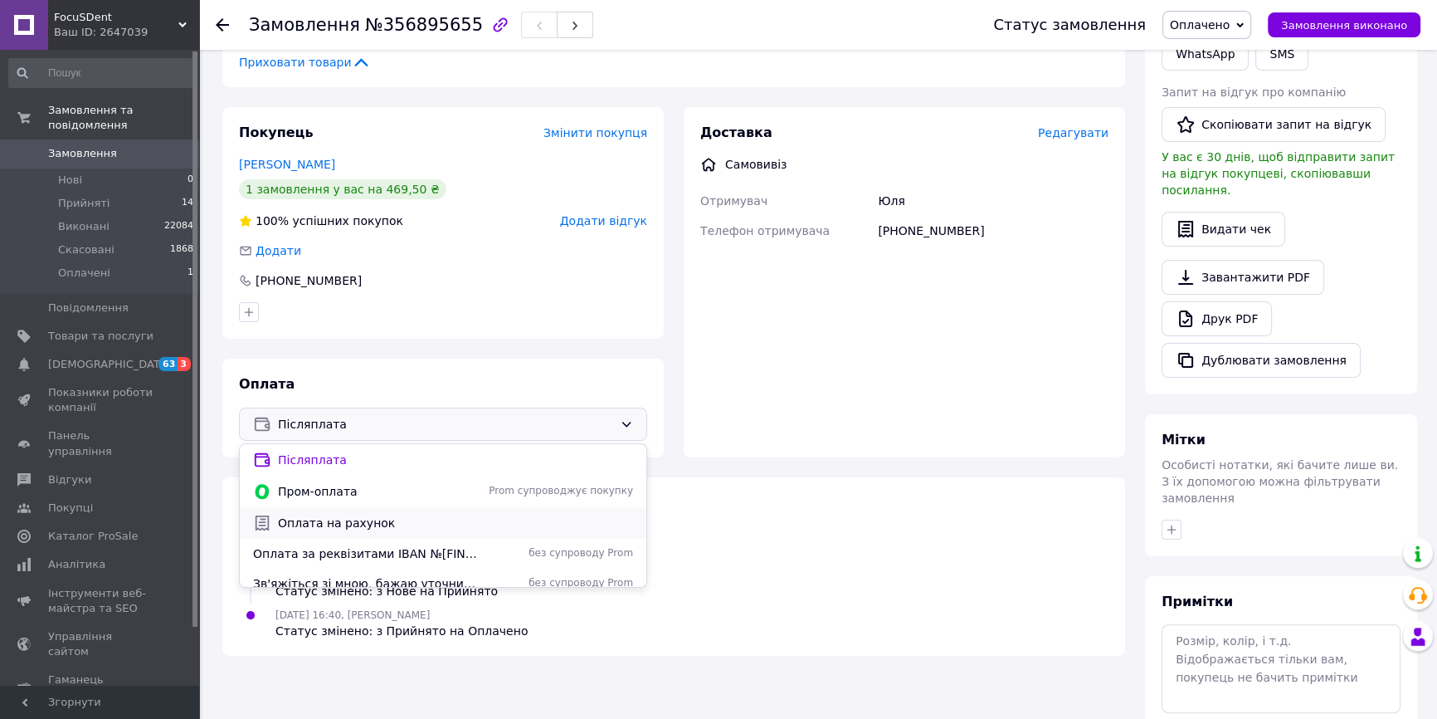
click at [353, 514] on span "Оплата на рахунок" at bounding box center [455, 522] width 355 height 17
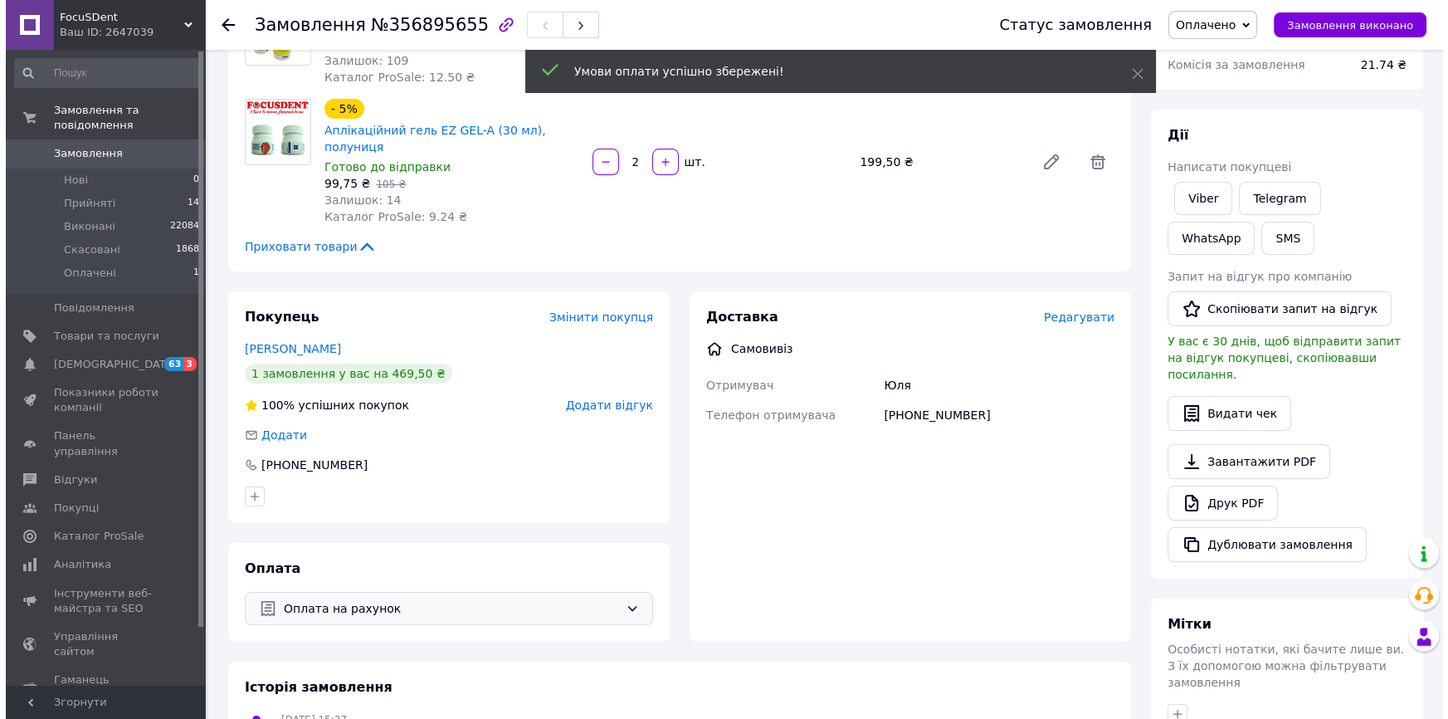
scroll to position [150, 0]
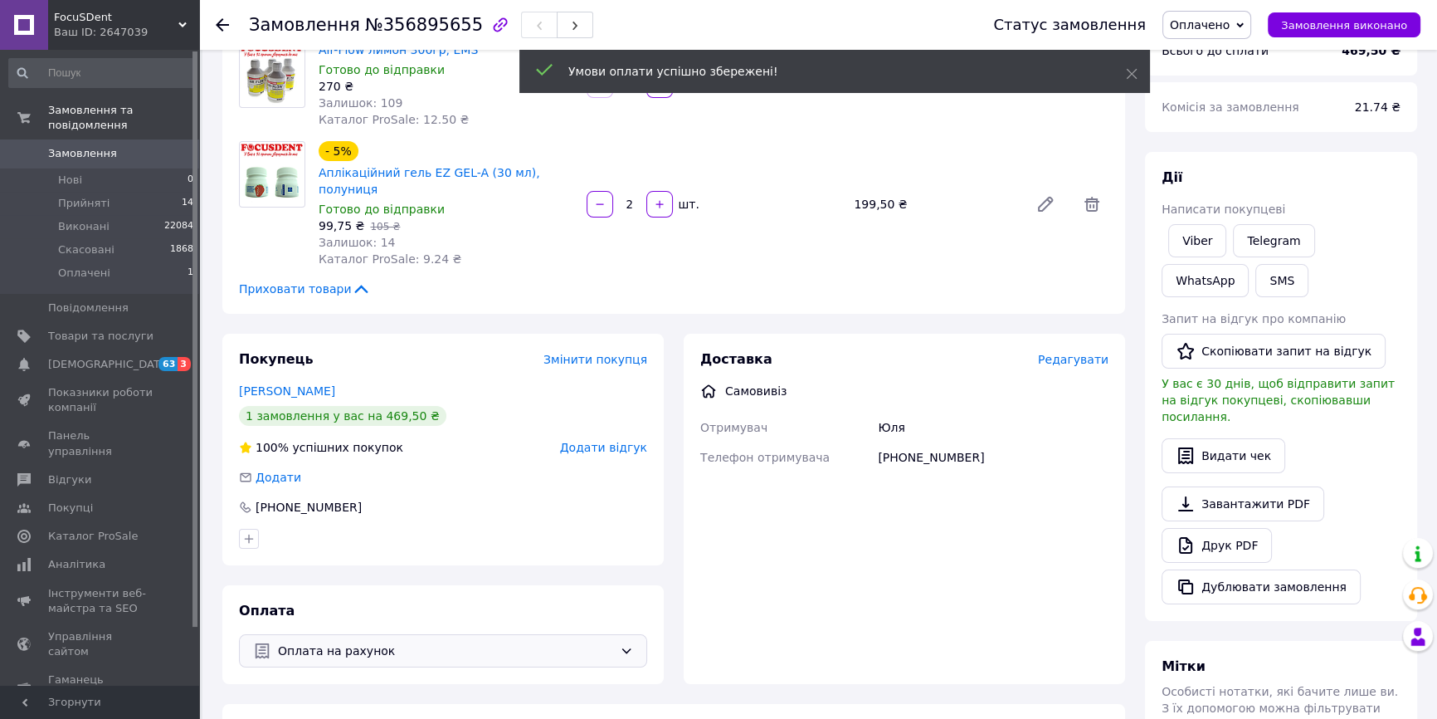
click at [1088, 353] on span "Редагувати" at bounding box center [1073, 359] width 71 height 13
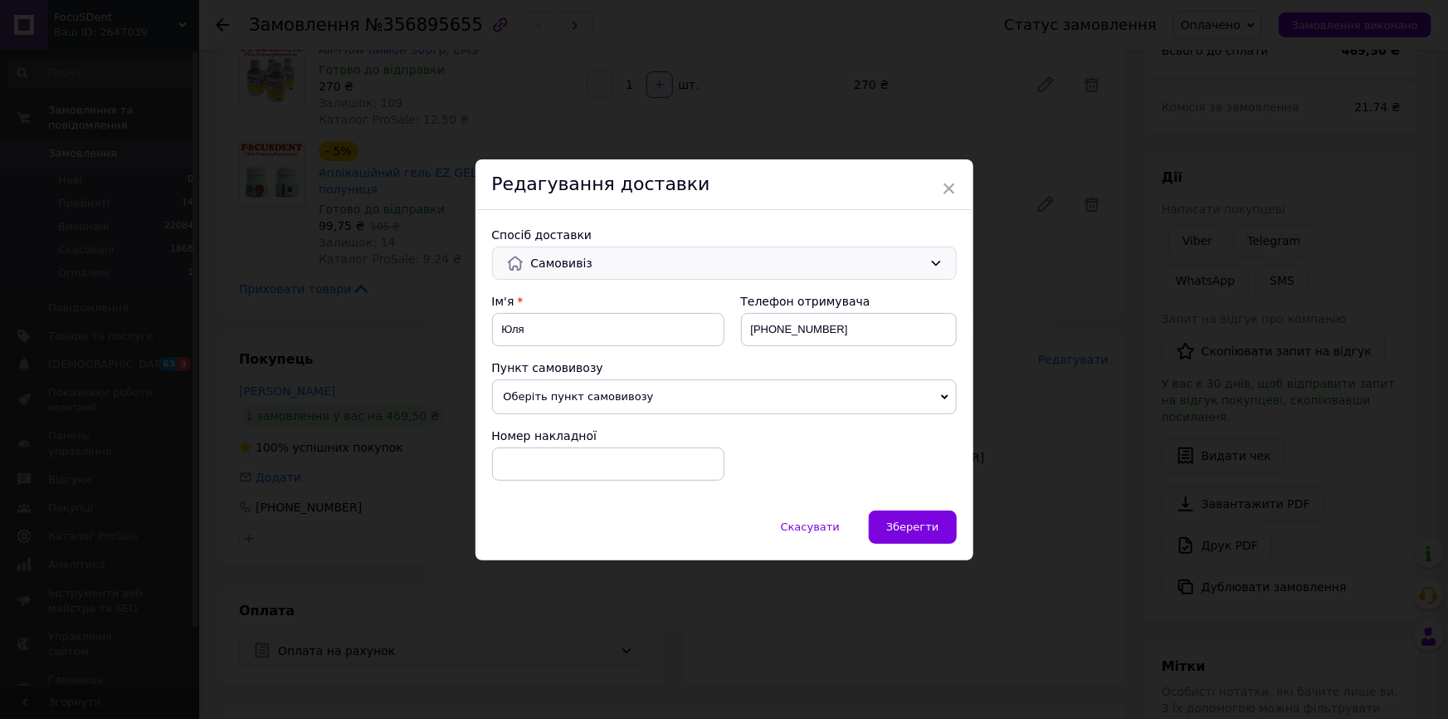
click at [632, 270] on span "Самовивіз" at bounding box center [727, 263] width 392 height 18
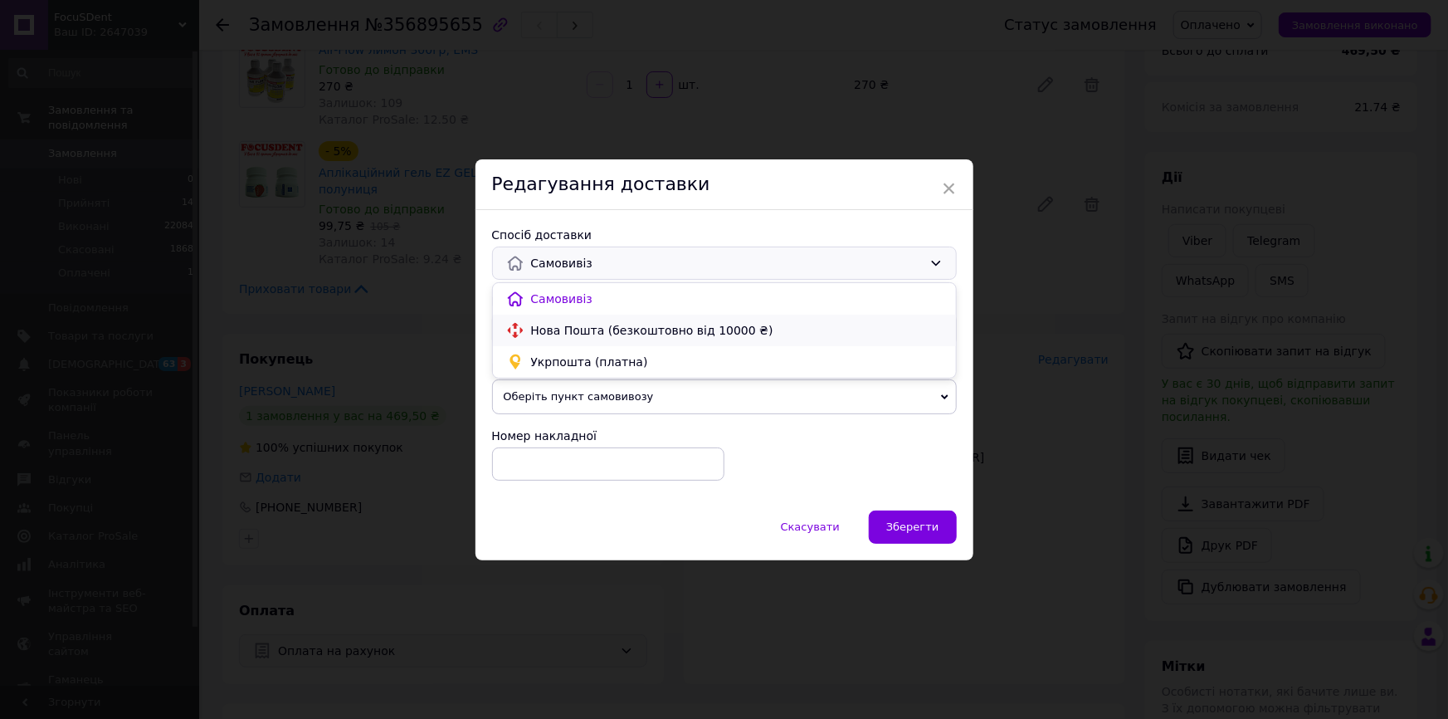
click at [621, 327] on span "Нова Пошта (безкоштовно від 10000 ₴)" at bounding box center [737, 330] width 412 height 17
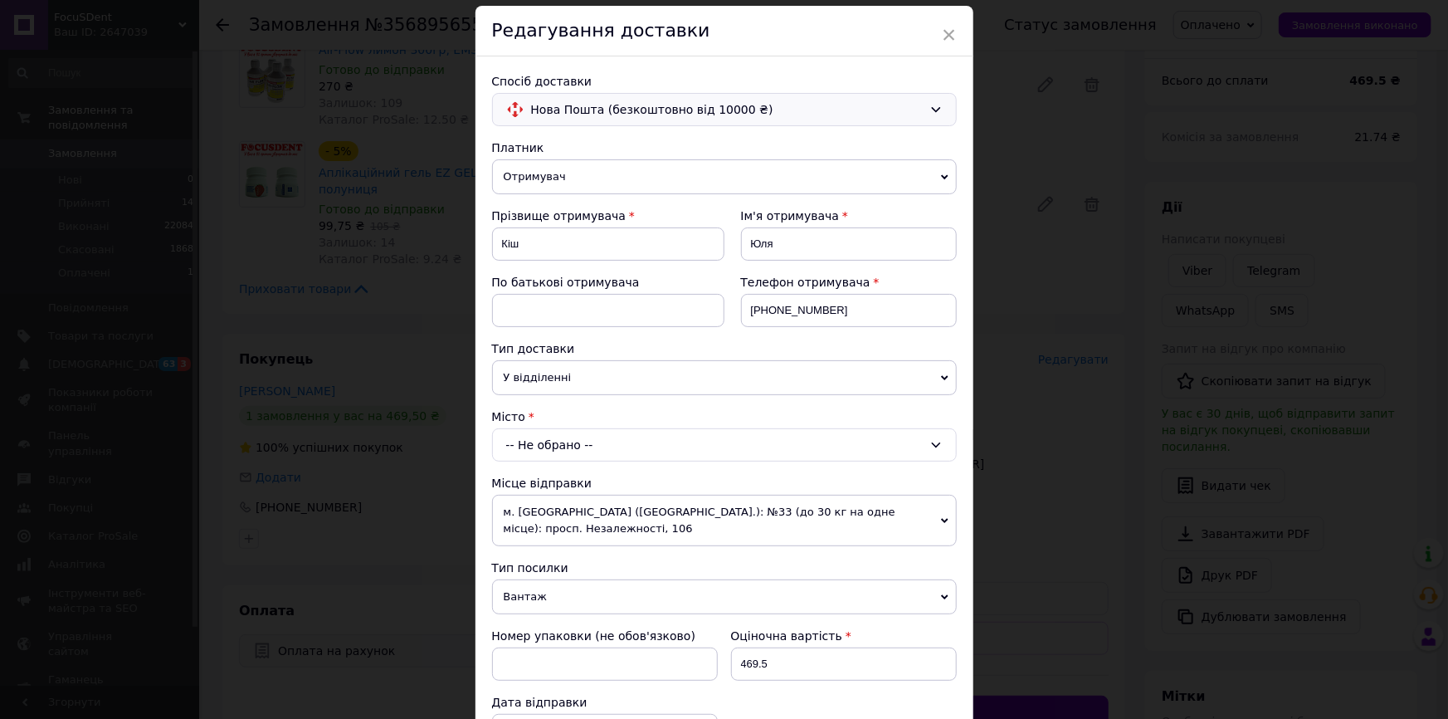
scroll to position [75, 0]
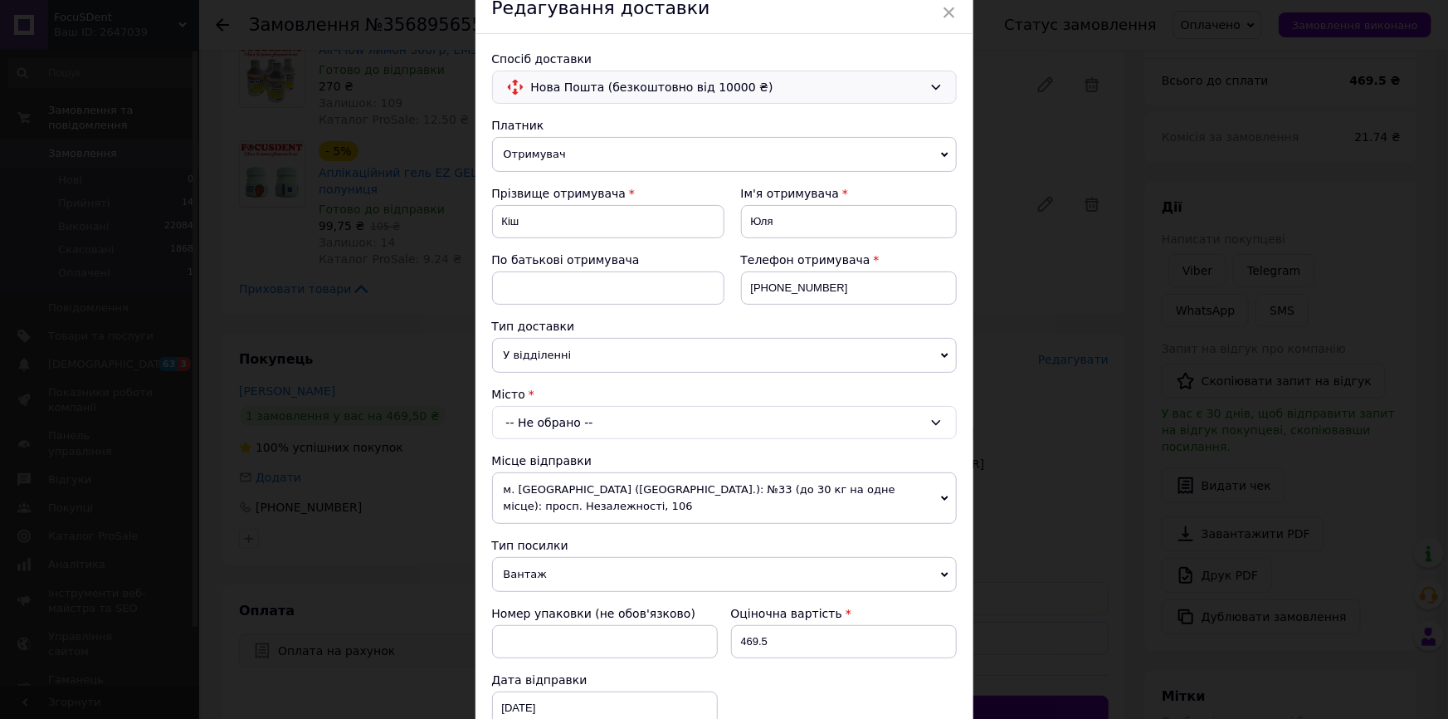
click at [654, 407] on div "-- Не обрано --" at bounding box center [724, 422] width 465 height 33
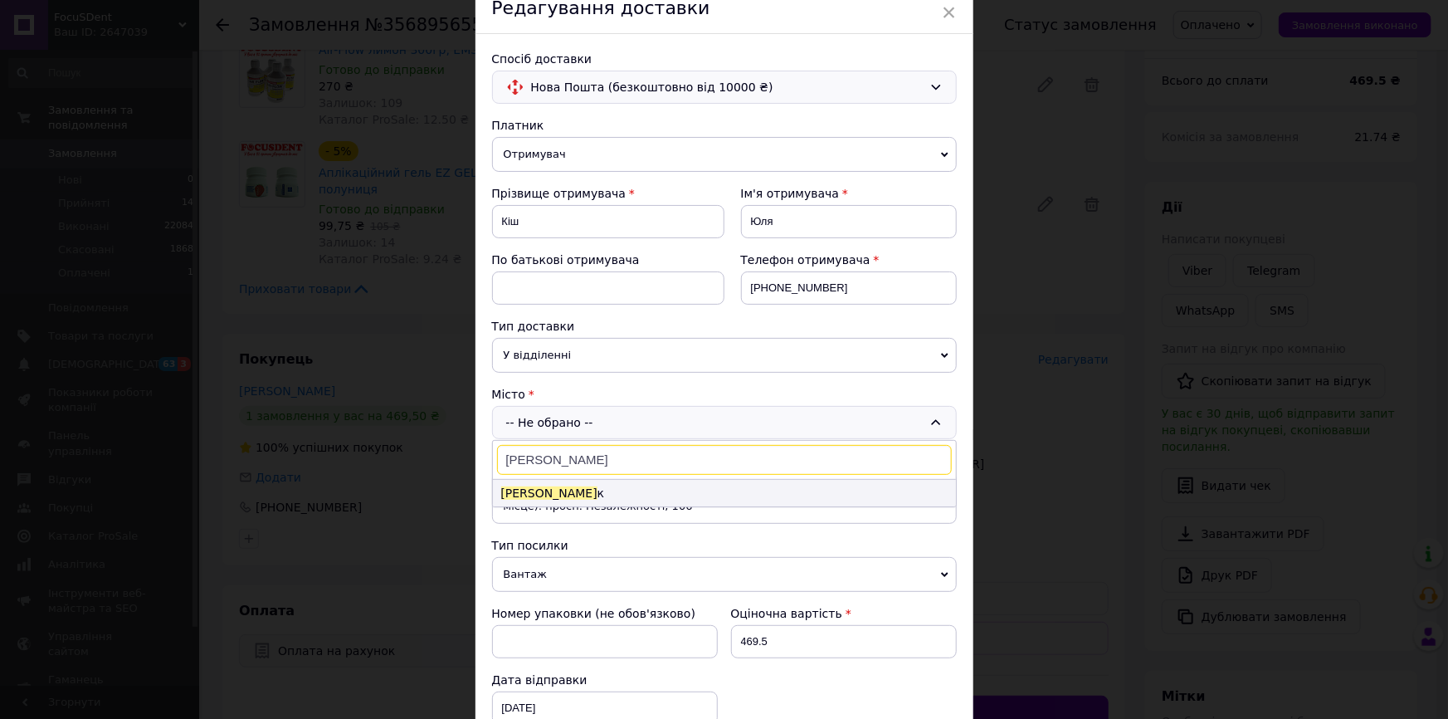
type input "[PERSON_NAME]"
click at [547, 486] on li "[PERSON_NAME] к" at bounding box center [724, 493] width 463 height 27
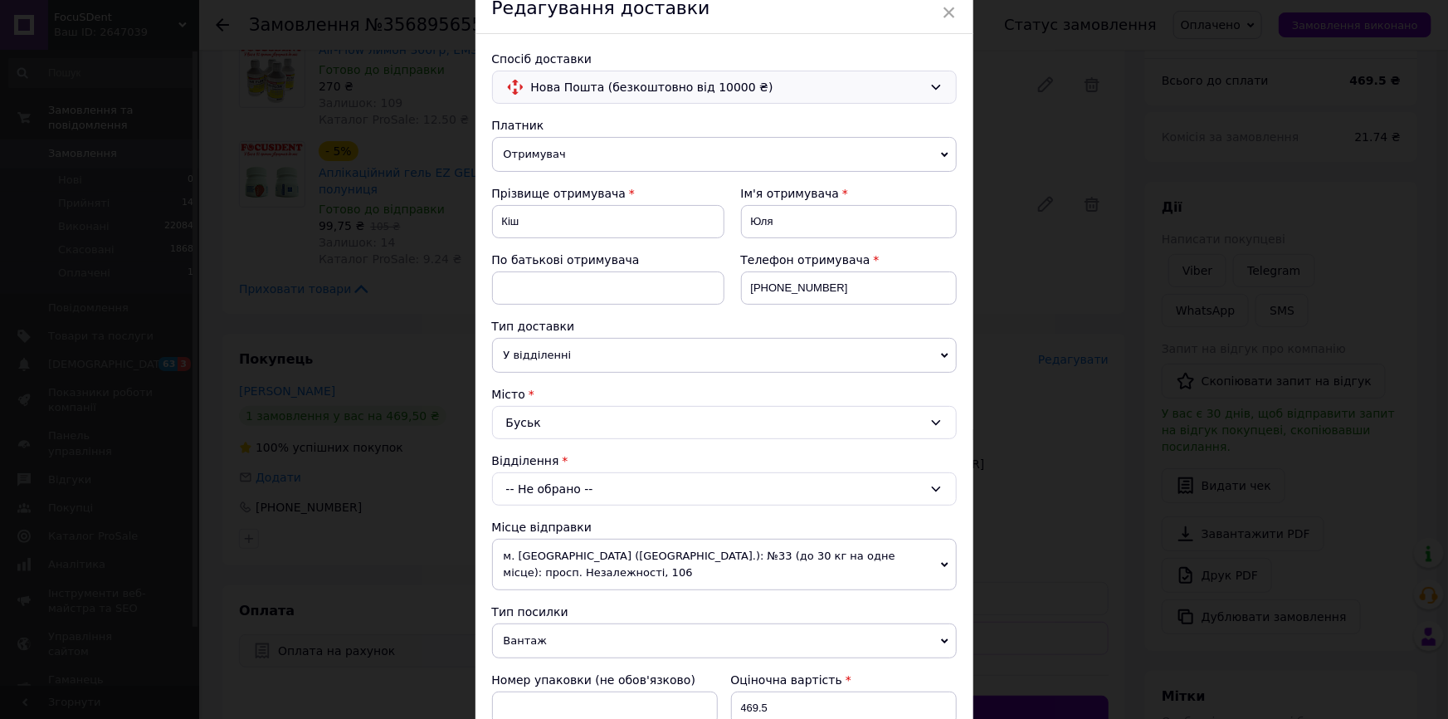
click at [626, 479] on div "-- Не обрано --" at bounding box center [724, 488] width 465 height 33
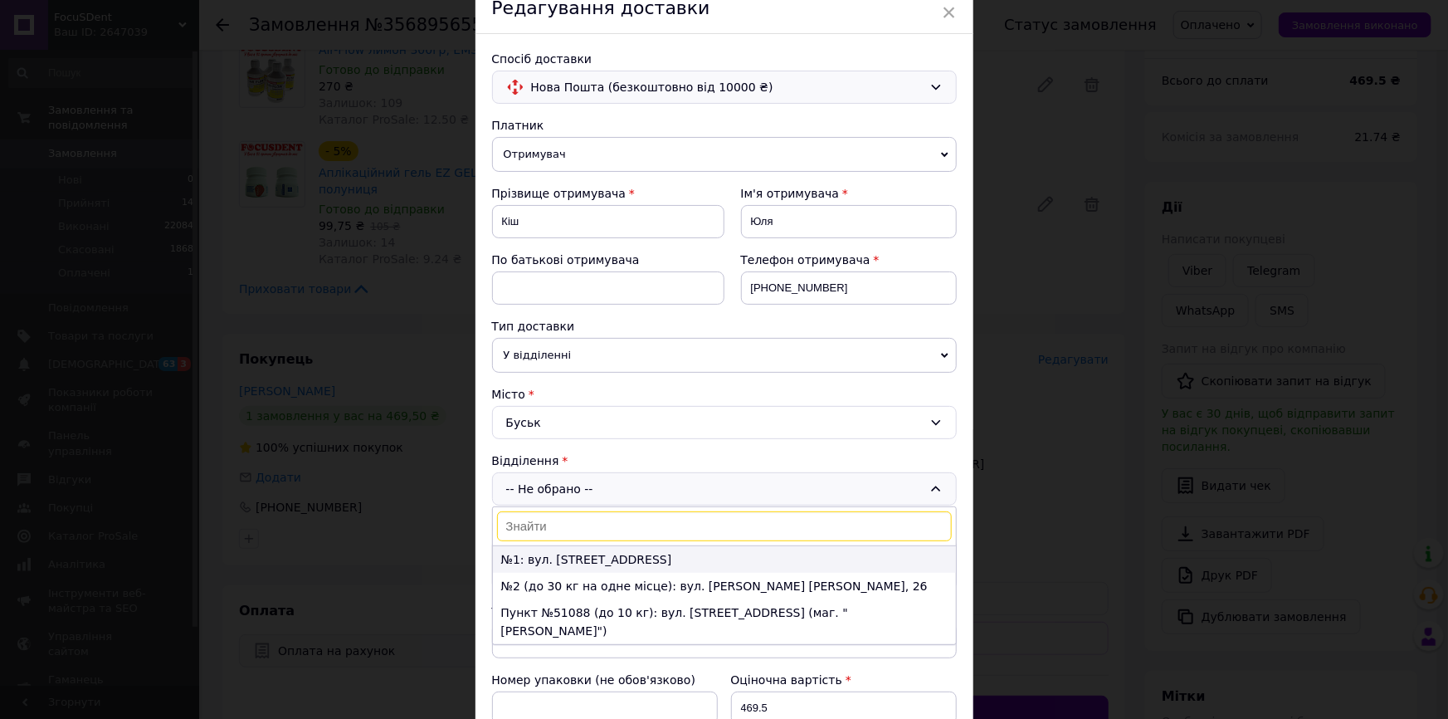
click at [606, 546] on li "№1: вул. [STREET_ADDRESS]" at bounding box center [724, 559] width 463 height 27
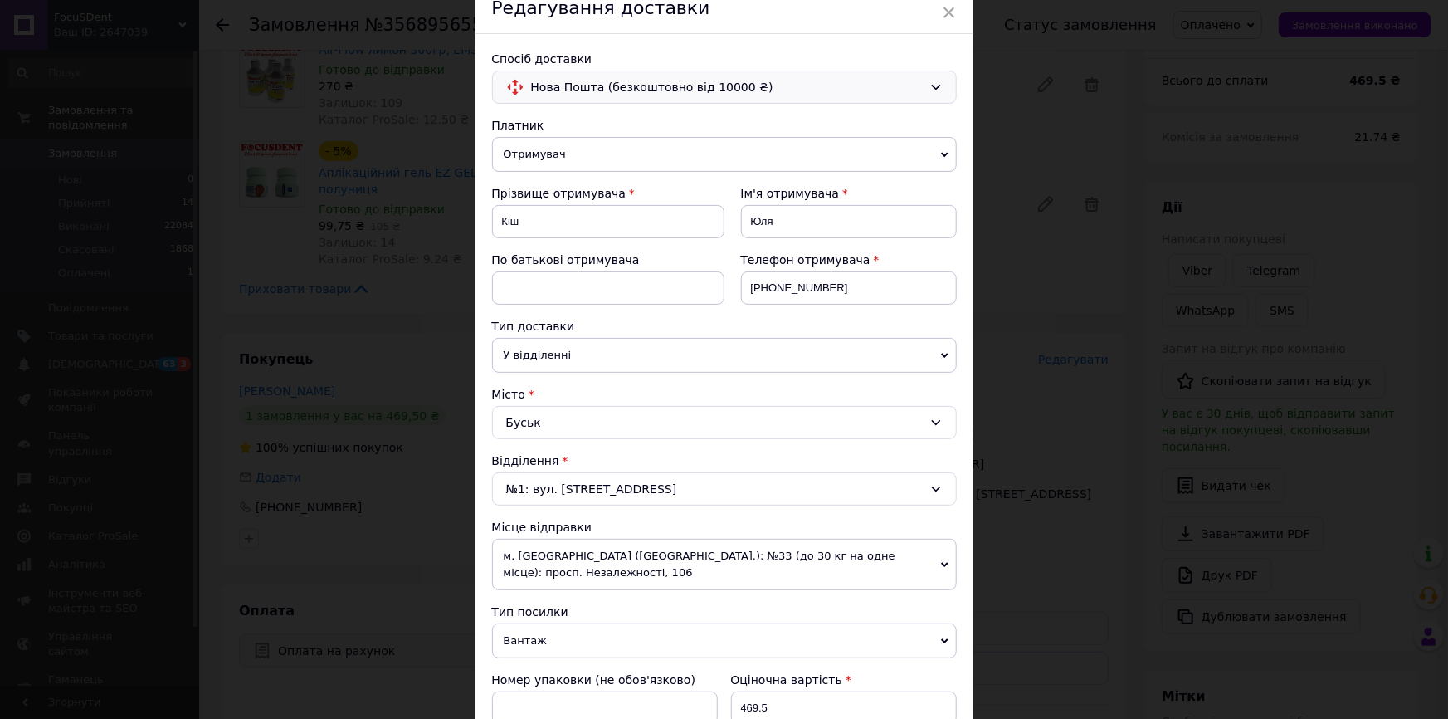
scroll to position [377, 0]
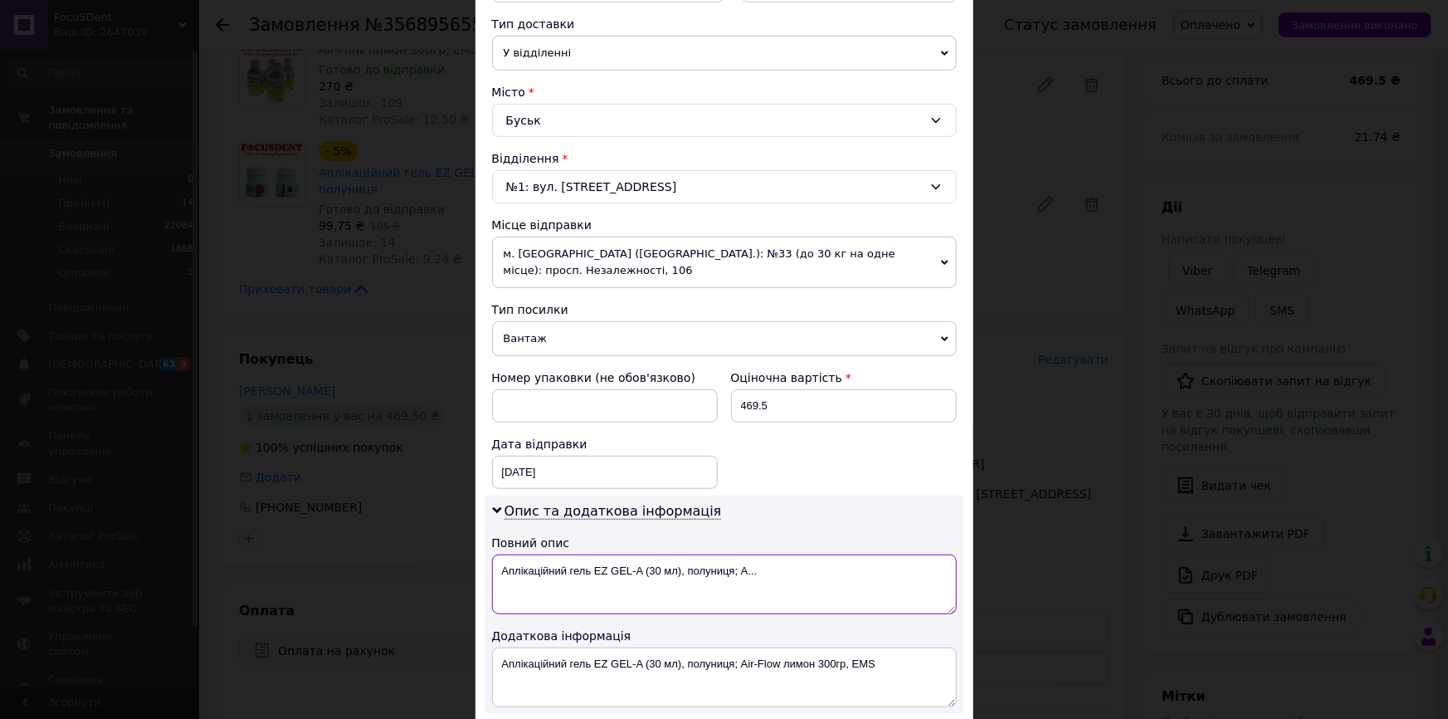
click at [607, 554] on textarea "Аплікаційний гель EZ GEL-A (30 мл), полуниця; A..." at bounding box center [724, 584] width 465 height 60
type textarea "вантаж"
click at [611, 655] on textarea "Аплікаційний гель EZ GEL-A (30 мл), полуниця; Air-Flow лимон 300гр, EMS" at bounding box center [724, 677] width 465 height 60
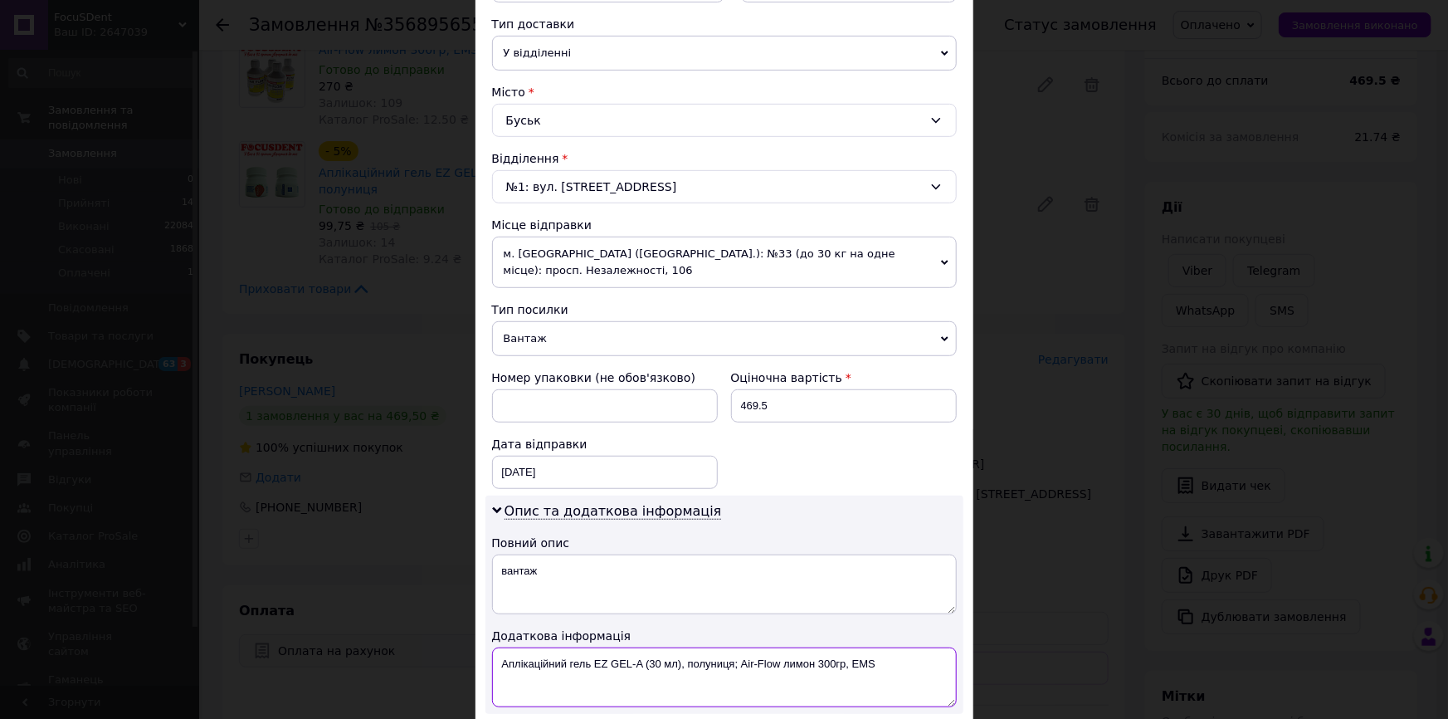
click at [611, 655] on textarea "Аплікаційний гель EZ GEL-A (30 мл), полуниця; Air-Flow лимон 300гр, EMS" at bounding box center [724, 677] width 465 height 60
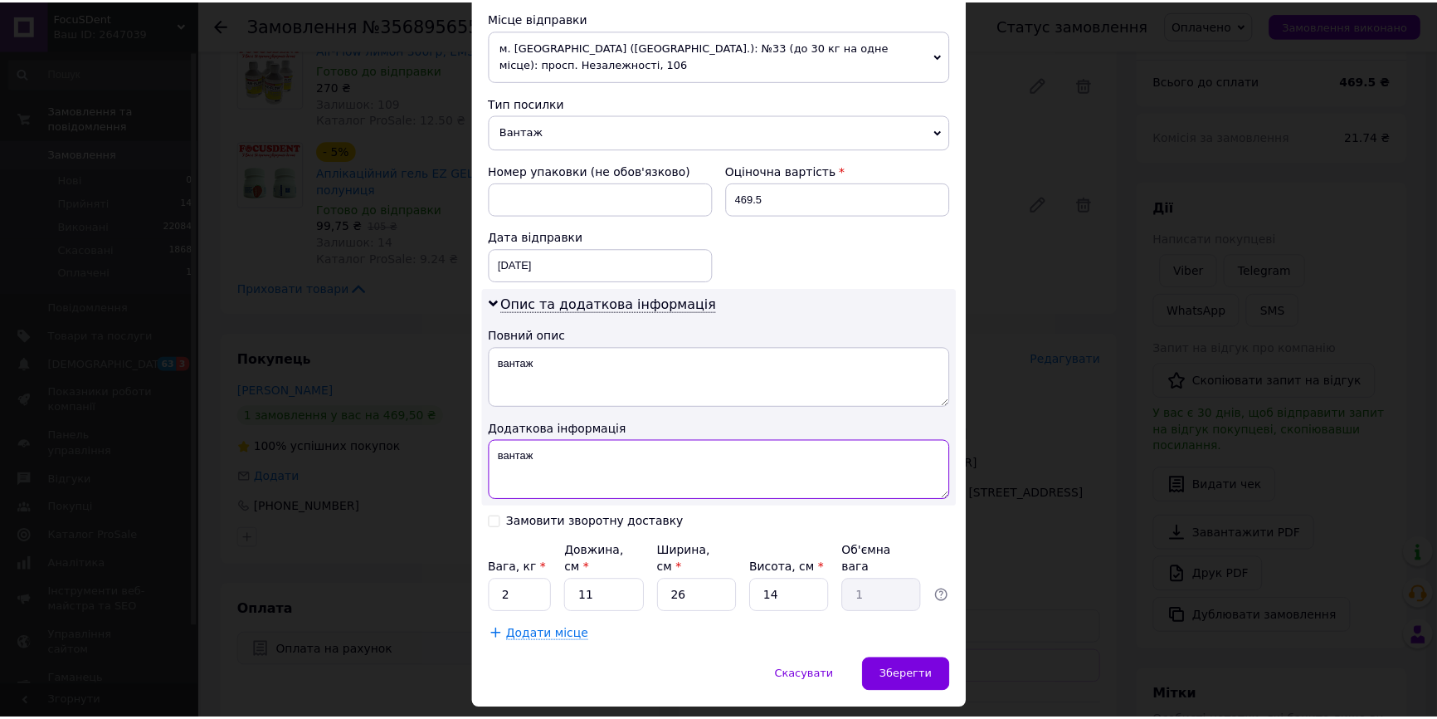
scroll to position [584, 0]
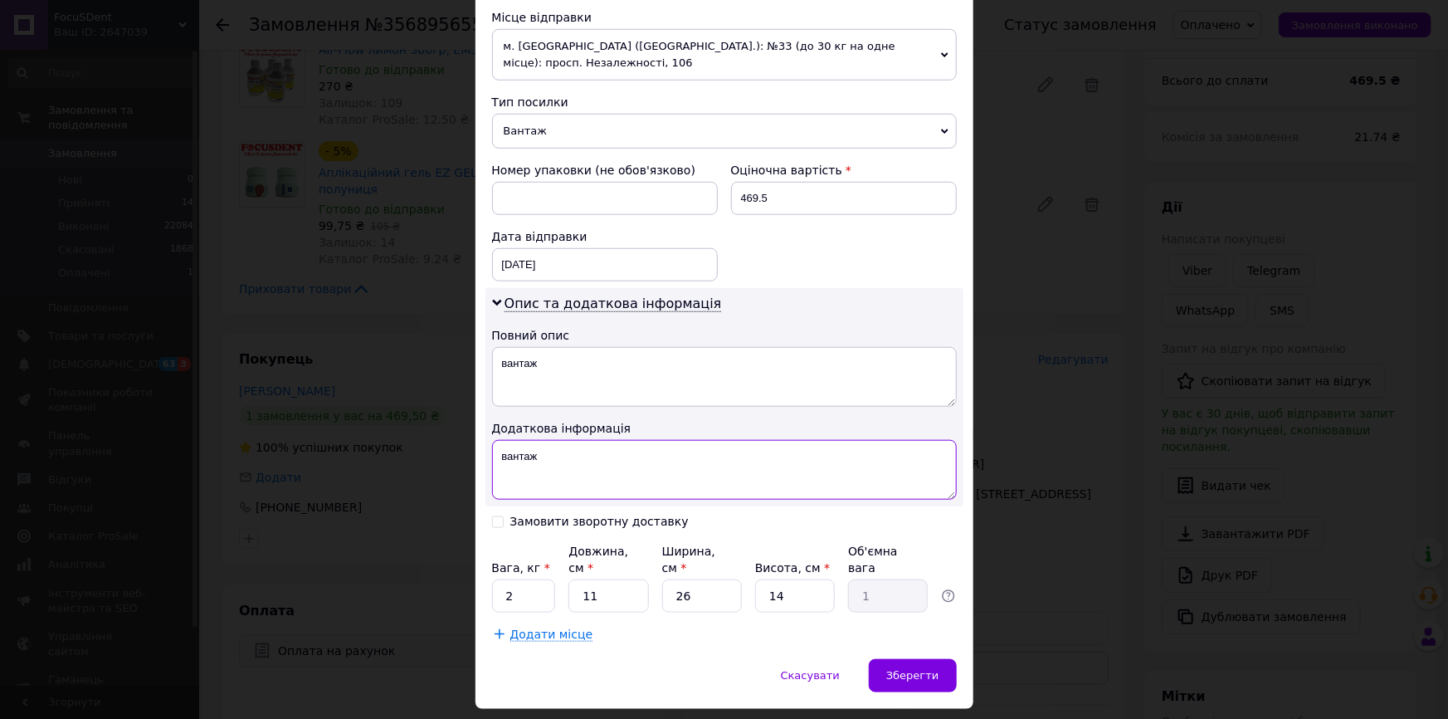
type textarea "вантаж"
click at [515, 579] on input "2" at bounding box center [524, 595] width 64 height 33
type input "1"
click at [913, 669] on span "Зберегти" at bounding box center [912, 675] width 52 height 12
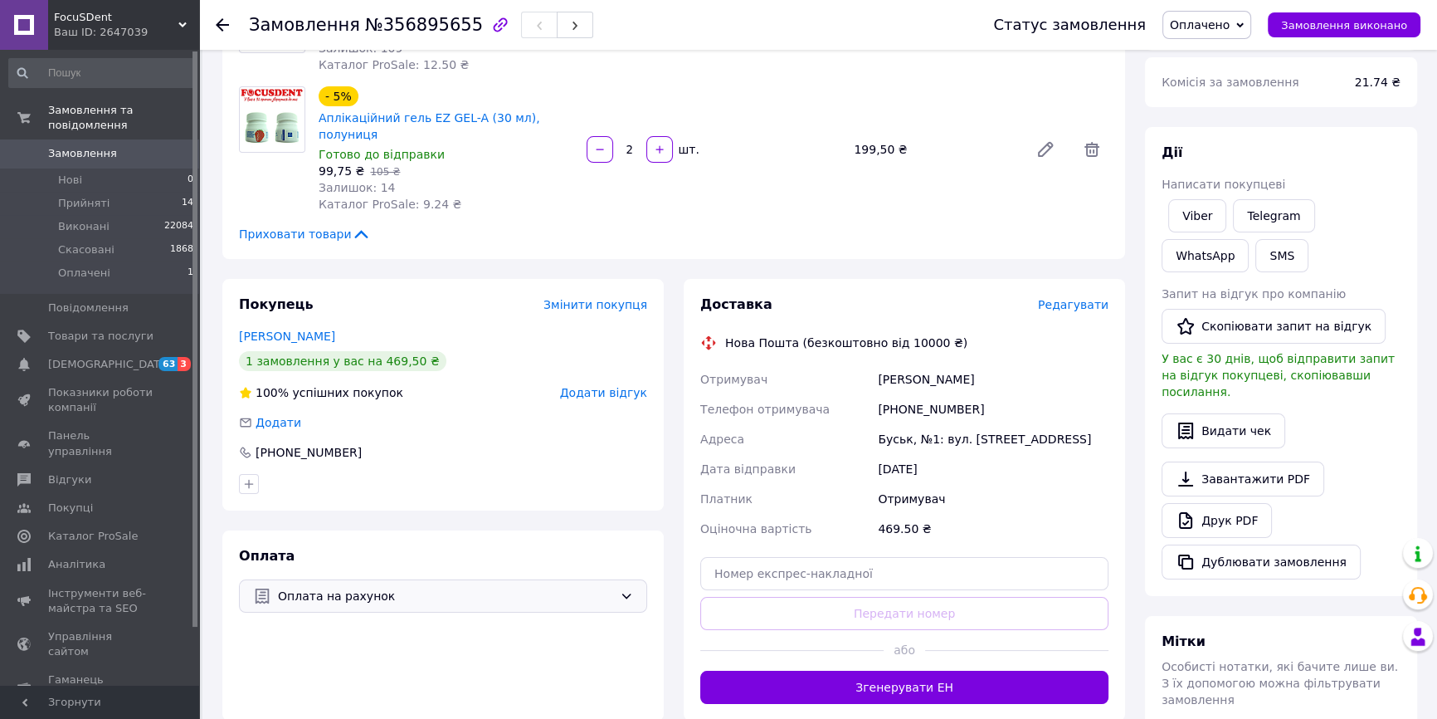
scroll to position [452, 0]
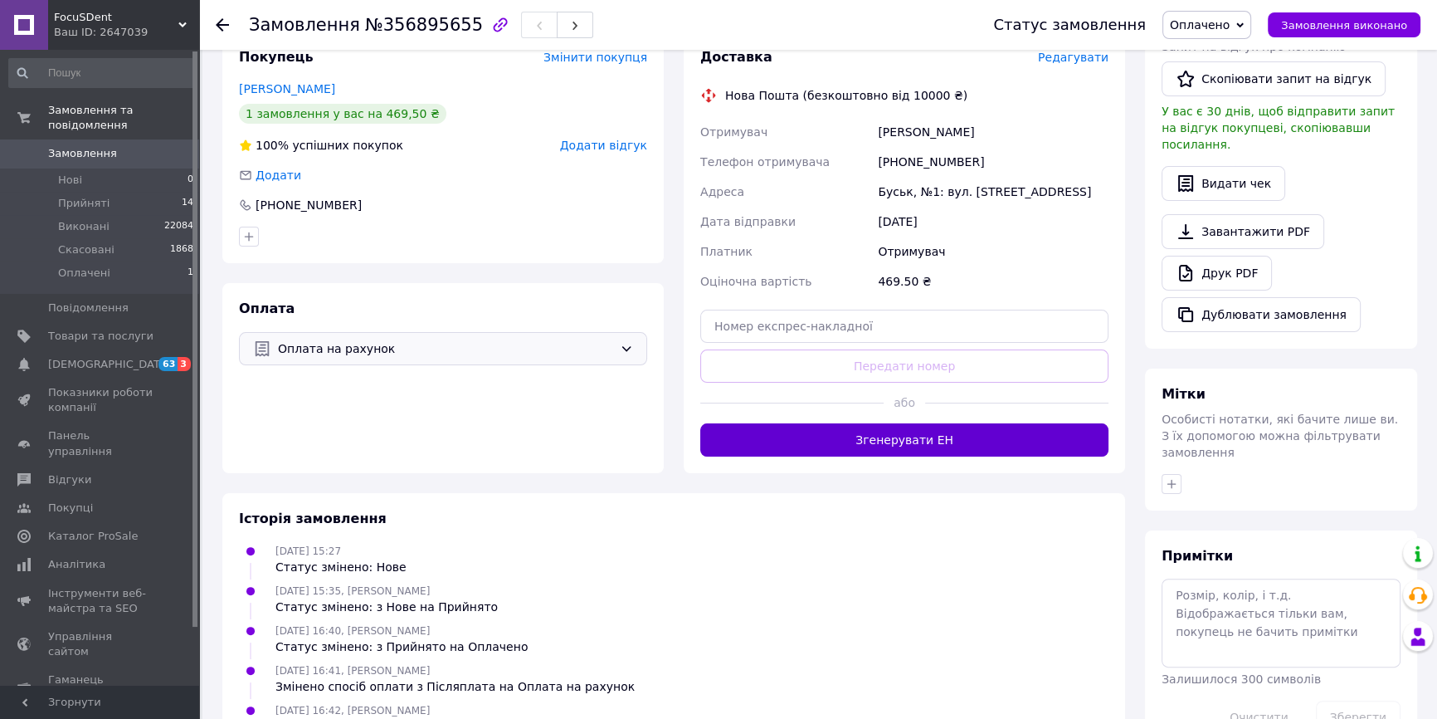
click at [905, 423] on button "Згенерувати ЕН" at bounding box center [904, 439] width 408 height 33
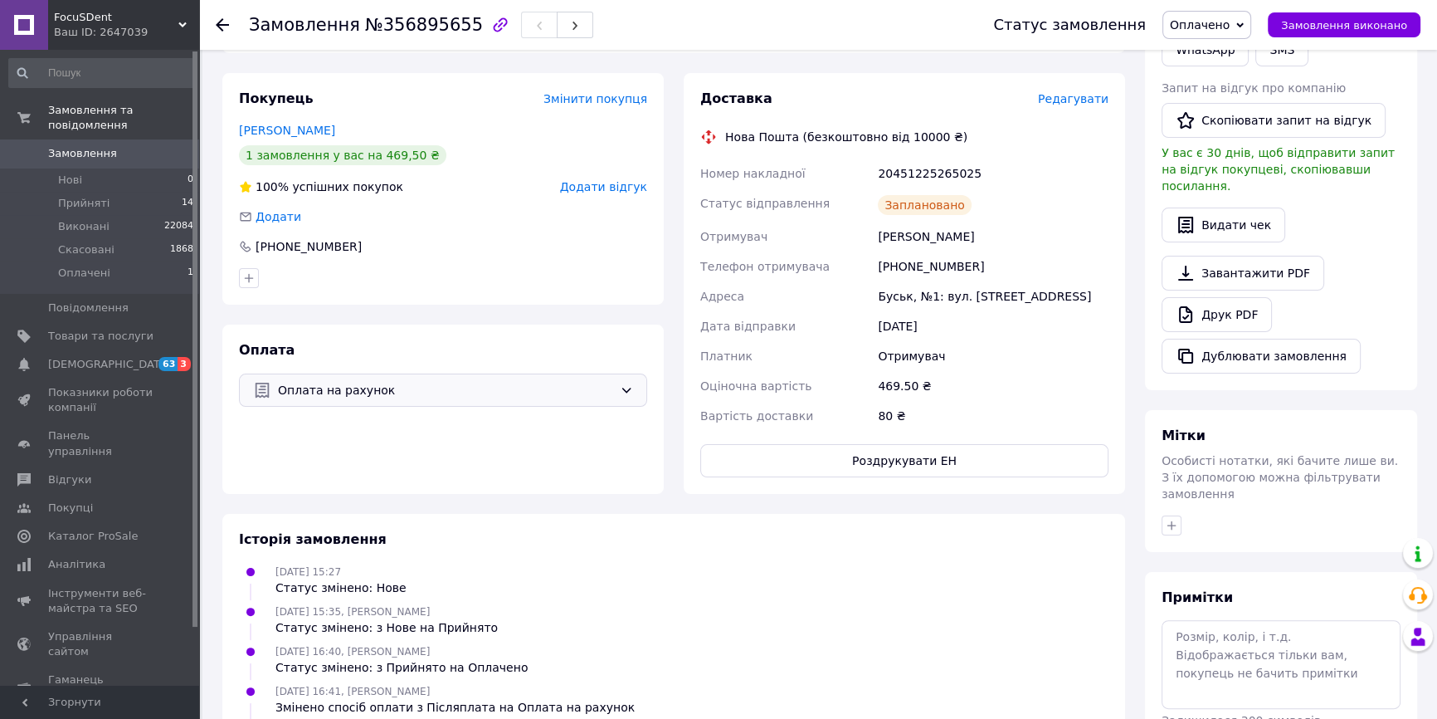
scroll to position [377, 0]
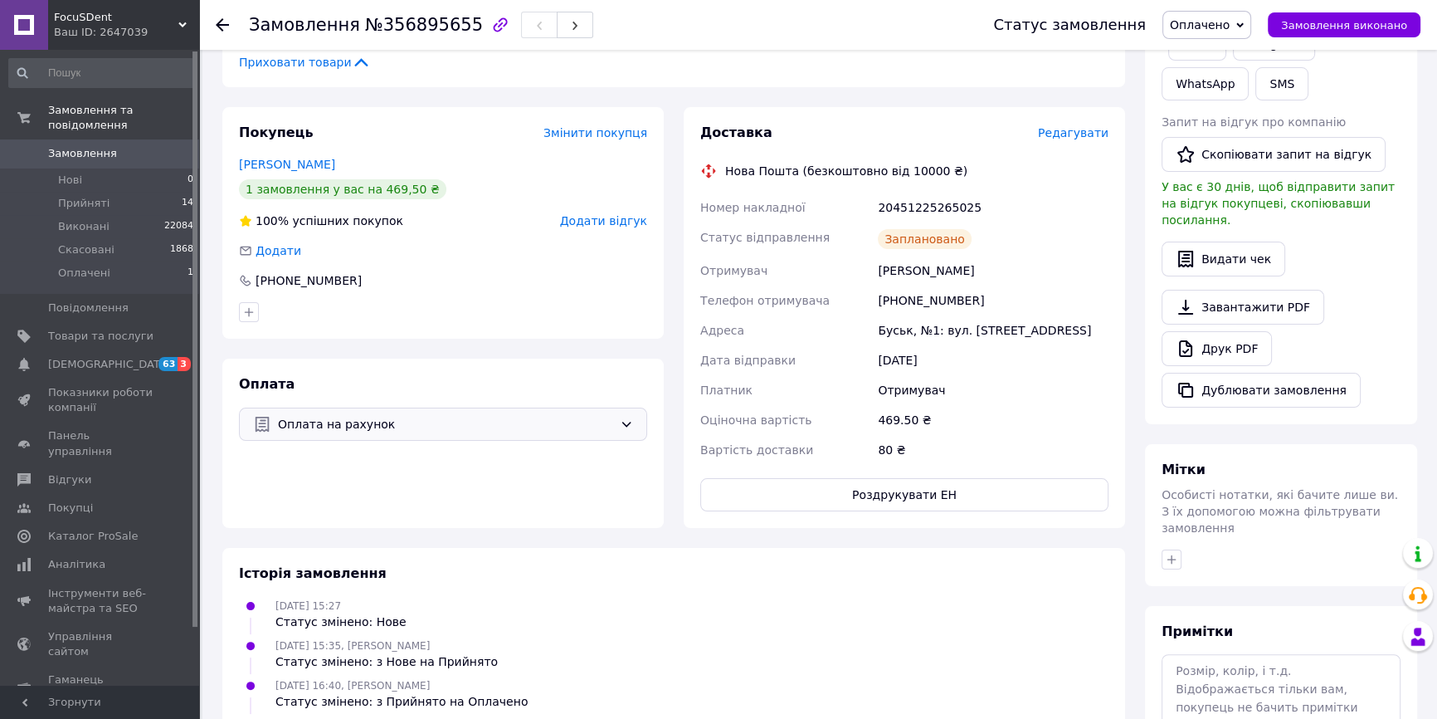
click at [914, 192] on div "20451225265025" at bounding box center [993, 207] width 237 height 30
copy div "20451225265025"
click at [1255, 80] on button "SMS" at bounding box center [1281, 83] width 53 height 33
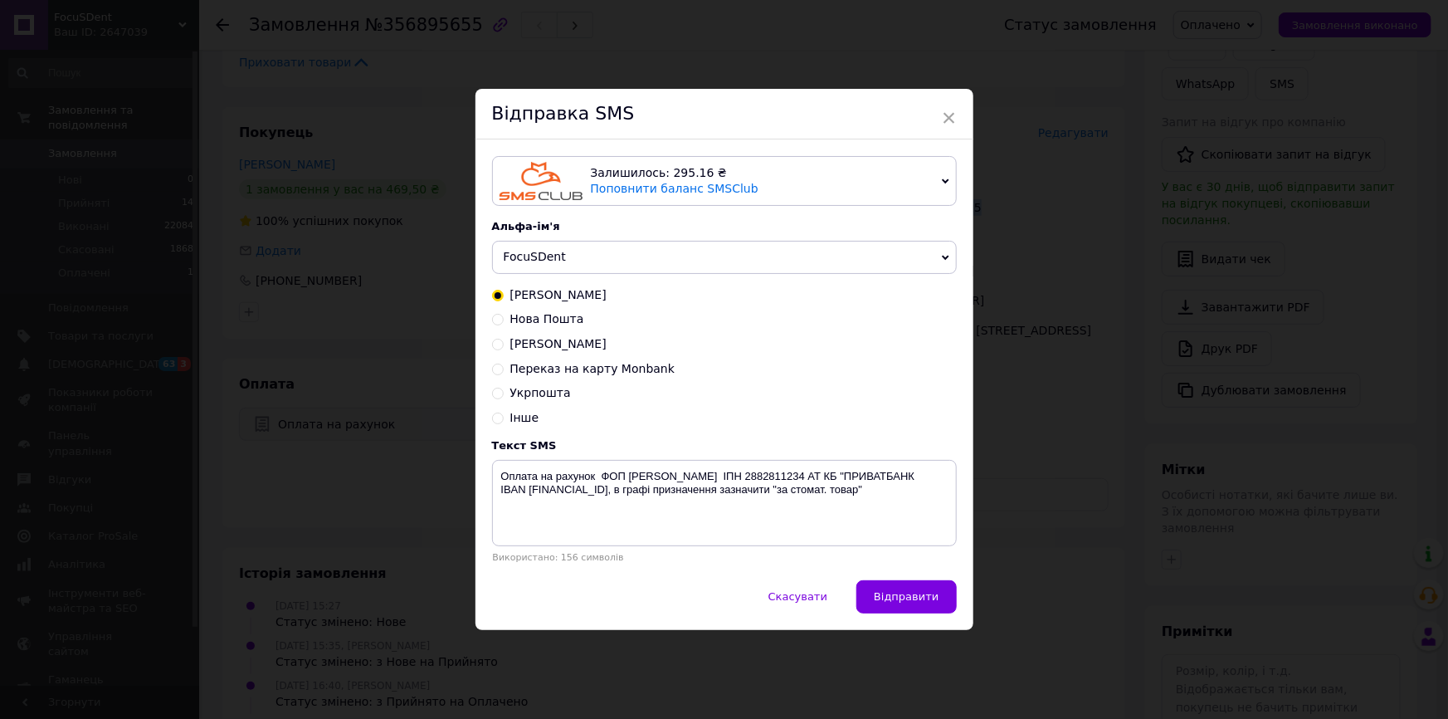
drag, startPoint x: 528, startPoint y: 324, endPoint x: 647, endPoint y: 411, distance: 147.4
click at [529, 324] on span "Нова Пошта" at bounding box center [547, 318] width 74 height 13
click at [504, 324] on input "Нова Пошта" at bounding box center [498, 318] width 12 height 12
radio input "true"
radio input "false"
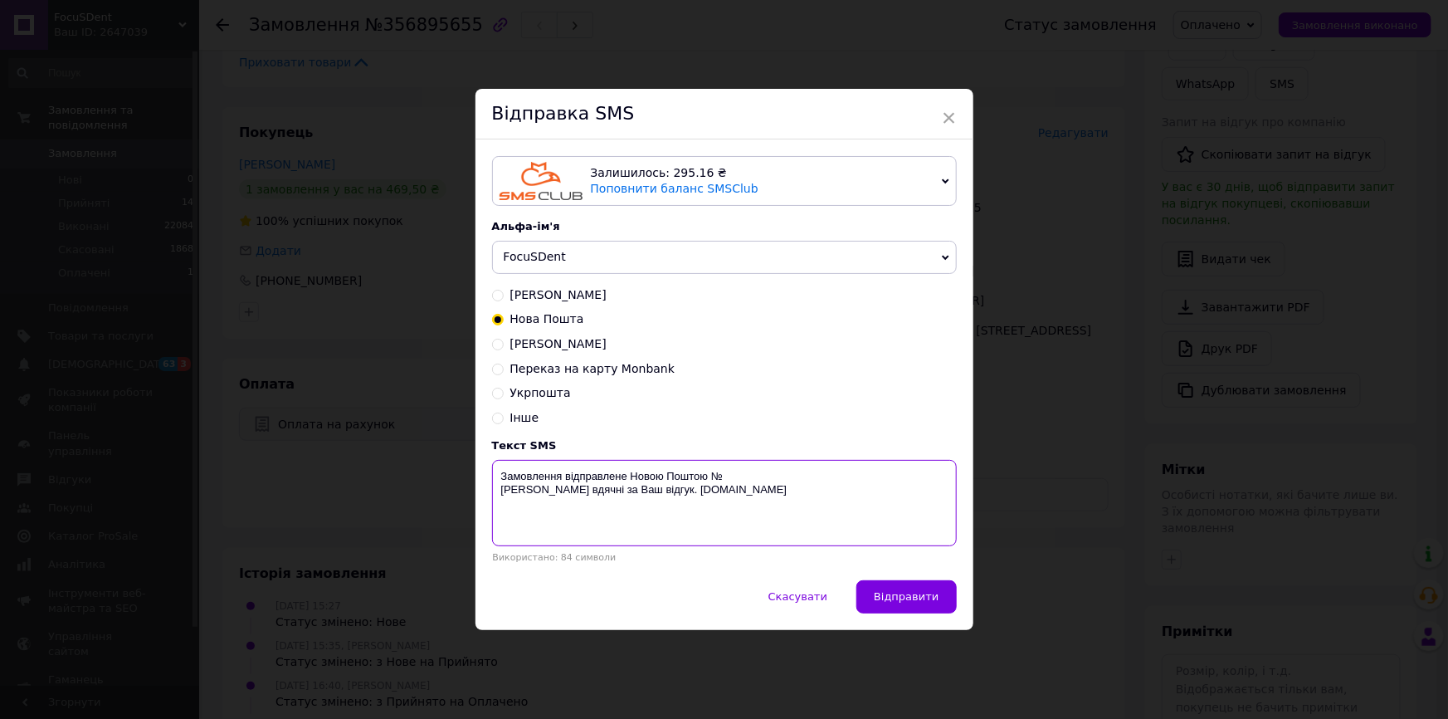
paste textarea "20451225265025"
drag, startPoint x: 495, startPoint y: 473, endPoint x: 792, endPoint y: 503, distance: 299.4
click at [792, 503] on textarea "Замовлення відправлене [GEOGRAPHIC_DATA] № 20451225265025 Будемо вдячні за Ваш …" at bounding box center [724, 503] width 465 height 86
type textarea "Замовлення відправлене [GEOGRAPHIC_DATA] № 20451225265025 Будемо вдячні за Ваш …"
click at [817, 590] on span "Скасувати" at bounding box center [797, 596] width 59 height 12
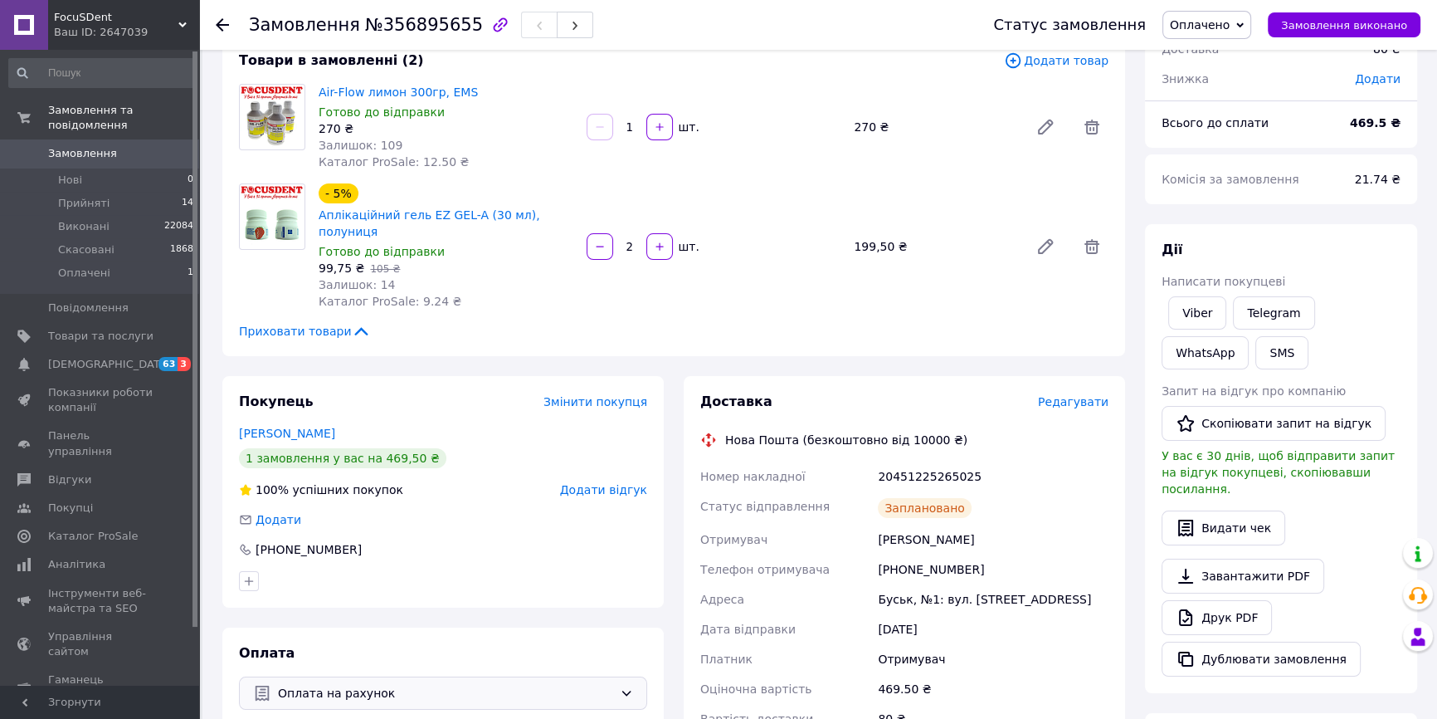
scroll to position [75, 0]
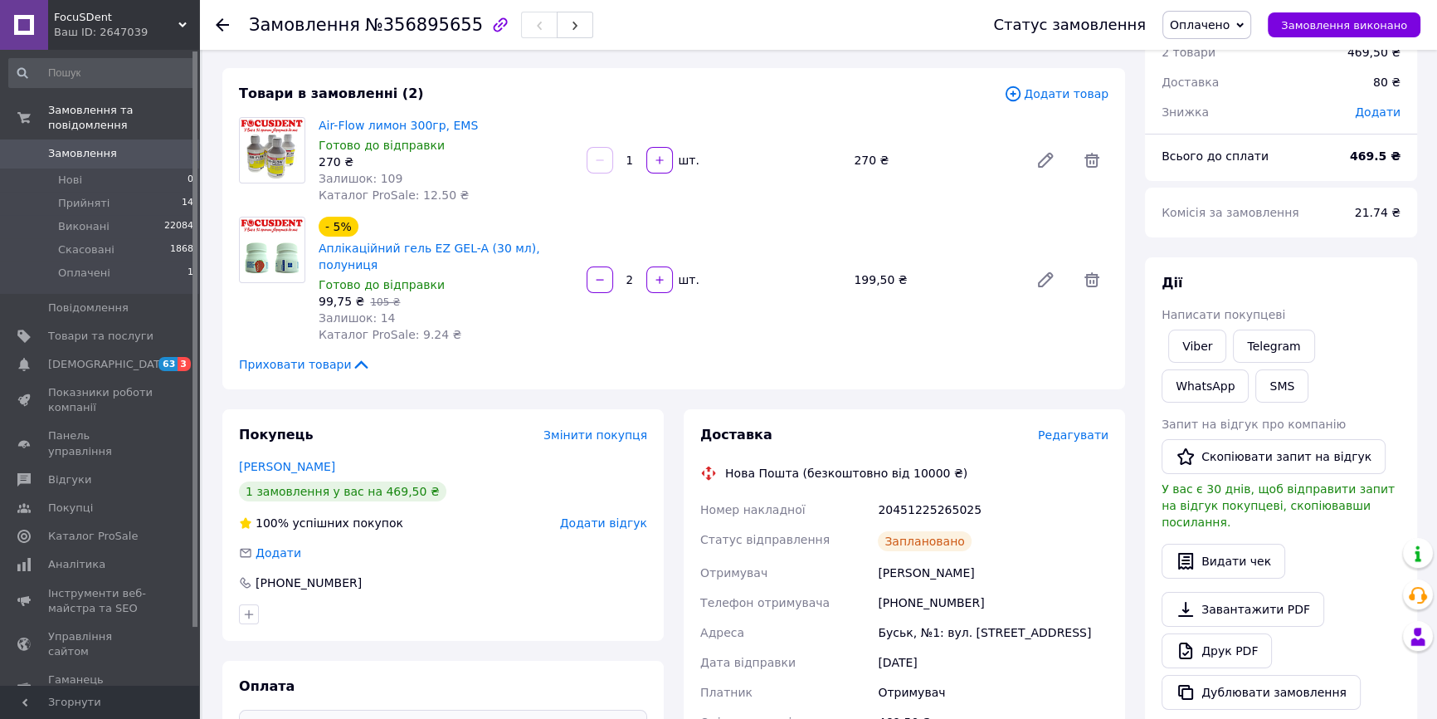
drag, startPoint x: 1308, startPoint y: 21, endPoint x: 1384, endPoint y: 45, distance: 80.0
click at [1309, 21] on span "Замовлення виконано" at bounding box center [1344, 25] width 126 height 12
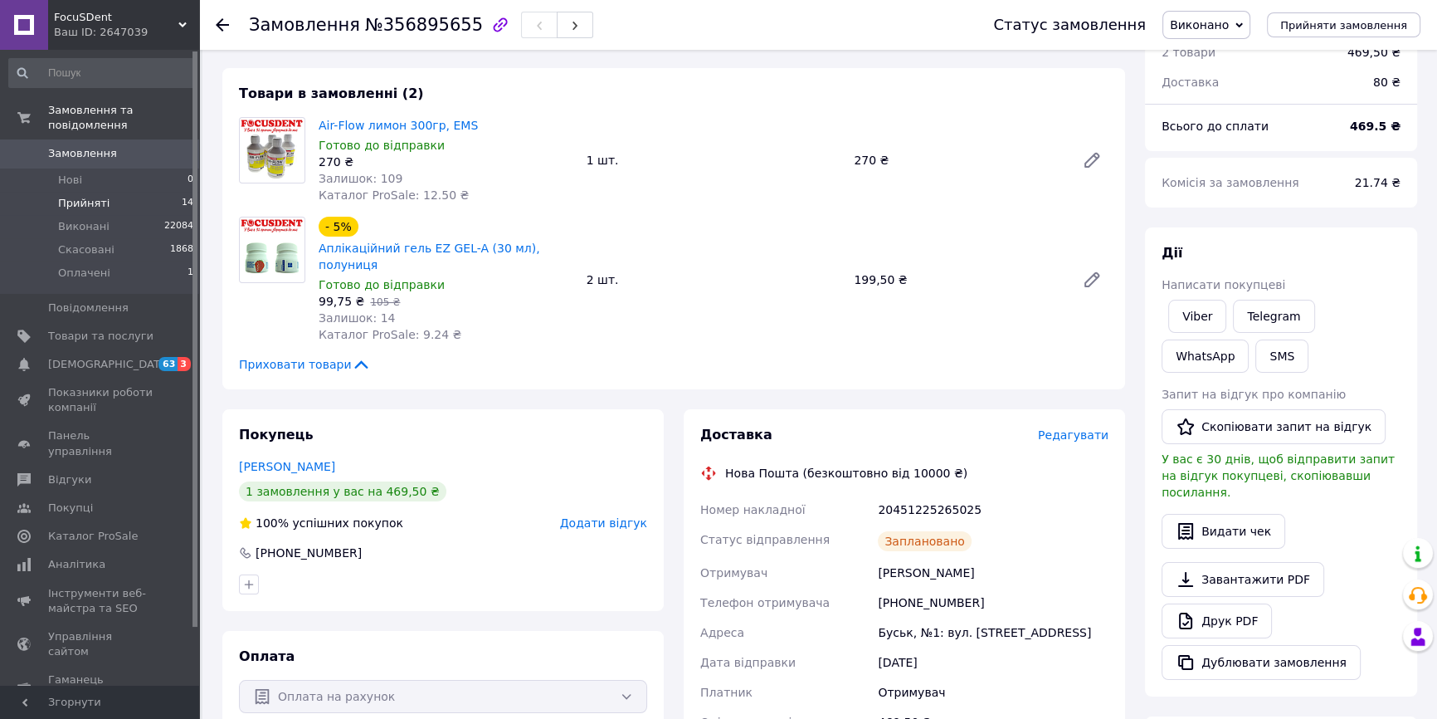
click at [119, 192] on li "Прийняті 14" at bounding box center [101, 203] width 203 height 23
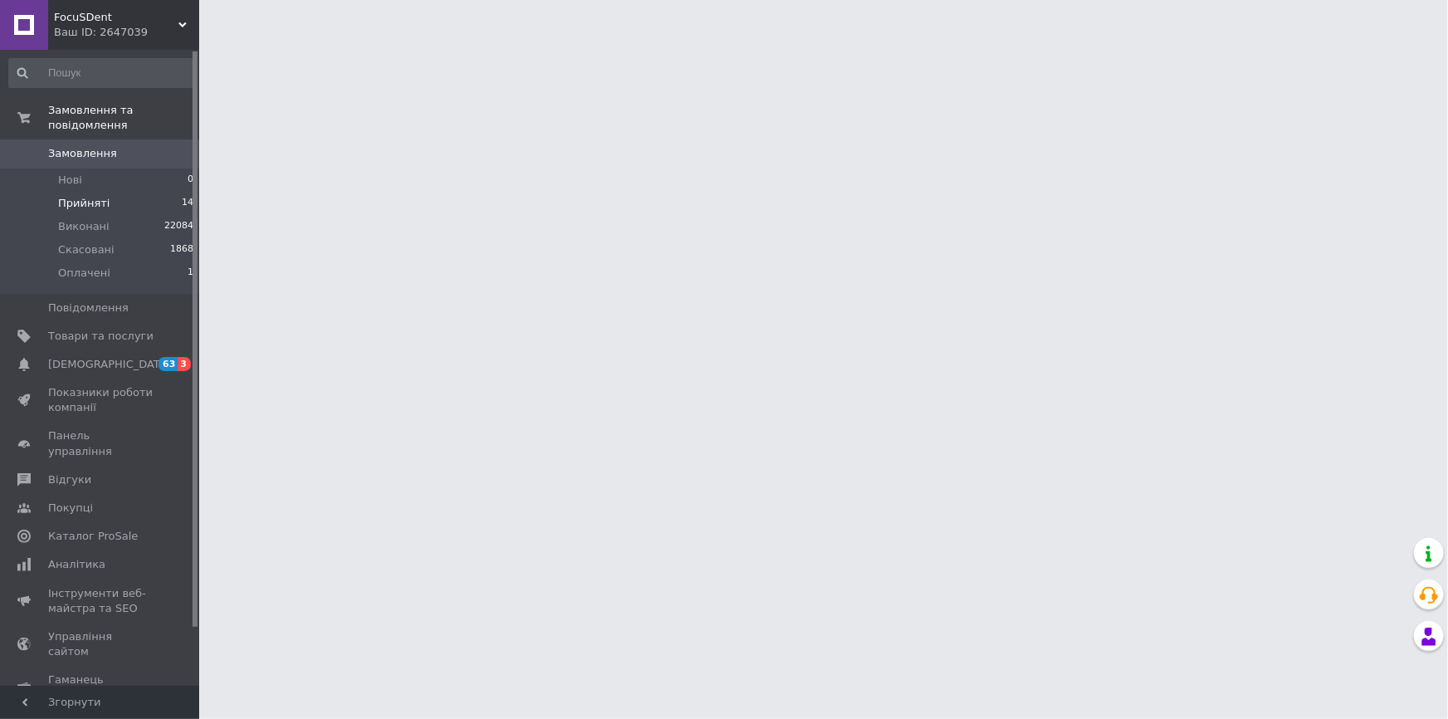
click at [102, 196] on span "Прийняті" at bounding box center [83, 203] width 51 height 15
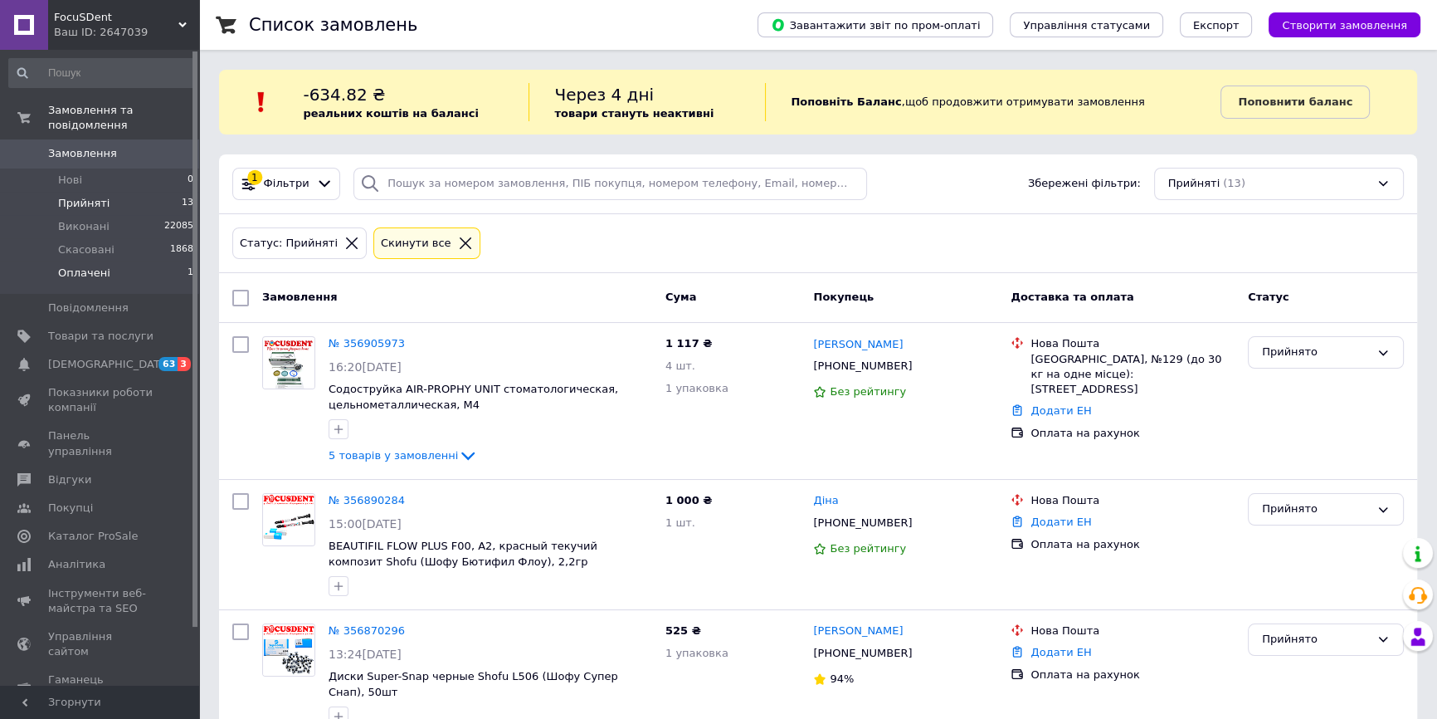
click at [114, 264] on li "Оплачені 1" at bounding box center [101, 277] width 203 height 32
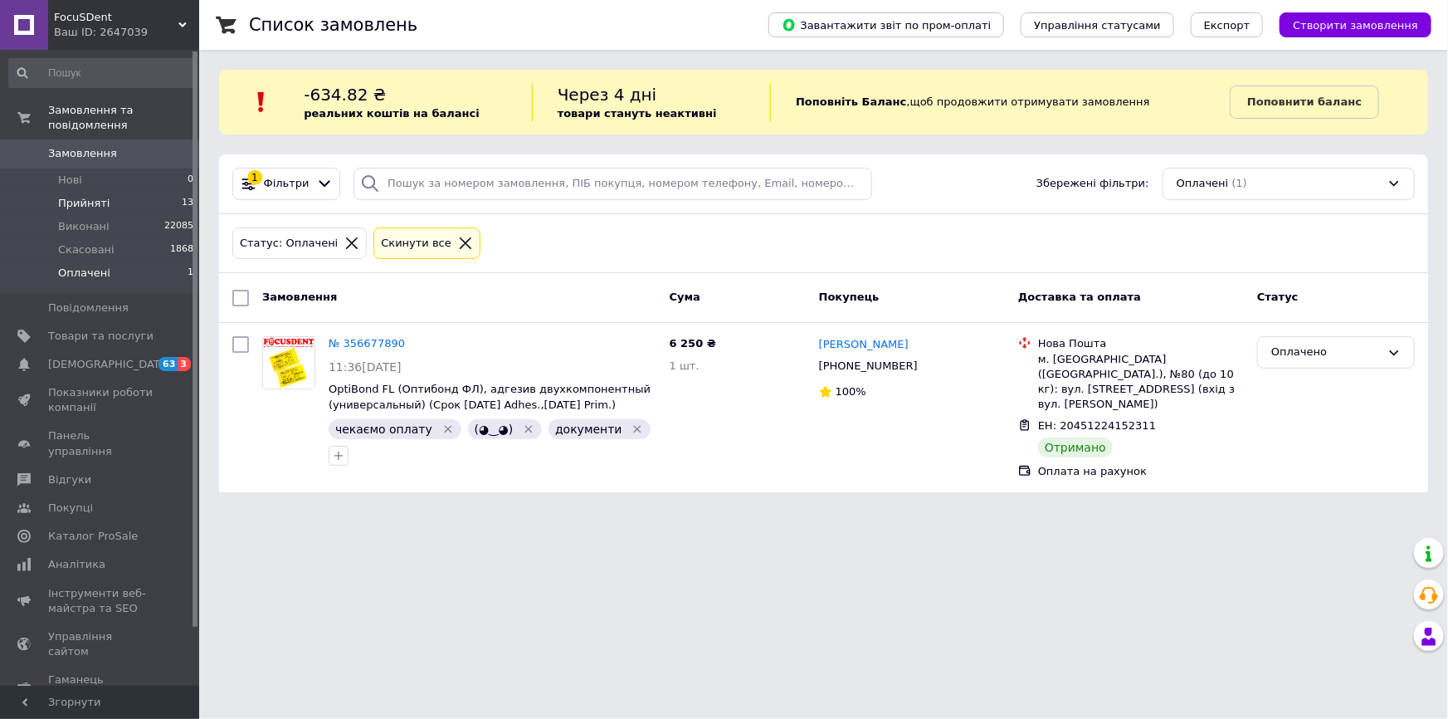
click at [80, 196] on span "Прийняті" at bounding box center [83, 203] width 51 height 15
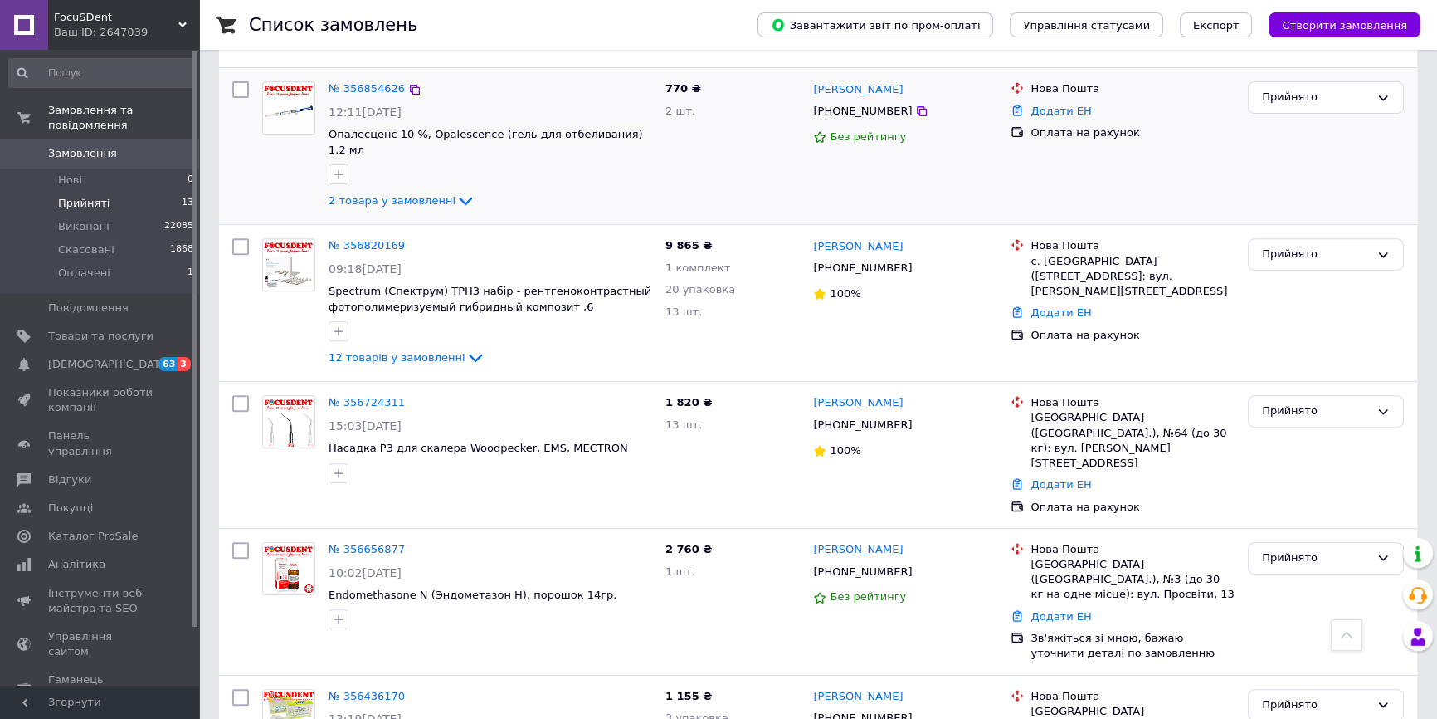
scroll to position [904, 0]
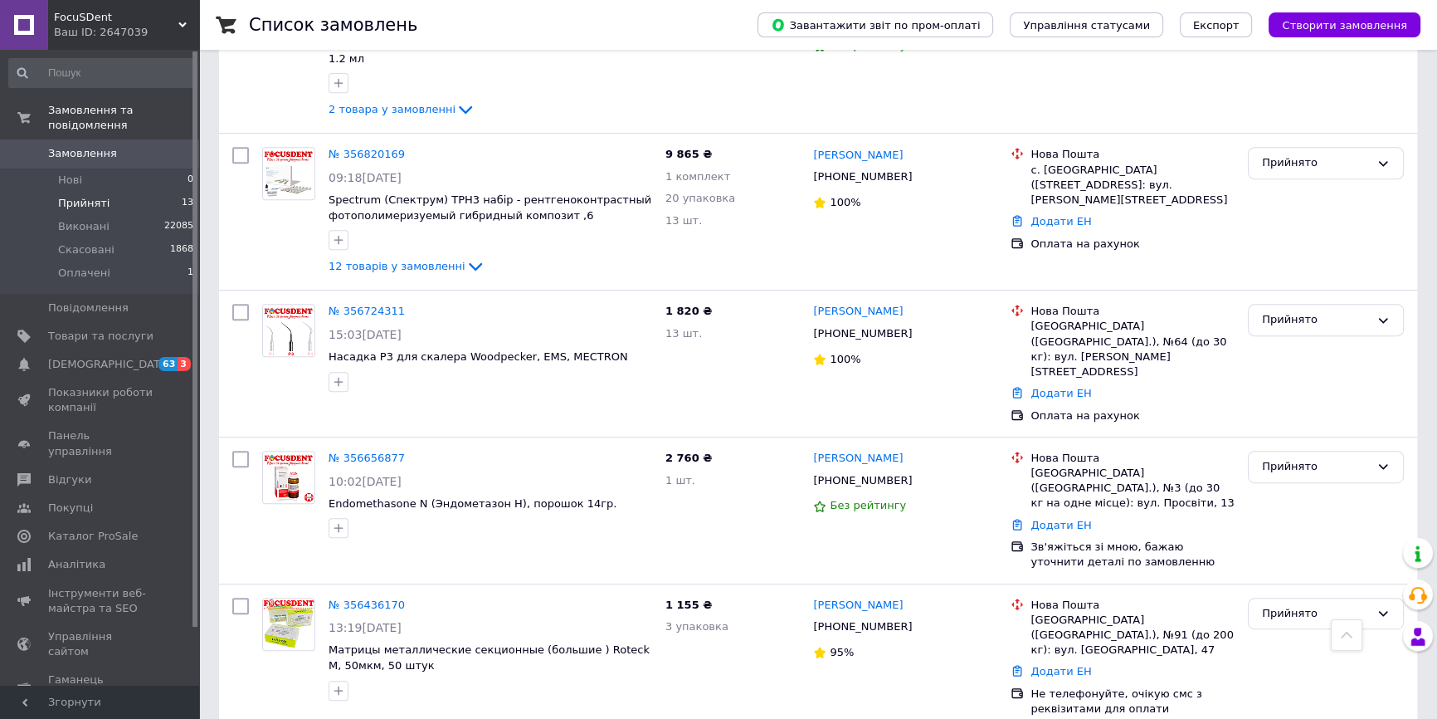
click at [78, 196] on span "Прийняті" at bounding box center [83, 203] width 51 height 15
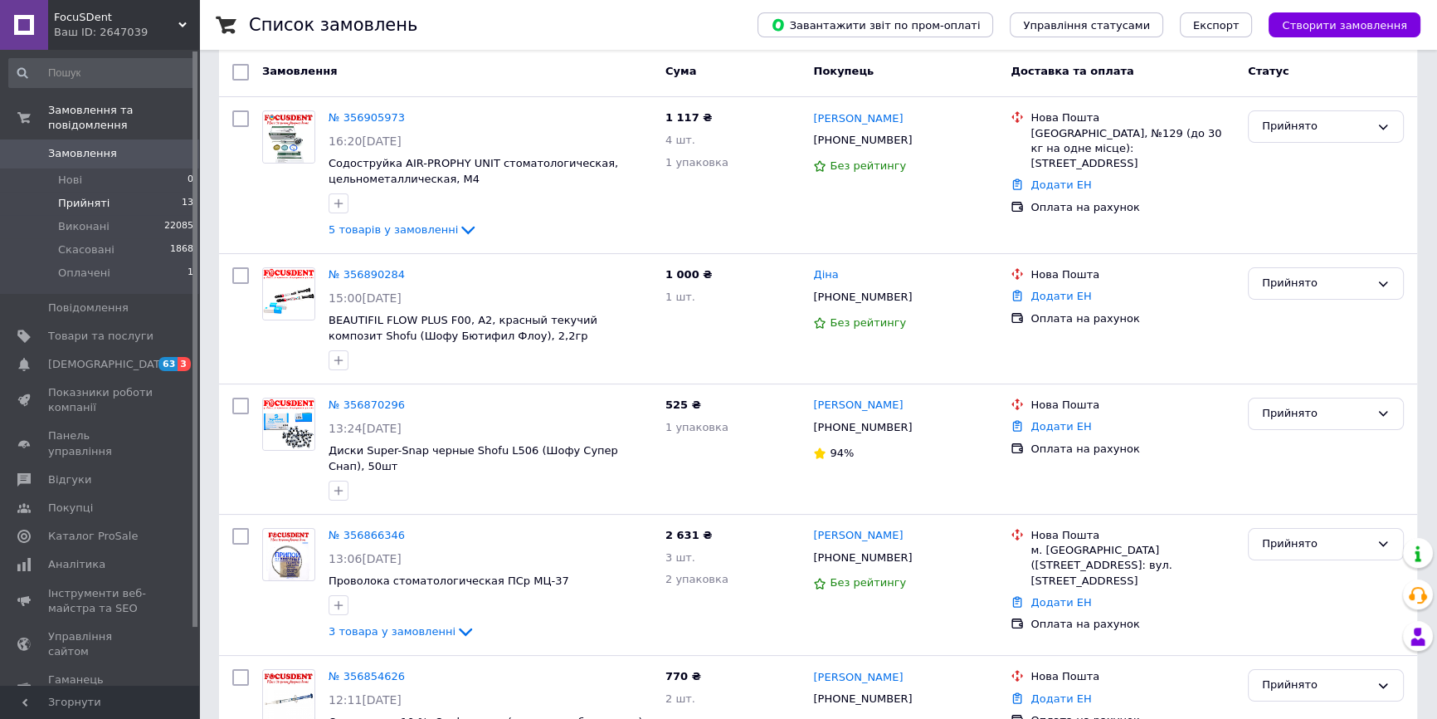
scroll to position [0, 0]
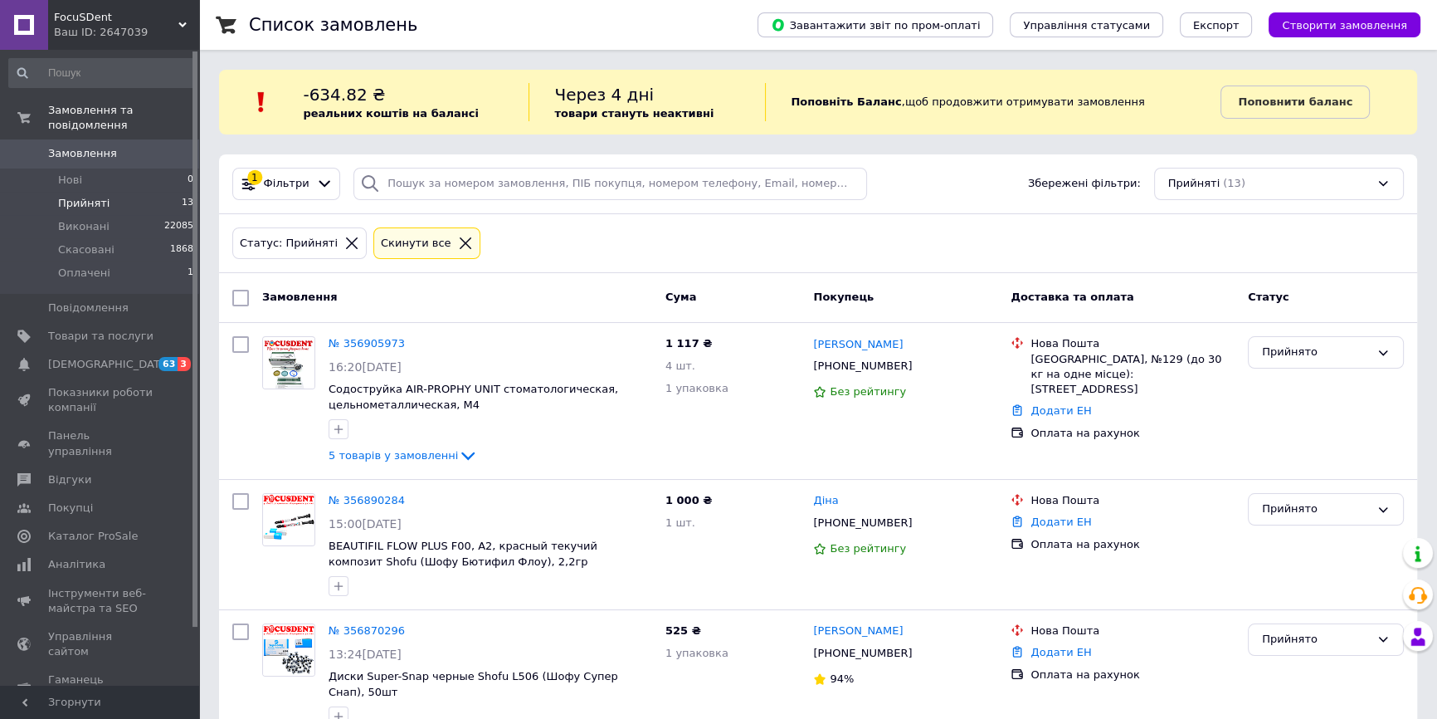
click at [98, 196] on span "Прийняті" at bounding box center [83, 203] width 51 height 15
click at [104, 192] on li "Прийняті 13" at bounding box center [101, 203] width 203 height 23
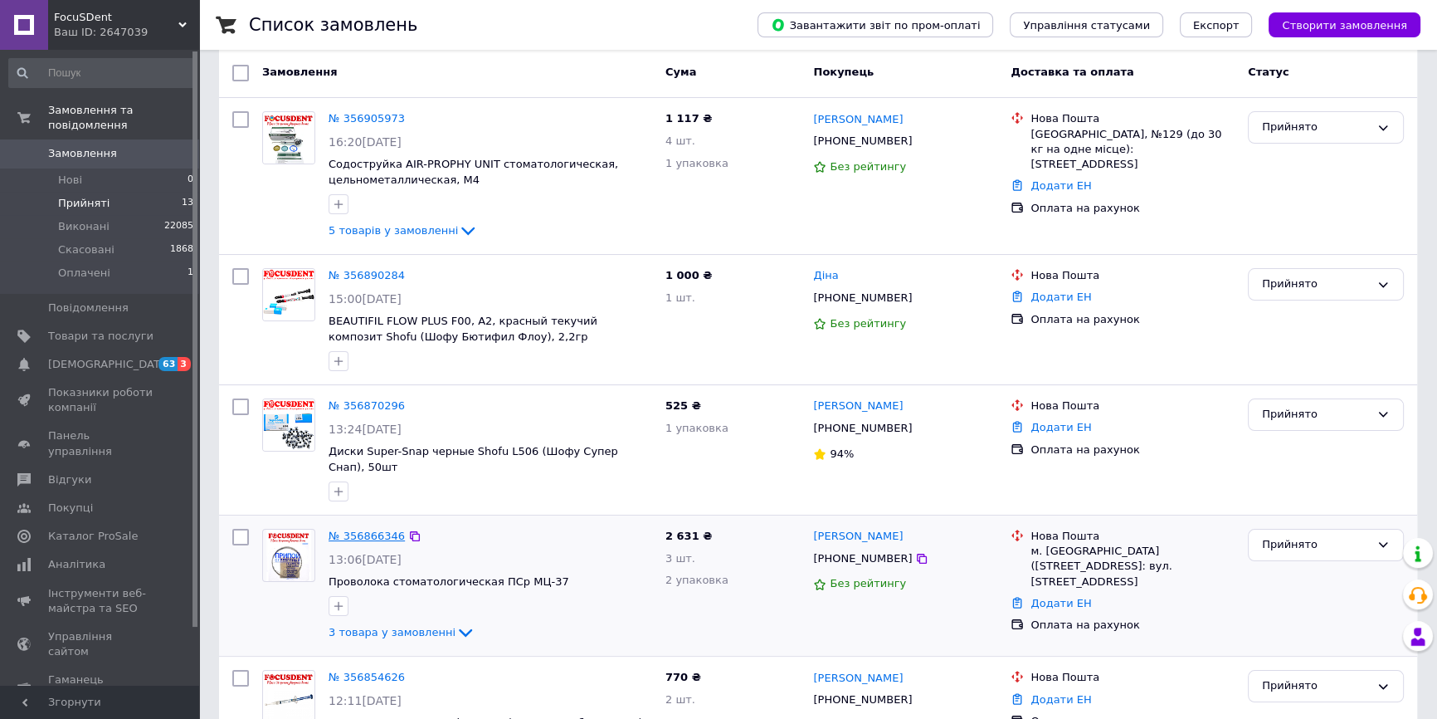
scroll to position [226, 0]
click at [134, 192] on li "Прийняті 13" at bounding box center [101, 203] width 203 height 23
click at [102, 196] on span "Прийняті" at bounding box center [83, 203] width 51 height 15
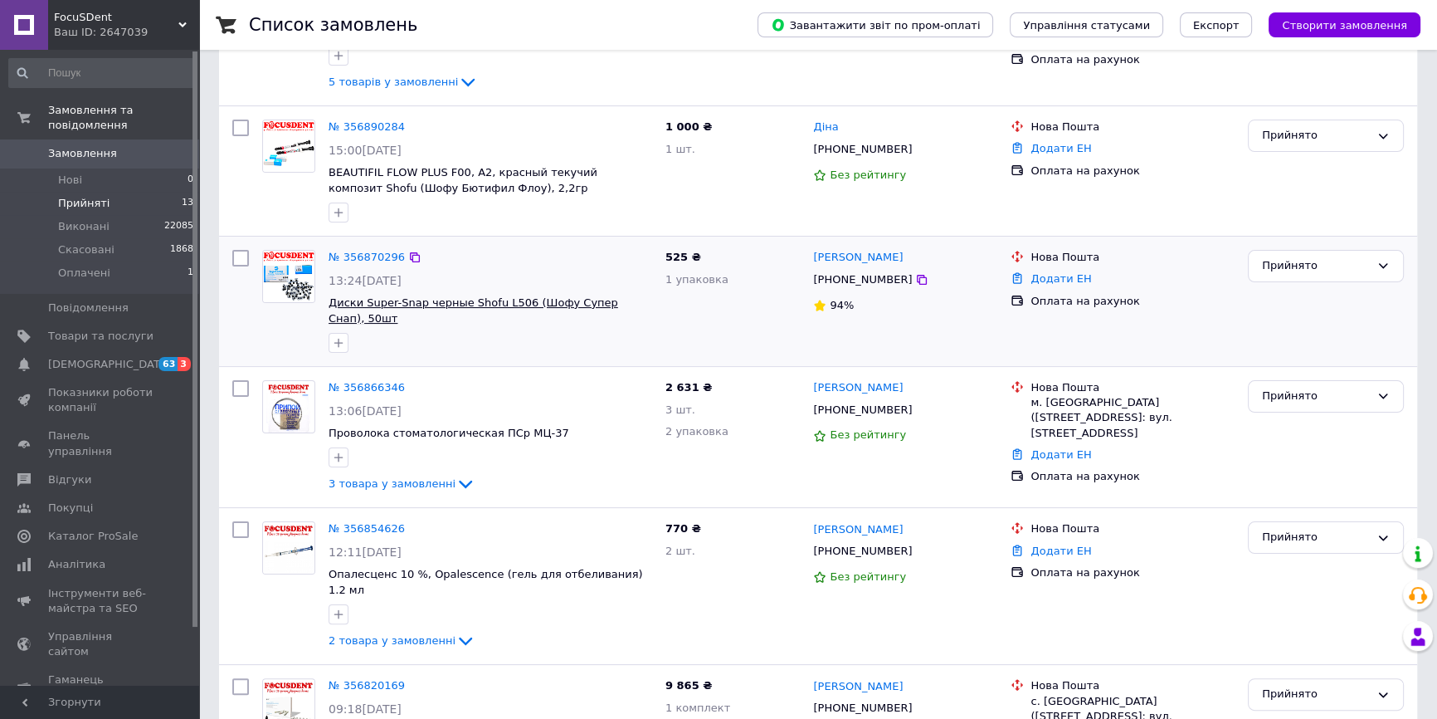
scroll to position [452, 0]
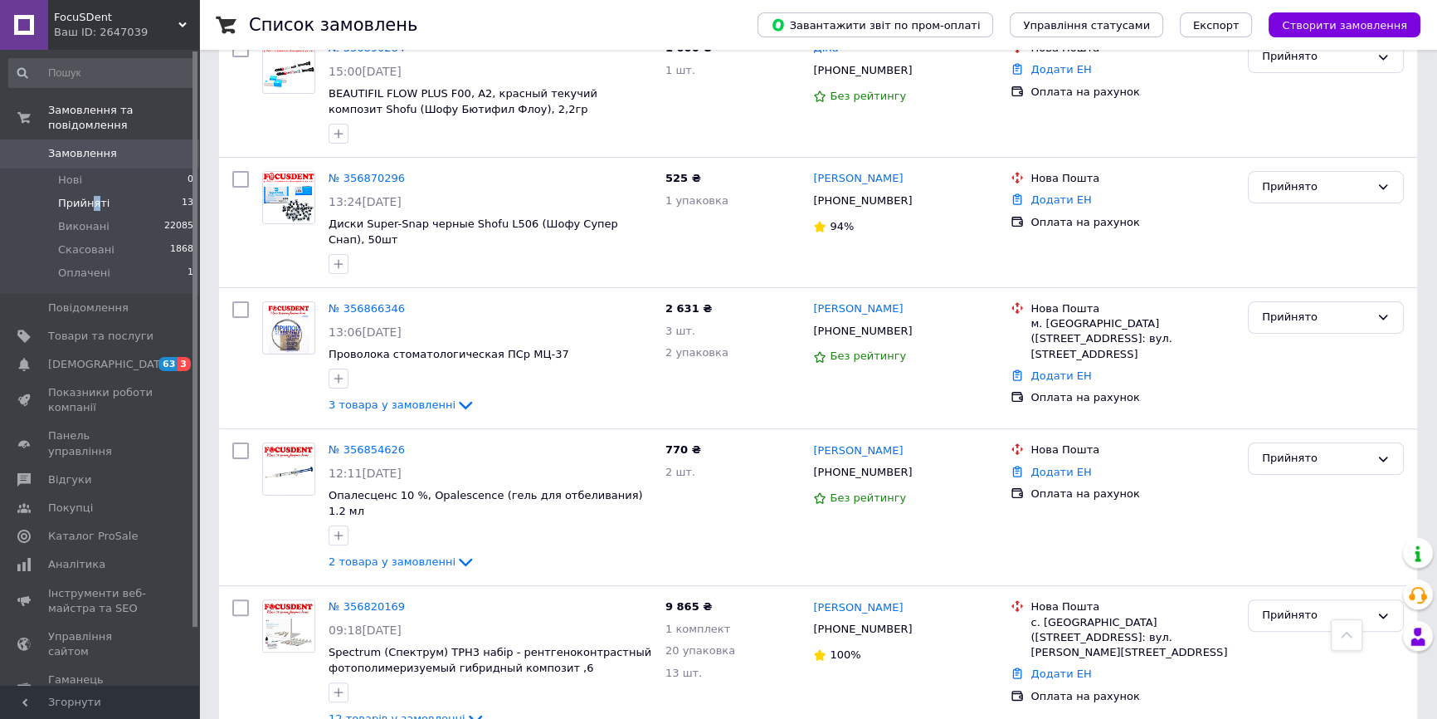
click at [100, 196] on span "Прийняті" at bounding box center [83, 203] width 51 height 15
click at [67, 266] on span "Оплачені" at bounding box center [84, 273] width 52 height 15
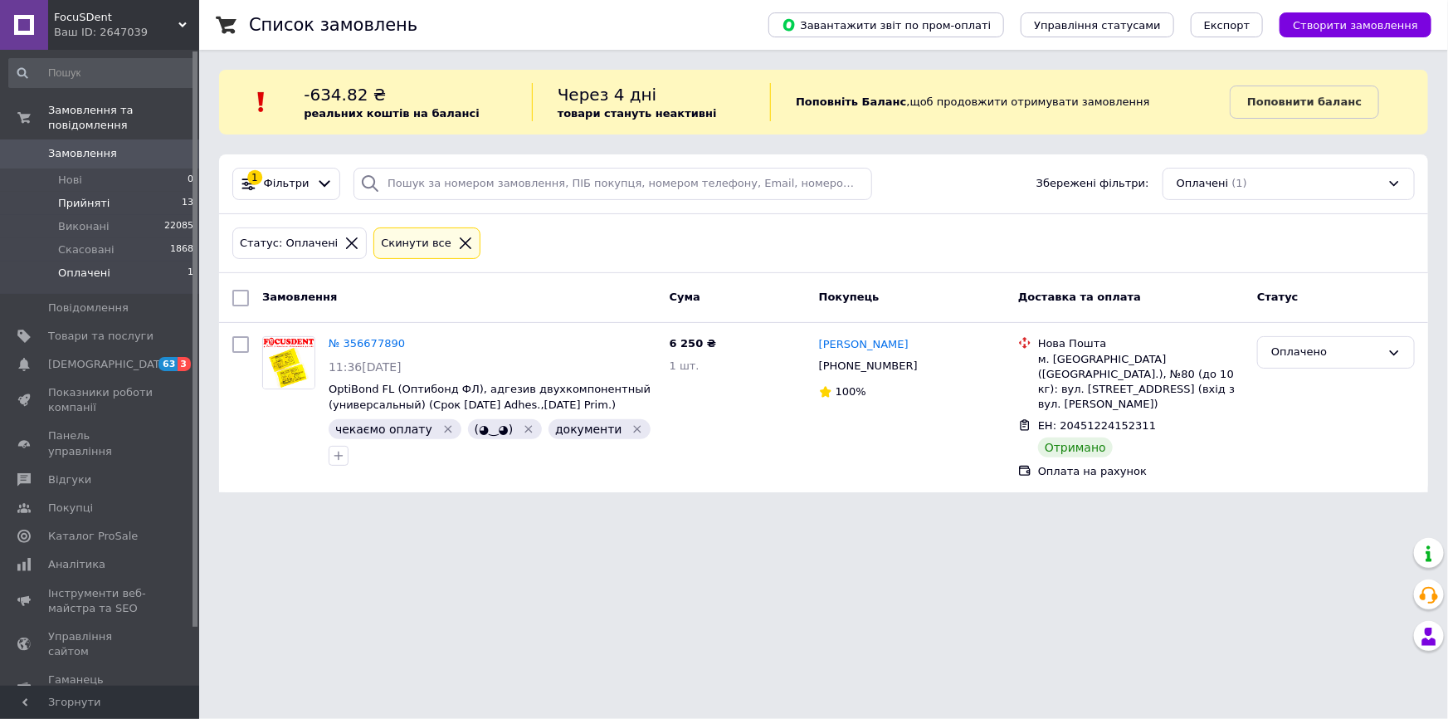
click at [87, 196] on span "Прийняті" at bounding box center [83, 203] width 51 height 15
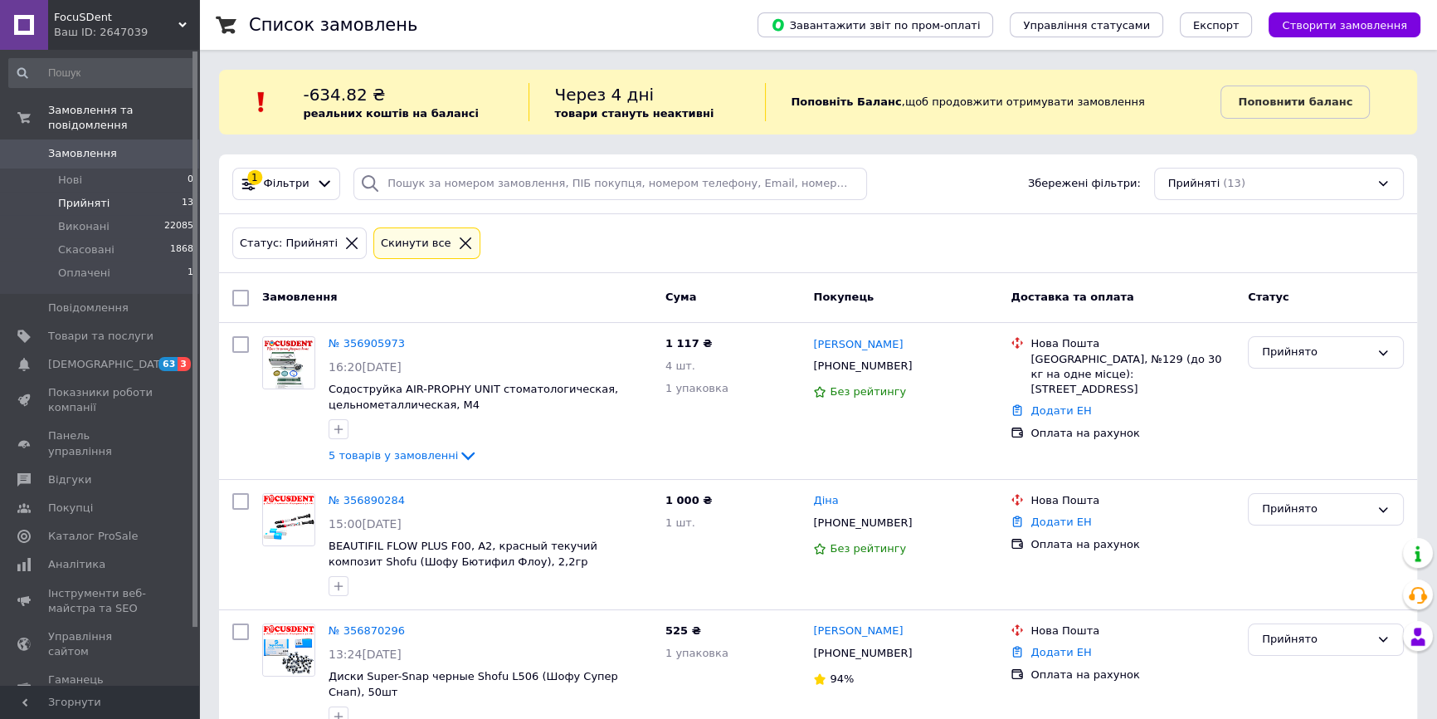
click at [85, 196] on span "Прийняті" at bounding box center [83, 203] width 51 height 15
click at [134, 192] on li "Прийняті 13" at bounding box center [101, 203] width 203 height 23
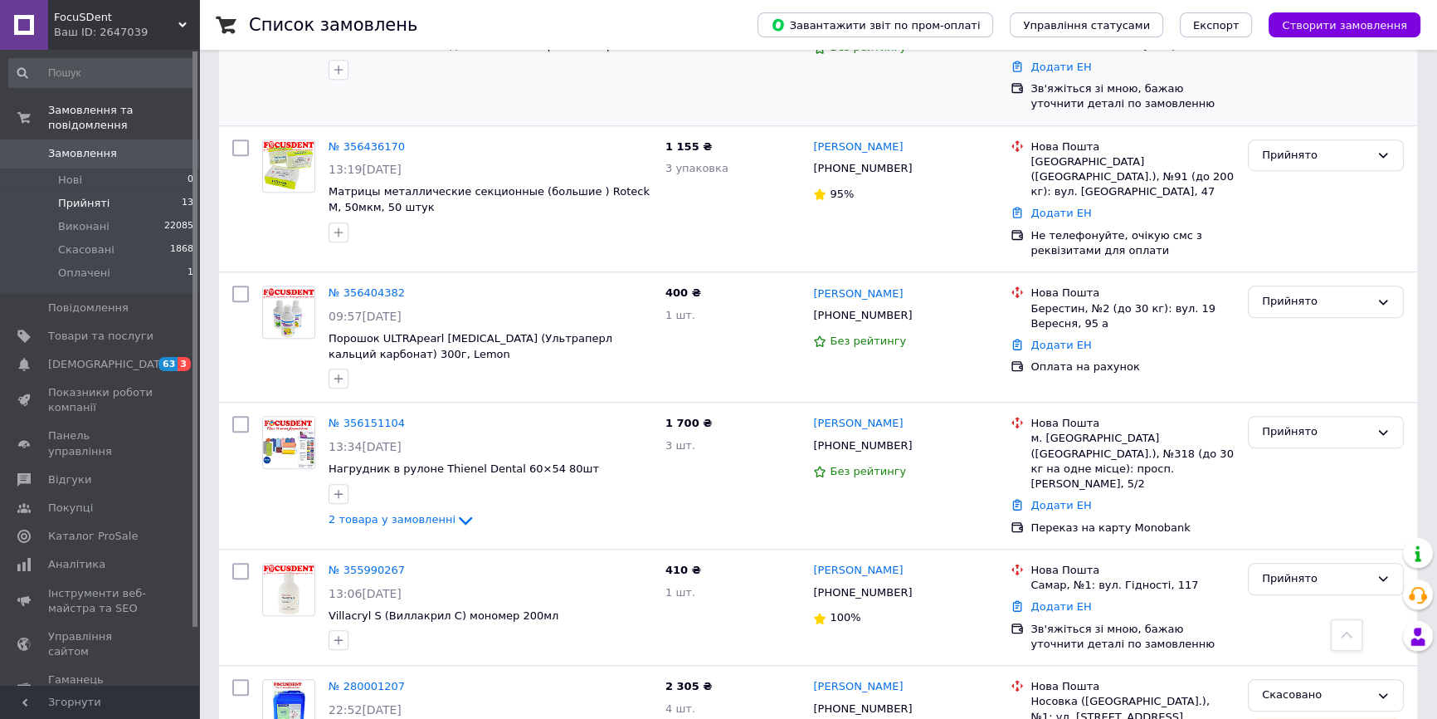
scroll to position [1363, 0]
click at [119, 192] on li "Прийняті 13" at bounding box center [101, 203] width 203 height 23
click at [118, 192] on li "Прийняті 13" at bounding box center [101, 203] width 203 height 23
click at [119, 192] on li "Прийняті 13" at bounding box center [101, 203] width 203 height 23
click at [76, 196] on span "Прийняті" at bounding box center [83, 203] width 51 height 15
